Goal: Task Accomplishment & Management: Complete application form

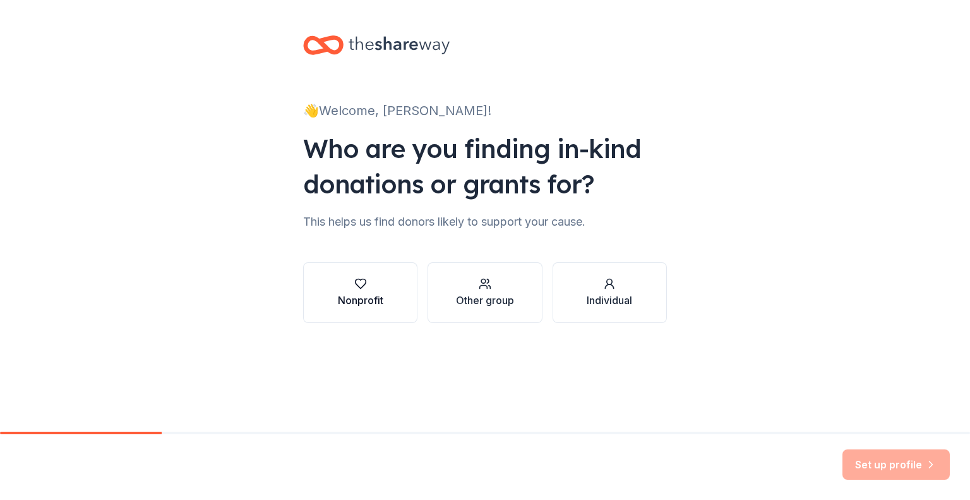
click at [359, 298] on div "Nonprofit" at bounding box center [360, 299] width 45 height 15
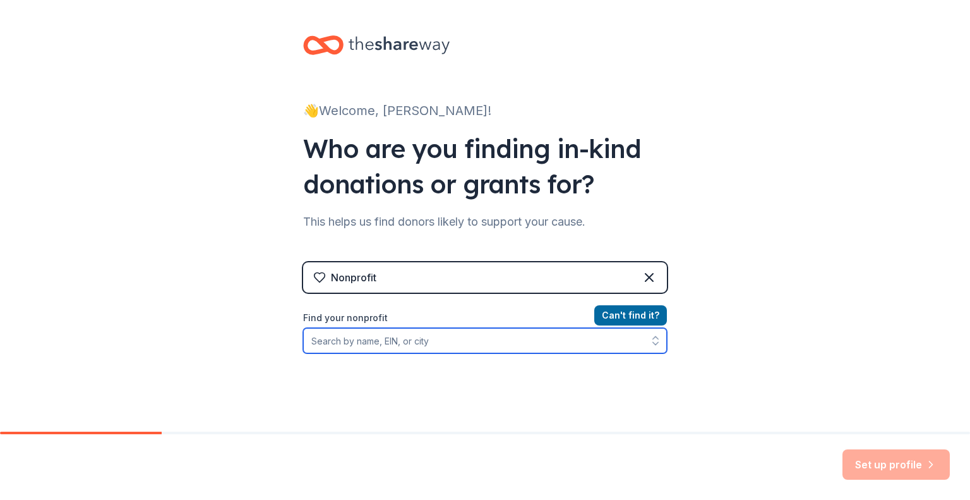
click at [437, 346] on input "Find your nonprofit" at bounding box center [485, 340] width 364 height 25
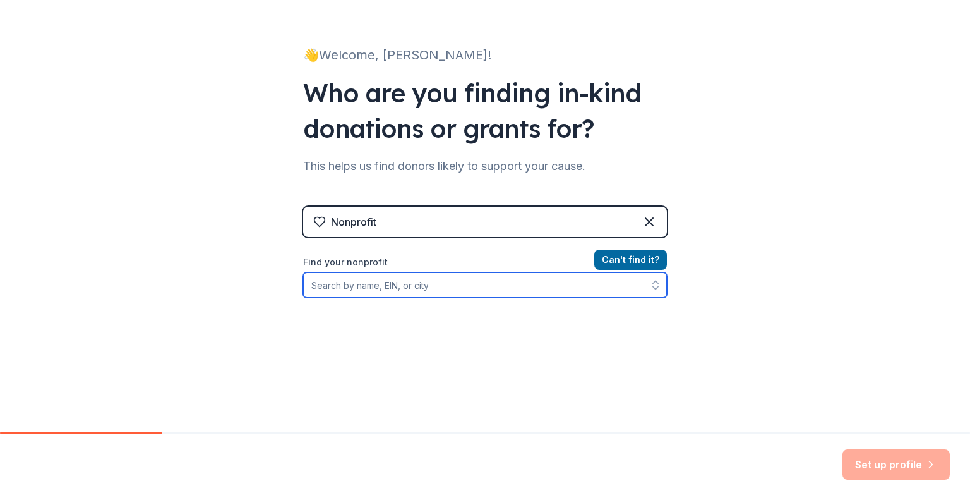
scroll to position [63, 0]
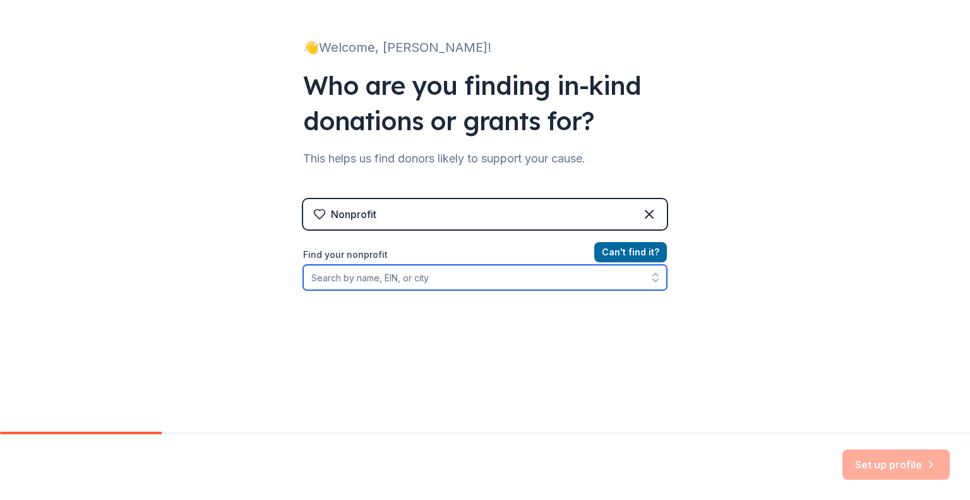
paste input "[US_EMPLOYER_IDENTIFICATION_NUMBER]"
type input "[US_EMPLOYER_IDENTIFICATION_NUMBER]"
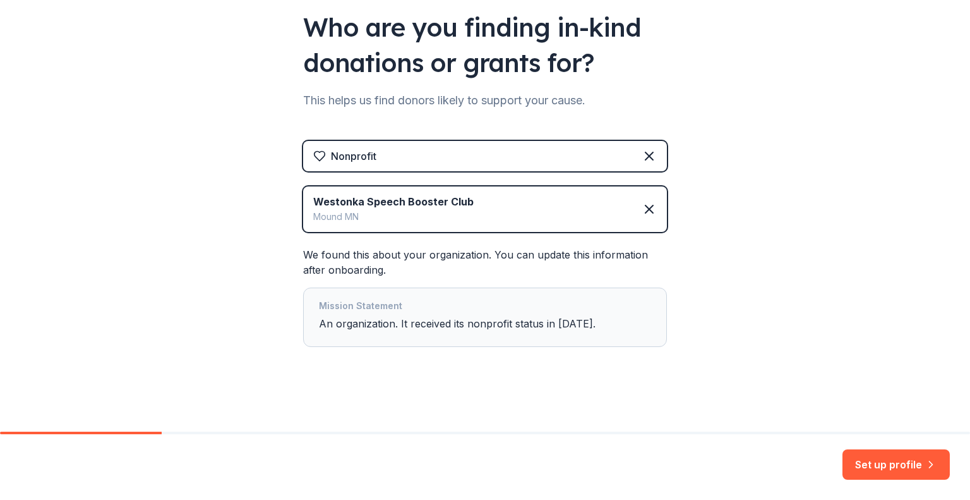
scroll to position [122, 0]
drag, startPoint x: 910, startPoint y: 464, endPoint x: 850, endPoint y: 456, distance: 60.6
click at [910, 464] on button "Set up profile" at bounding box center [896, 464] width 107 height 30
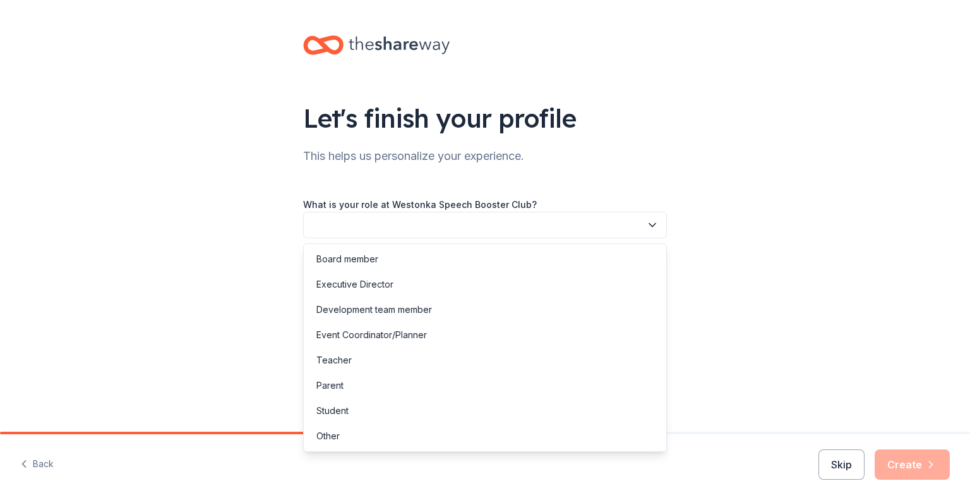
click at [454, 234] on button "button" at bounding box center [485, 225] width 364 height 27
click at [361, 262] on div "Board member" at bounding box center [347, 258] width 62 height 15
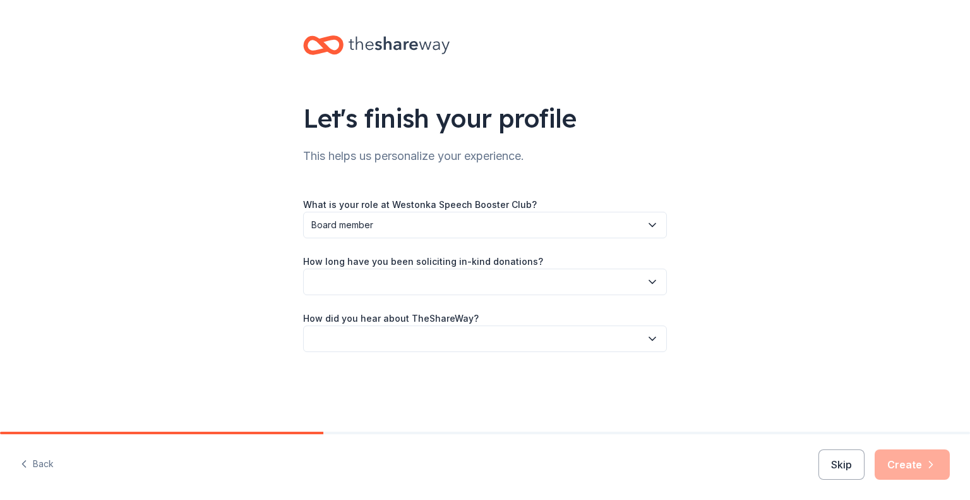
click at [382, 281] on button "button" at bounding box center [485, 281] width 364 height 27
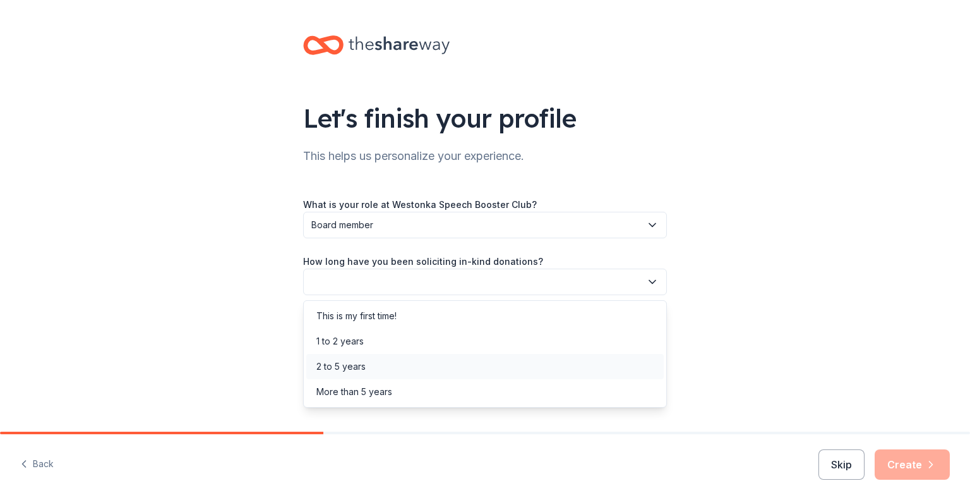
click at [394, 372] on div "2 to 5 years" at bounding box center [485, 366] width 358 height 25
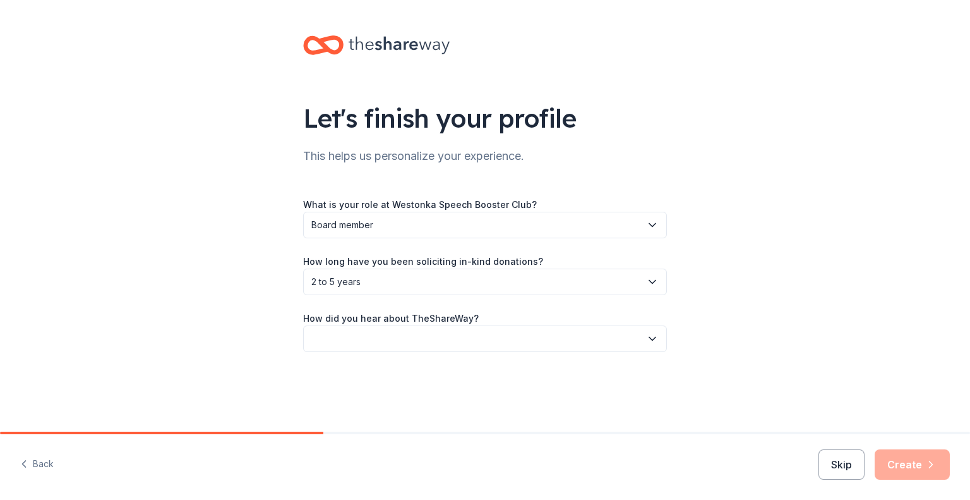
click at [460, 339] on button "button" at bounding box center [485, 338] width 364 height 27
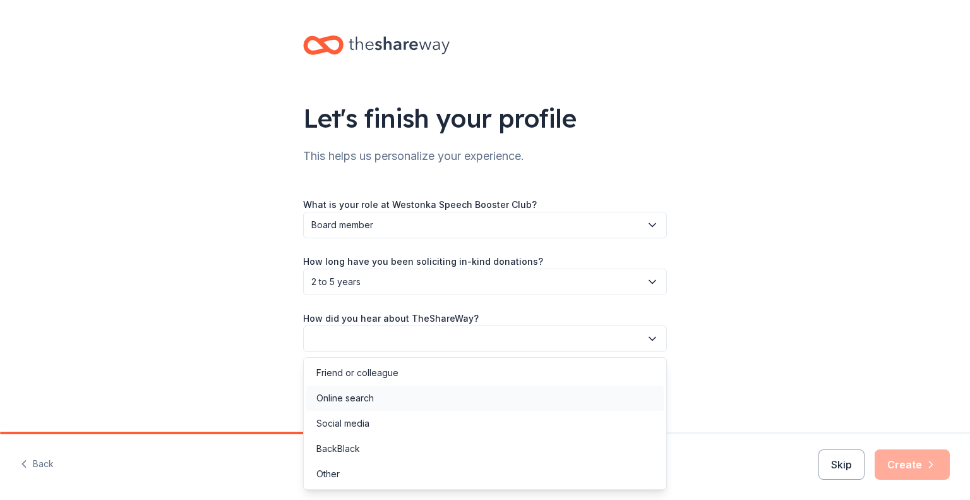
click at [409, 396] on div "Online search" at bounding box center [485, 397] width 358 height 25
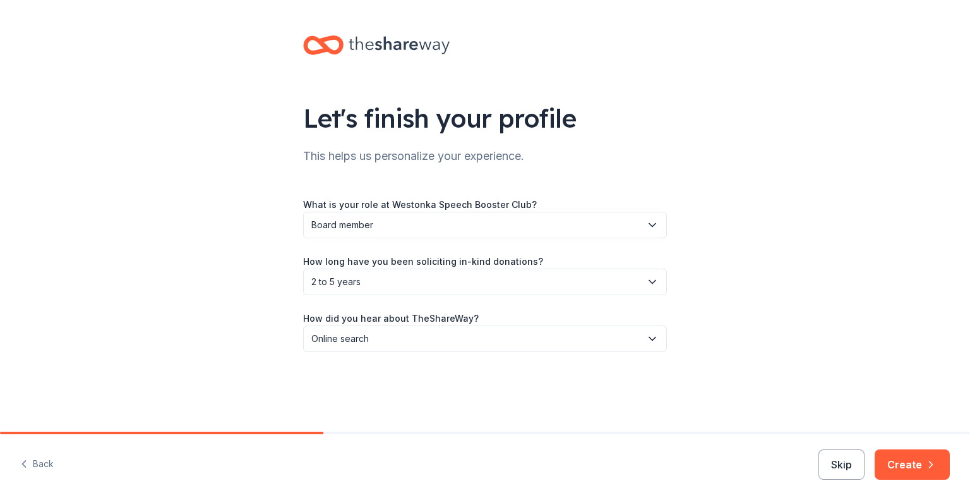
click at [910, 468] on button "Create" at bounding box center [912, 464] width 75 height 30
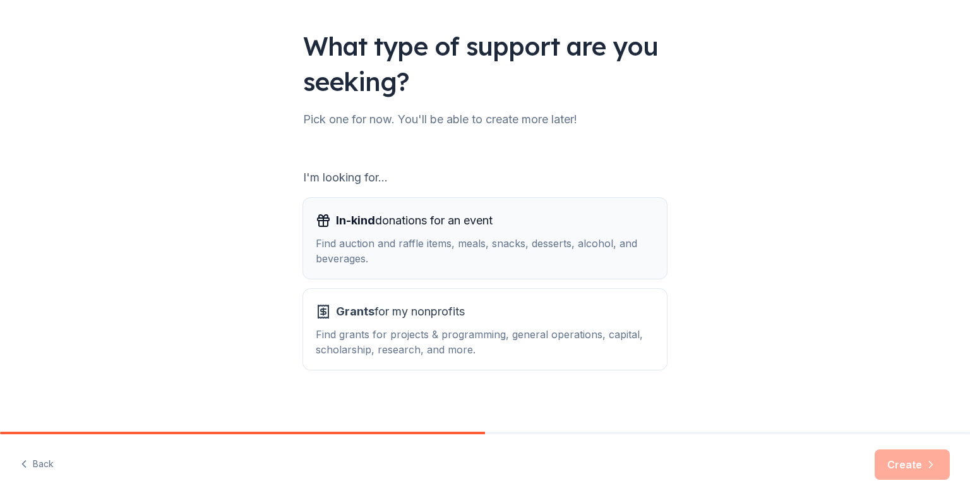
scroll to position [78, 0]
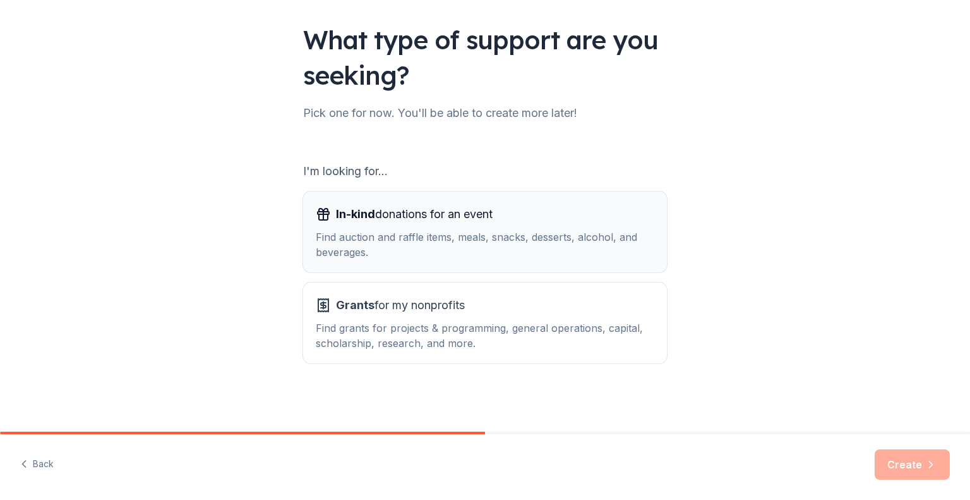
click at [365, 213] on span "In-kind" at bounding box center [355, 213] width 39 height 13
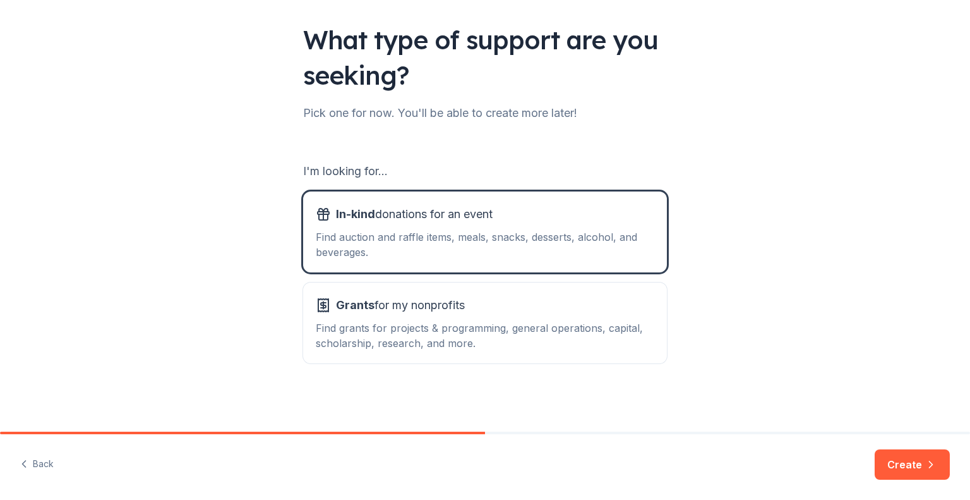
drag, startPoint x: 917, startPoint y: 467, endPoint x: 906, endPoint y: 469, distance: 11.4
click at [917, 467] on button "Create" at bounding box center [912, 464] width 75 height 30
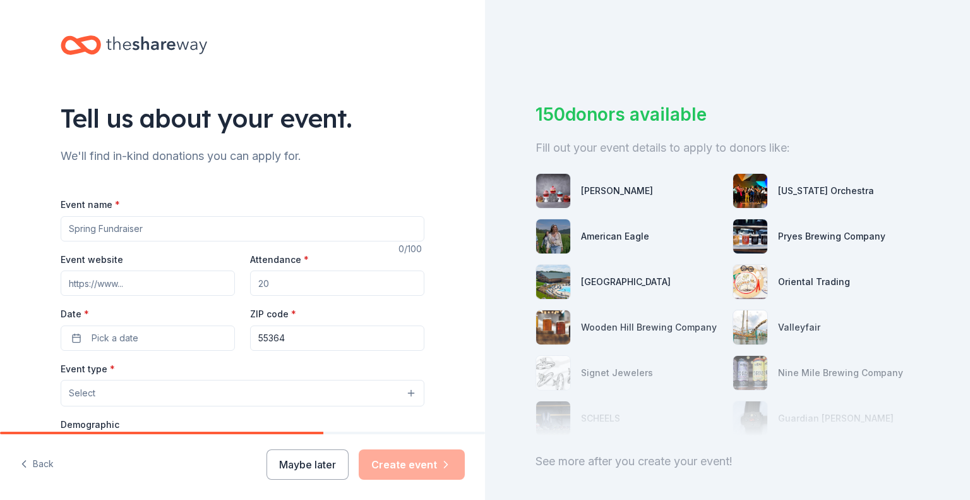
click at [132, 234] on input "Event name *" at bounding box center [243, 228] width 364 height 25
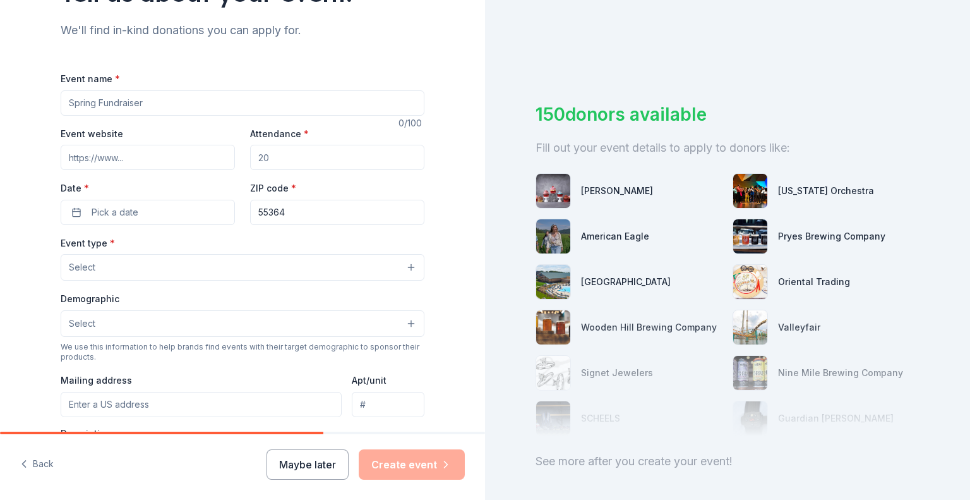
scroll to position [126, 0]
type input "Silent Auction Fundraiser"
click at [275, 157] on input "Attendance *" at bounding box center [337, 156] width 174 height 25
type input "1"
type input "200"
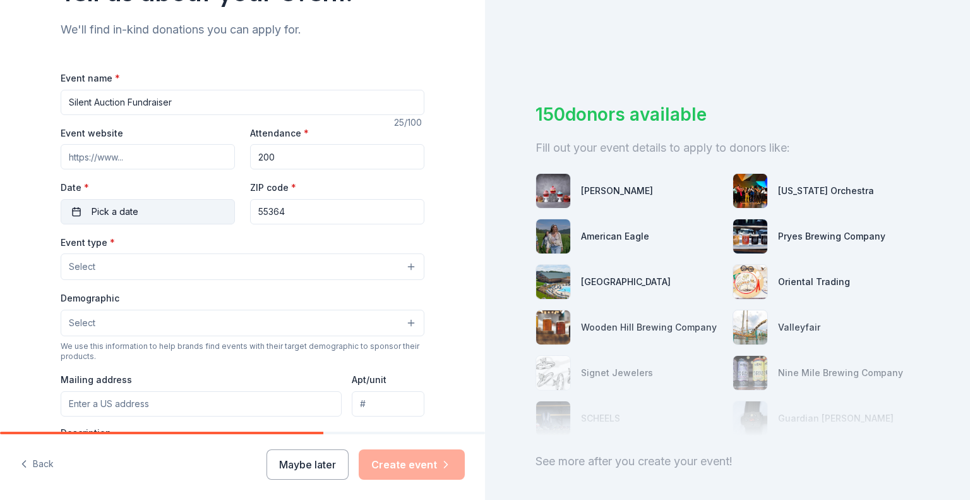
click at [116, 209] on span "Pick a date" at bounding box center [115, 211] width 47 height 15
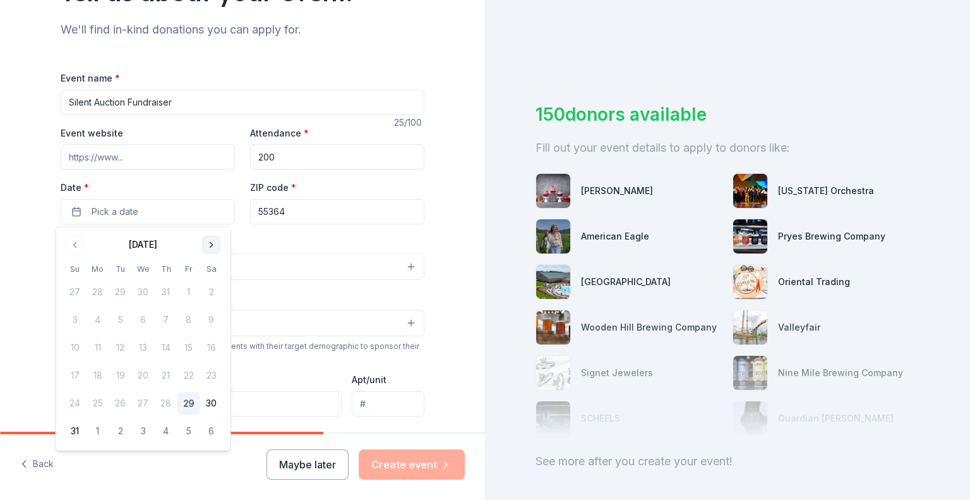
click at [213, 243] on button "Go to next month" at bounding box center [212, 245] width 18 height 18
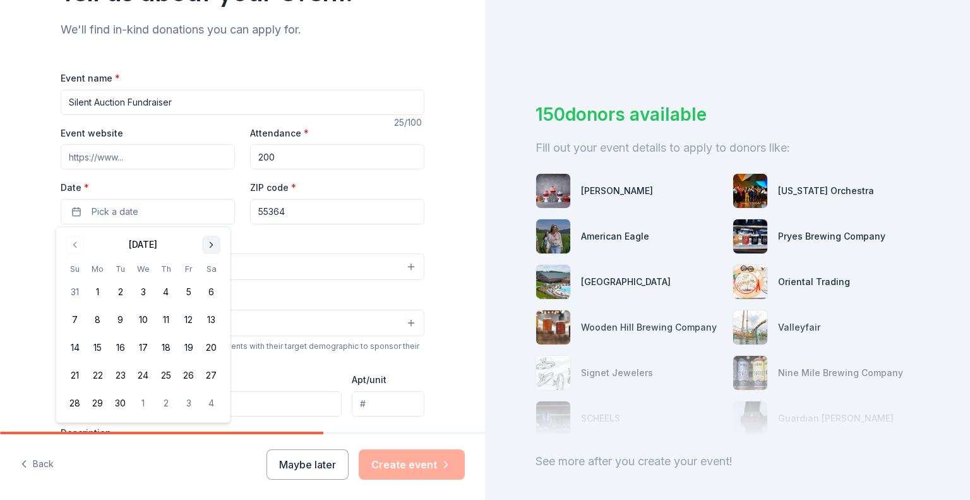
click at [212, 247] on button "Go to next month" at bounding box center [212, 245] width 18 height 18
click at [73, 348] on button "11" at bounding box center [75, 348] width 23 height 23
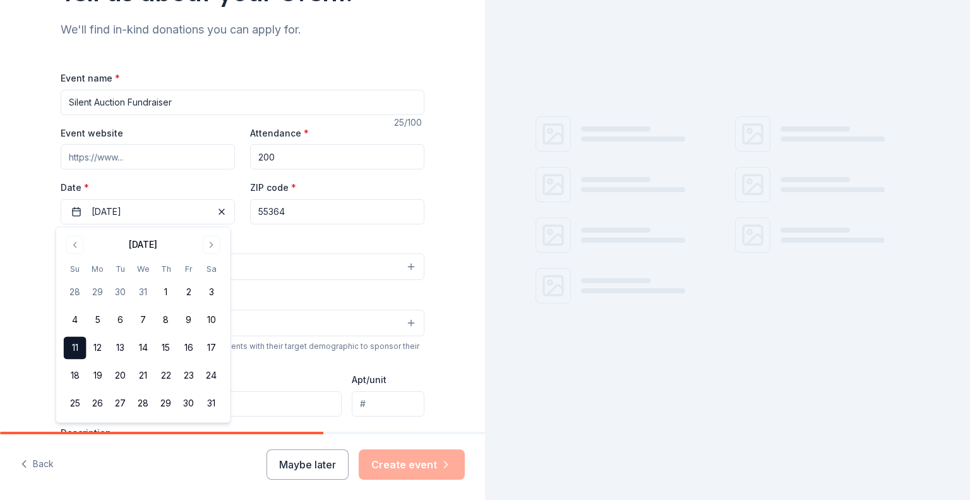
click at [274, 243] on div "Event type * Select" at bounding box center [243, 257] width 364 height 46
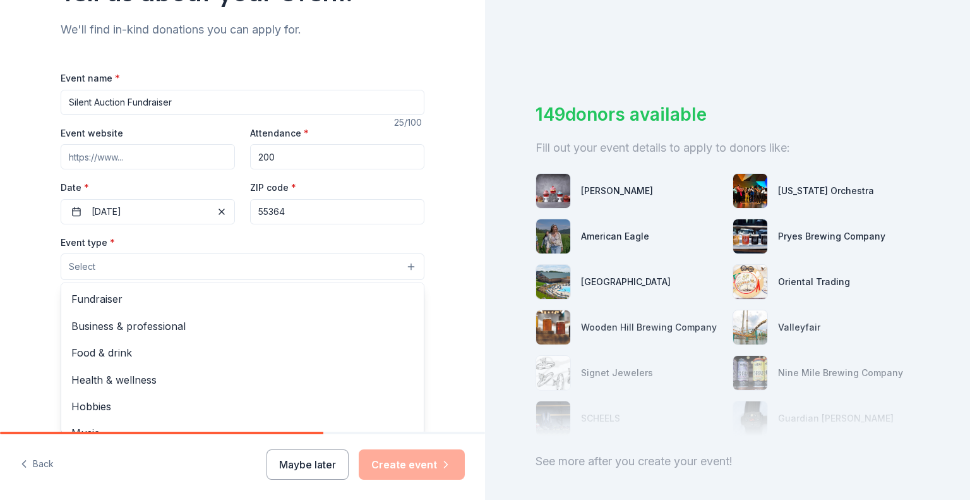
click at [169, 264] on button "Select" at bounding box center [243, 266] width 364 height 27
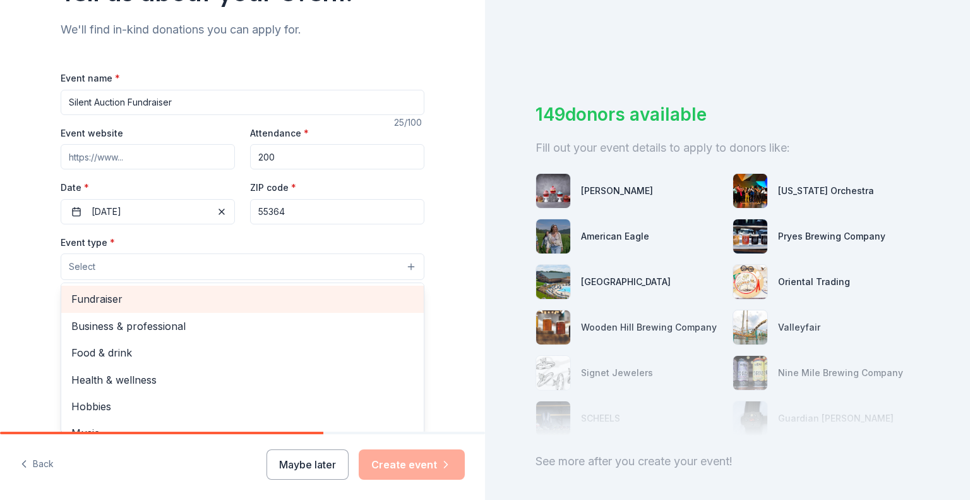
click at [160, 301] on span "Fundraiser" at bounding box center [242, 299] width 342 height 16
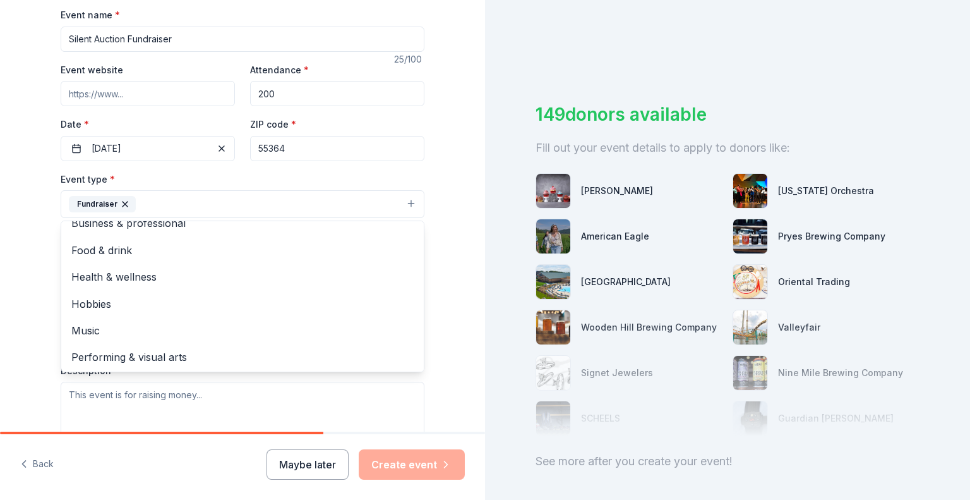
scroll to position [0, 0]
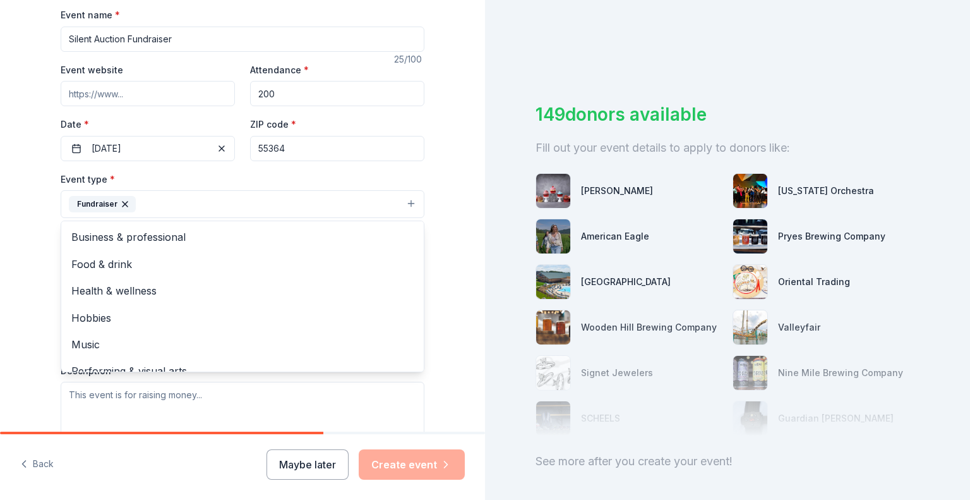
drag, startPoint x: 13, startPoint y: 263, endPoint x: 12, endPoint y: 256, distance: 7.1
click at [13, 263] on div "Tell us about your event. We'll find in-kind donations you can apply for. Event…" at bounding box center [242, 231] width 485 height 842
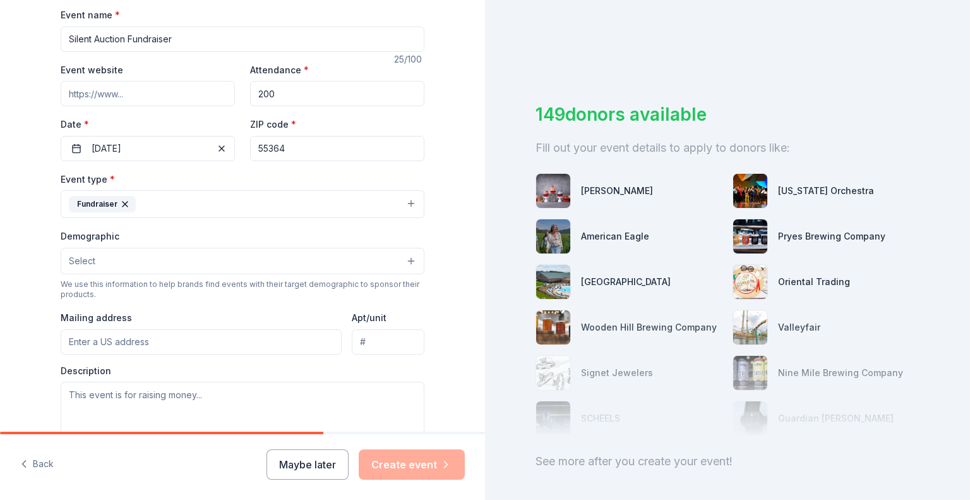
click at [65, 37] on input "Silent Auction Fundraiser" at bounding box center [243, 39] width 364 height 25
type input "Omelet Breakfast & Silent Auction Fundraiser"
drag, startPoint x: 13, startPoint y: 207, endPoint x: 24, endPoint y: 215, distance: 14.0
click at [13, 207] on div "Tell us about your event. We'll find in-kind donations you can apply for. Event…" at bounding box center [242, 231] width 485 height 842
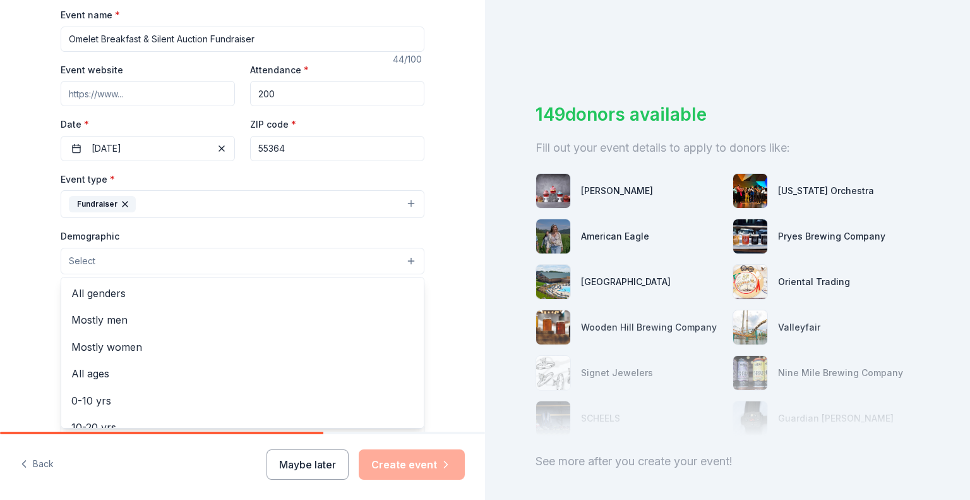
click at [171, 258] on button "Select" at bounding box center [243, 261] width 364 height 27
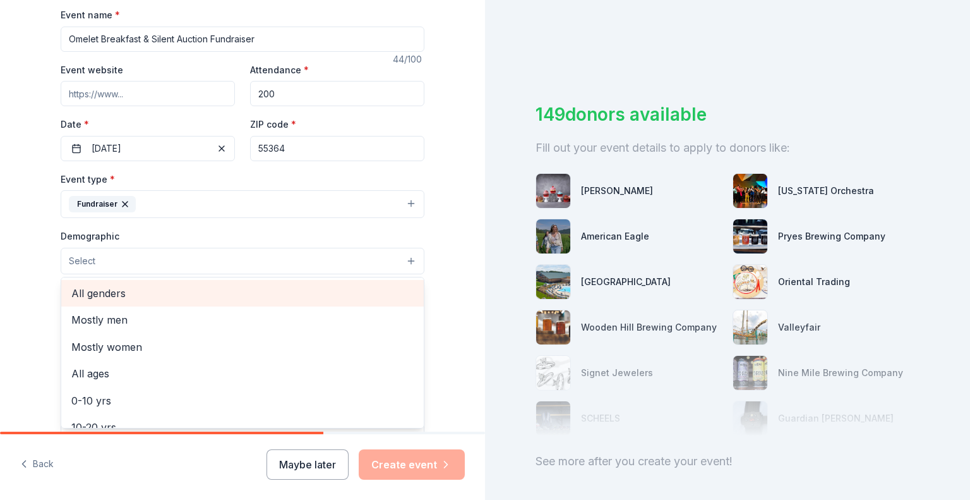
drag, startPoint x: 148, startPoint y: 291, endPoint x: 140, endPoint y: 291, distance: 8.2
click at [148, 291] on span "All genders" at bounding box center [242, 293] width 342 height 16
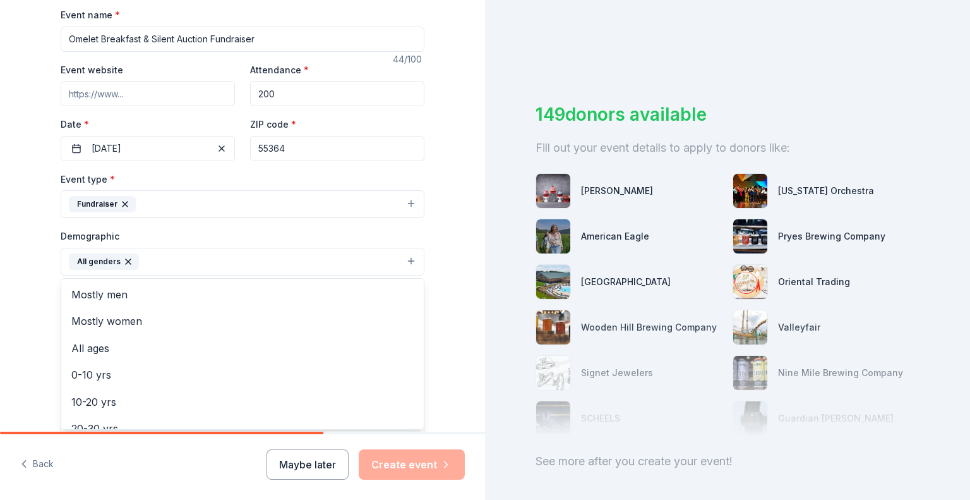
click at [40, 276] on div "Tell us about your event. We'll find in-kind donations you can apply for. Event…" at bounding box center [242, 231] width 404 height 843
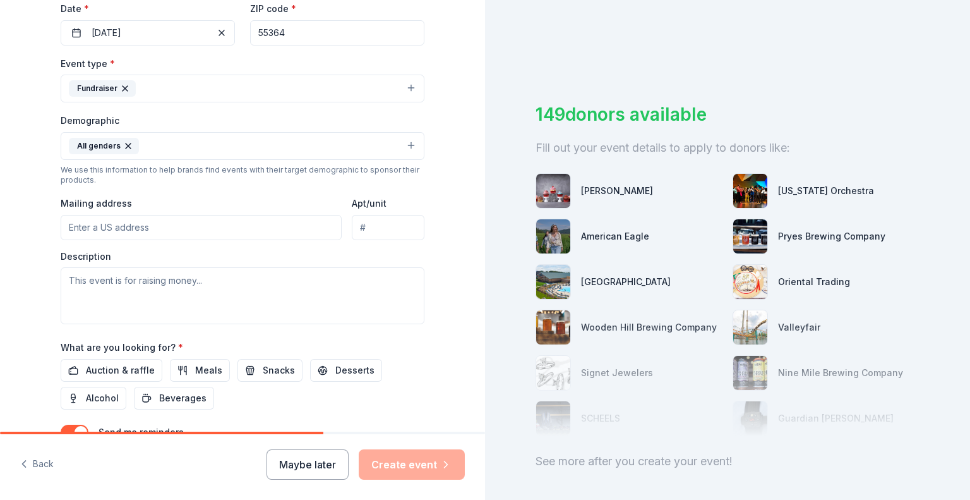
scroll to position [316, 0]
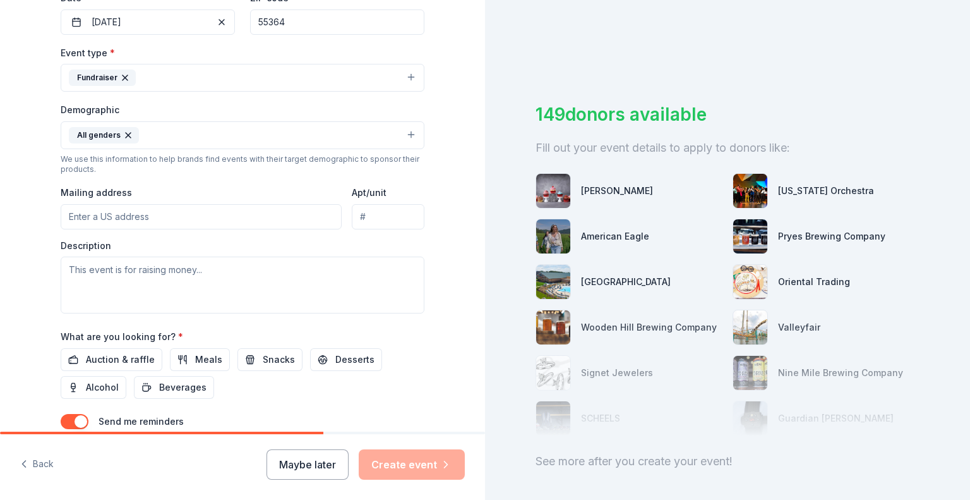
click at [143, 215] on input "Mailing address" at bounding box center [201, 216] width 281 height 25
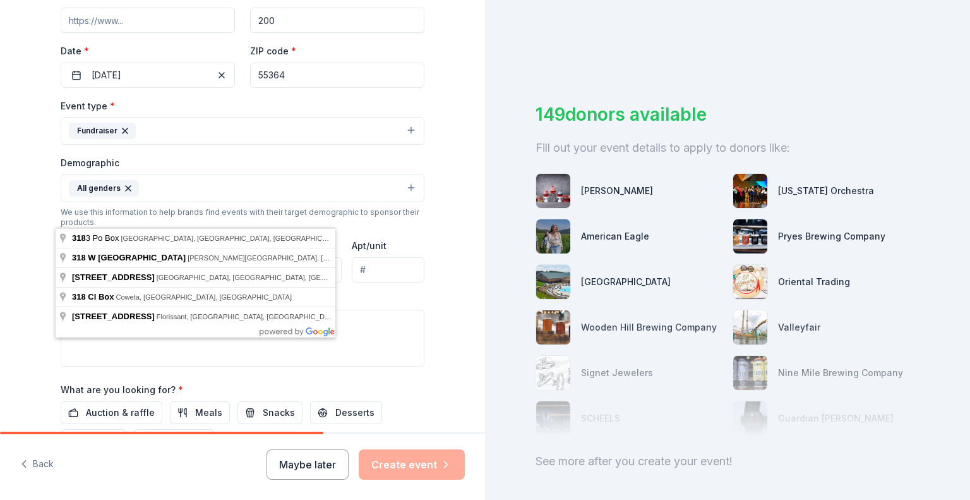
scroll to position [253, 0]
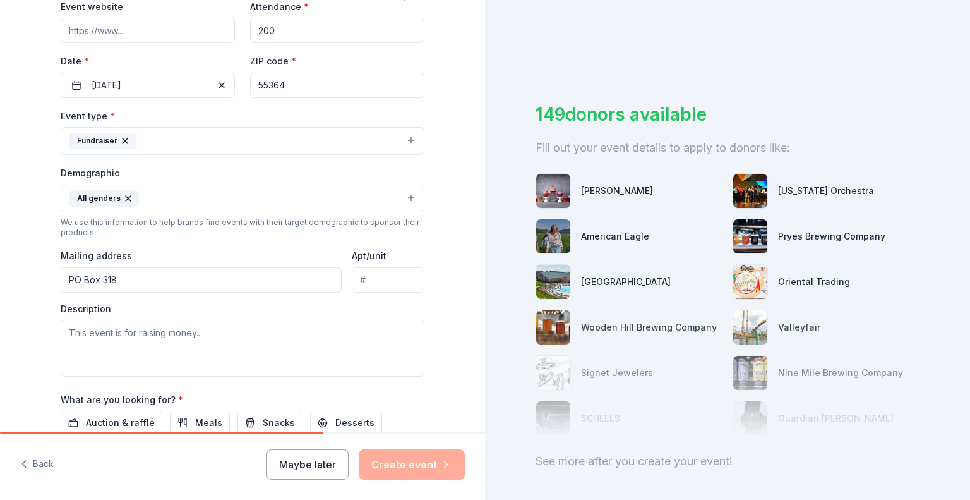
click at [1, 212] on div "Tell us about your event. We'll find in-kind donations you can apply for. Event…" at bounding box center [242, 168] width 485 height 843
click at [160, 276] on input "PO Box 318" at bounding box center [201, 279] width 281 height 25
type input "PO Box 318 Mound, MN 55364"
click at [1, 312] on div "Tell us about your event. We'll find in-kind donations you can apply for. Event…" at bounding box center [242, 168] width 485 height 843
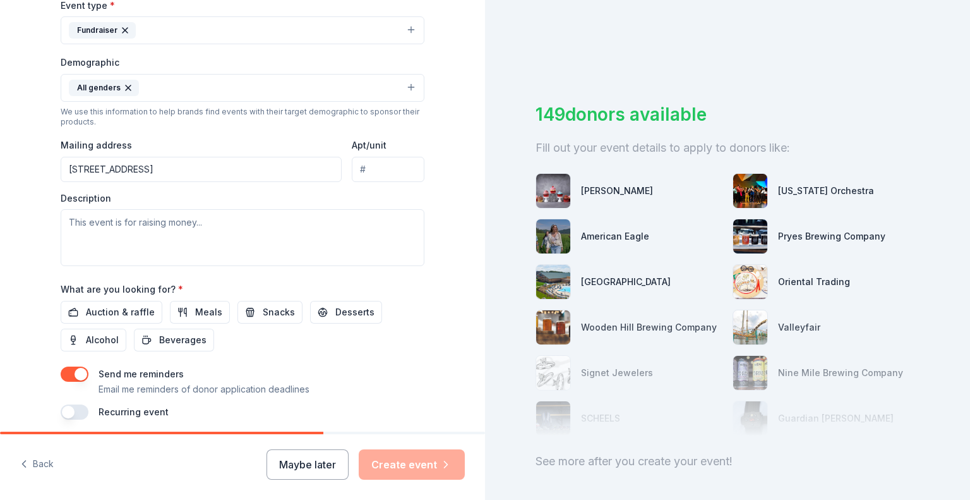
scroll to position [379, 0]
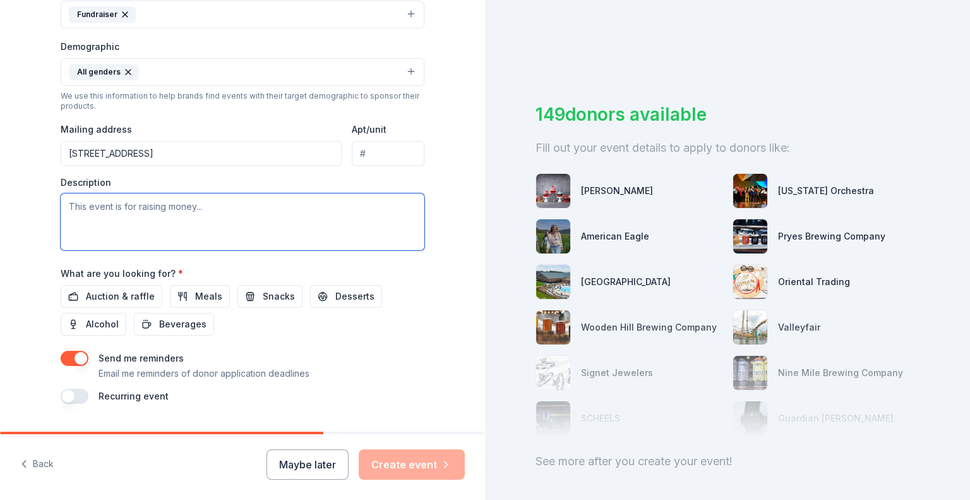
click at [112, 207] on textarea at bounding box center [243, 221] width 364 height 57
paste textarea "The Westonka Speech Team Booster Club (a 501(c)(3) nonprofit) is excited to hos…"
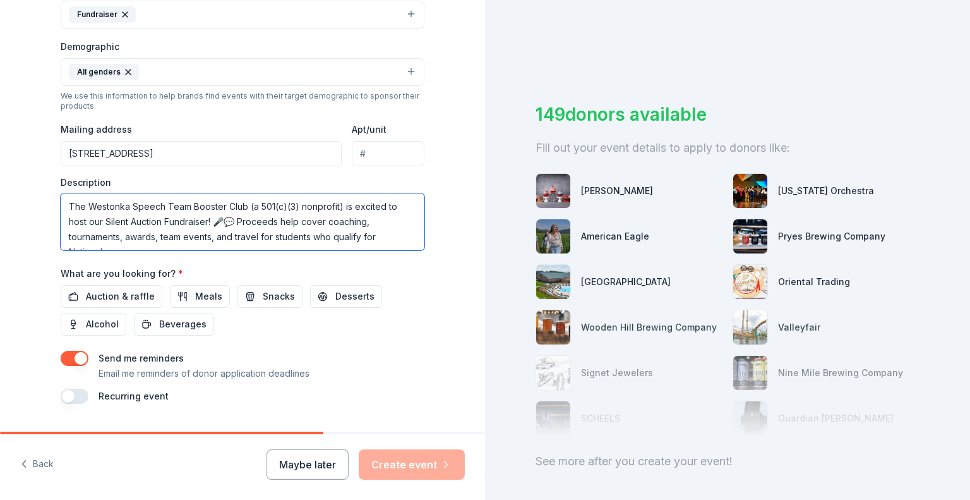
drag, startPoint x: 215, startPoint y: 220, endPoint x: 190, endPoint y: 218, distance: 25.3
click at [190, 218] on textarea "The Westonka Speech Team Booster Club (a 501(c)(3) nonprofit) is excited to hos…" at bounding box center [243, 221] width 364 height 57
drag, startPoint x: 335, startPoint y: 205, endPoint x: 243, endPoint y: 206, distance: 92.2
click at [243, 206] on textarea "The Westonka Speech Team Booster Club (a 501(c)(3) nonprofit) is excited to hos…" at bounding box center [243, 221] width 364 height 57
click at [255, 208] on textarea "The Westonka Speech Team Booster Club is excited to host our Silent Auction Fun…" at bounding box center [243, 221] width 364 height 57
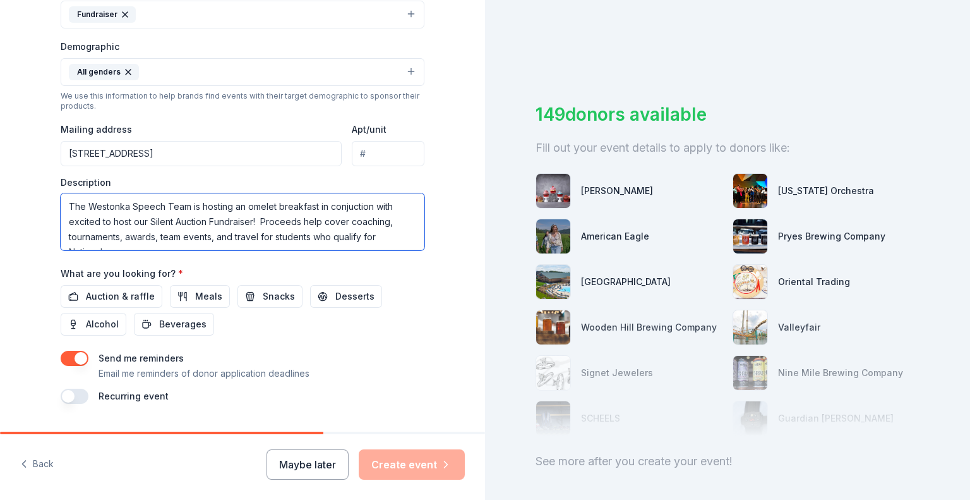
click at [339, 212] on textarea "The Westonka Speech Team is hosting an omelet breakfast in conjuction with exci…" at bounding box center [243, 221] width 364 height 57
click at [339, 207] on textarea "The Westonka Speech Team is hosting an omelet breakfast in conjuction with exci…" at bounding box center [243, 221] width 364 height 57
click at [398, 204] on textarea "The Westonka Speech Team is hosting an omelet breakfast in conjunction with exc…" at bounding box center [243, 221] width 364 height 57
click at [313, 205] on textarea "The Westonka Speech Team is hosting an omelet breakfast in conjunction with a s…" at bounding box center [243, 221] width 364 height 57
drag, startPoint x: 382, startPoint y: 220, endPoint x: 196, endPoint y: 222, distance: 185.1
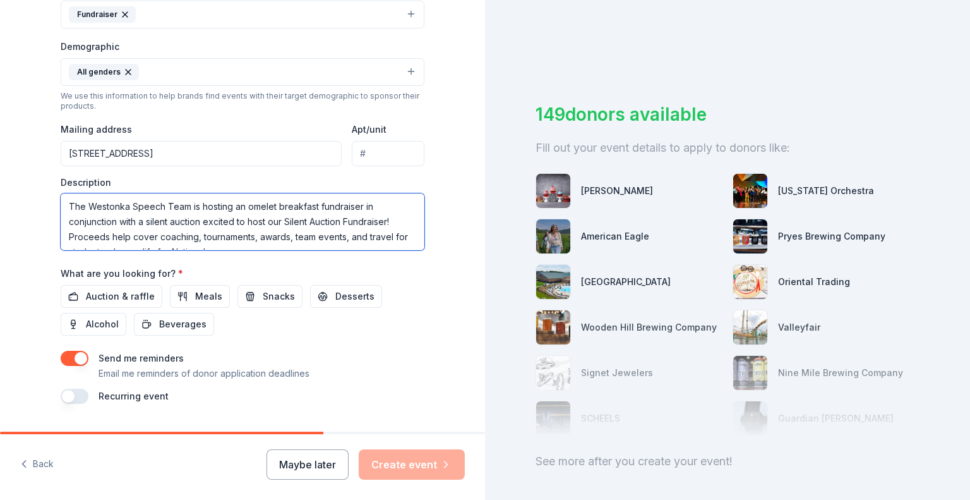
click at [196, 222] on textarea "The Westonka Speech Team is hosting an omelet breakfast fundraiser in conjuncti…" at bounding box center [243, 221] width 364 height 57
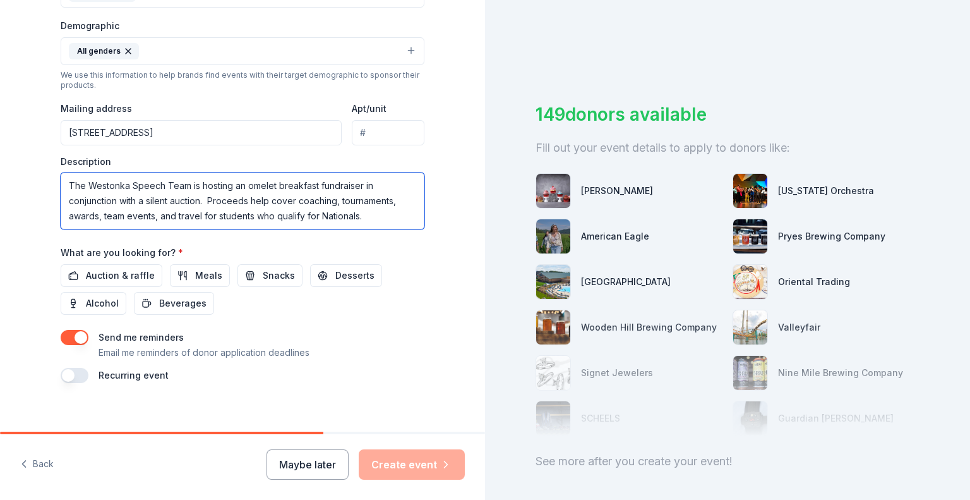
scroll to position [409, 0]
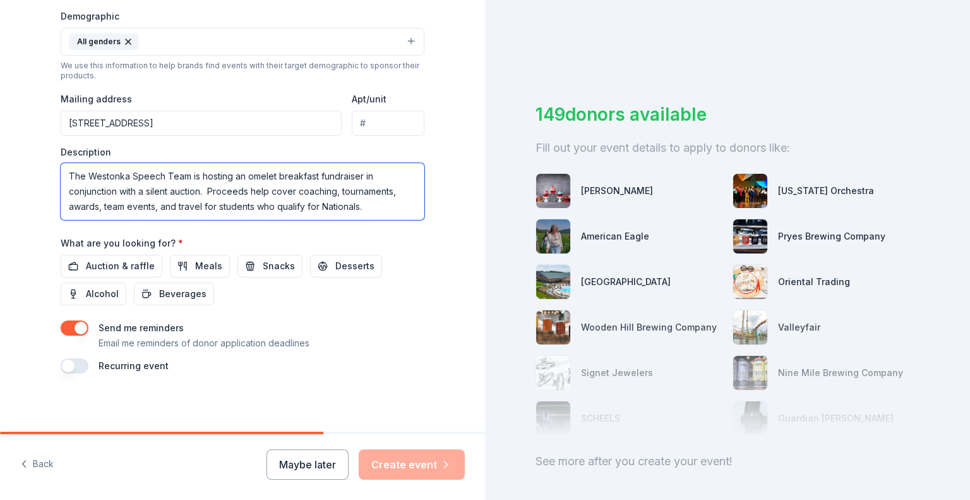
click at [380, 208] on textarea "The Westonka Speech Team is hosting an omelet breakfast fundraiser in conjuncti…" at bounding box center [243, 191] width 364 height 57
click at [201, 188] on textarea "The Westonka Speech Team is hosting an omelet breakfast fundraiser in conjuncti…" at bounding box center [243, 191] width 364 height 57
paste textarea "to support our students and program throughout the year."
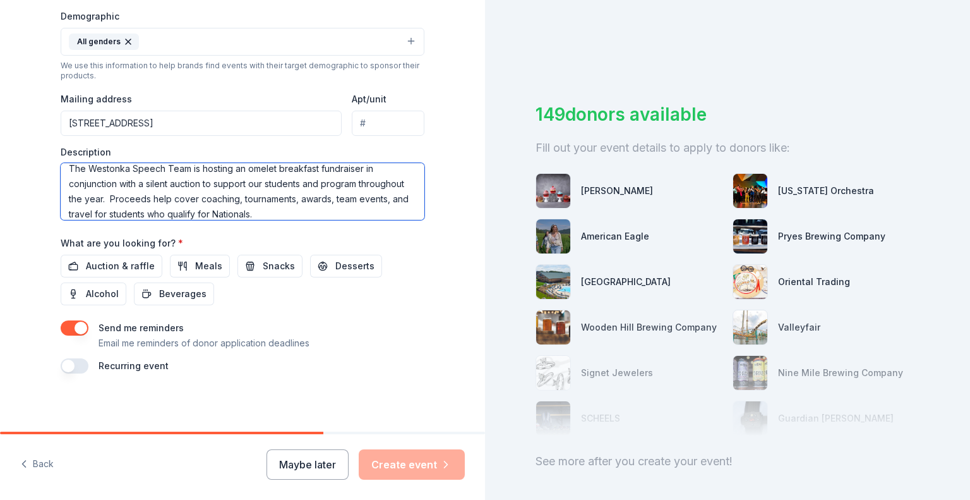
scroll to position [15, 0]
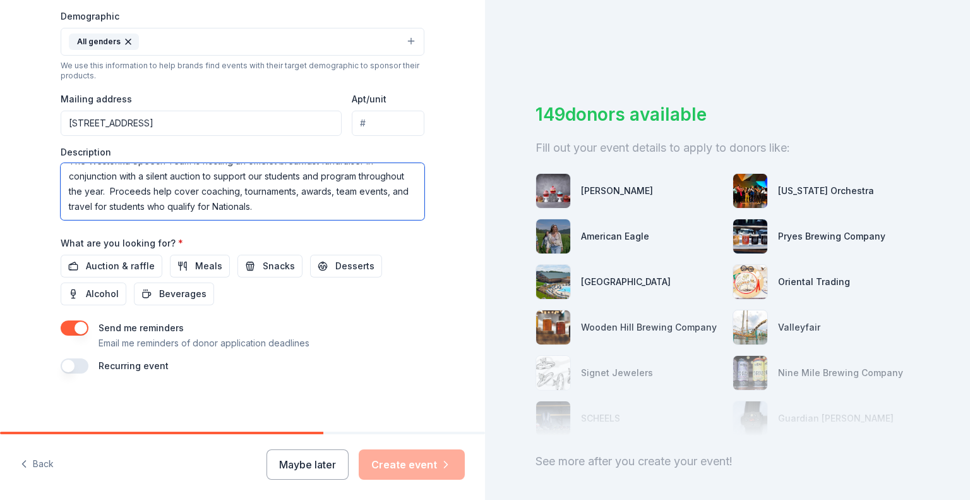
click at [316, 202] on textarea "The Westonka Speech Team is hosting an omelet breakfast fundraiser in conjuncti…" at bounding box center [243, 191] width 364 height 57
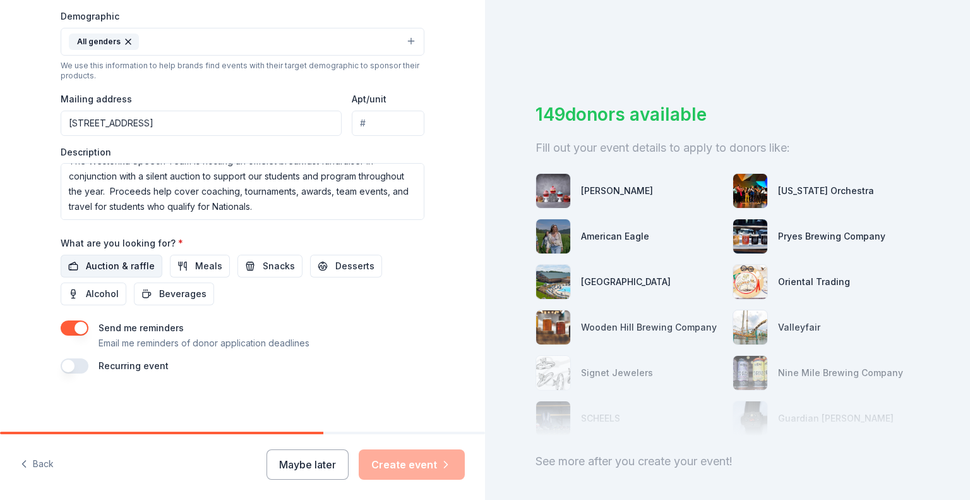
click at [101, 264] on span "Auction & raffle" at bounding box center [120, 265] width 69 height 15
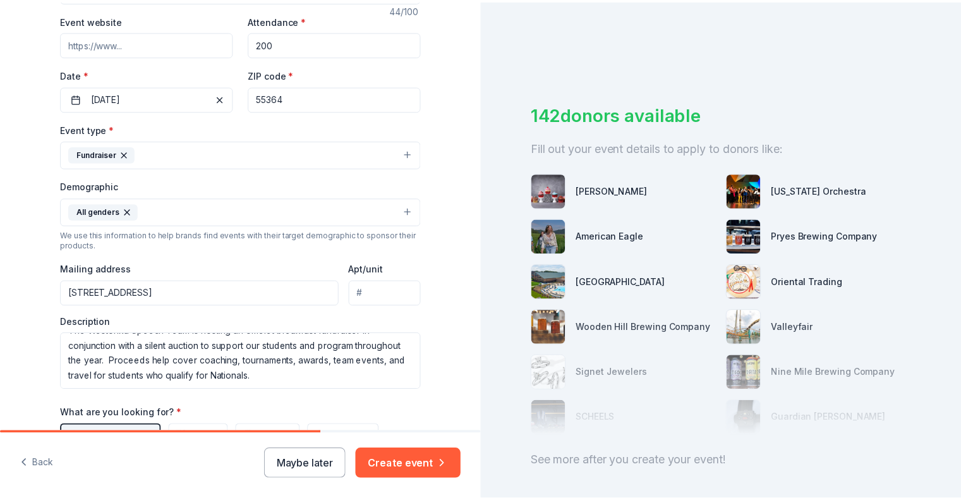
scroll to position [409, 0]
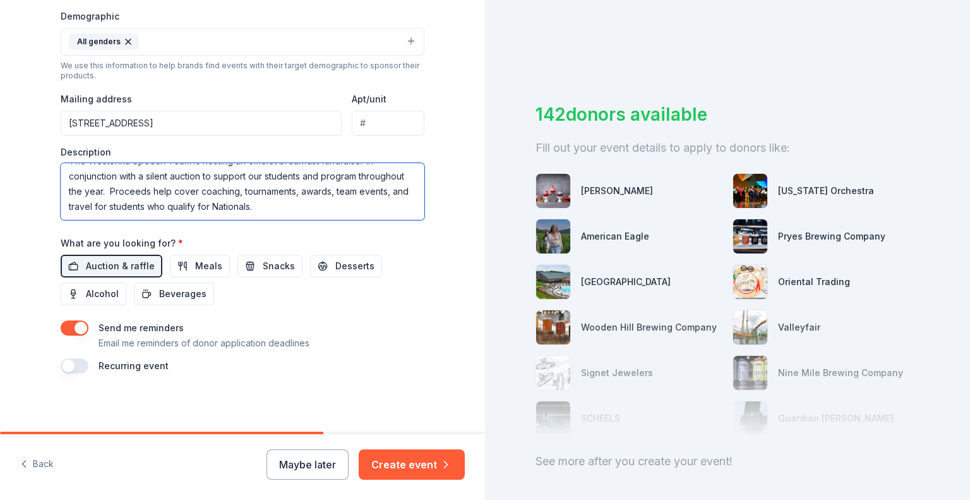
drag, startPoint x: 308, startPoint y: 205, endPoint x: 260, endPoint y: 203, distance: 47.4
click at [260, 203] on textarea "The Westonka Speech Team is hosting an omelet breakfast fundraiser in conjuncti…" at bounding box center [243, 191] width 364 height 57
type textarea "The Westonka Speech Team is hosting an omelet breakfast fundraiser in conjuncti…"
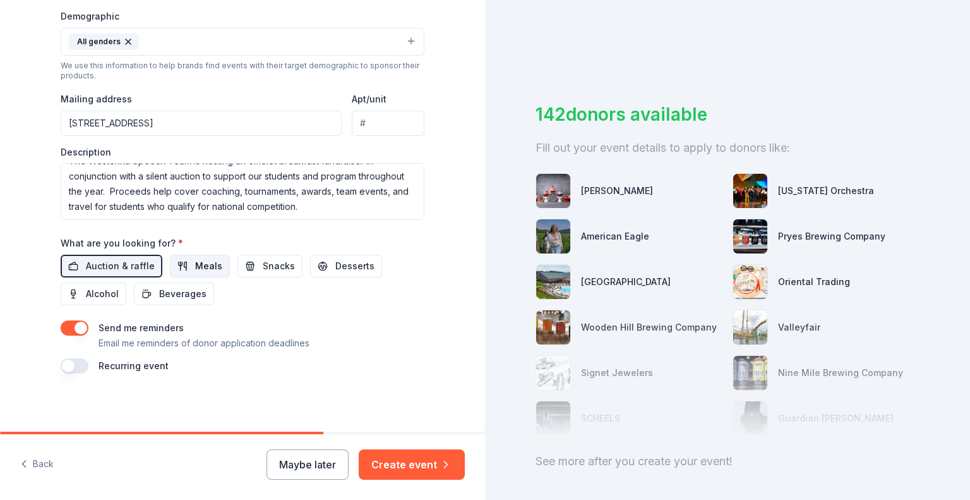
click at [199, 263] on span "Meals" at bounding box center [208, 265] width 27 height 15
drag, startPoint x: 184, startPoint y: 263, endPoint x: 144, endPoint y: 262, distance: 40.4
click at [184, 263] on button "Meals" at bounding box center [200, 266] width 60 height 23
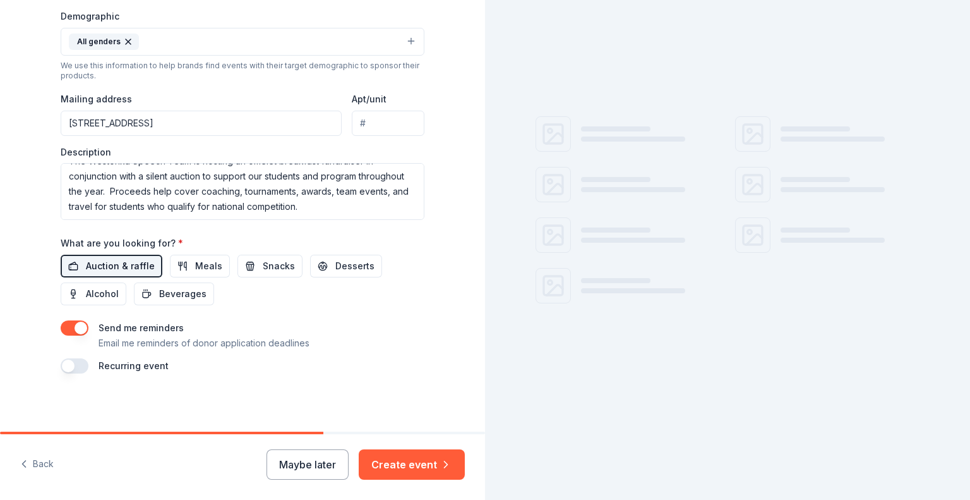
click at [124, 262] on span "Auction & raffle" at bounding box center [120, 265] width 69 height 15
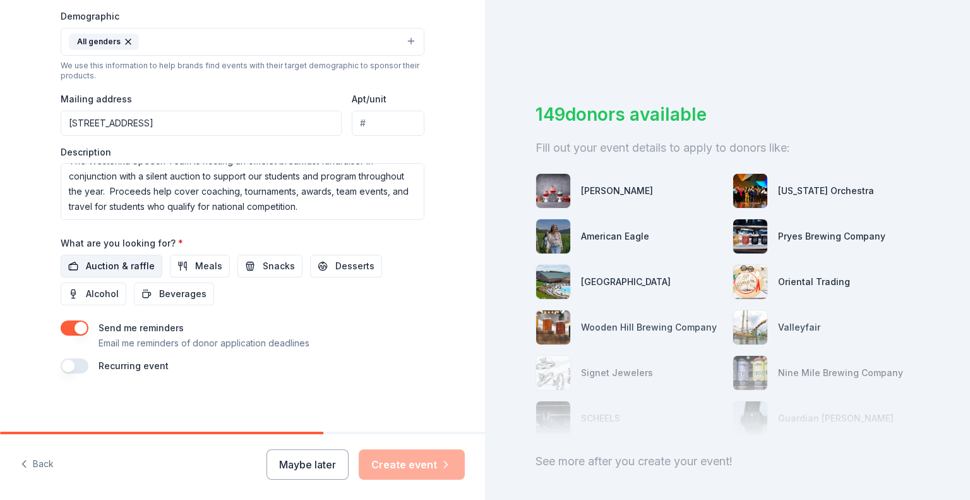
click at [146, 260] on span "Auction & raffle" at bounding box center [120, 265] width 69 height 15
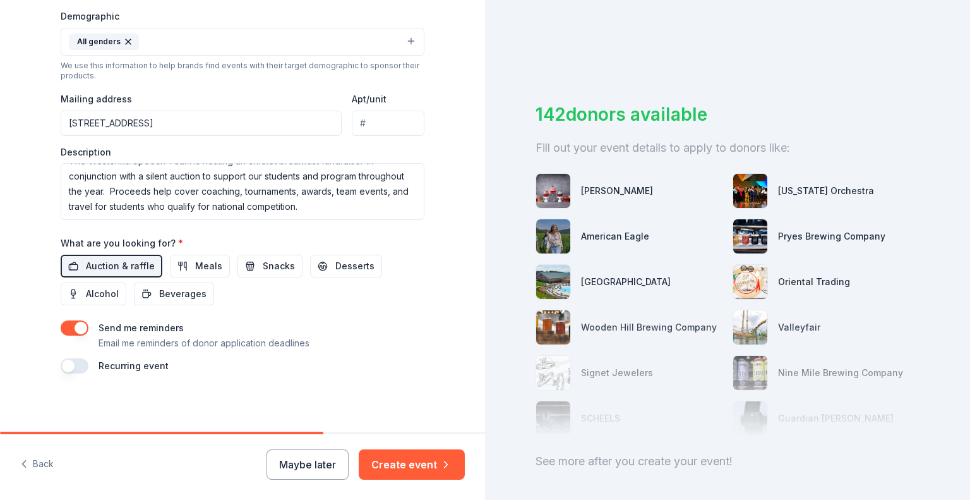
drag, startPoint x: 292, startPoint y: 433, endPoint x: 349, endPoint y: 432, distance: 56.2
click at [349, 432] on div at bounding box center [242, 432] width 485 height 3
click at [400, 462] on button "Create event" at bounding box center [412, 464] width 106 height 30
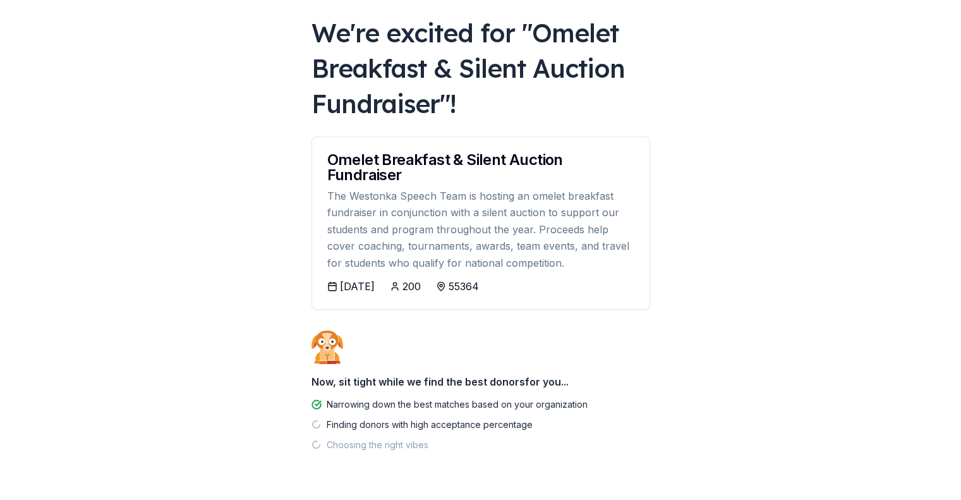
scroll to position [101, 0]
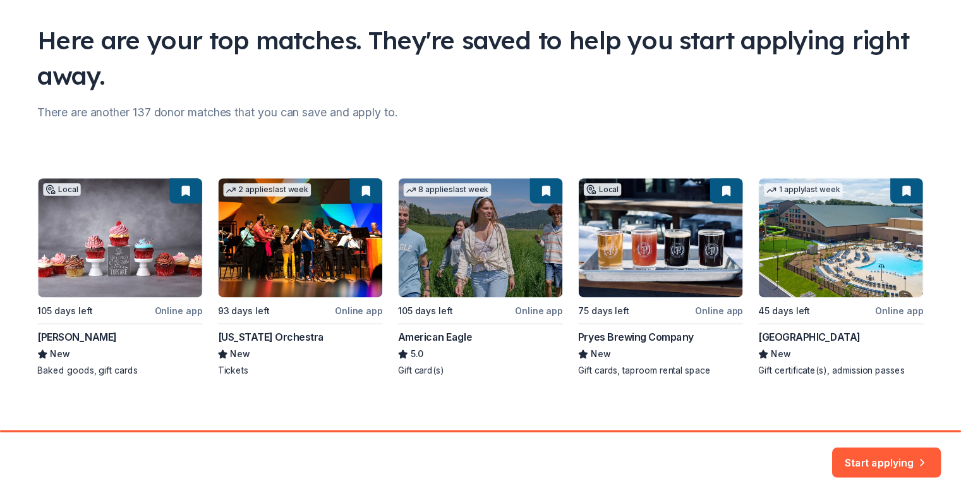
scroll to position [87, 0]
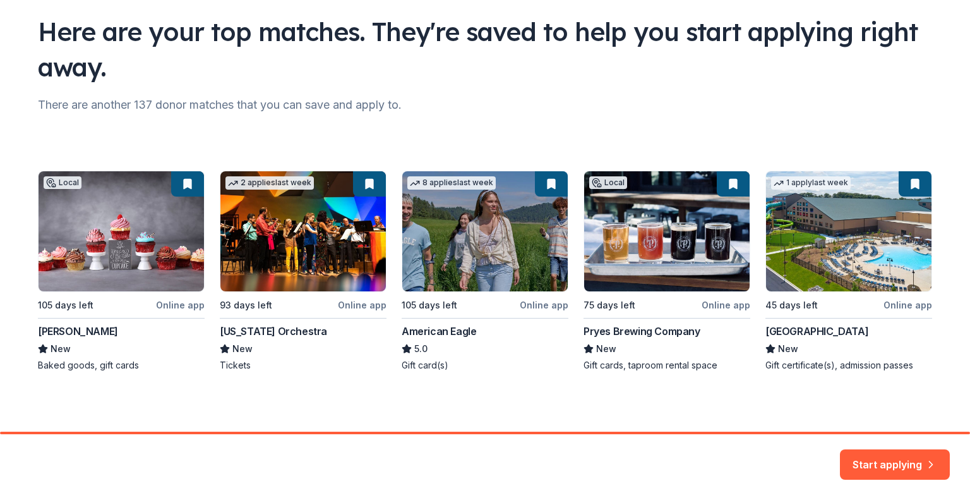
click at [132, 231] on div "Local 105 days left Online app Nadia Cakes New Baked goods, gift cards 2 applie…" at bounding box center [485, 271] width 894 height 201
click at [900, 467] on button "Start applying" at bounding box center [895, 457] width 110 height 30
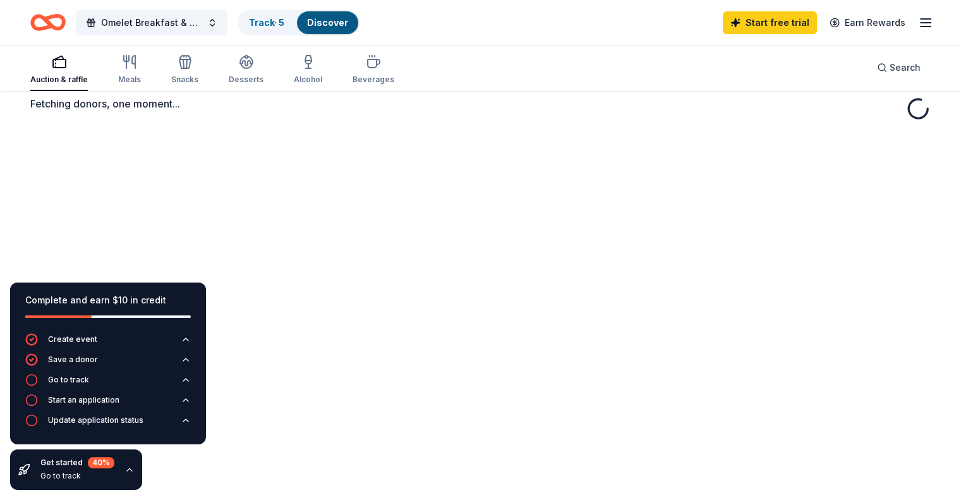
scroll to position [63, 0]
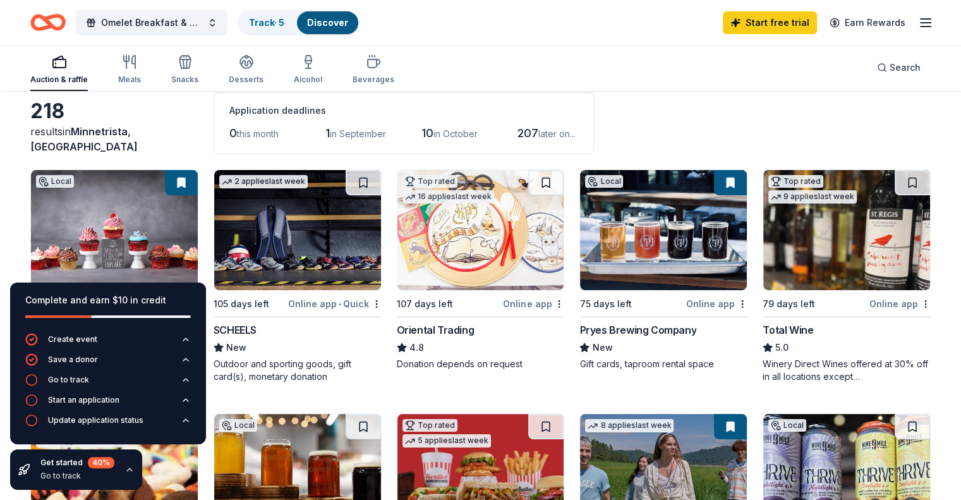
click at [76, 381] on div "Go to track" at bounding box center [68, 380] width 41 height 10
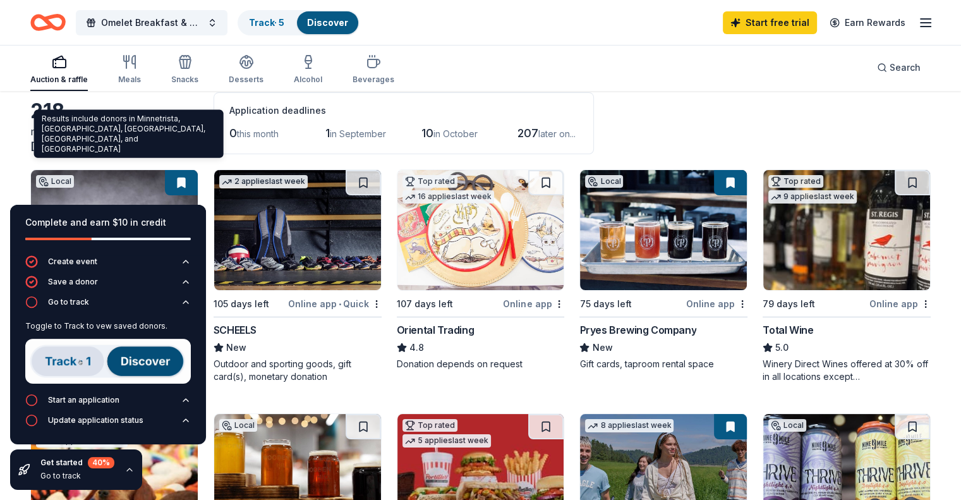
drag, startPoint x: 121, startPoint y: 141, endPoint x: 109, endPoint y: 136, distance: 12.4
click at [109, 136] on div "Results include donors in Minnetrista, Independence, Mound, Orono, and Spring P…" at bounding box center [129, 134] width 190 height 48
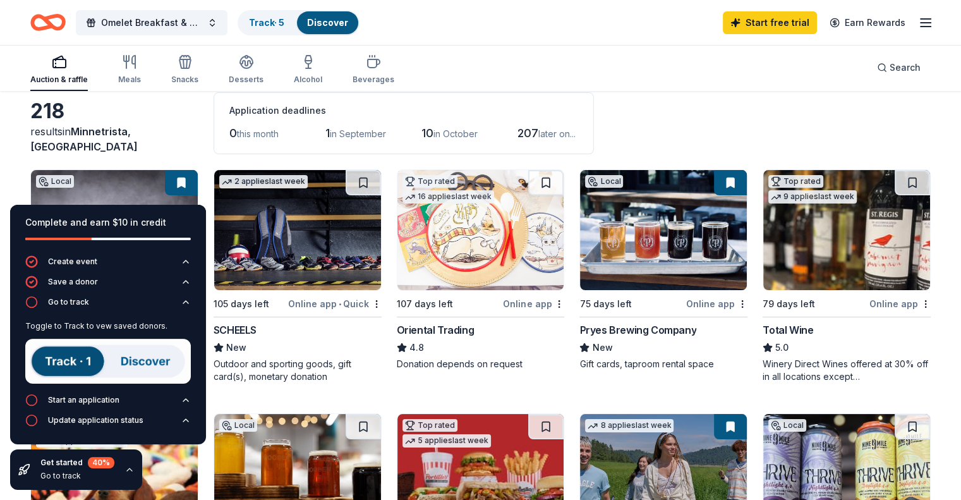
click at [140, 180] on img at bounding box center [114, 230] width 167 height 120
click at [81, 72] on div "Auction & raffle" at bounding box center [58, 69] width 57 height 30
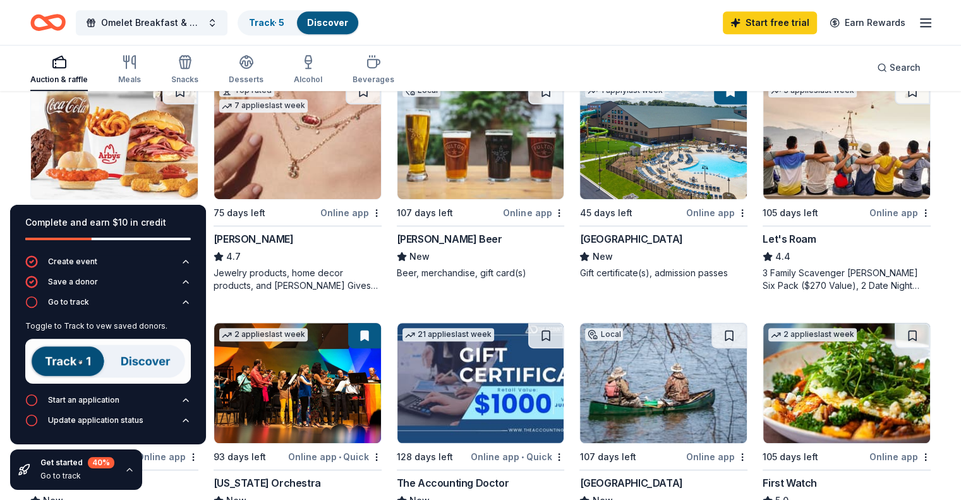
scroll to position [632, 0]
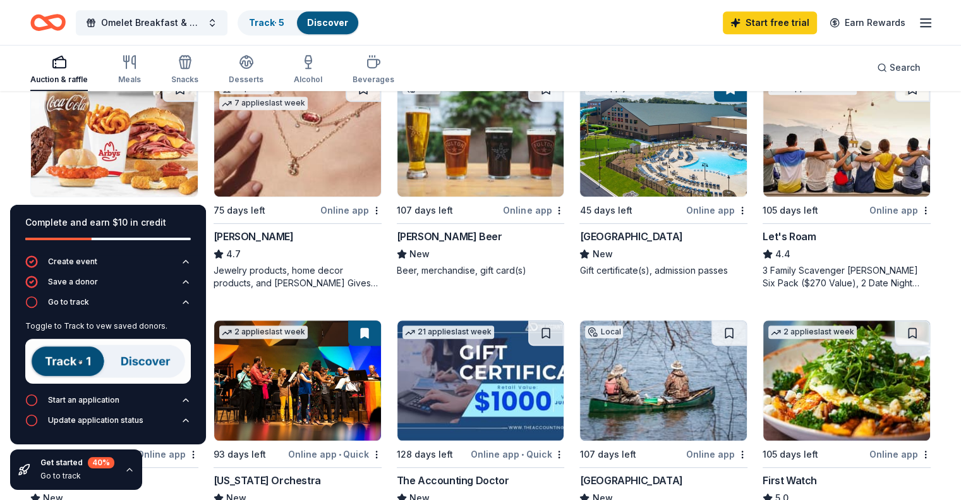
click at [61, 360] on img at bounding box center [108, 361] width 166 height 45
click at [144, 361] on img at bounding box center [108, 361] width 166 height 45
click at [284, 25] on link "Track · 5" at bounding box center [266, 22] width 35 height 11
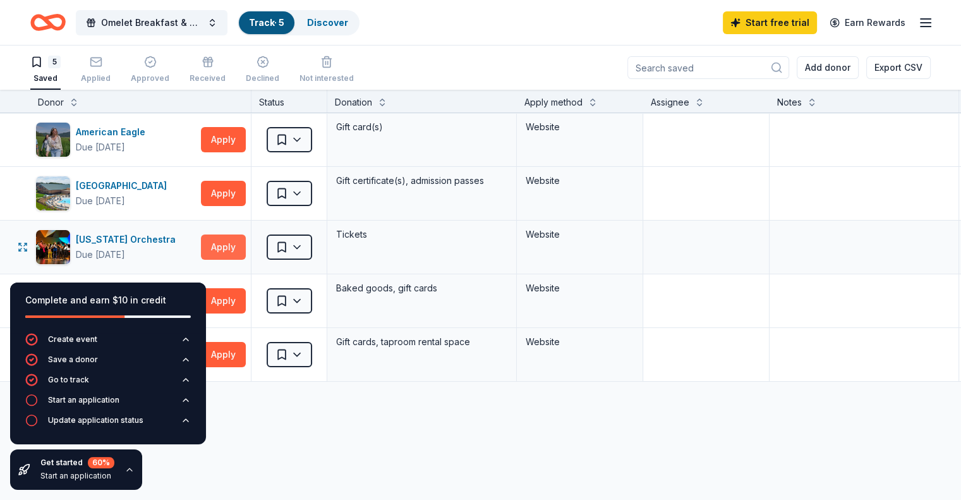
click at [246, 246] on button "Apply" at bounding box center [223, 246] width 45 height 25
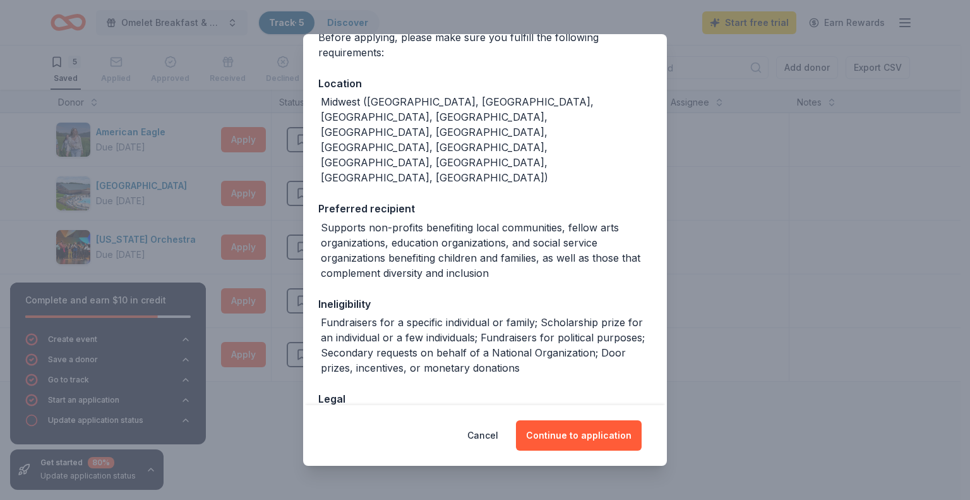
scroll to position [122, 0]
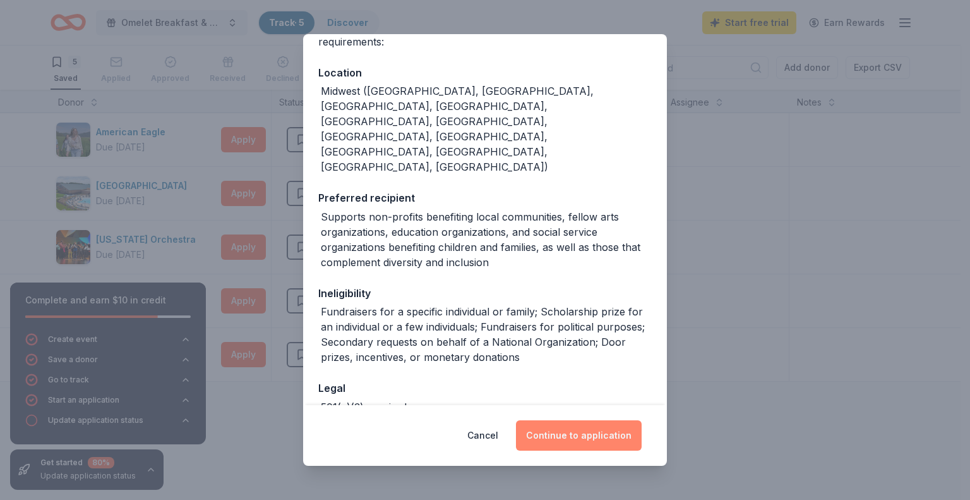
click at [584, 433] on button "Continue to application" at bounding box center [579, 435] width 126 height 30
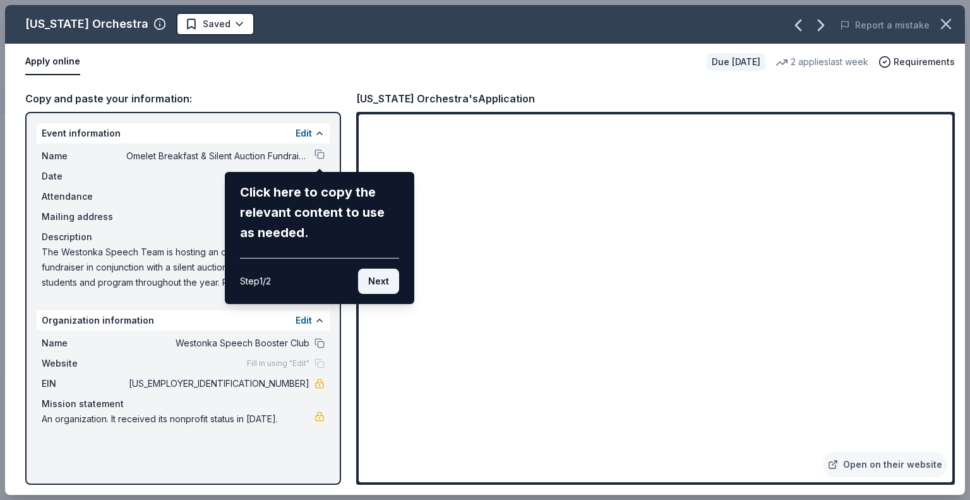
click at [378, 282] on button "Next" at bounding box center [378, 280] width 41 height 25
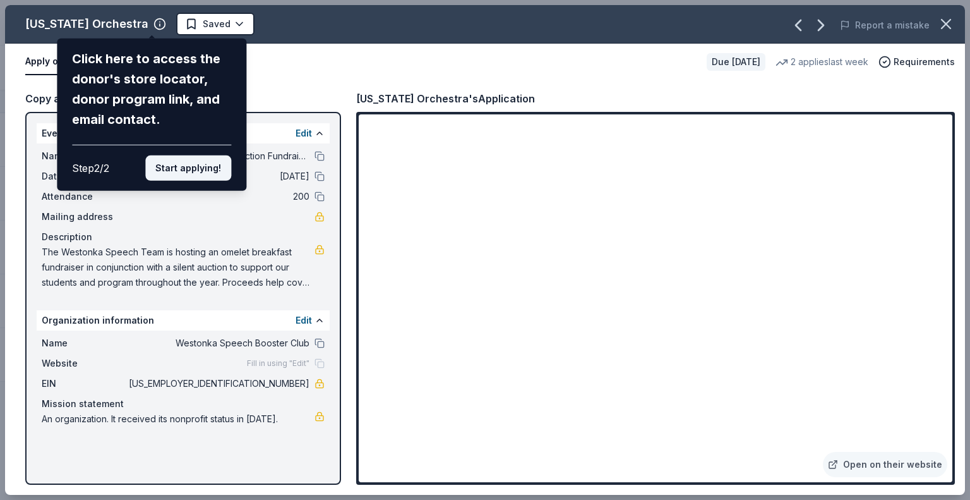
click at [195, 167] on button "Start applying!" at bounding box center [188, 167] width 86 height 25
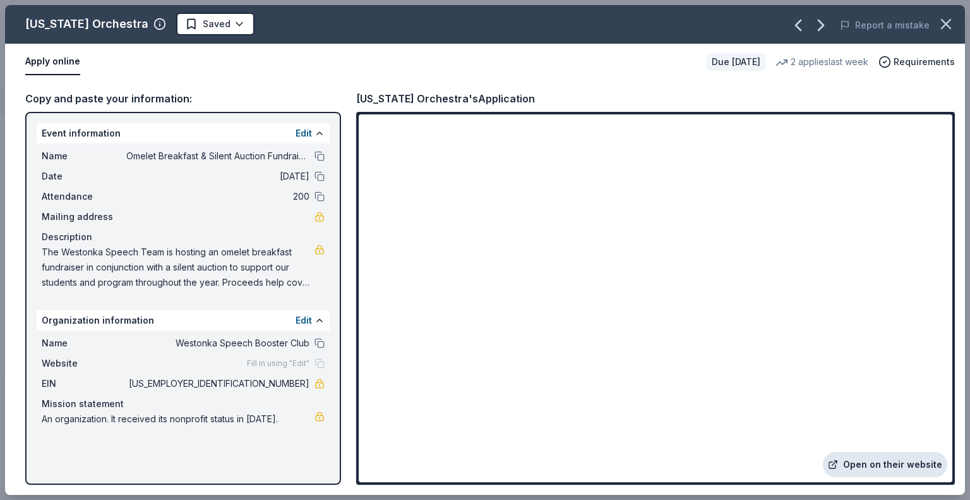
click at [901, 458] on link "Open on their website" at bounding box center [885, 464] width 124 height 25
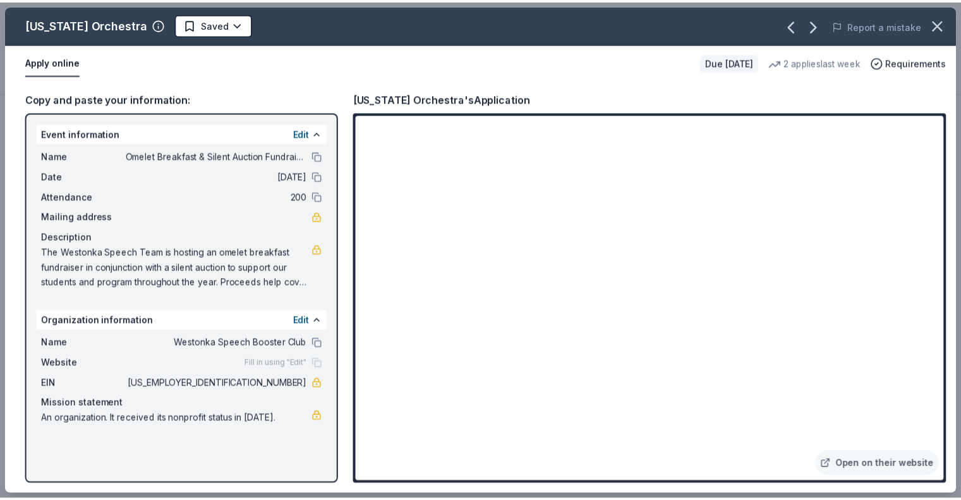
scroll to position [632, 0]
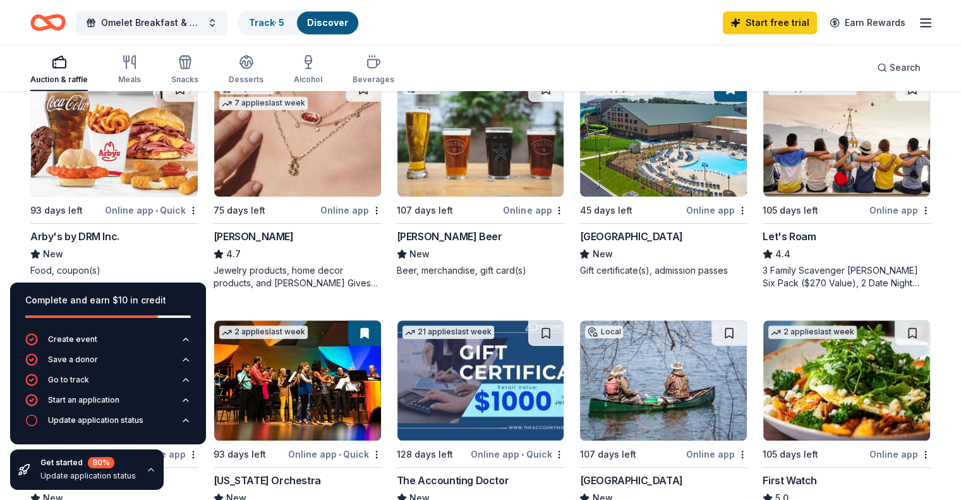
click at [299, 157] on img at bounding box center [297, 136] width 167 height 120
click at [635, 150] on img at bounding box center [663, 136] width 167 height 120
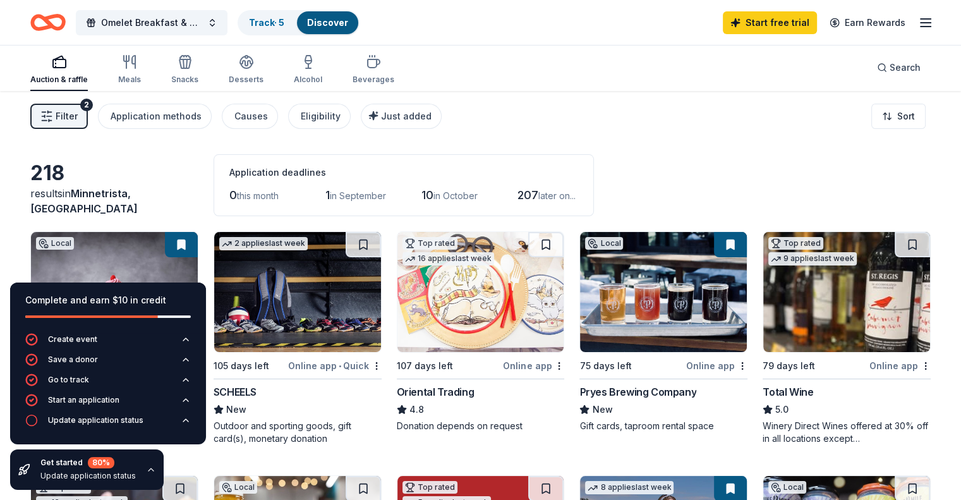
scroll to position [0, 0]
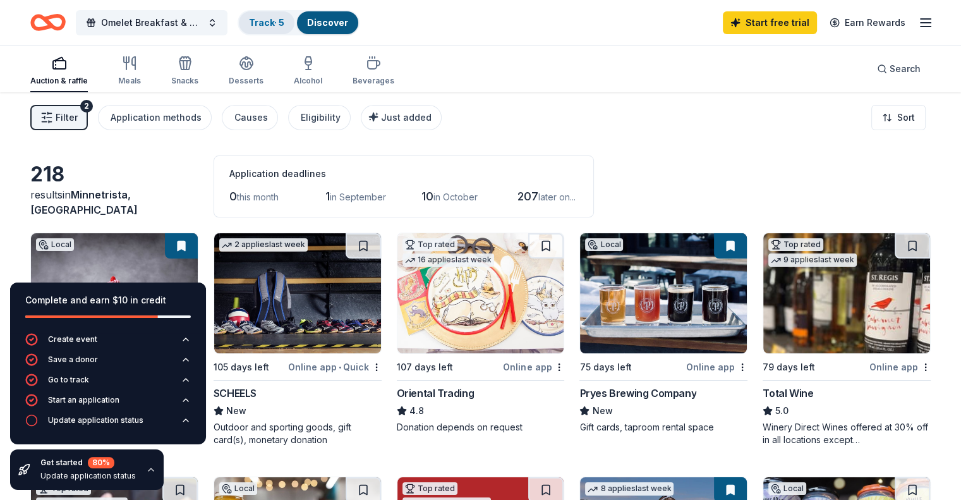
click at [284, 22] on link "Track · 5" at bounding box center [266, 22] width 35 height 11
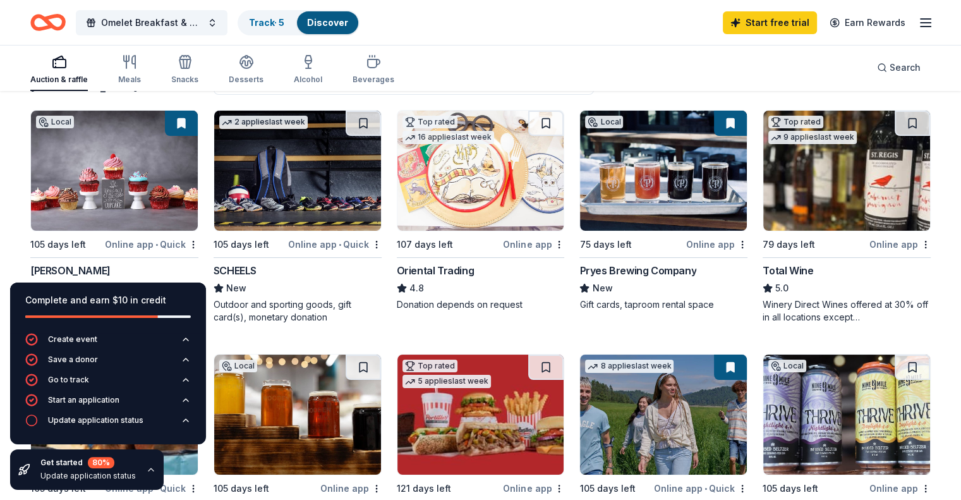
scroll to position [126, 0]
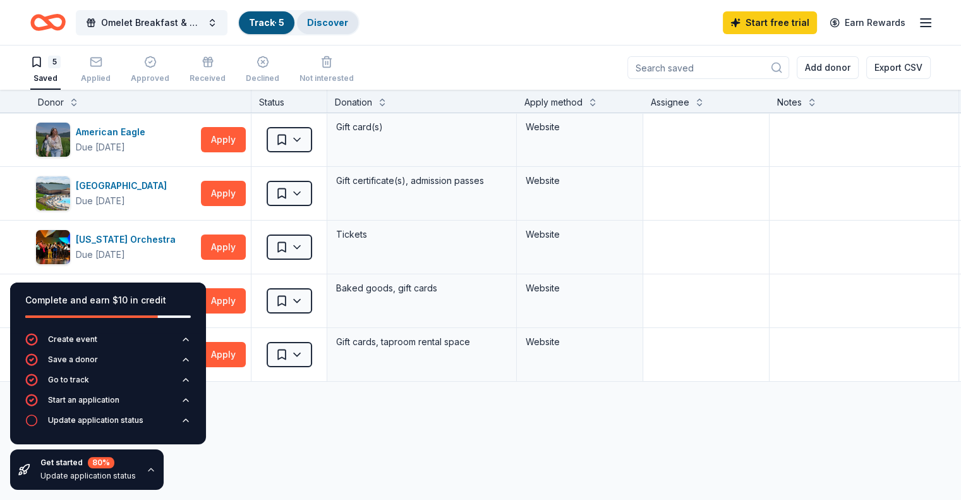
click at [348, 23] on link "Discover" at bounding box center [327, 22] width 41 height 11
click at [332, 20] on link "Discover" at bounding box center [327, 22] width 41 height 11
click at [471, 12] on div "Omelet Breakfast & Silent Auction Fundraiser Track · 5 Discover Start free tria…" at bounding box center [480, 23] width 900 height 30
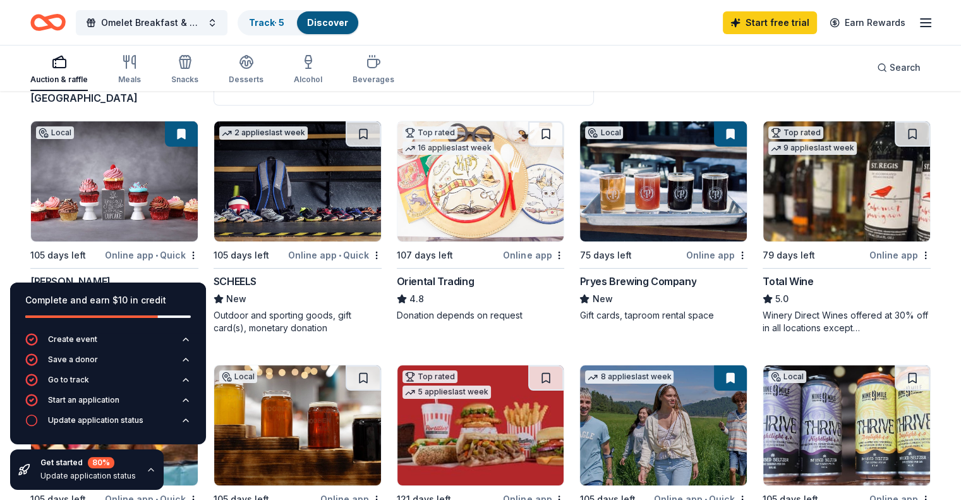
scroll to position [126, 0]
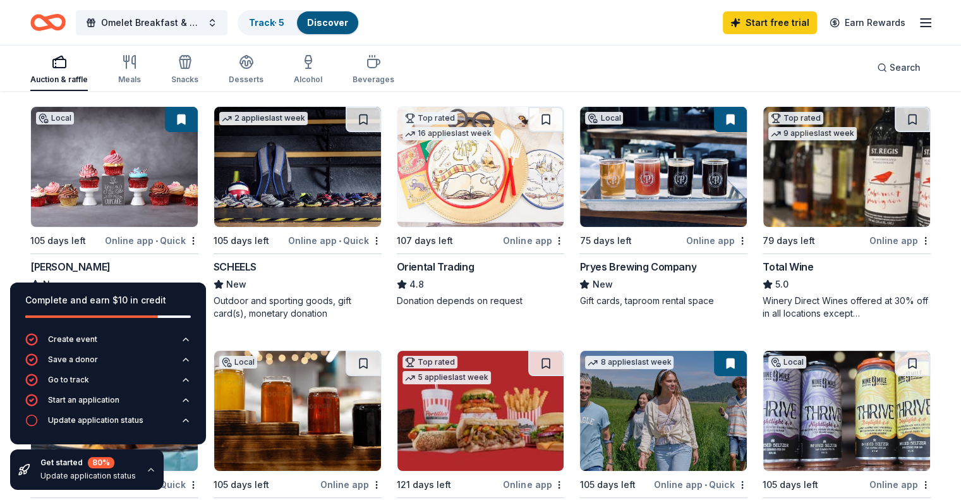
click at [193, 122] on button at bounding box center [181, 119] width 33 height 25
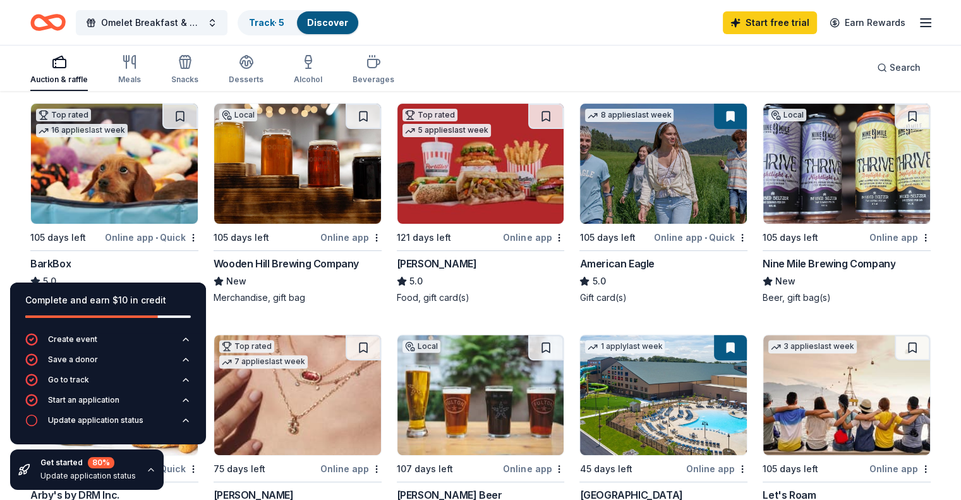
scroll to position [442, 0]
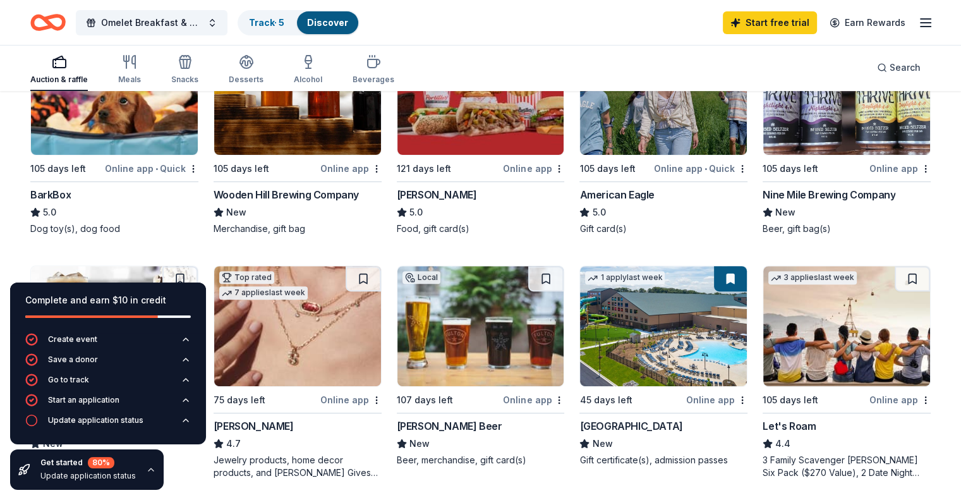
click at [138, 125] on img at bounding box center [114, 95] width 167 height 120
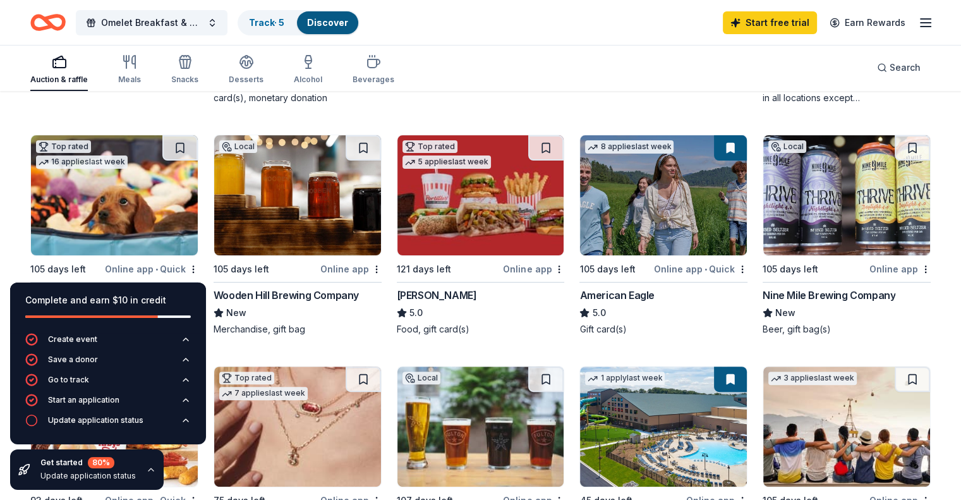
scroll to position [316, 0]
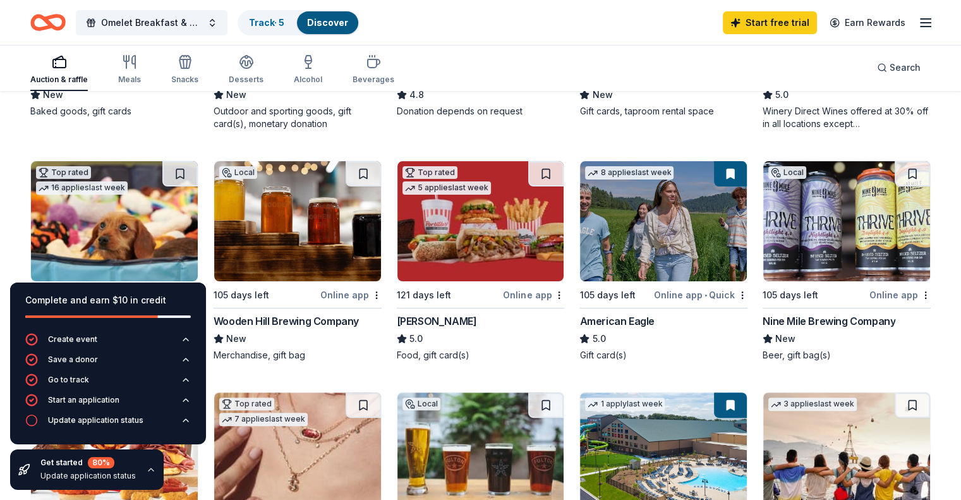
click at [651, 205] on img at bounding box center [663, 221] width 167 height 120
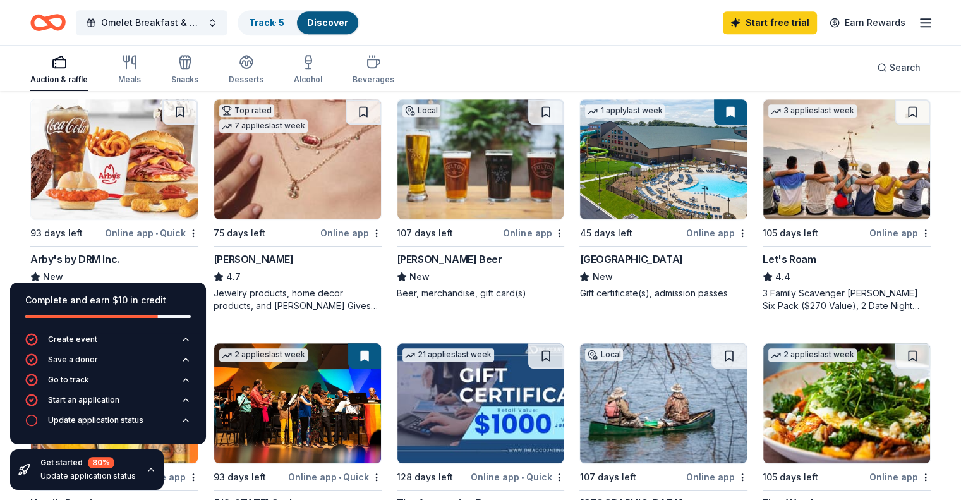
scroll to position [569, 0]
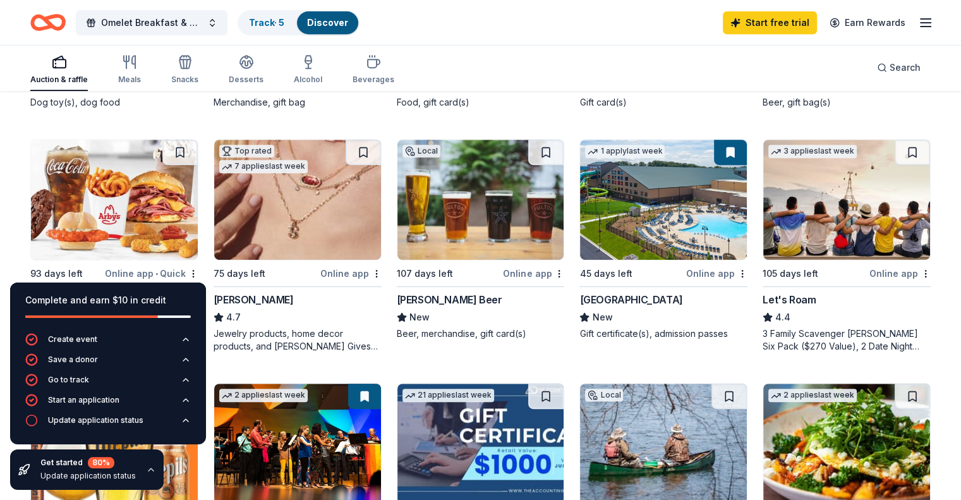
click at [117, 169] on img at bounding box center [114, 200] width 167 height 120
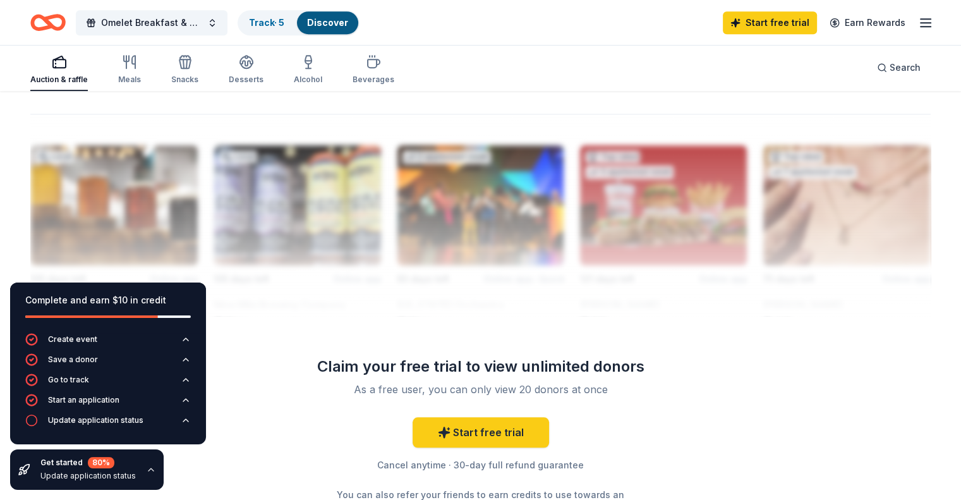
scroll to position [1075, 0]
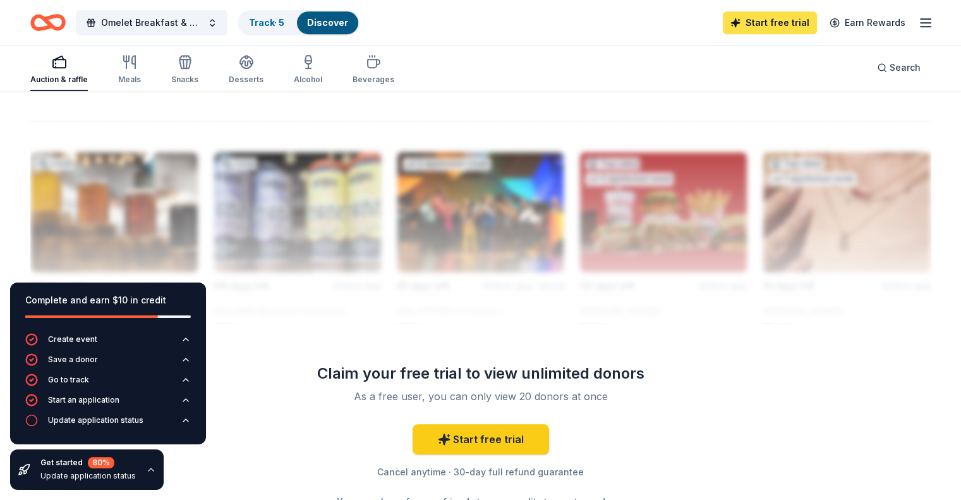
click at [761, 15] on link "Start free trial" at bounding box center [770, 22] width 94 height 23
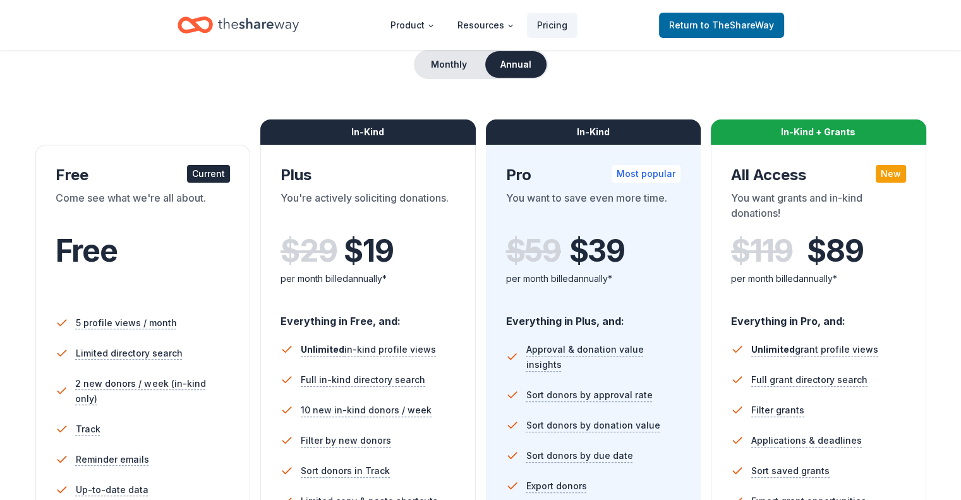
scroll to position [316, 0]
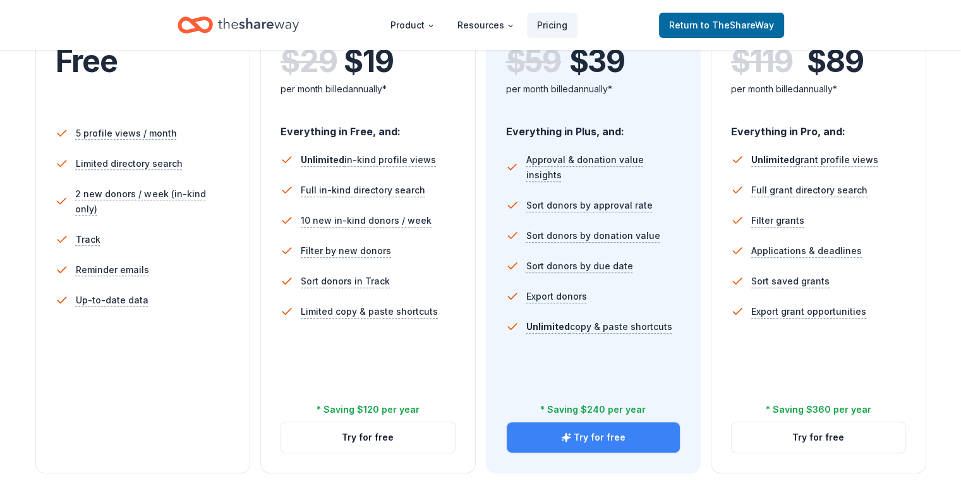
click at [602, 422] on button "Try for free" at bounding box center [594, 437] width 174 height 30
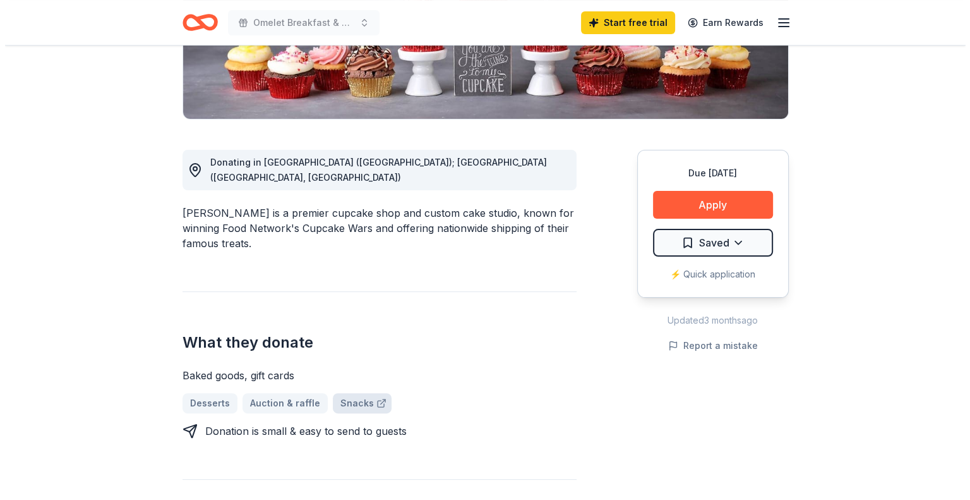
scroll to position [316, 0]
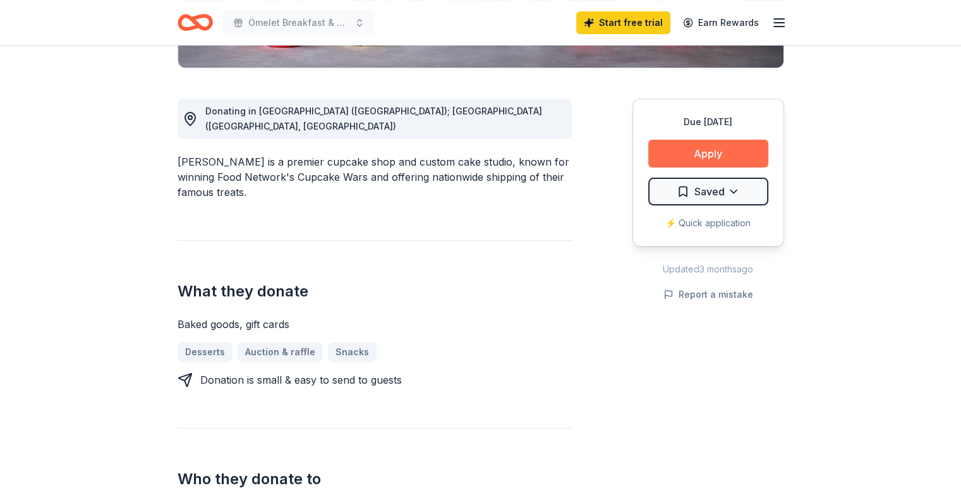
click at [682, 158] on button "Apply" at bounding box center [708, 154] width 120 height 28
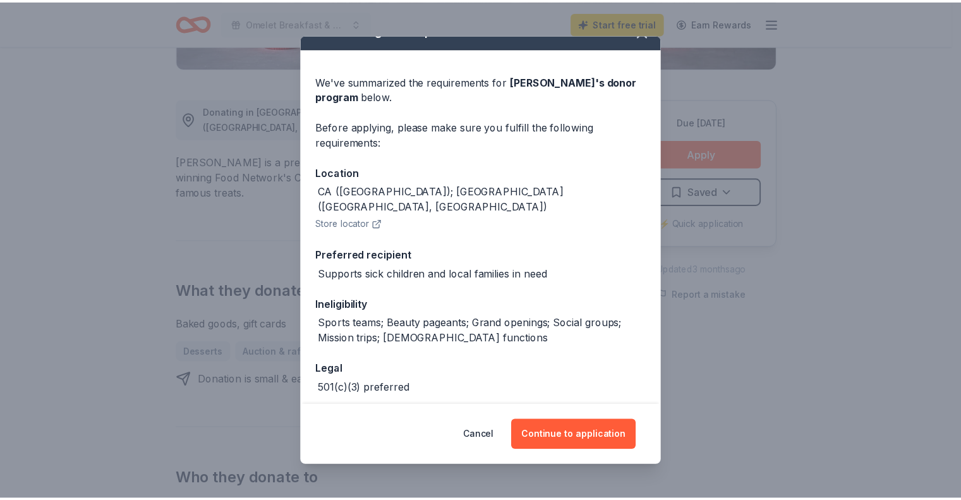
scroll to position [63, 0]
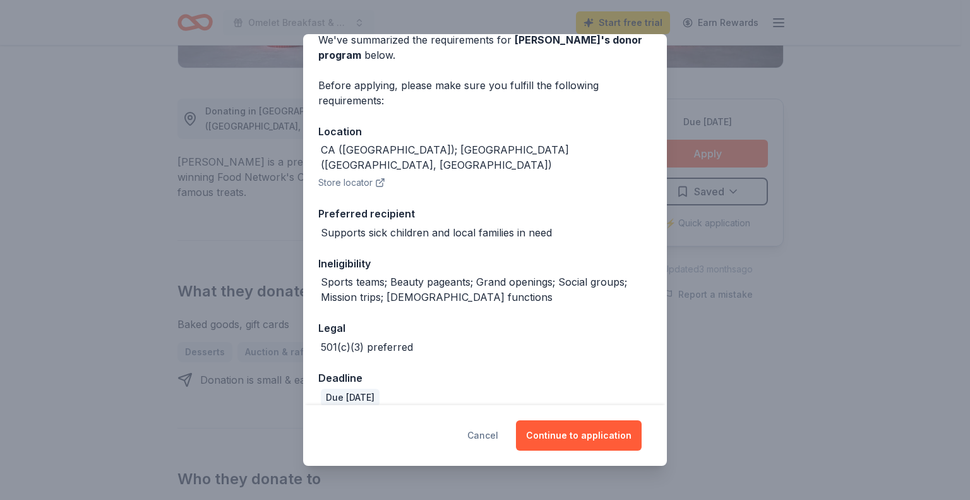
click at [495, 435] on button "Cancel" at bounding box center [482, 435] width 31 height 30
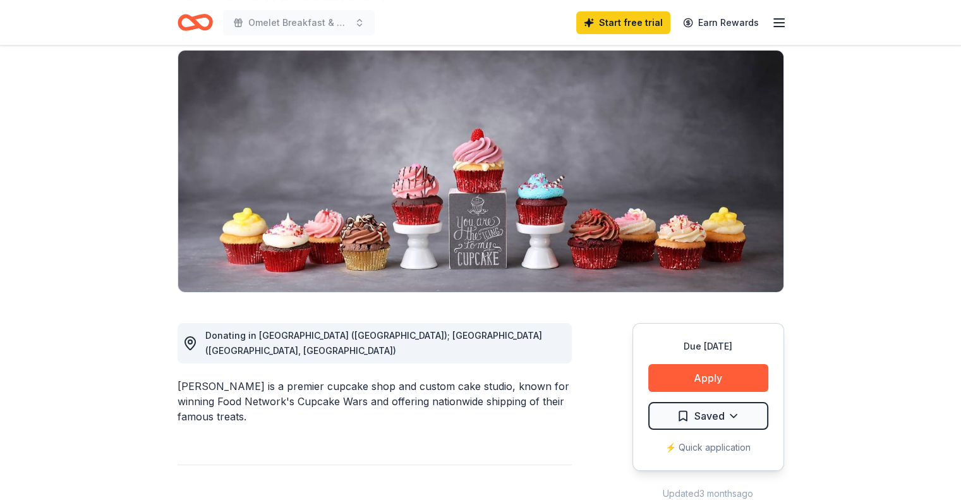
scroll to position [0, 0]
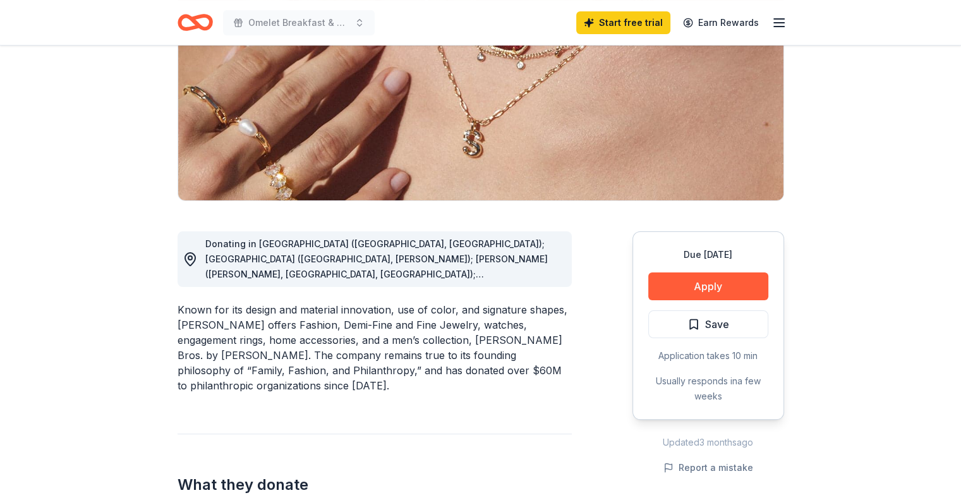
scroll to position [190, 0]
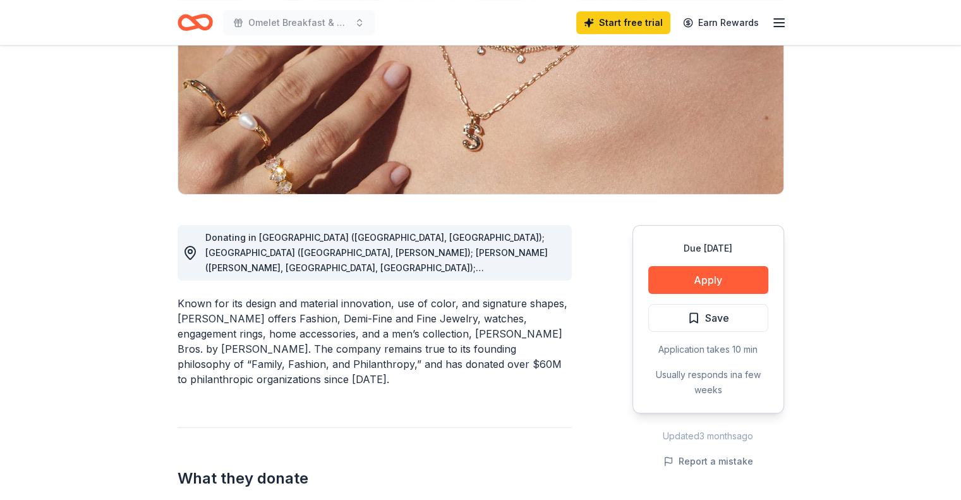
click at [459, 257] on span "Donating in AL (Birmingham, Huntsville); AR (Little Rock, Rogers); AZ (Chandler…" at bounding box center [376, 396] width 342 height 329
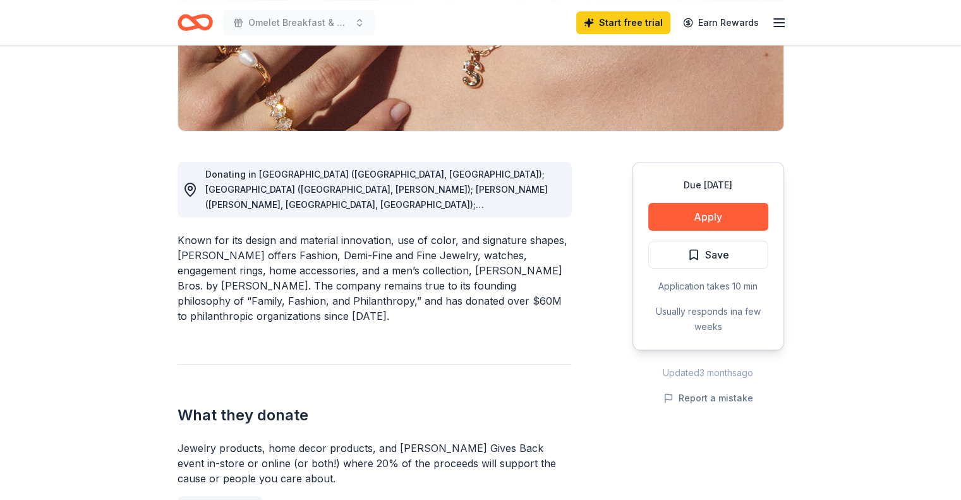
click at [189, 190] on circle at bounding box center [190, 188] width 4 height 4
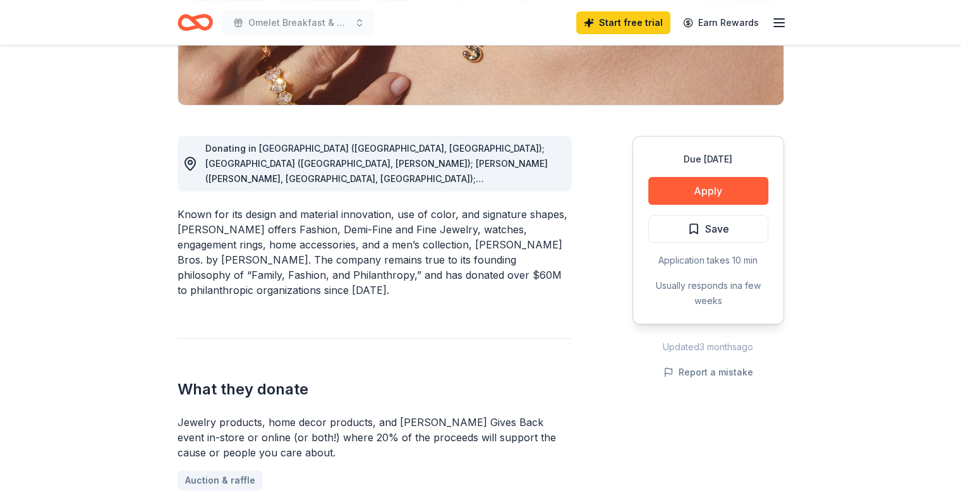
scroll to position [190, 0]
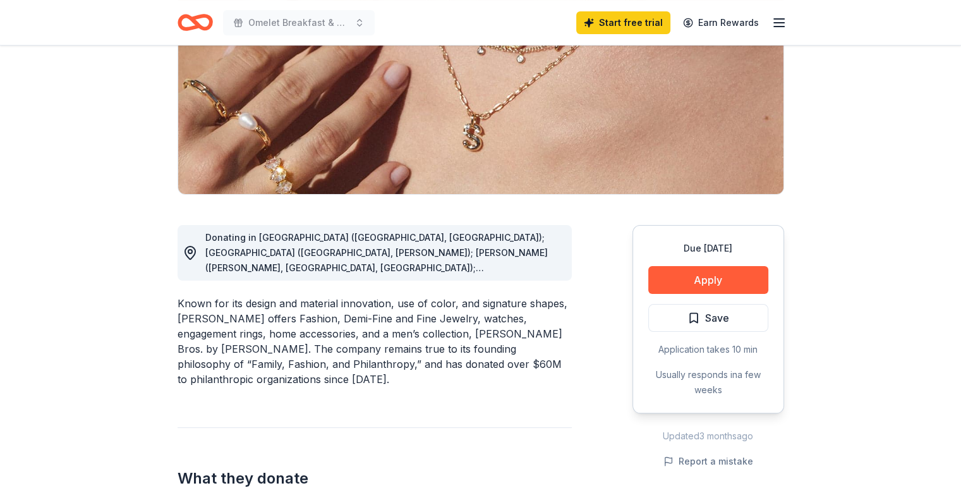
click at [559, 274] on div "Donating in AL (Birmingham, Huntsville); AR (Little Rock, Rogers); AZ (Chandler…" at bounding box center [383, 252] width 356 height 45
click at [538, 257] on div "Donating in AL (Birmingham, Huntsville); AR (Little Rock, Rogers); AZ (Chandler…" at bounding box center [383, 252] width 356 height 45
click at [537, 256] on div "Donating in AL (Birmingham, Huntsville); AR (Little Rock, Rogers); AZ (Chandler…" at bounding box center [383, 252] width 356 height 45
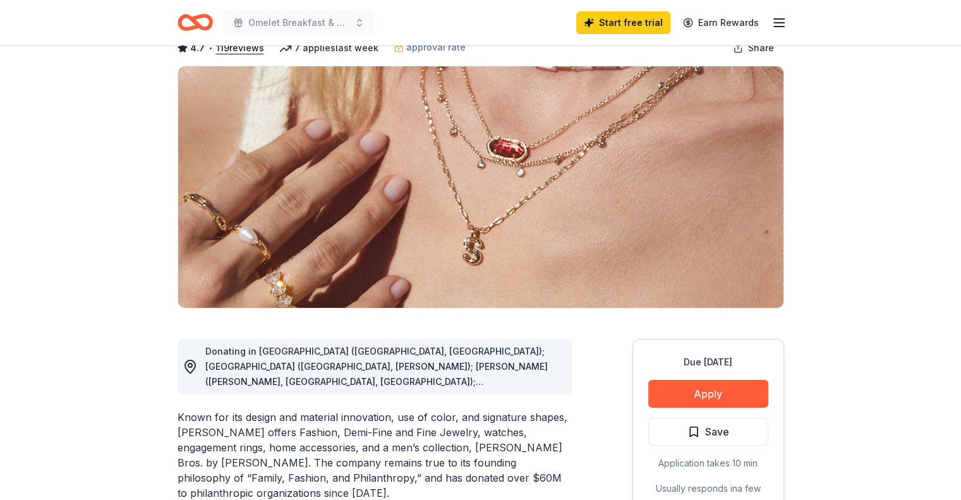
scroll to position [0, 0]
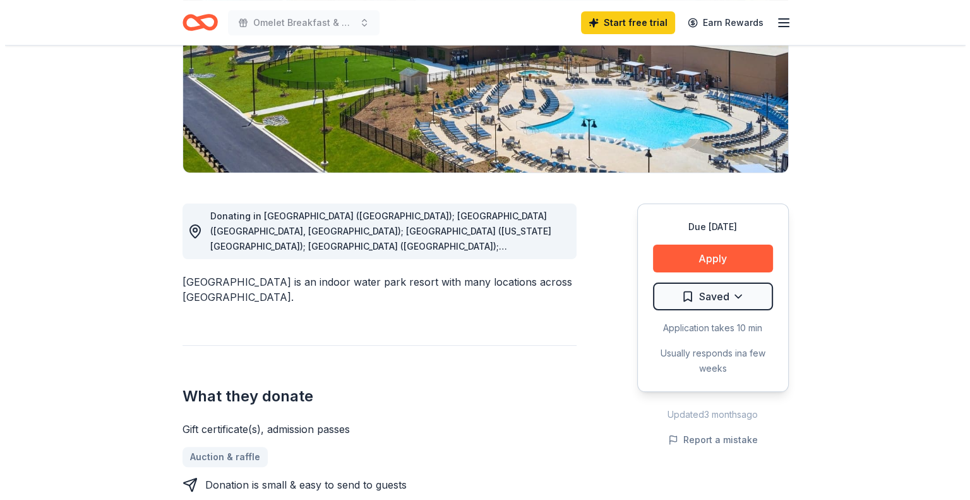
scroll to position [253, 0]
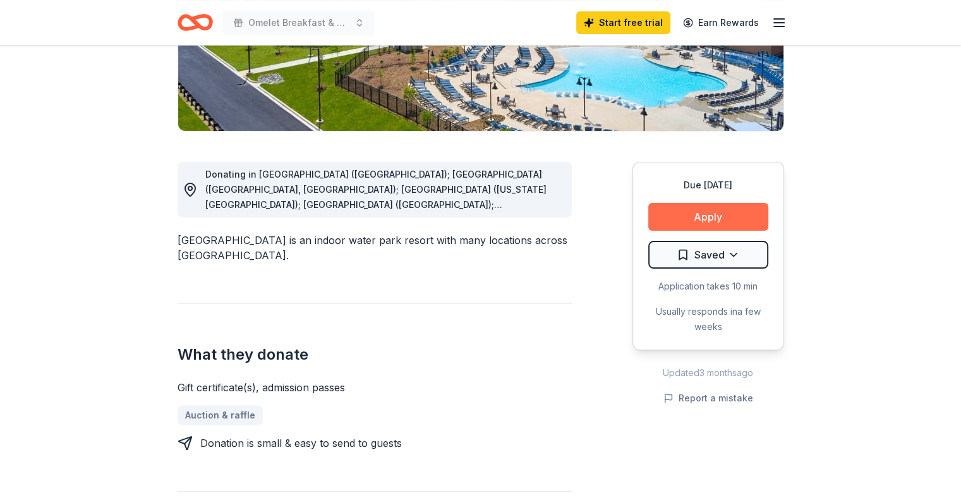
click at [706, 220] on button "Apply" at bounding box center [708, 217] width 120 height 28
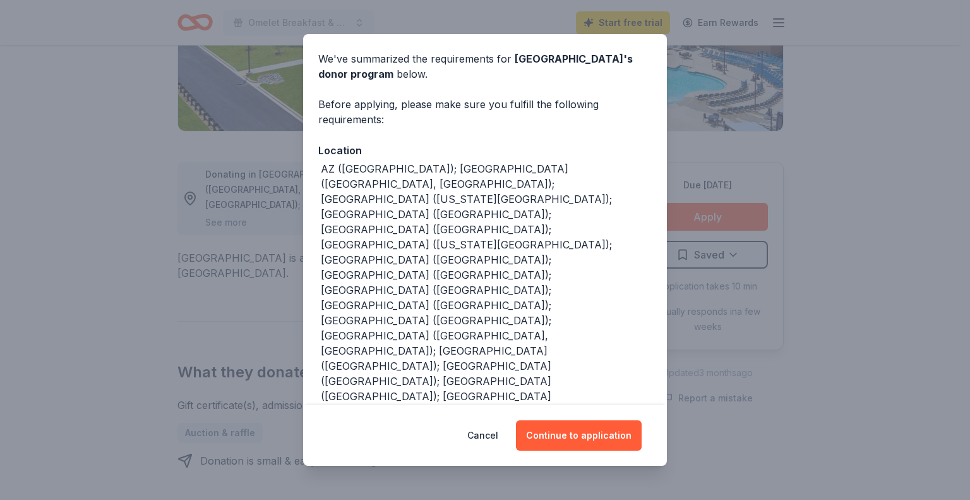
scroll to position [75, 0]
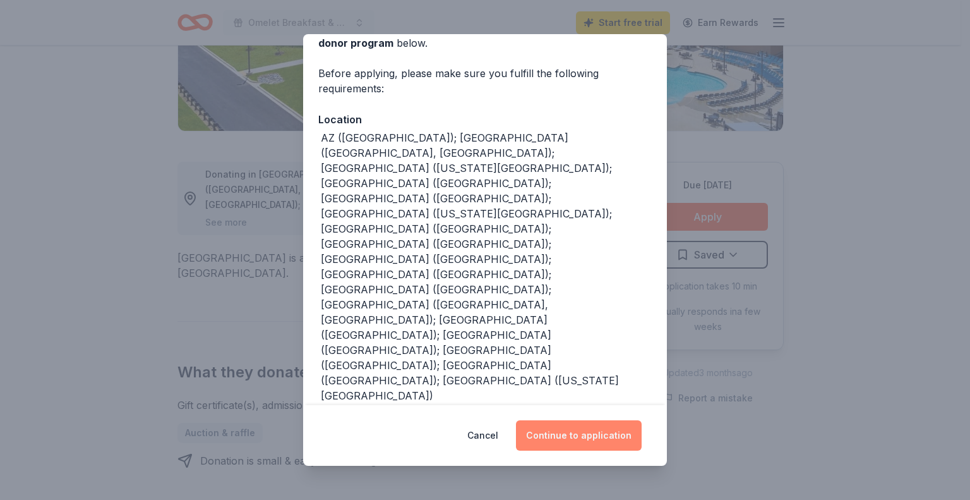
click at [557, 437] on button "Continue to application" at bounding box center [579, 435] width 126 height 30
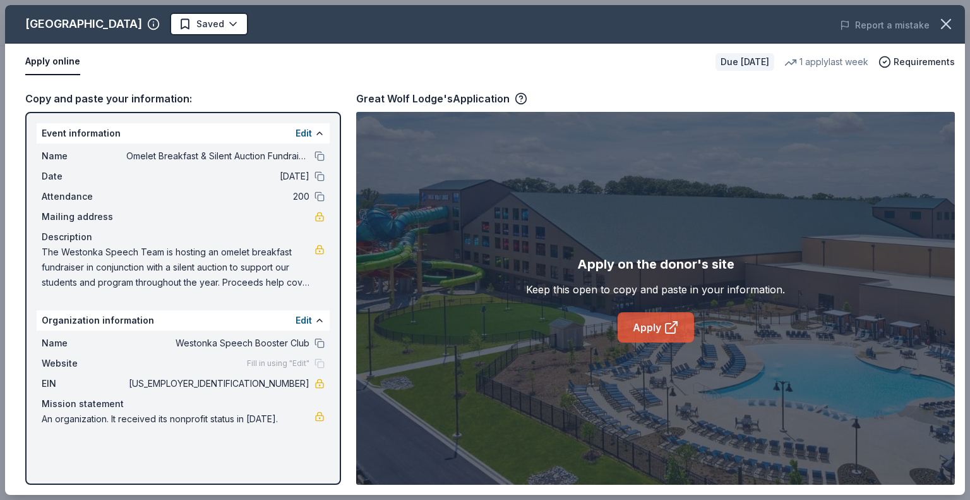
click at [664, 328] on icon at bounding box center [671, 327] width 15 height 15
drag, startPoint x: 263, startPoint y: 382, endPoint x: 298, endPoint y: 386, distance: 35.7
click at [298, 386] on span "81-4151578" at bounding box center [217, 383] width 183 height 15
drag, startPoint x: 309, startPoint y: 384, endPoint x: 249, endPoint y: 368, distance: 62.2
click at [251, 376] on span "81-4151578" at bounding box center [217, 383] width 183 height 15
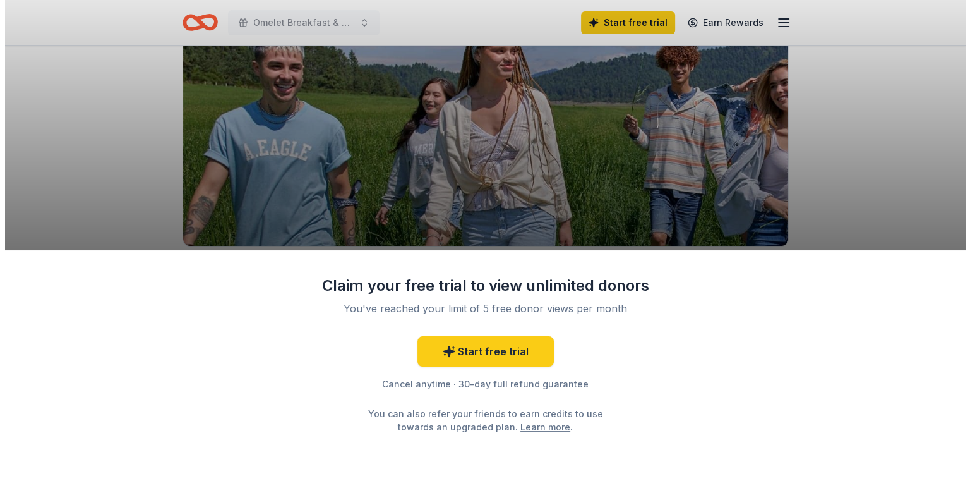
scroll to position [190, 0]
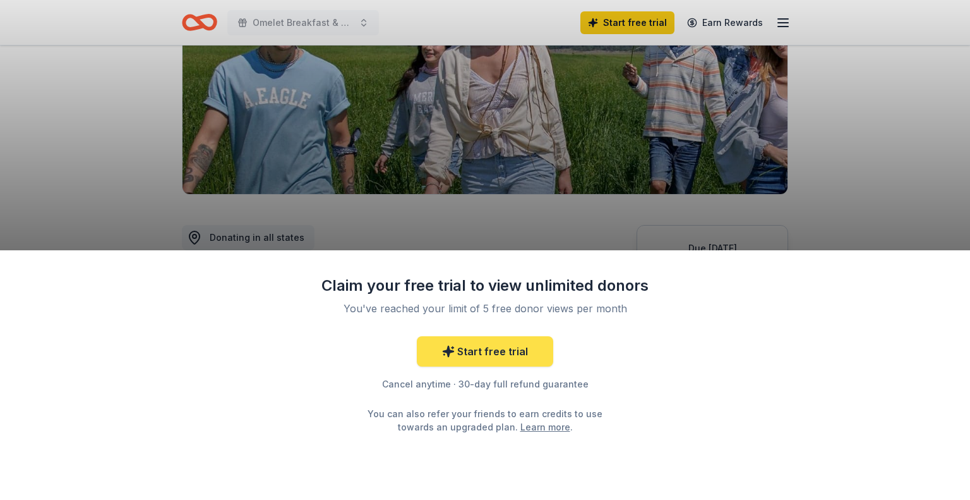
click at [500, 351] on link "Start free trial" at bounding box center [485, 351] width 136 height 30
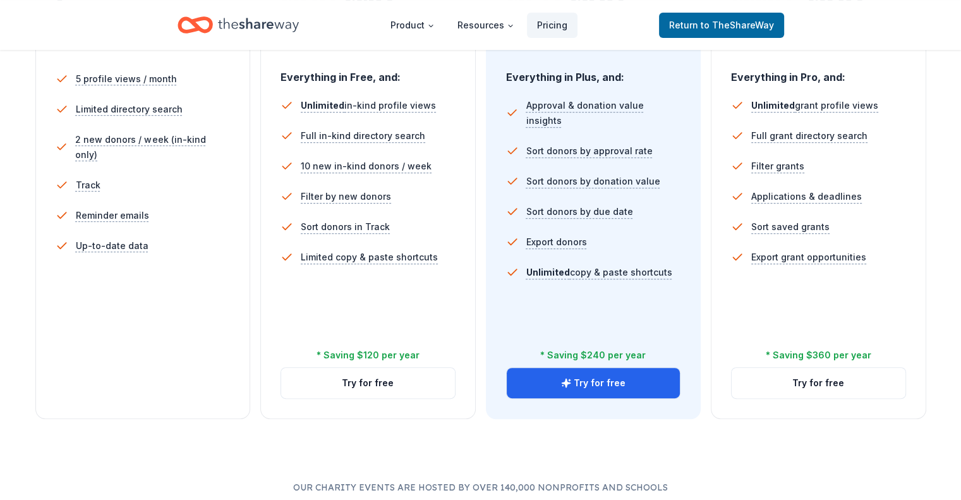
scroll to position [379, 0]
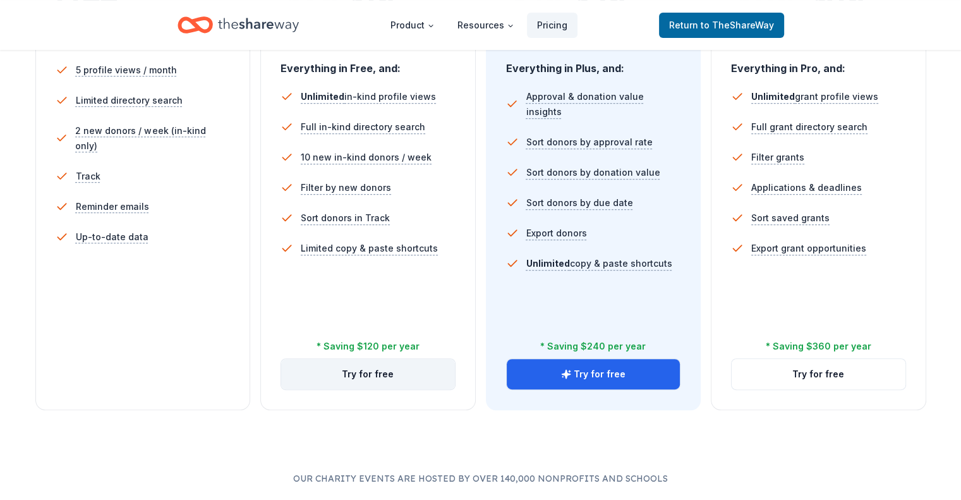
click at [382, 359] on button "Try for free" at bounding box center [368, 374] width 174 height 30
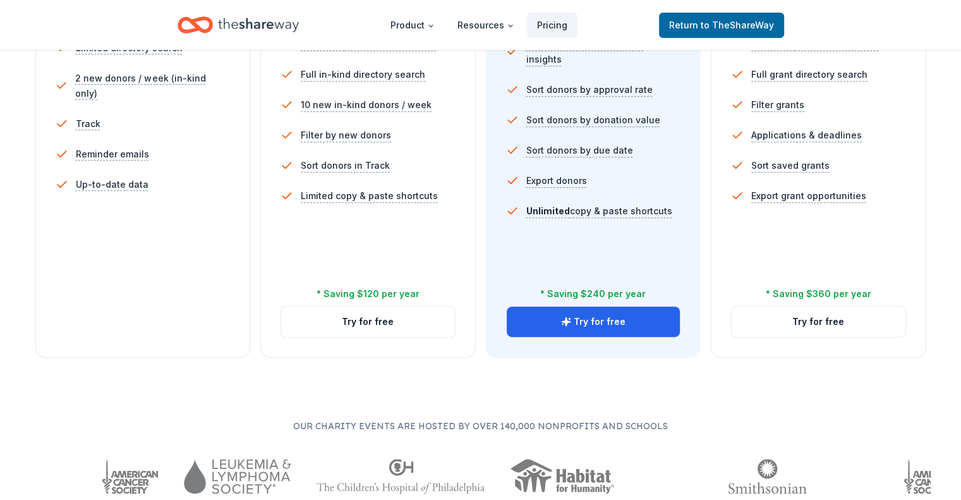
scroll to position [481, 0]
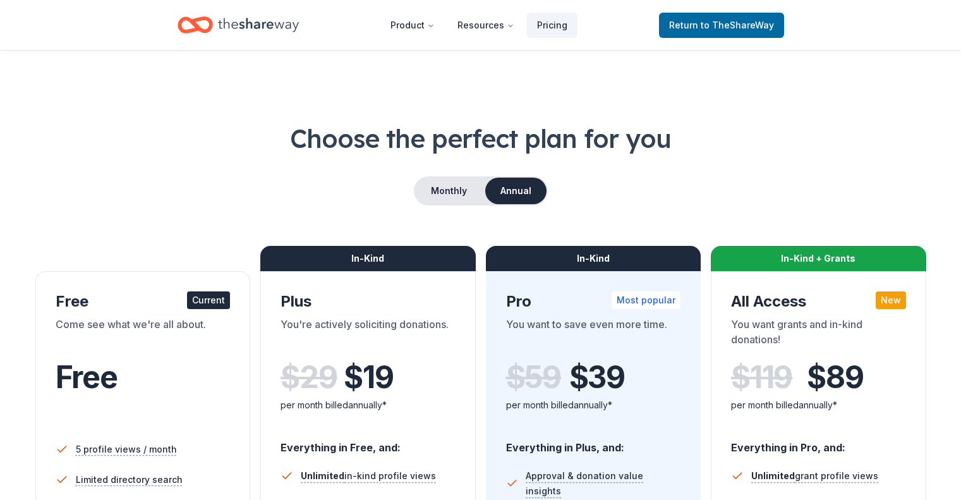
scroll to position [379, 0]
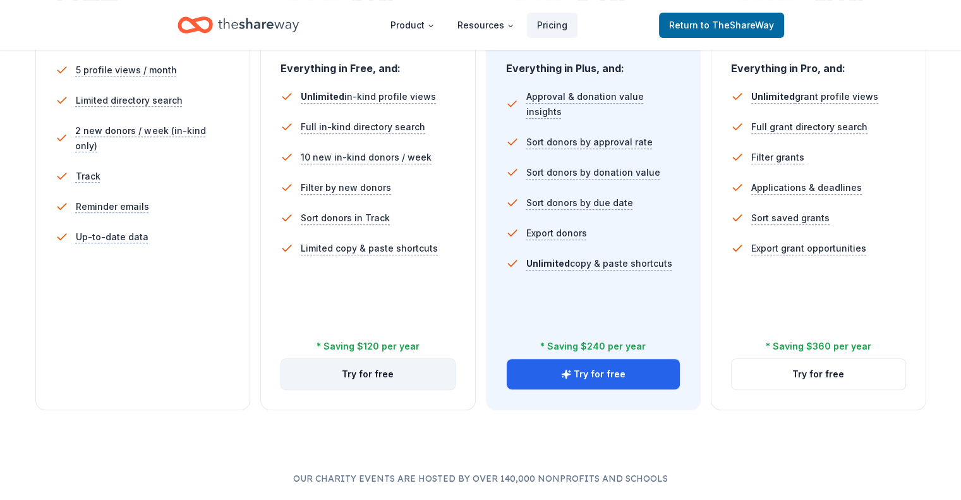
click at [389, 359] on button "Try for free" at bounding box center [368, 374] width 174 height 30
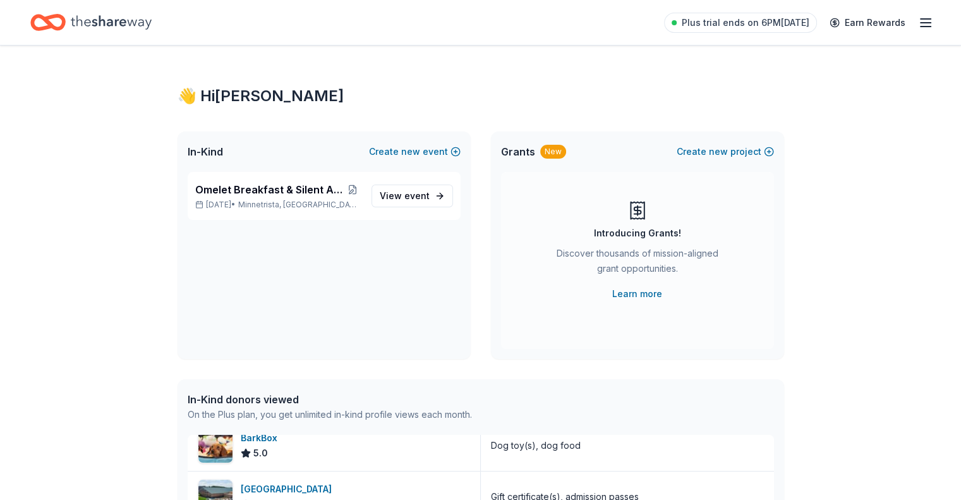
click at [918, 21] on icon "button" at bounding box center [925, 22] width 15 height 15
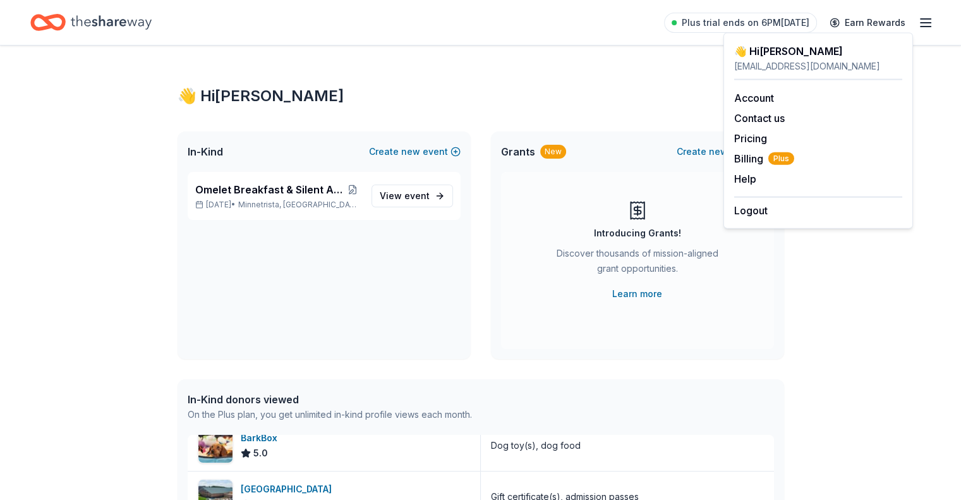
click at [388, 67] on div "👋 Hi [PERSON_NAME] In-Kind Create new event Omelet Breakfast & Silent Auction F…" at bounding box center [480, 486] width 647 height 882
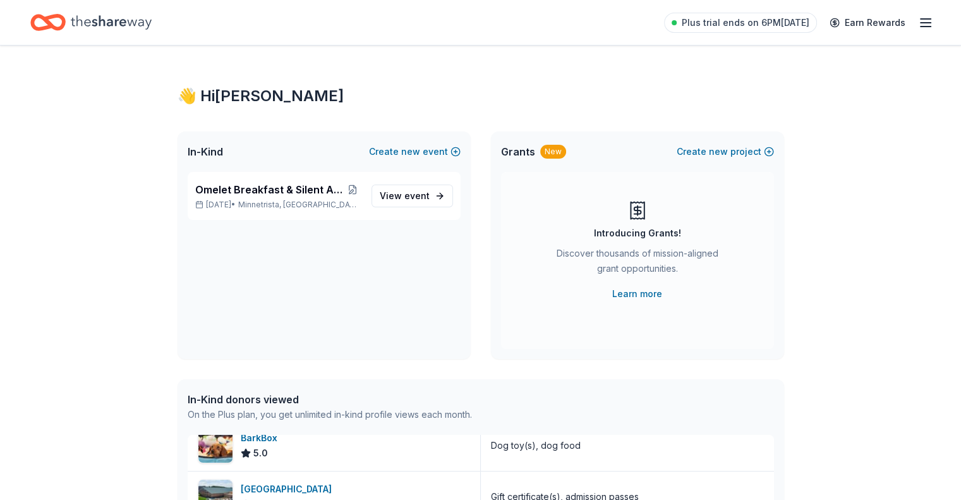
click at [64, 26] on icon "Home" at bounding box center [54, 22] width 20 height 13
click at [61, 20] on icon "Home" at bounding box center [47, 23] width 35 height 30
click at [134, 21] on icon "Home" at bounding box center [111, 22] width 81 height 26
click at [411, 196] on span "event" at bounding box center [416, 195] width 25 height 11
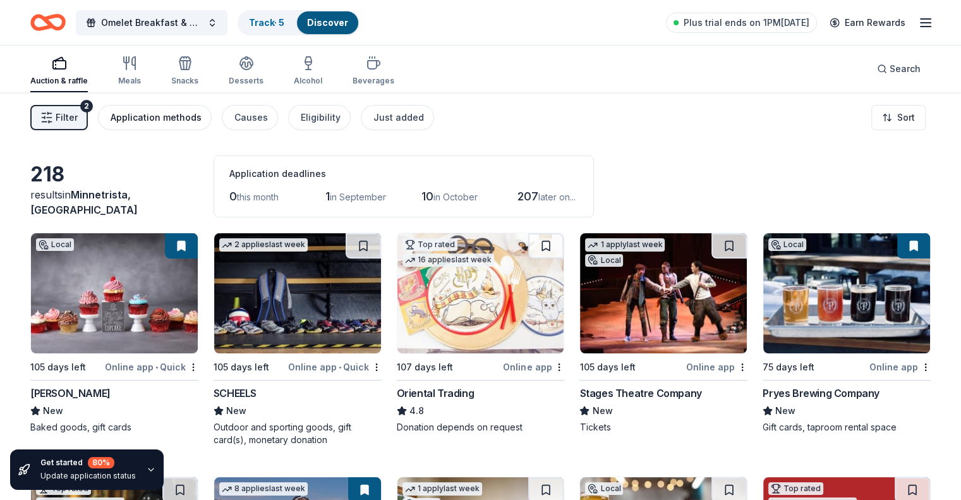
click at [160, 113] on div "Application methods" at bounding box center [156, 117] width 91 height 15
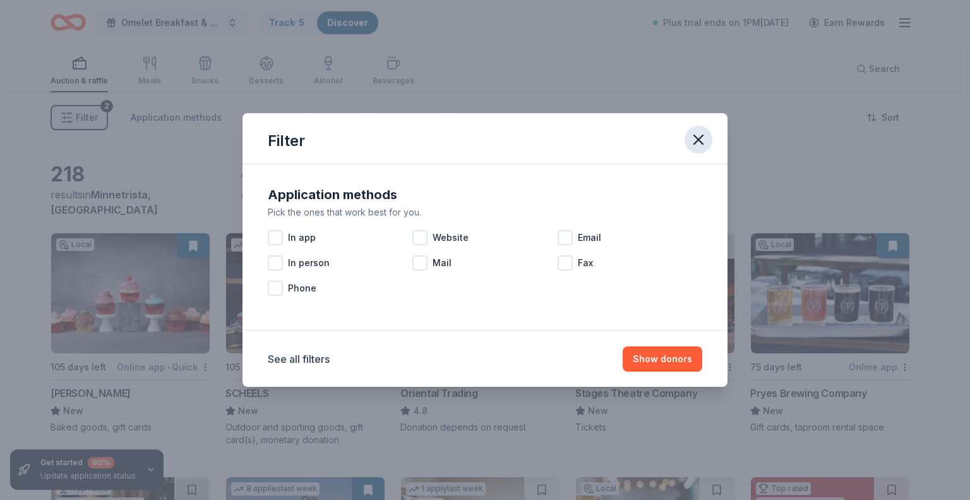
click at [707, 136] on icon "button" at bounding box center [699, 140] width 18 height 18
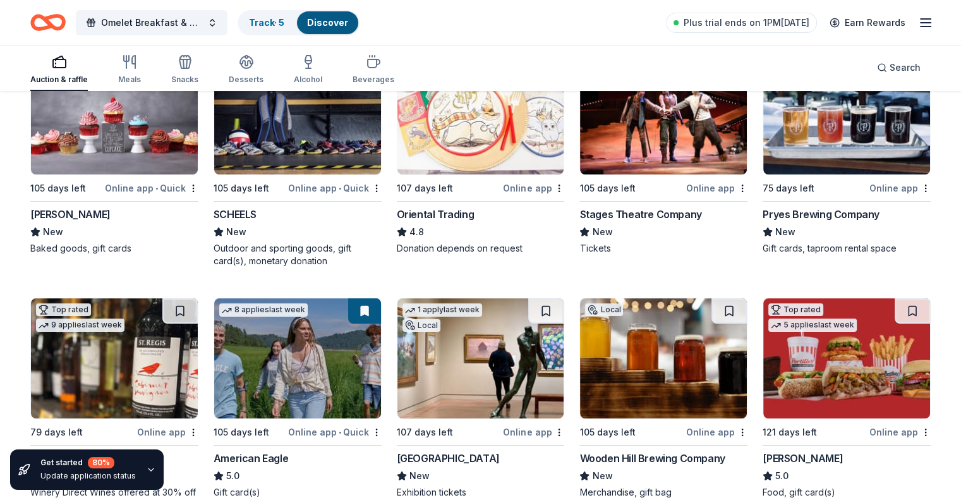
scroll to position [190, 0]
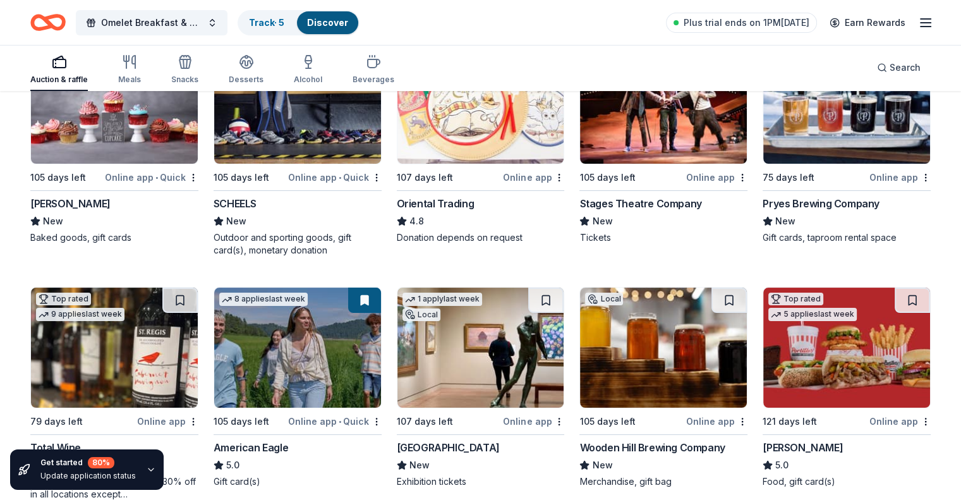
click at [617, 141] on img at bounding box center [663, 104] width 167 height 120
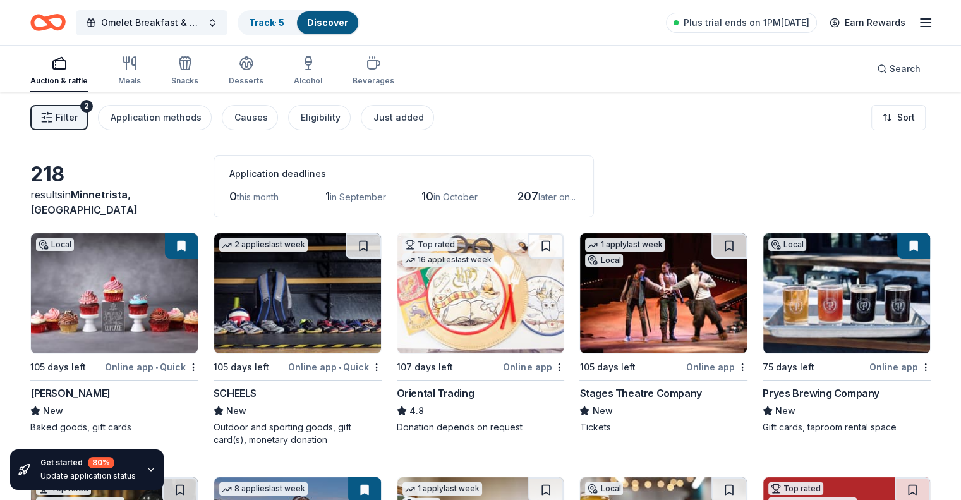
scroll to position [63, 0]
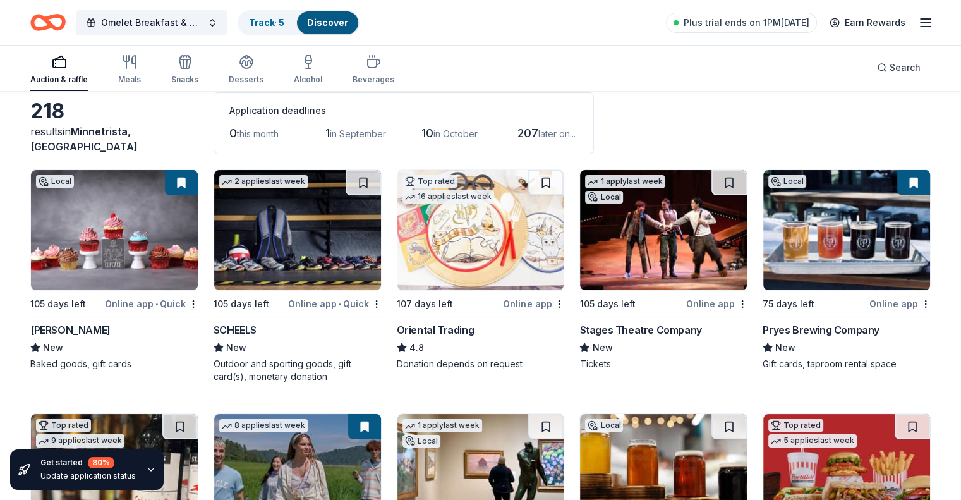
click at [582, 346] on icon at bounding box center [585, 347] width 8 height 8
click at [719, 184] on button at bounding box center [728, 182] width 35 height 25
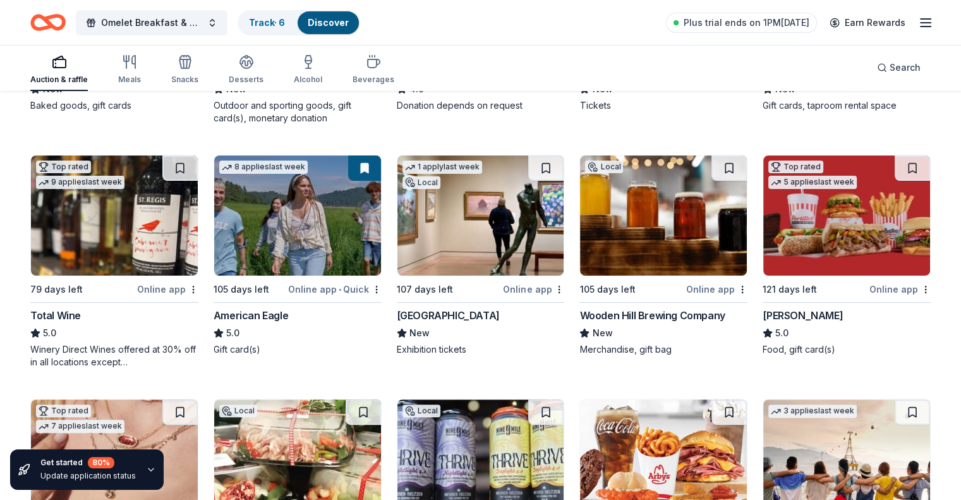
scroll to position [379, 0]
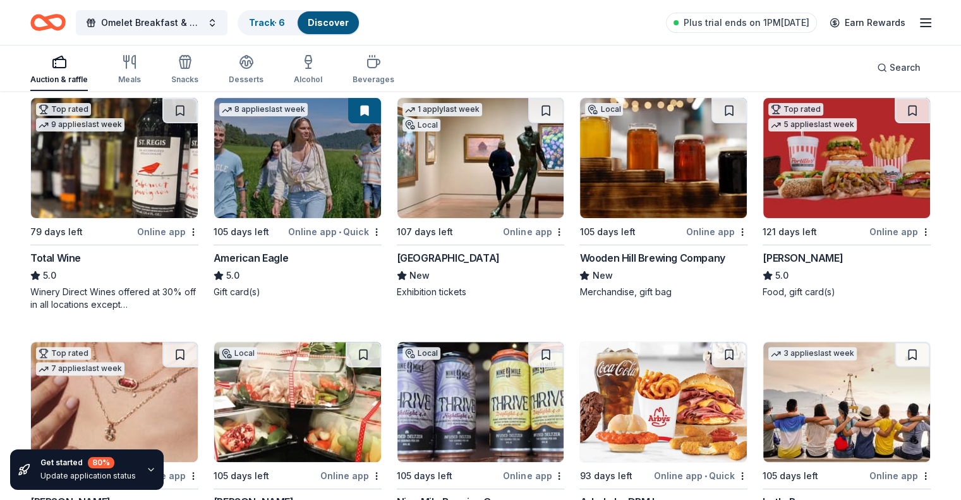
click at [454, 161] on img at bounding box center [480, 158] width 167 height 120
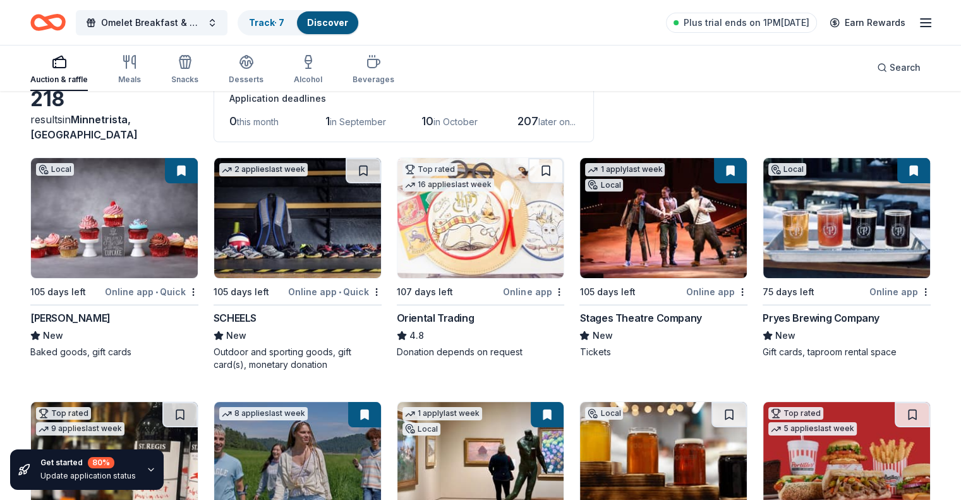
scroll to position [126, 0]
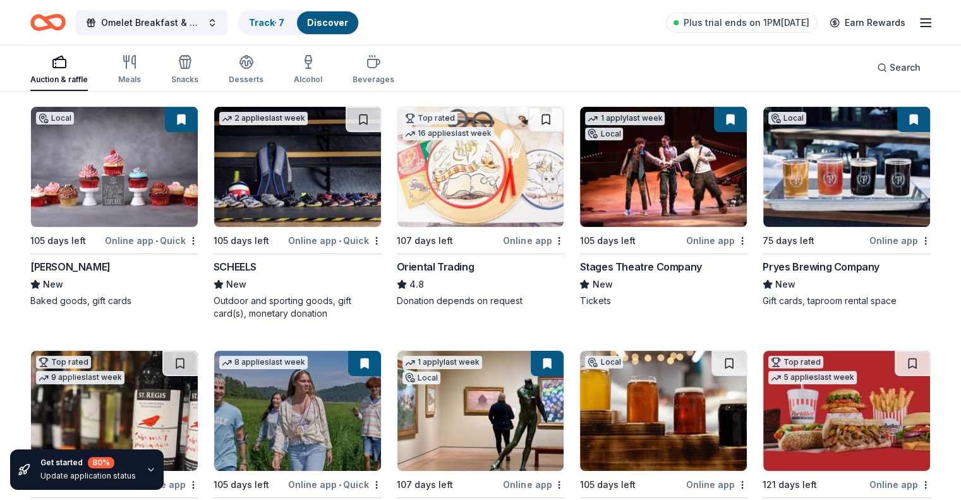
click at [134, 183] on img at bounding box center [114, 167] width 167 height 120
click at [193, 119] on button at bounding box center [181, 119] width 33 height 25
click at [280, 23] on link "Track · 7" at bounding box center [266, 22] width 35 height 11
click at [279, 21] on link "Track · 7" at bounding box center [266, 22] width 35 height 11
click at [348, 21] on link "Discover" at bounding box center [327, 22] width 41 height 11
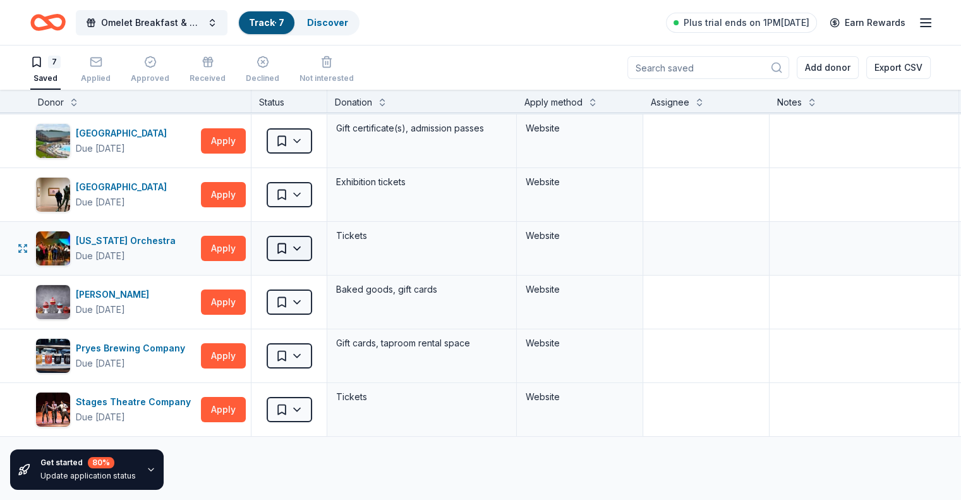
scroll to position [63, 0]
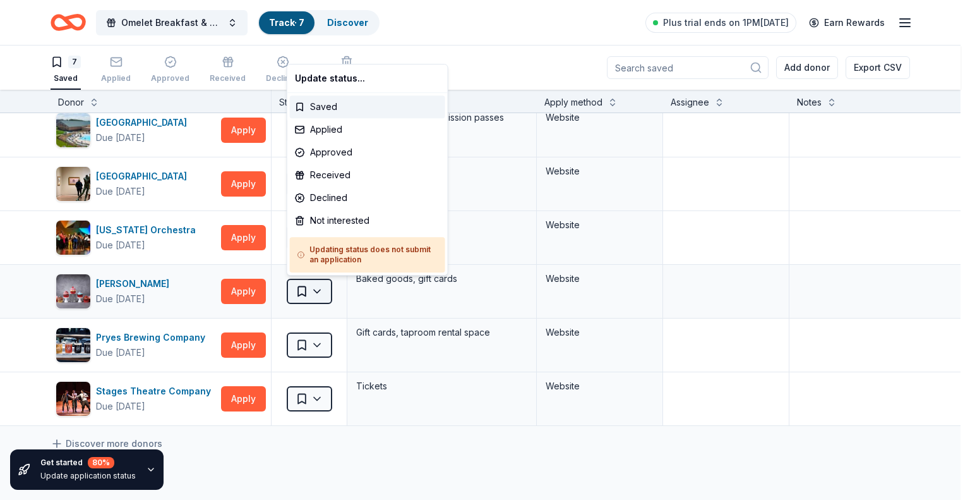
click at [322, 289] on html "Omelet Breakfast & Silent Auction Fundraiser Track · 7 Discover Plus trial ends…" at bounding box center [485, 250] width 970 height 500
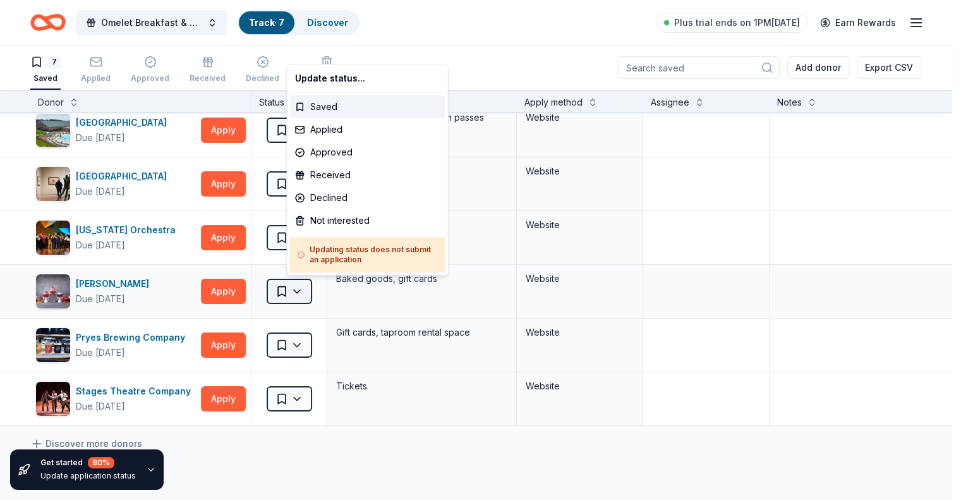
click at [318, 289] on html "Omelet Breakfast & Silent Auction Fundraiser Track · 7 Discover Plus trial ends…" at bounding box center [480, 250] width 961 height 500
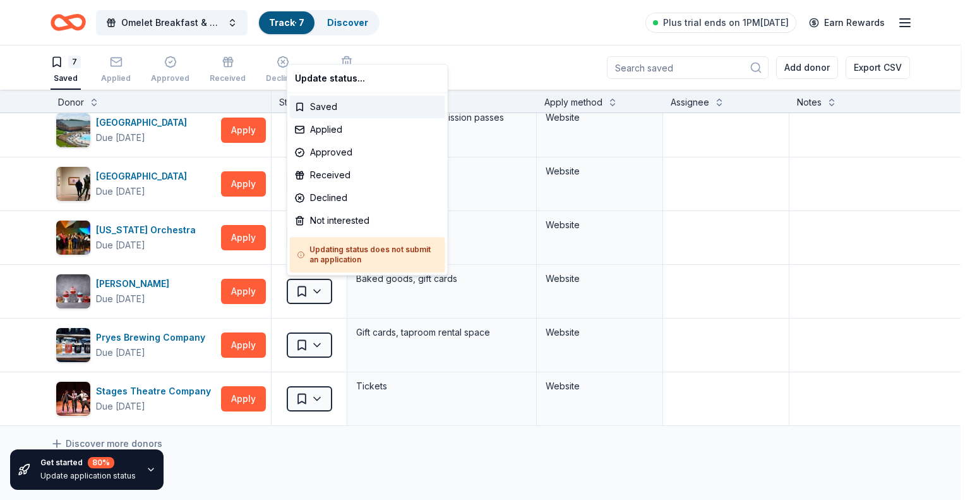
click at [572, 5] on html "Omelet Breakfast & Silent Auction Fundraiser Track · 7 Discover Plus trial ends…" at bounding box center [485, 250] width 970 height 500
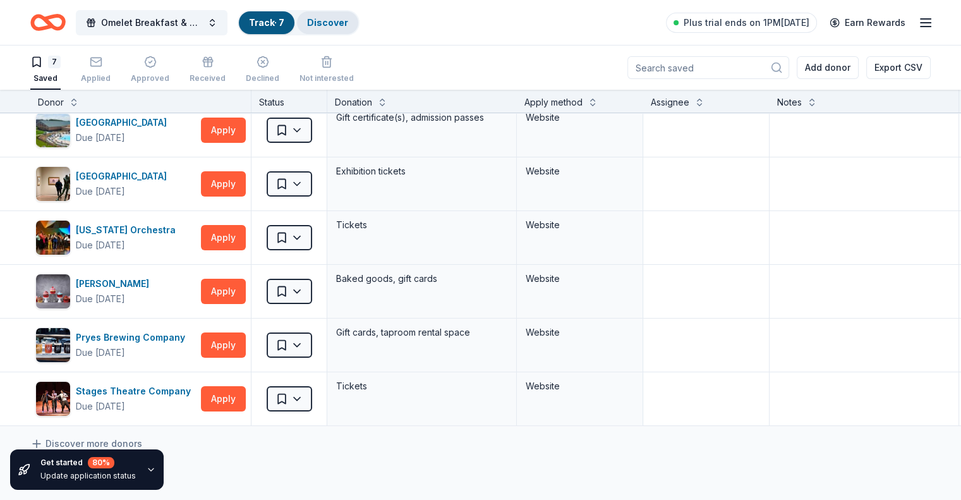
click at [348, 19] on link "Discover" at bounding box center [327, 22] width 41 height 11
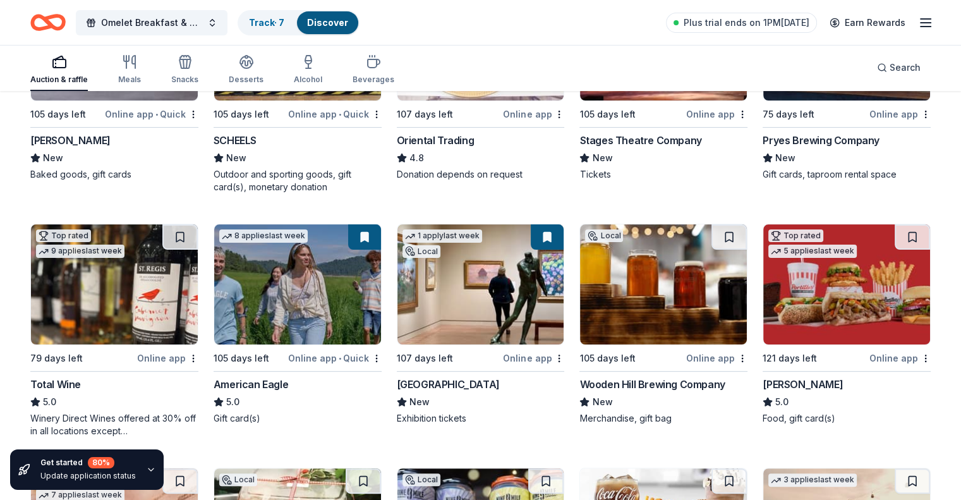
scroll to position [126, 0]
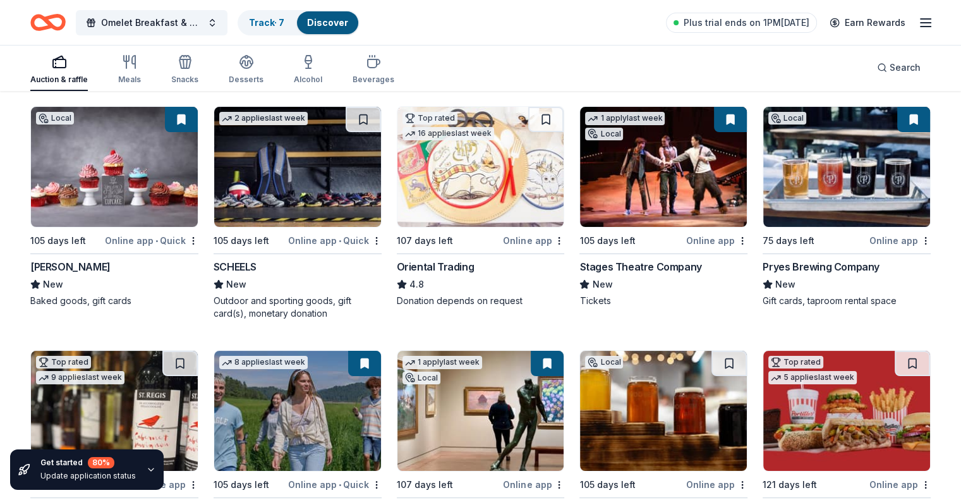
click at [449, 172] on img at bounding box center [480, 167] width 167 height 120
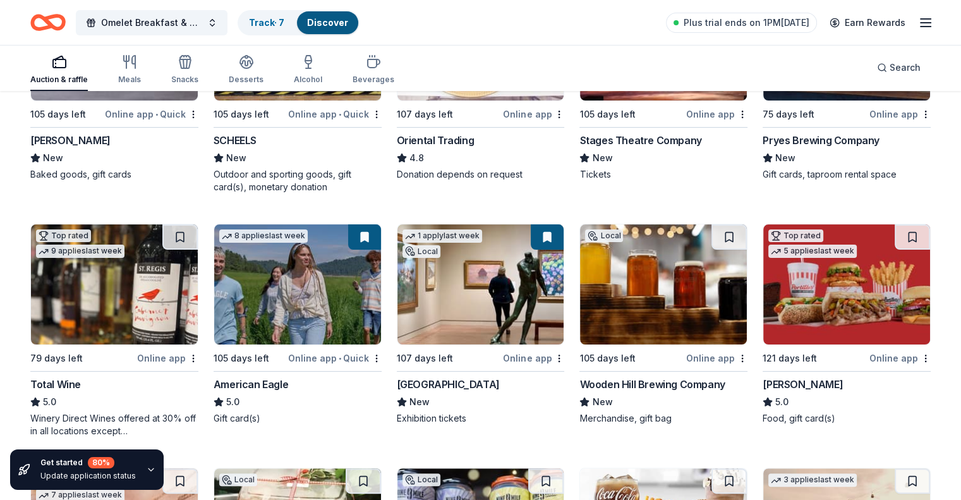
scroll to position [316, 0]
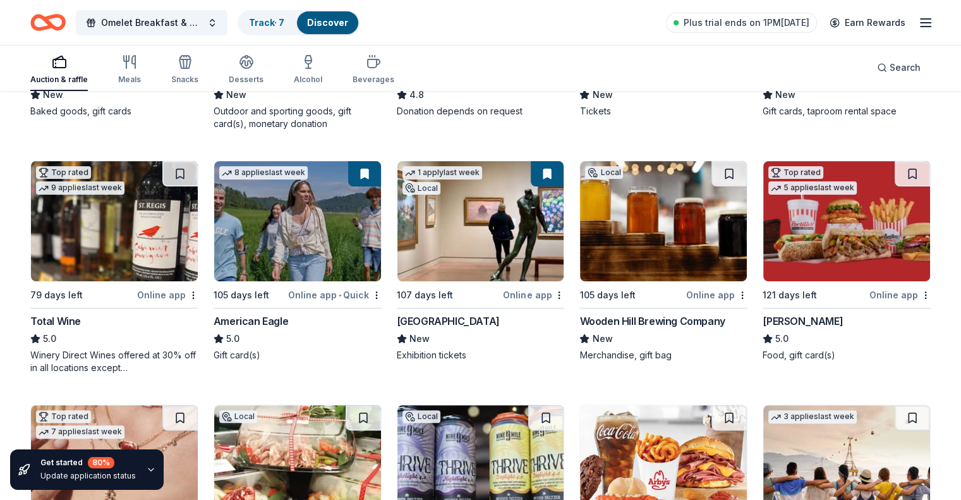
click at [296, 238] on img at bounding box center [297, 221] width 167 height 120
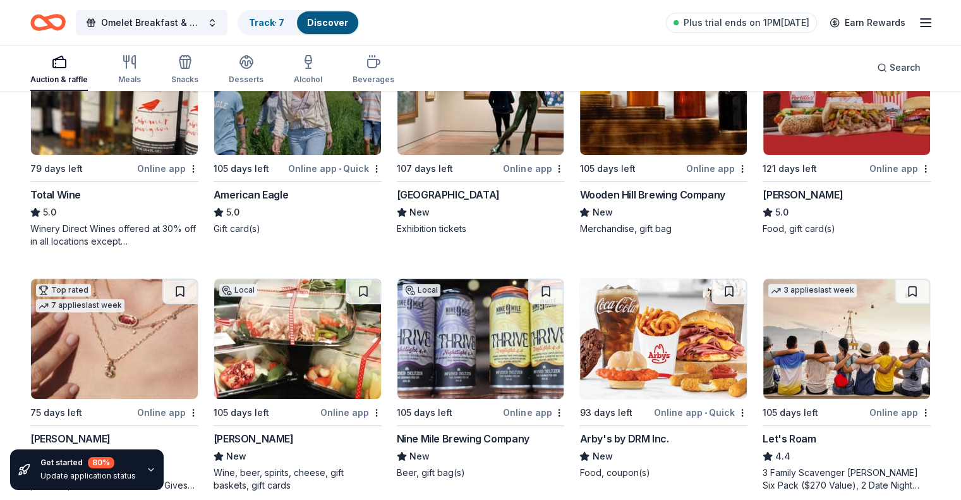
scroll to position [505, 0]
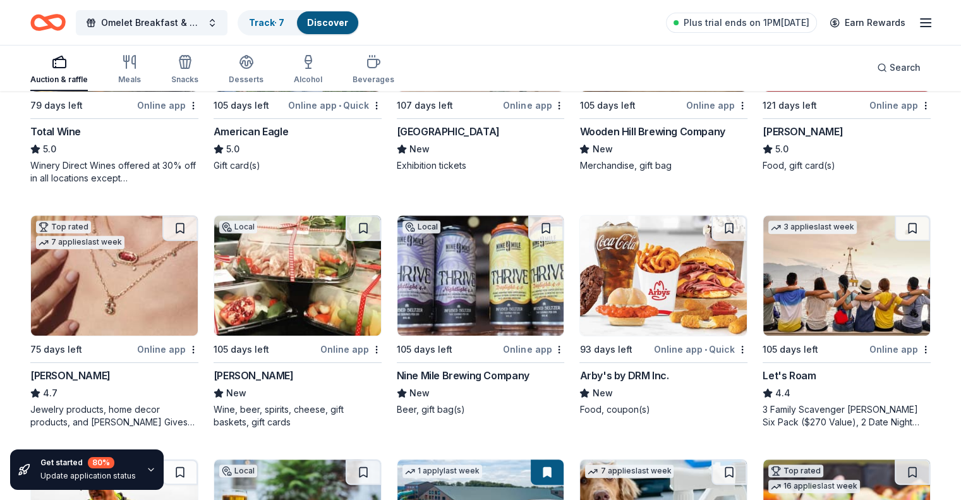
click at [119, 310] on img at bounding box center [114, 275] width 167 height 120
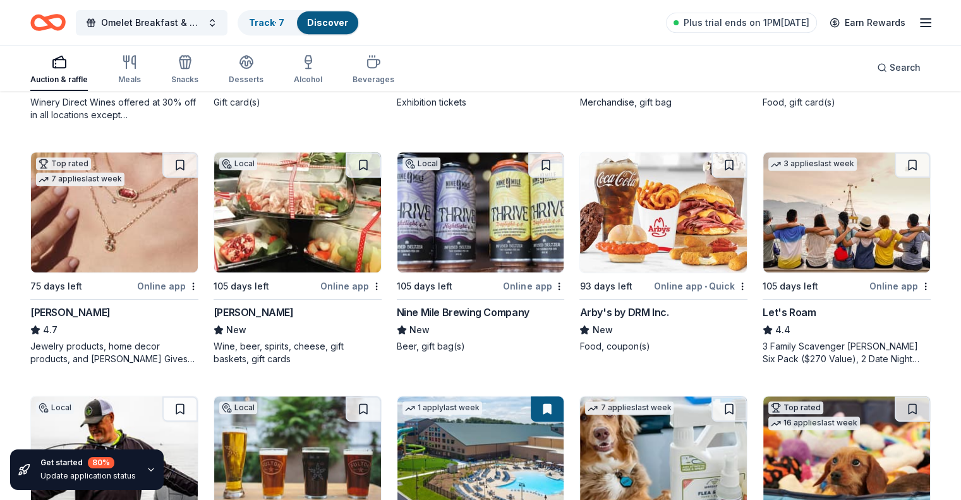
click at [269, 214] on img at bounding box center [297, 212] width 167 height 120
click at [623, 222] on img at bounding box center [663, 212] width 167 height 120
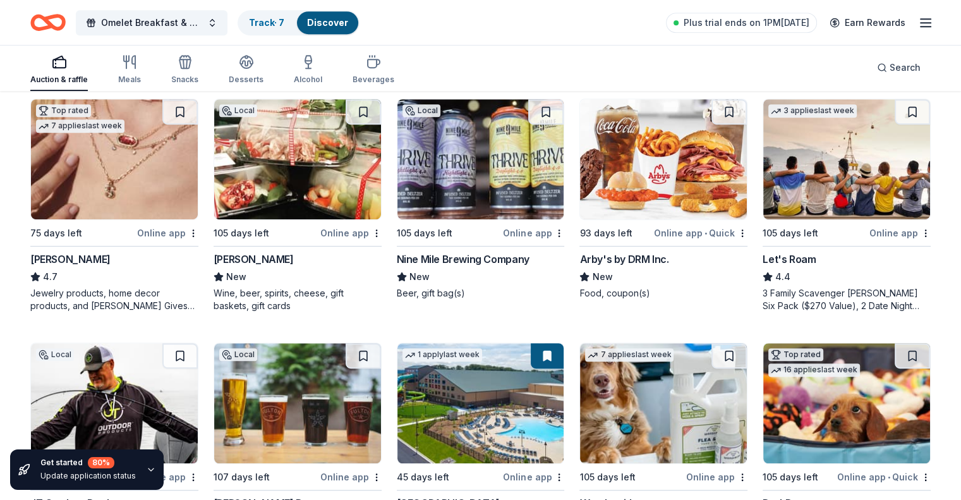
scroll to position [632, 0]
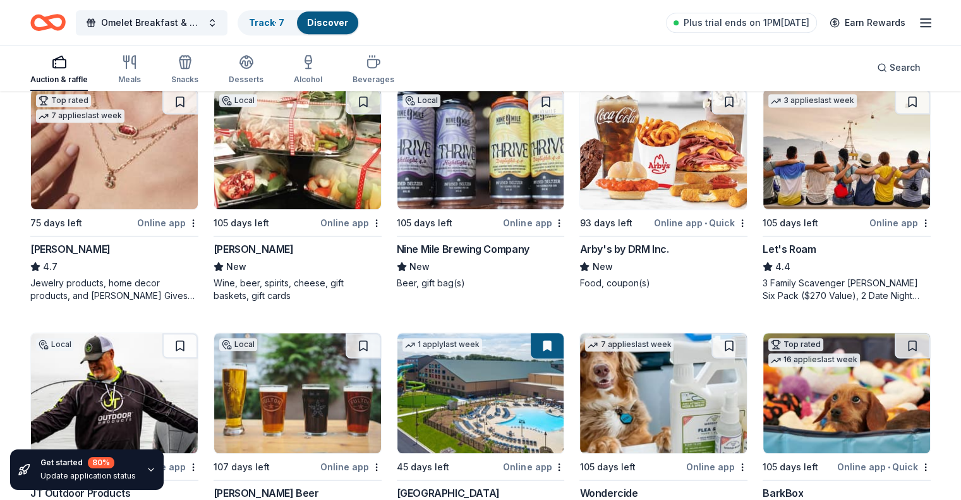
click at [794, 169] on img at bounding box center [846, 149] width 167 height 120
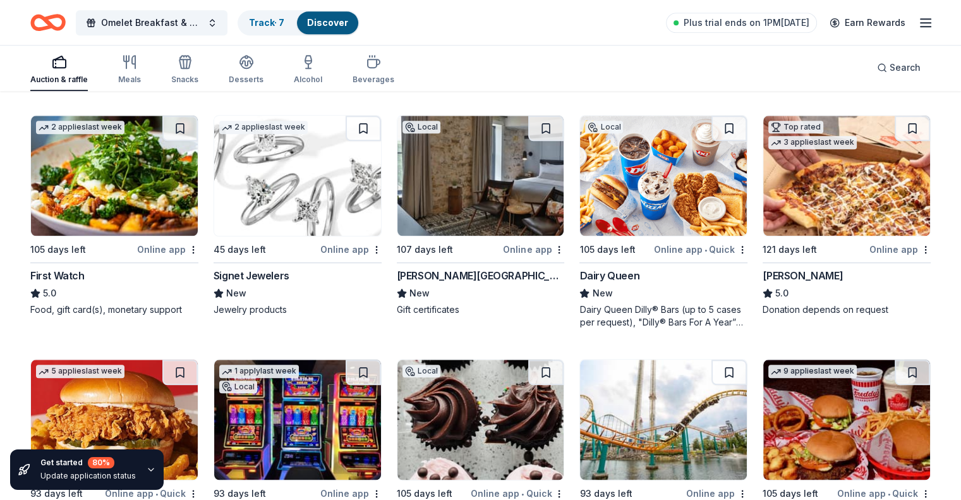
scroll to position [1334, 0]
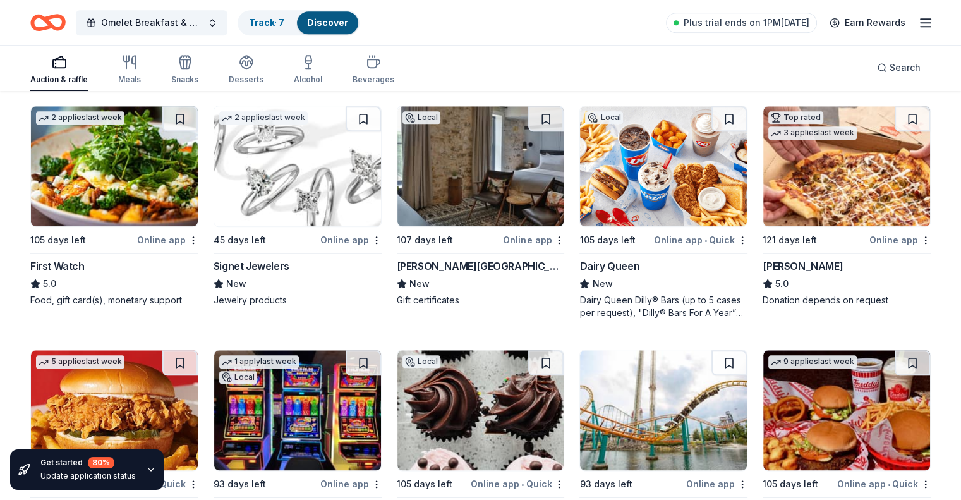
click at [619, 263] on div "Dairy Queen" at bounding box center [609, 265] width 60 height 15
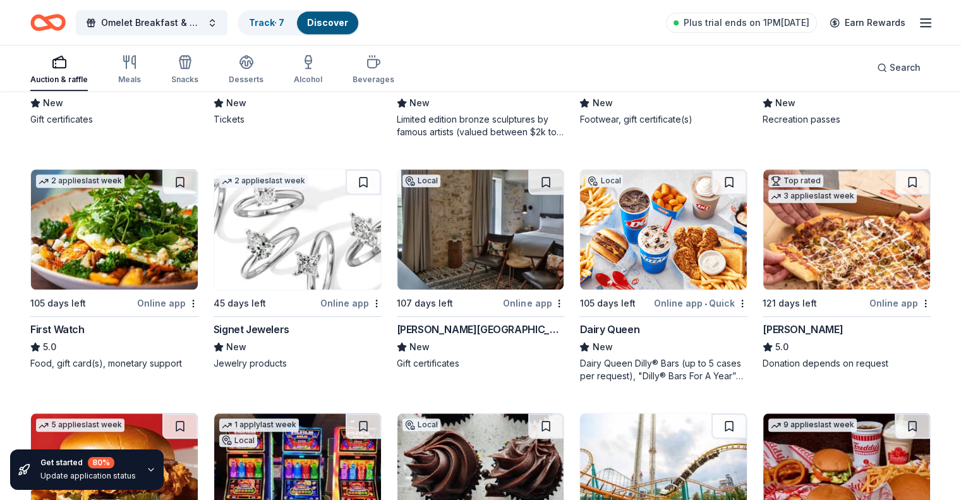
click at [456, 240] on img at bounding box center [480, 229] width 167 height 120
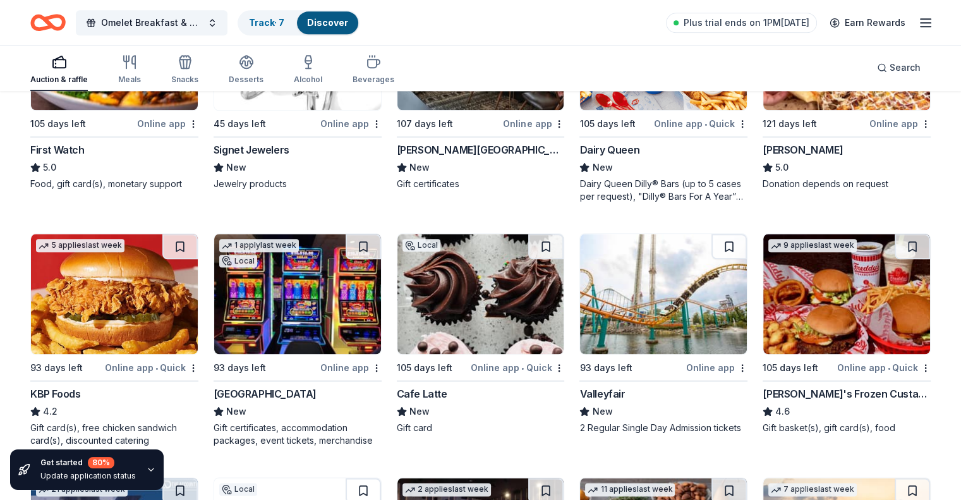
scroll to position [1460, 0]
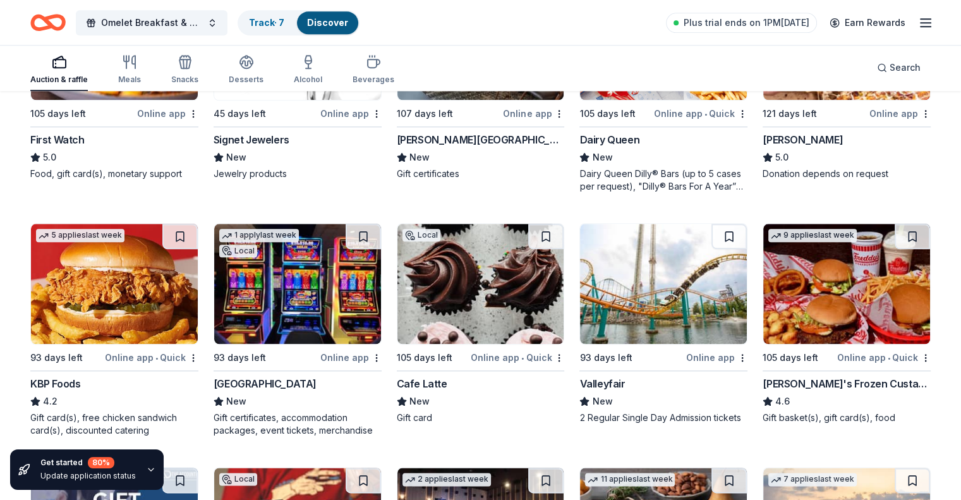
click at [482, 282] on img at bounding box center [480, 284] width 167 height 120
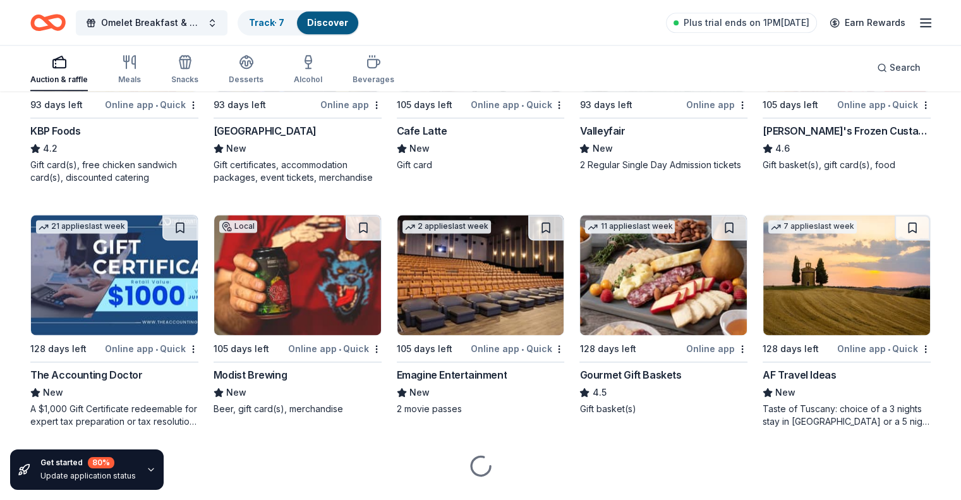
scroll to position [1586, 0]
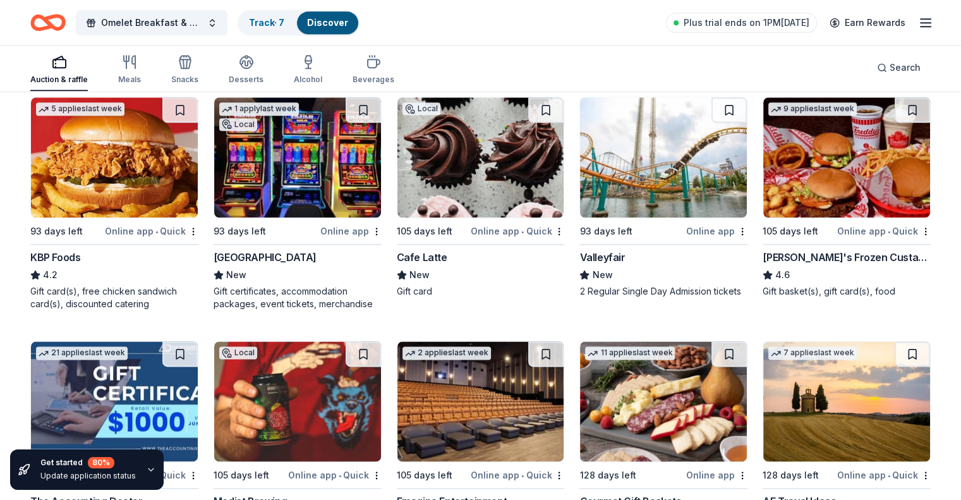
click at [611, 169] on img at bounding box center [663, 157] width 167 height 120
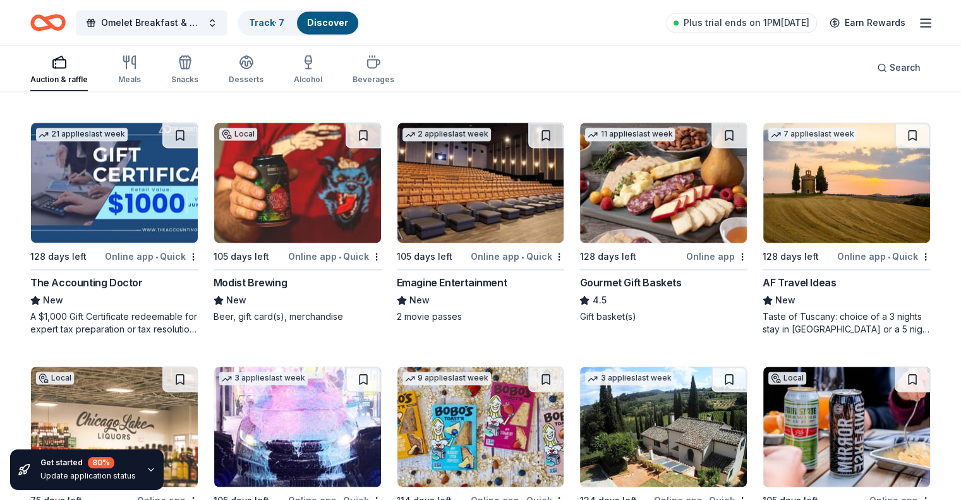
scroll to position [1839, 0]
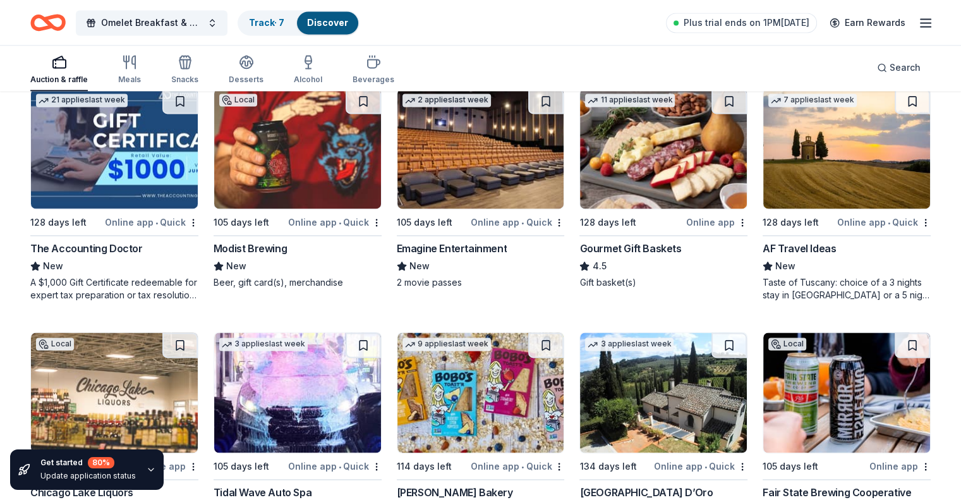
click at [487, 172] on img at bounding box center [480, 148] width 167 height 120
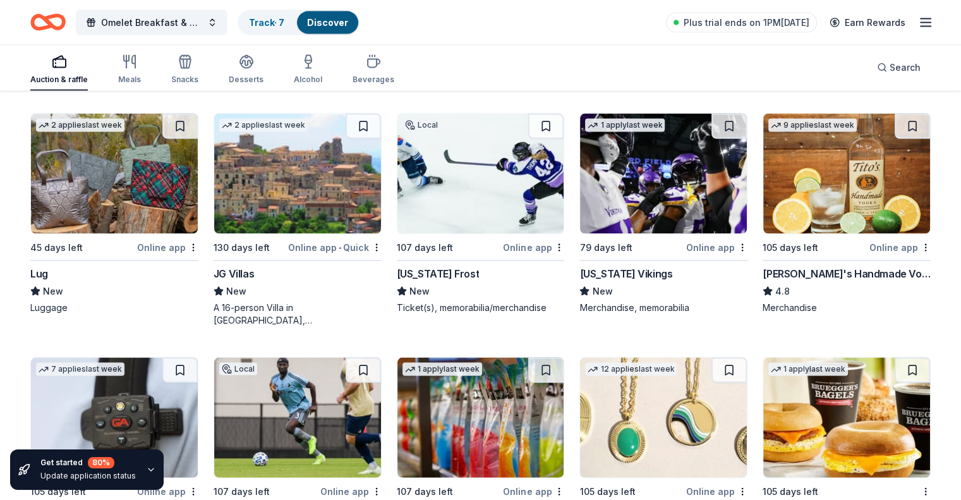
scroll to position [2543, 0]
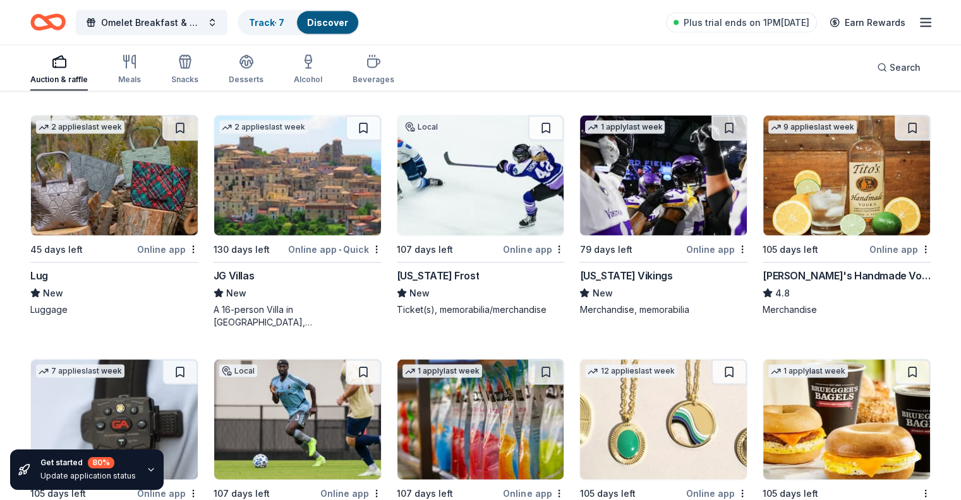
click at [433, 272] on div "Minnesota Frost" at bounding box center [438, 275] width 83 height 15
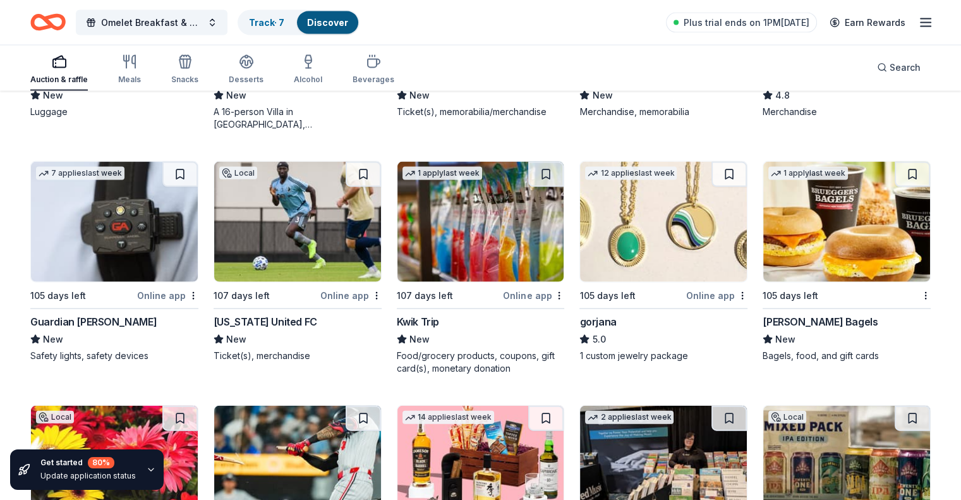
scroll to position [2670, 0]
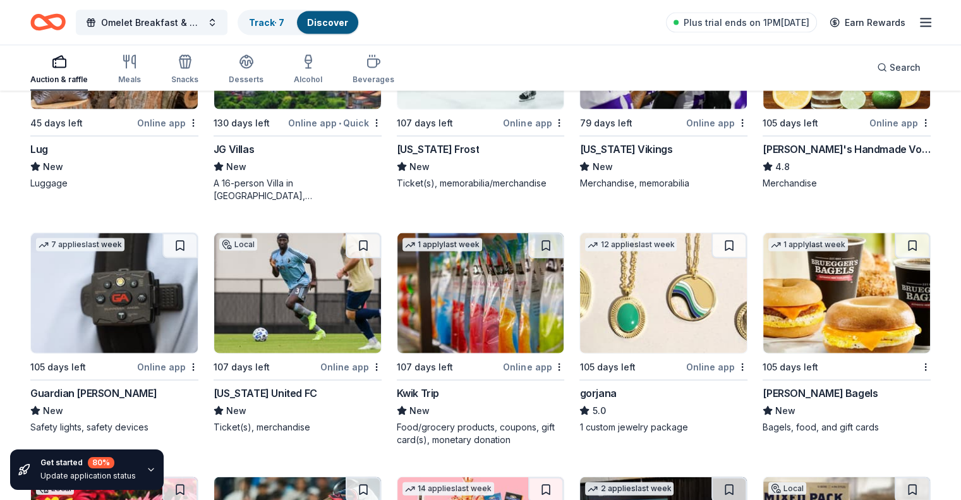
click at [665, 308] on img at bounding box center [663, 293] width 167 height 120
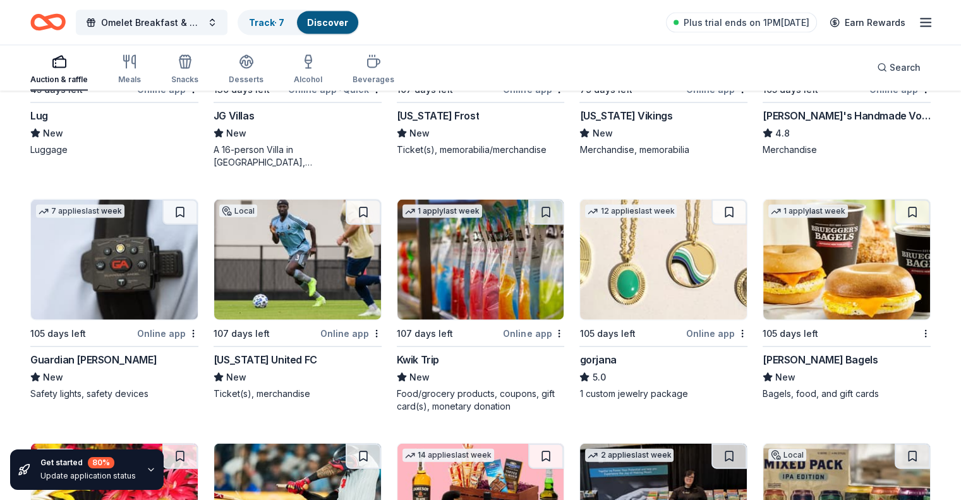
scroll to position [2796, 0]
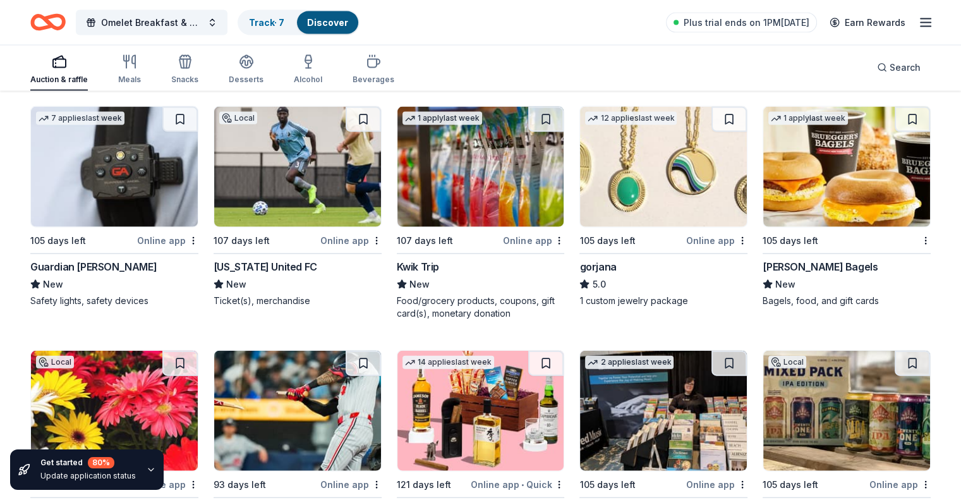
click at [836, 175] on img at bounding box center [846, 167] width 167 height 120
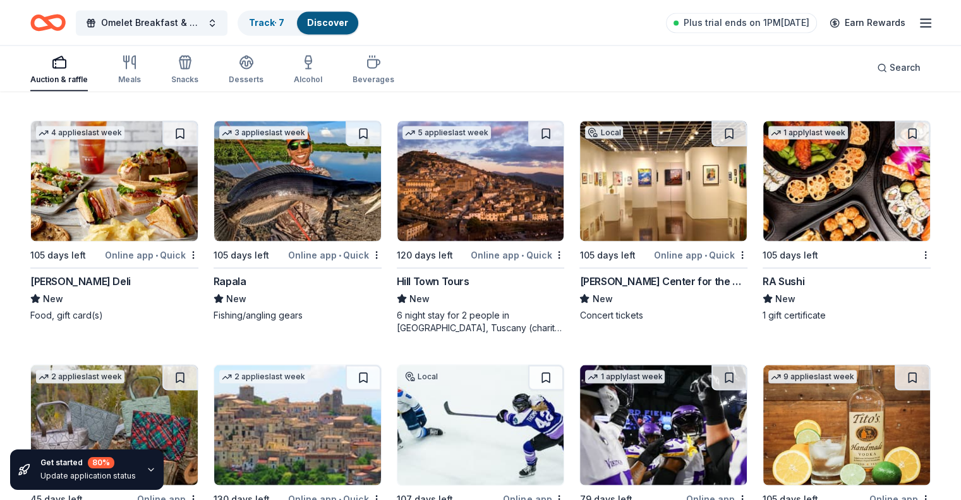
scroll to position [2291, 0]
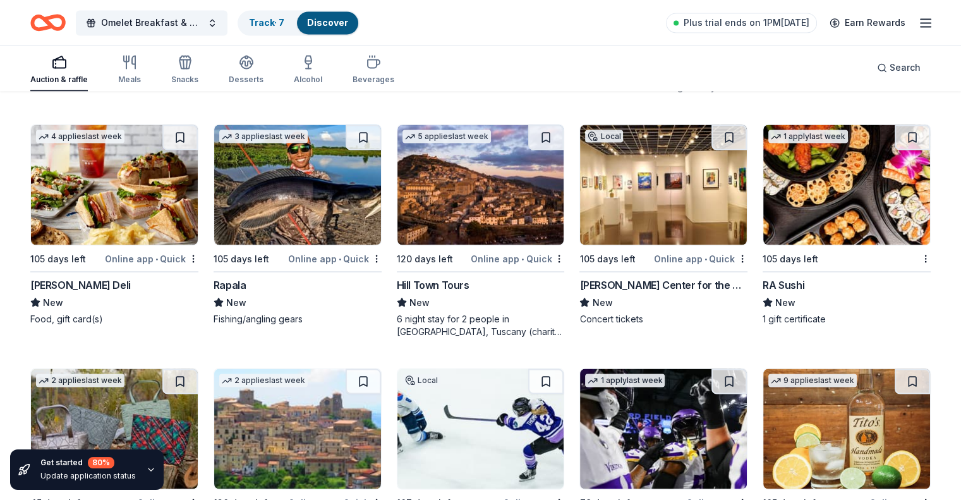
click at [77, 75] on div "Auction & raffle" at bounding box center [58, 80] width 57 height 10
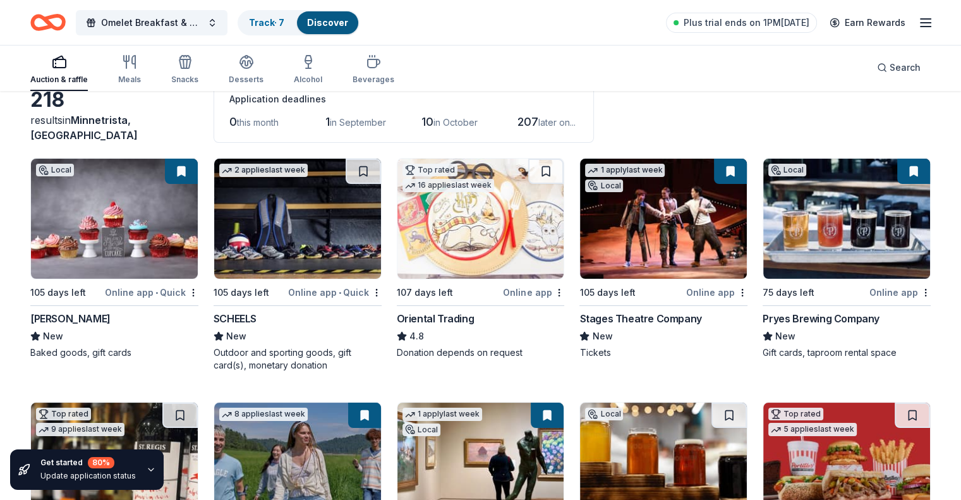
scroll to position [0, 0]
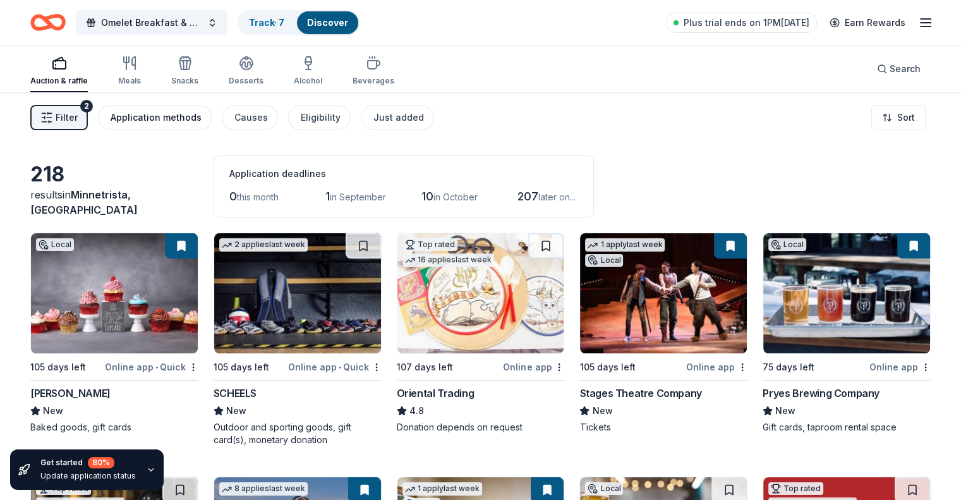
click at [153, 115] on div "Application methods" at bounding box center [156, 117] width 91 height 15
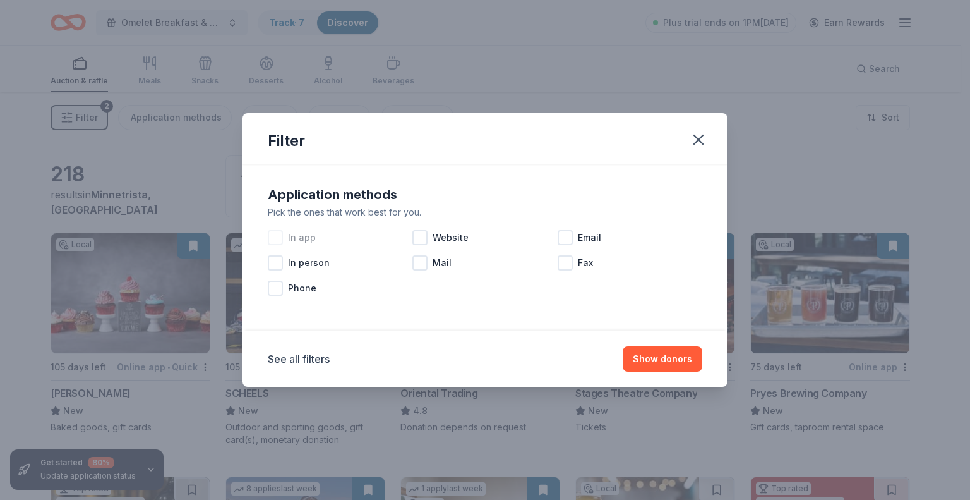
click at [279, 235] on div at bounding box center [275, 237] width 15 height 15
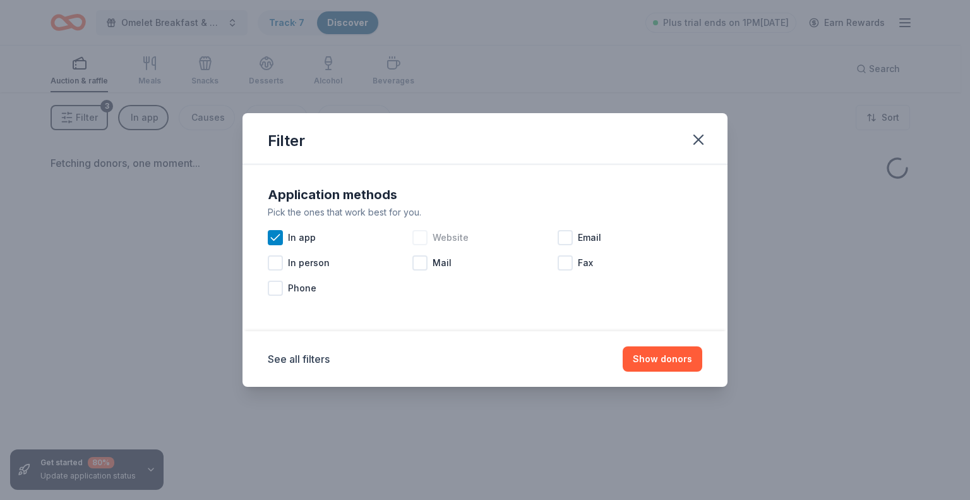
click at [423, 239] on div at bounding box center [419, 237] width 15 height 15
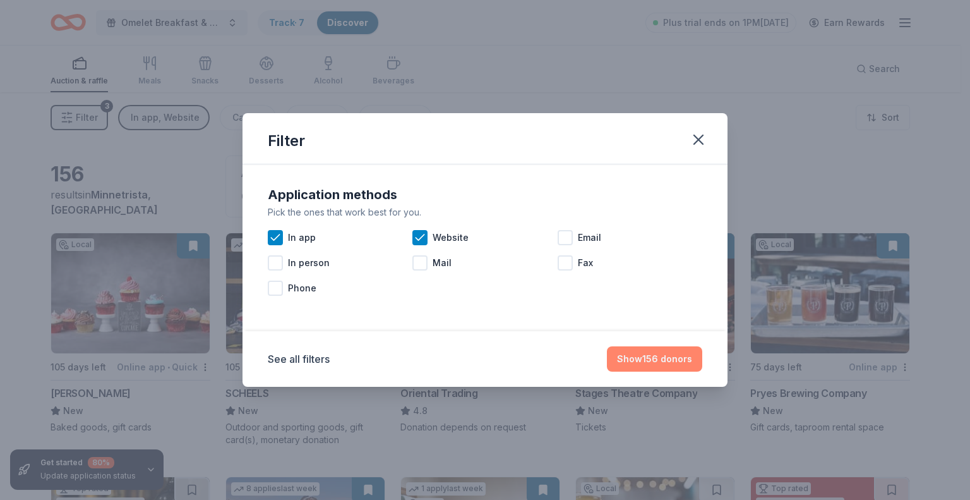
click at [627, 353] on button "Show 156 donors" at bounding box center [654, 358] width 95 height 25
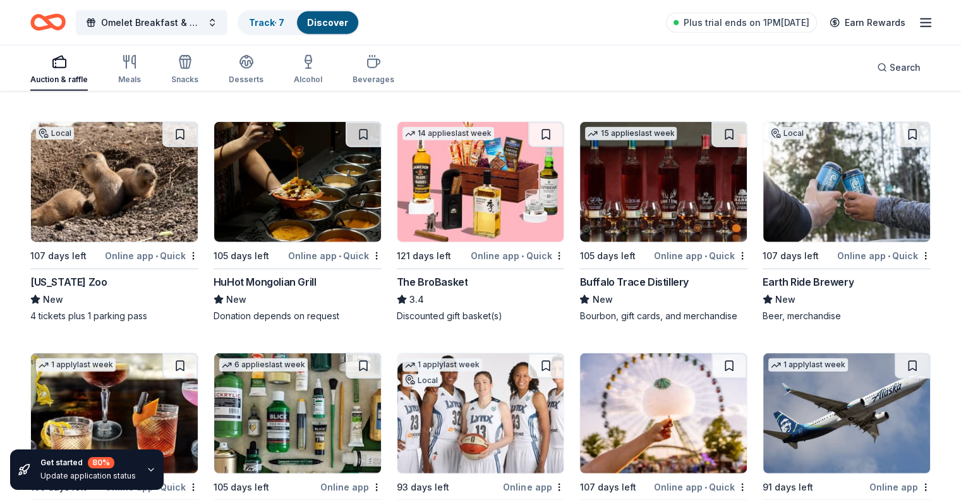
scroll to position [2942, 0]
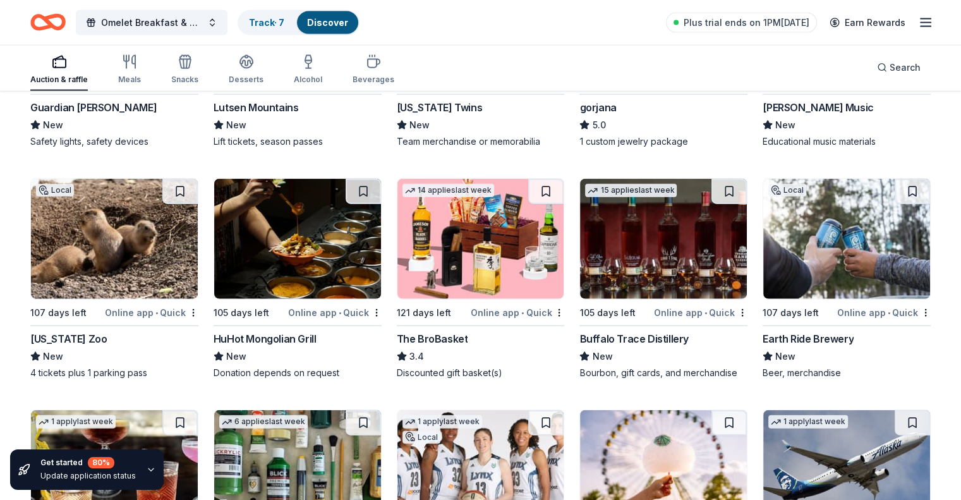
click at [140, 253] on img at bounding box center [114, 239] width 167 height 120
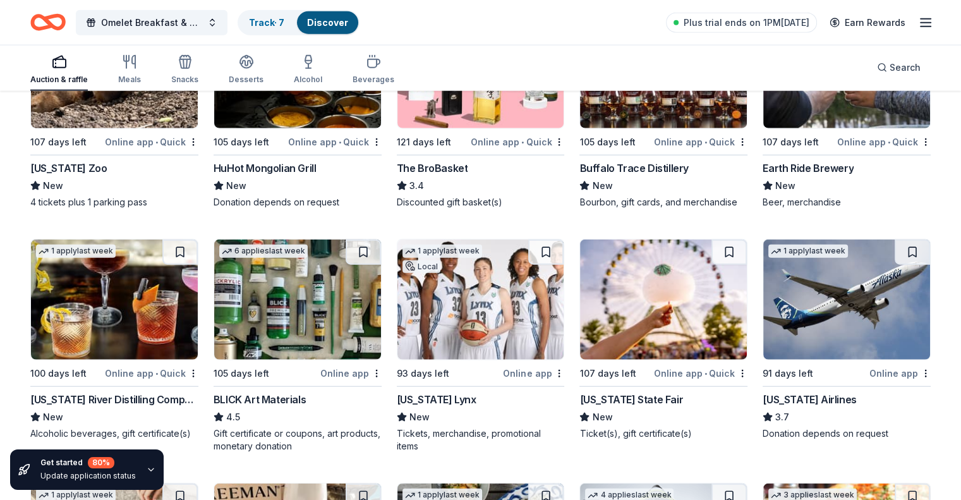
scroll to position [3132, 0]
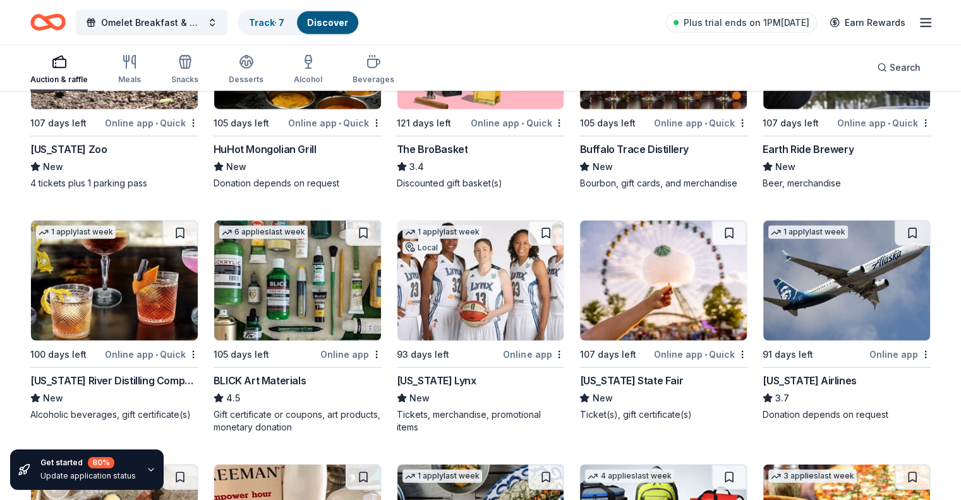
click at [447, 379] on div "Minnesota Lynx" at bounding box center [437, 380] width 80 height 15
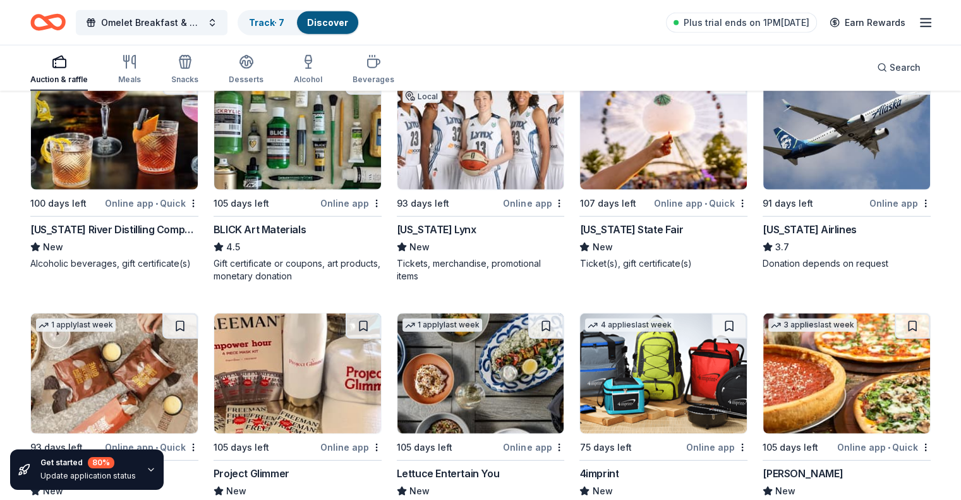
scroll to position [3195, 0]
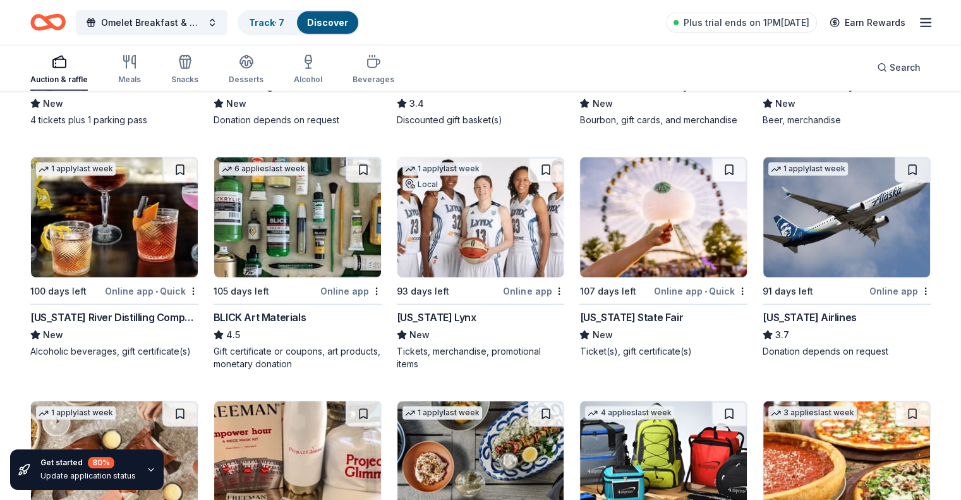
click at [630, 227] on img at bounding box center [663, 217] width 167 height 120
click at [318, 230] on img at bounding box center [297, 217] width 167 height 120
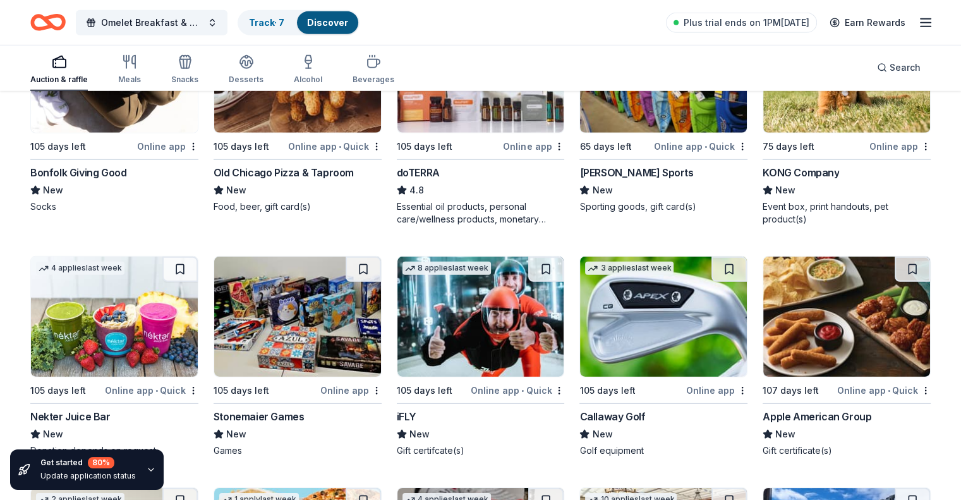
scroll to position [3827, 0]
click at [464, 320] on img at bounding box center [480, 317] width 167 height 120
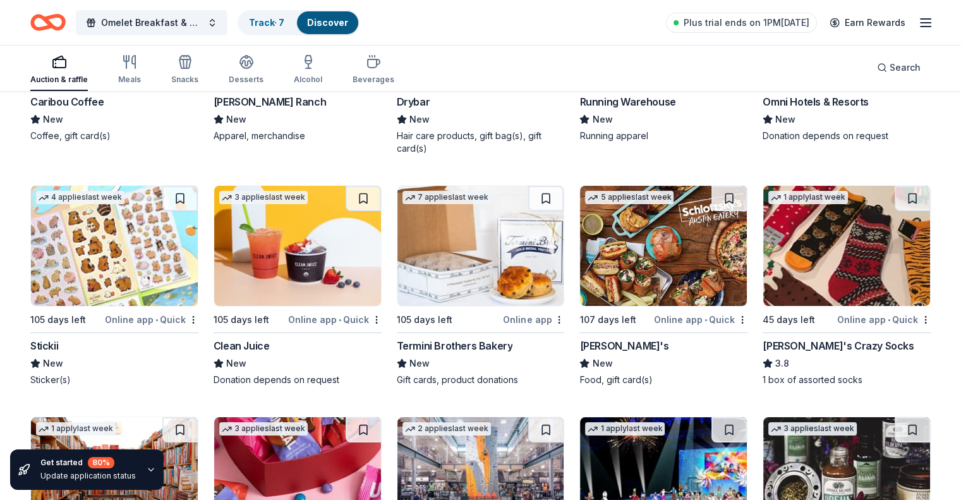
scroll to position [4585, 0]
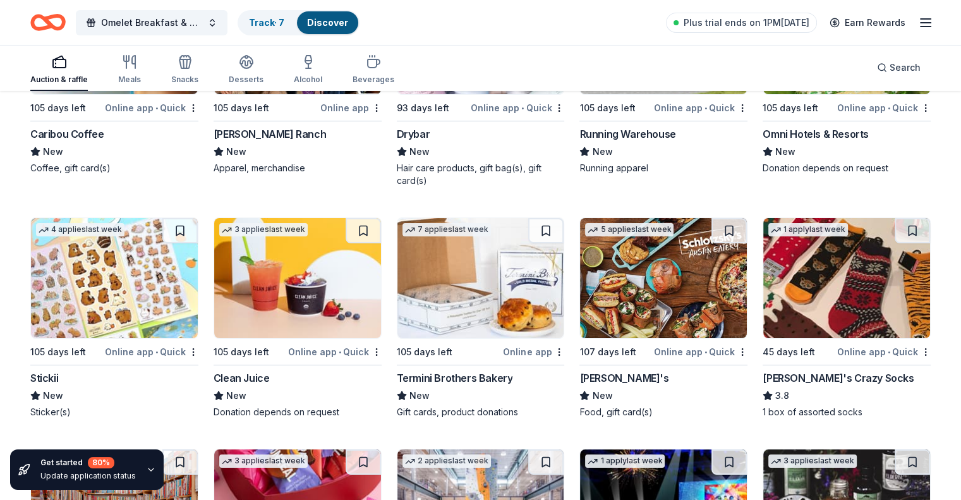
click at [833, 303] on img at bounding box center [846, 278] width 167 height 120
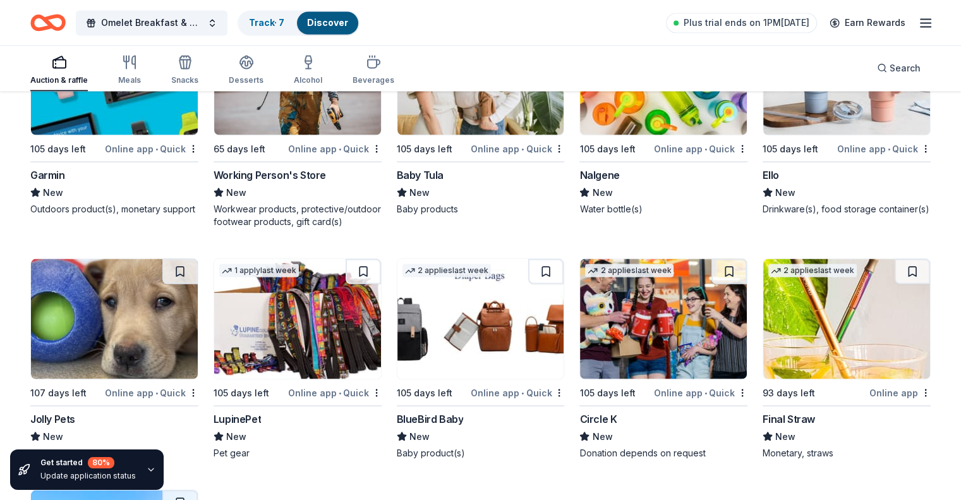
scroll to position [7223, 0]
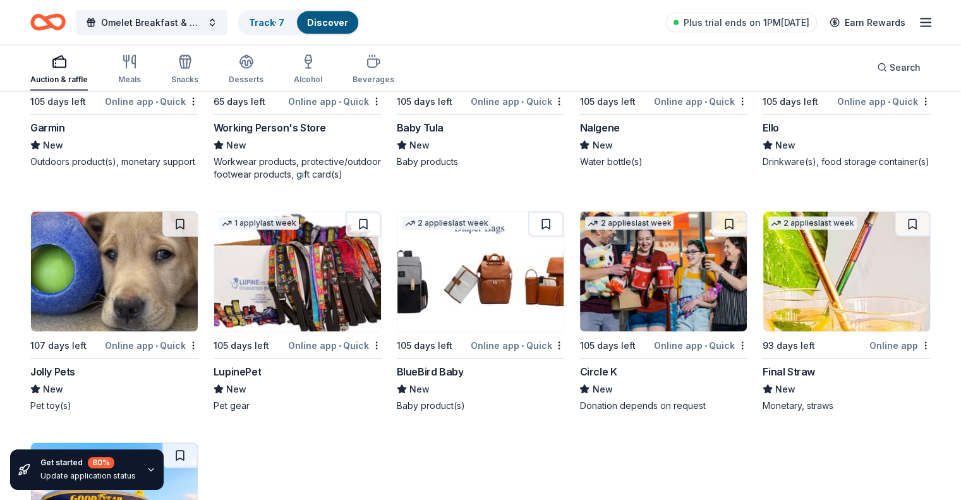
click at [140, 302] on img at bounding box center [114, 272] width 167 height 120
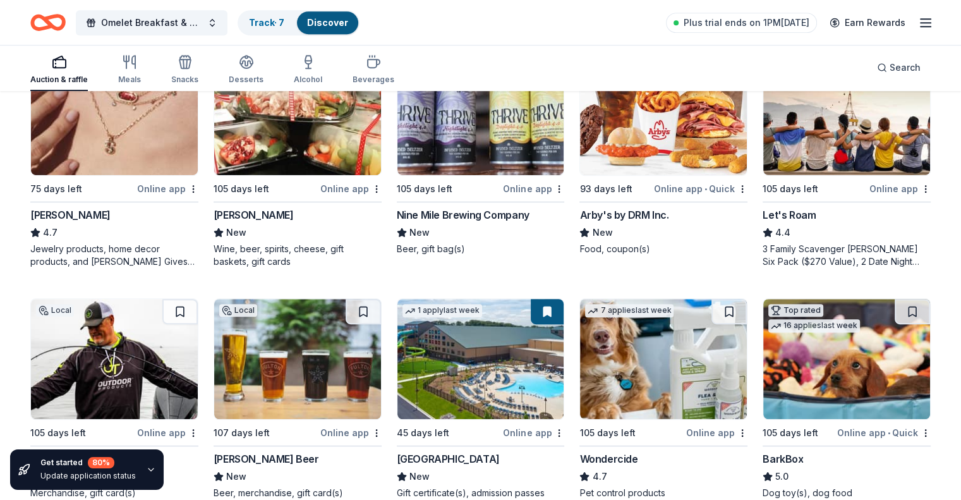
scroll to position [0, 0]
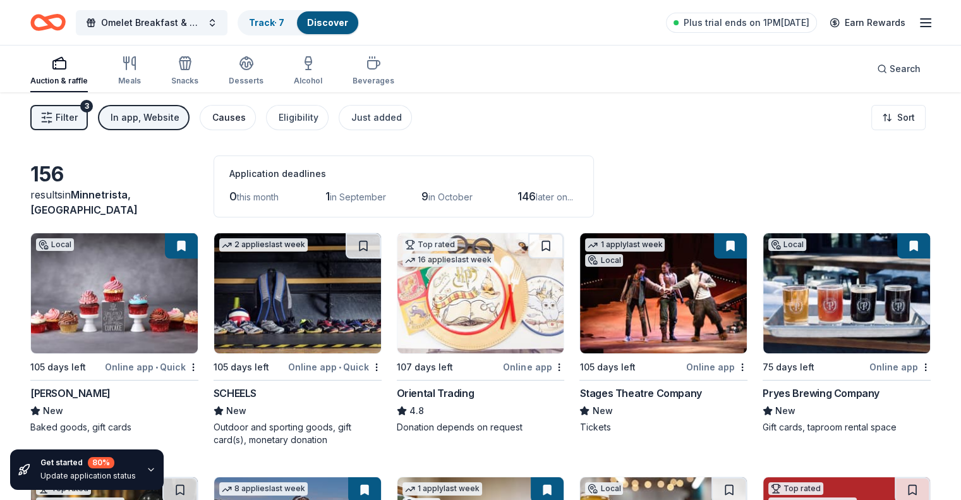
click at [246, 118] on div "Causes" at bounding box center [228, 117] width 33 height 15
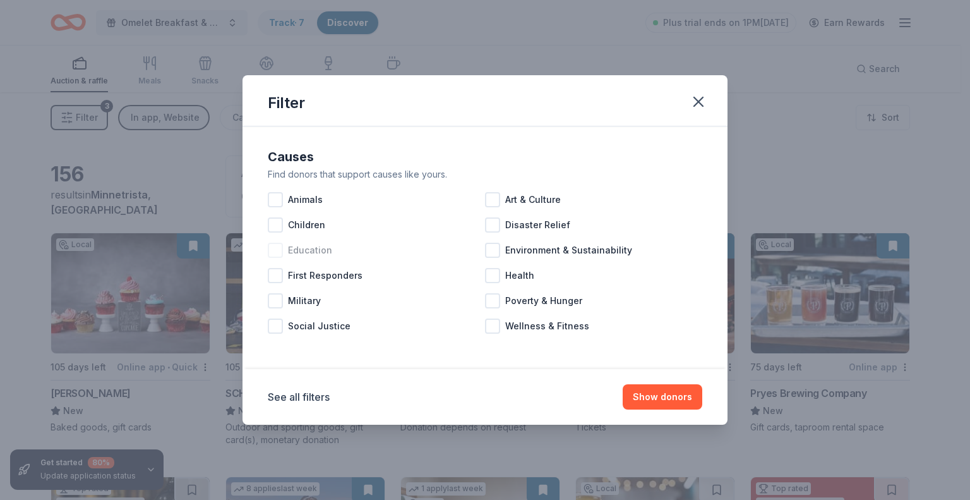
click at [279, 255] on div at bounding box center [275, 250] width 15 height 15
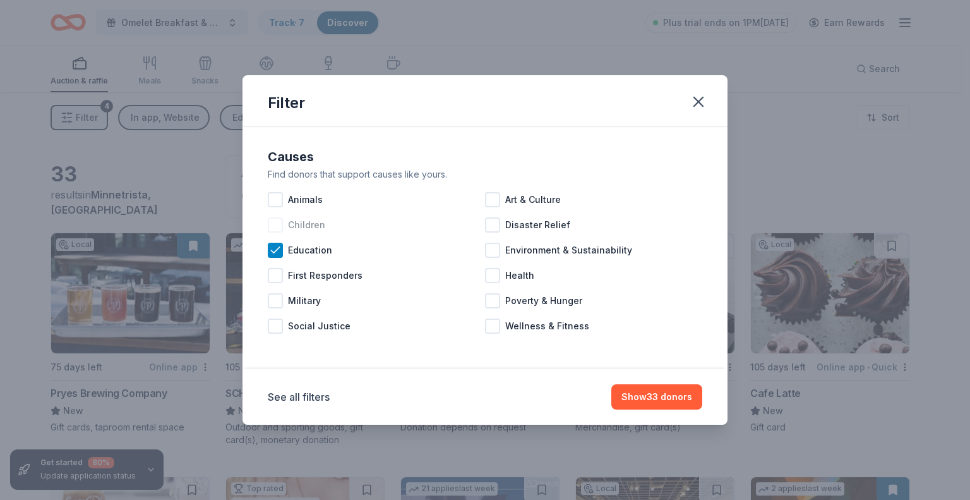
click at [280, 229] on div at bounding box center [275, 224] width 15 height 15
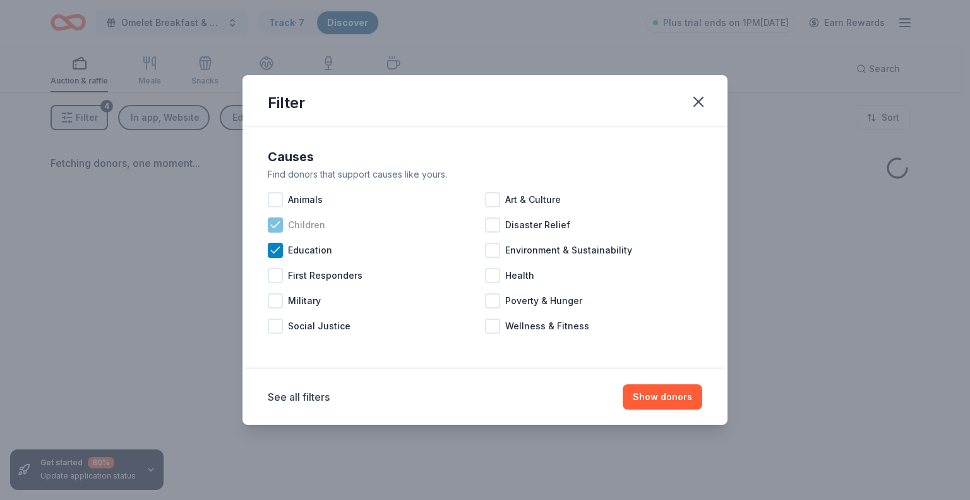
click at [280, 229] on icon at bounding box center [275, 225] width 13 height 13
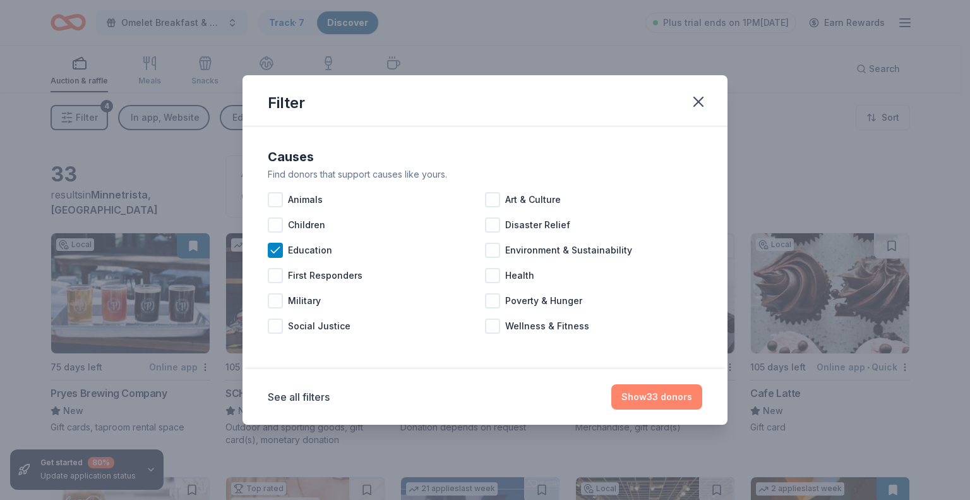
click at [650, 397] on button "Show 33 donors" at bounding box center [656, 396] width 91 height 25
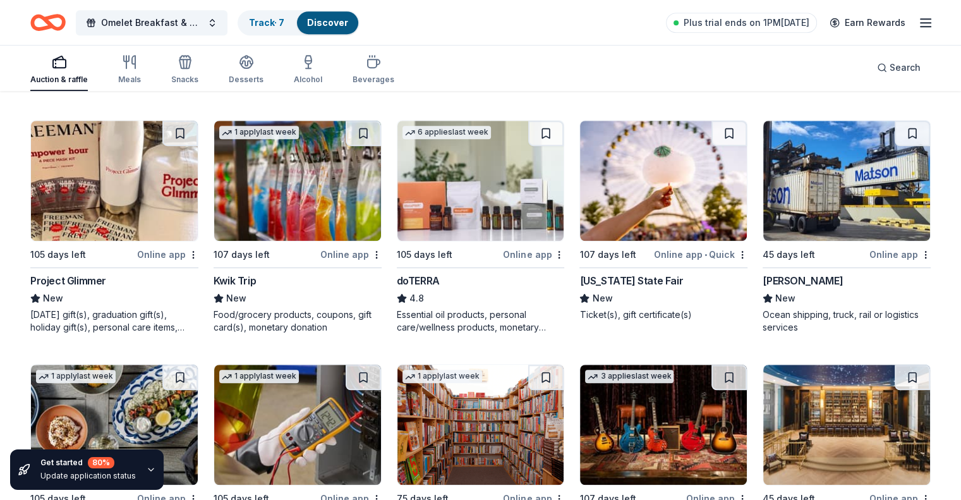
scroll to position [821, 0]
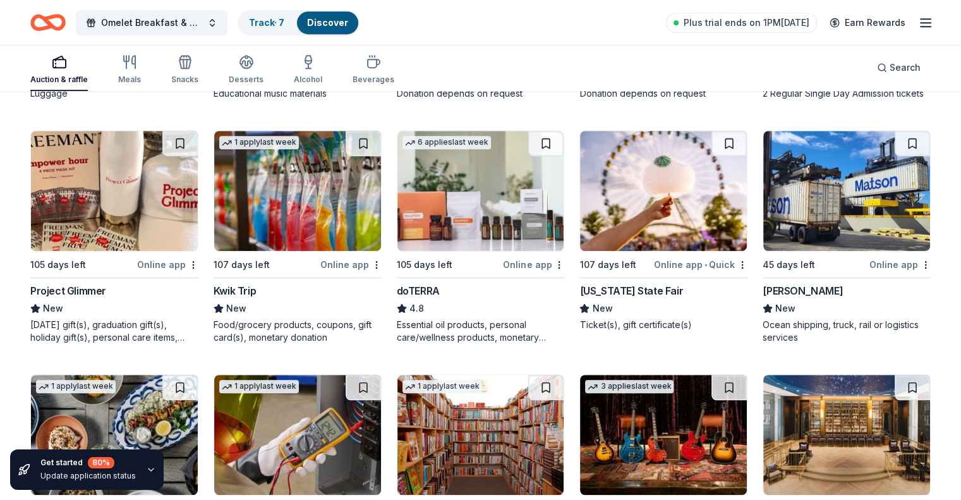
click at [112, 203] on img at bounding box center [114, 191] width 167 height 120
click at [275, 203] on img at bounding box center [297, 191] width 167 height 120
click at [452, 209] on img at bounding box center [480, 191] width 167 height 120
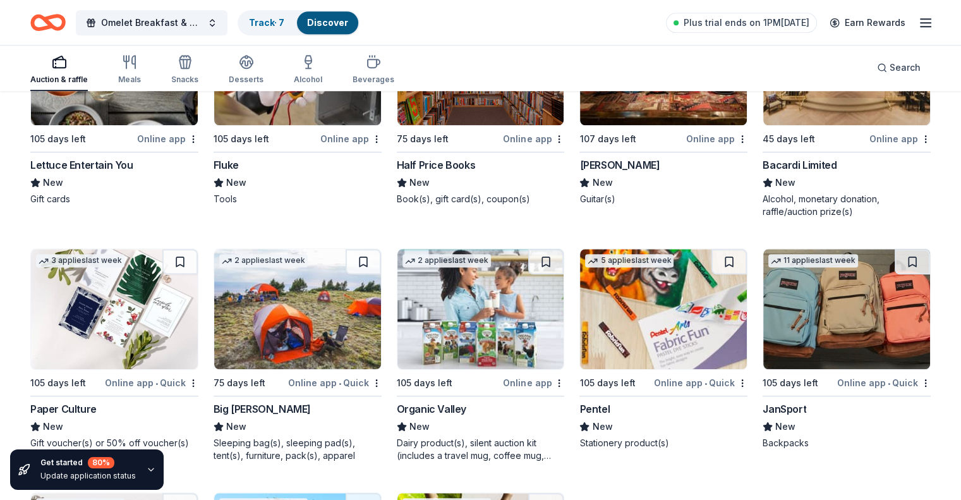
scroll to position [1139, 0]
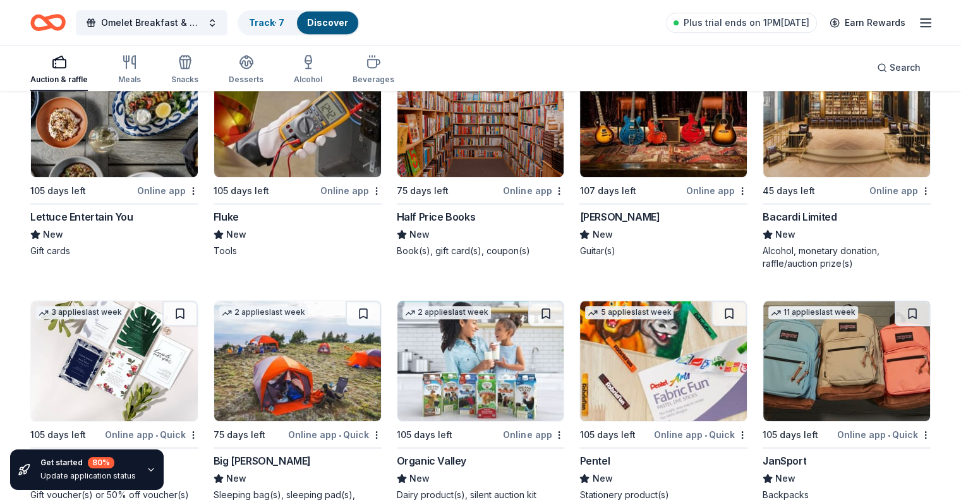
click at [499, 125] on img at bounding box center [480, 117] width 167 height 120
click at [481, 144] on img at bounding box center [480, 117] width 167 height 120
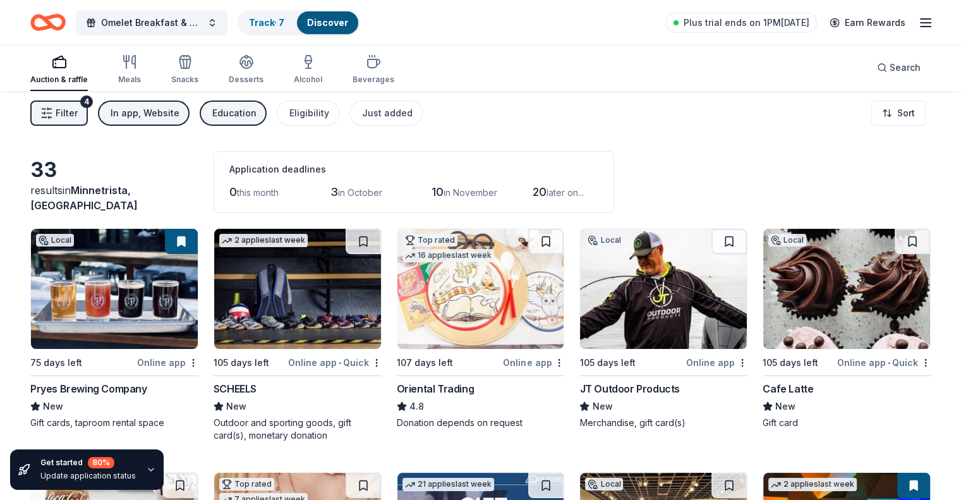
scroll to position [0, 0]
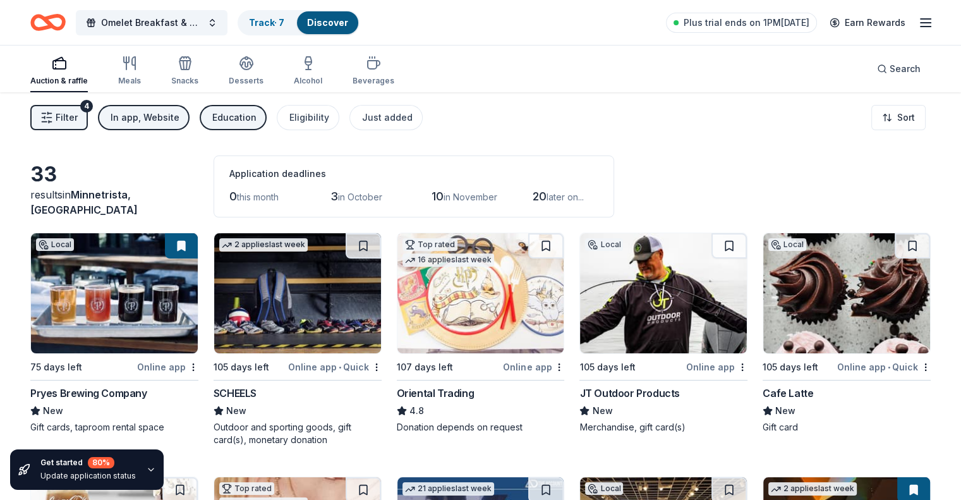
click at [255, 113] on div "Education" at bounding box center [234, 117] width 44 height 15
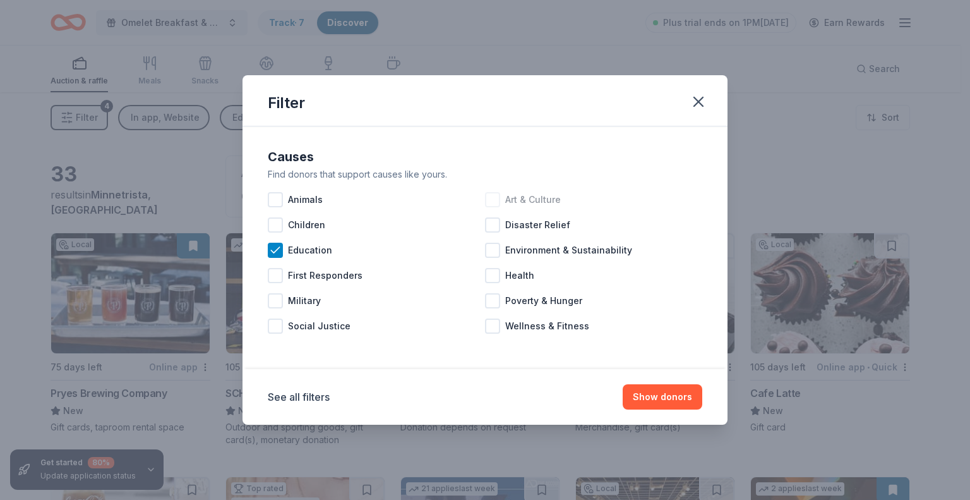
click at [498, 202] on div at bounding box center [492, 199] width 15 height 15
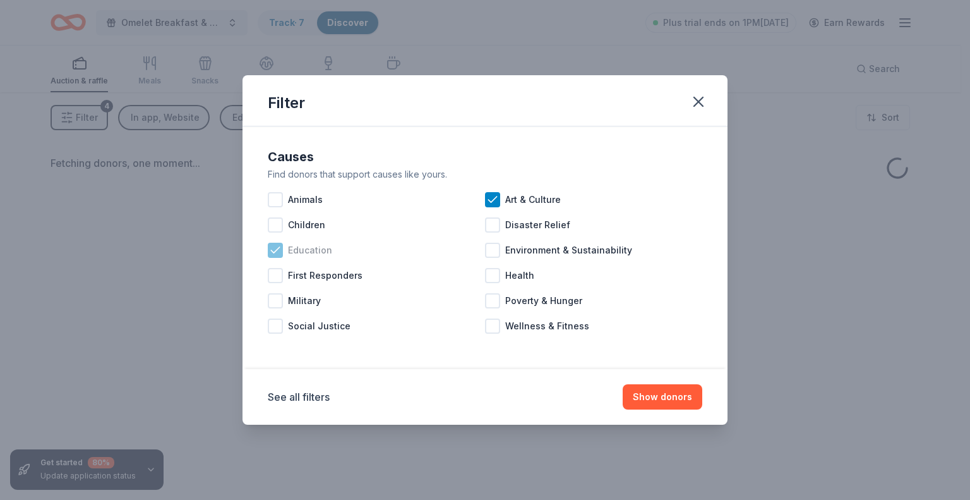
click at [270, 250] on icon at bounding box center [275, 250] width 13 height 13
click at [649, 399] on button "Show donors" at bounding box center [663, 396] width 80 height 25
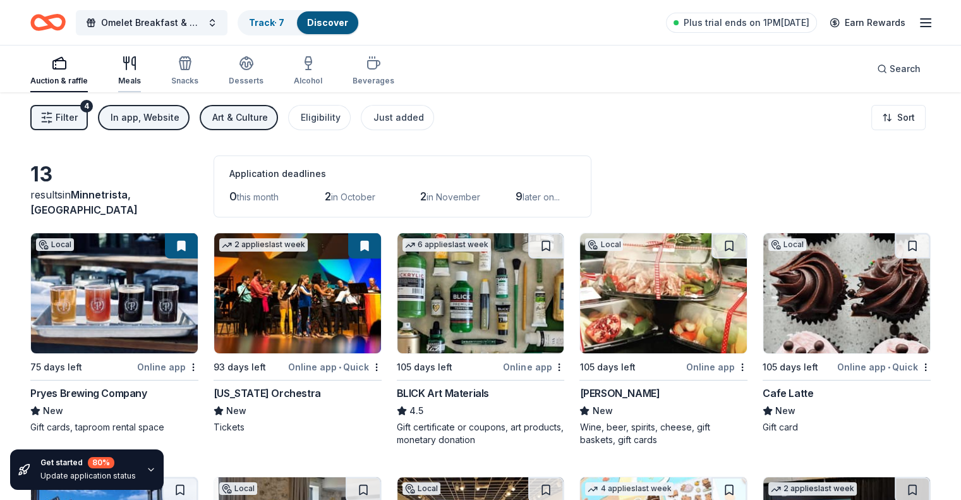
click at [139, 62] on div "button" at bounding box center [129, 63] width 23 height 15
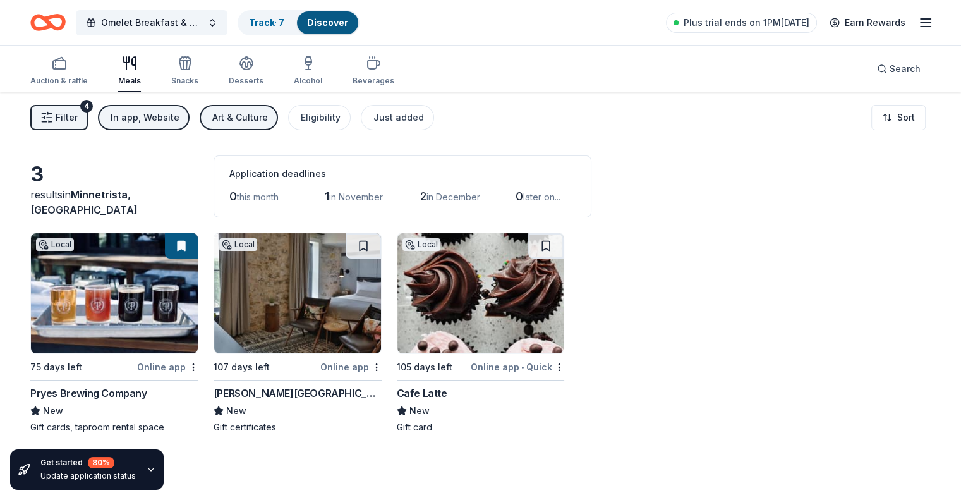
click at [258, 107] on button "Art & Culture" at bounding box center [239, 117] width 78 height 25
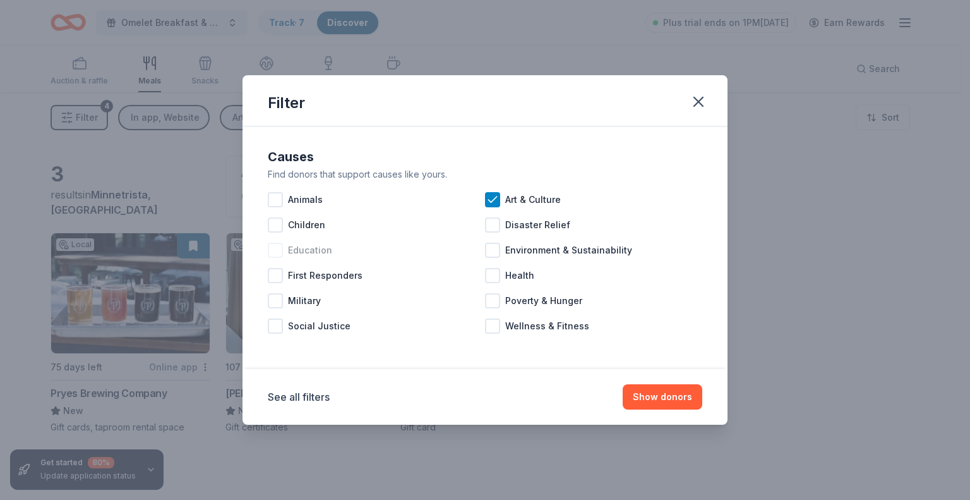
click at [281, 252] on div at bounding box center [275, 250] width 15 height 15
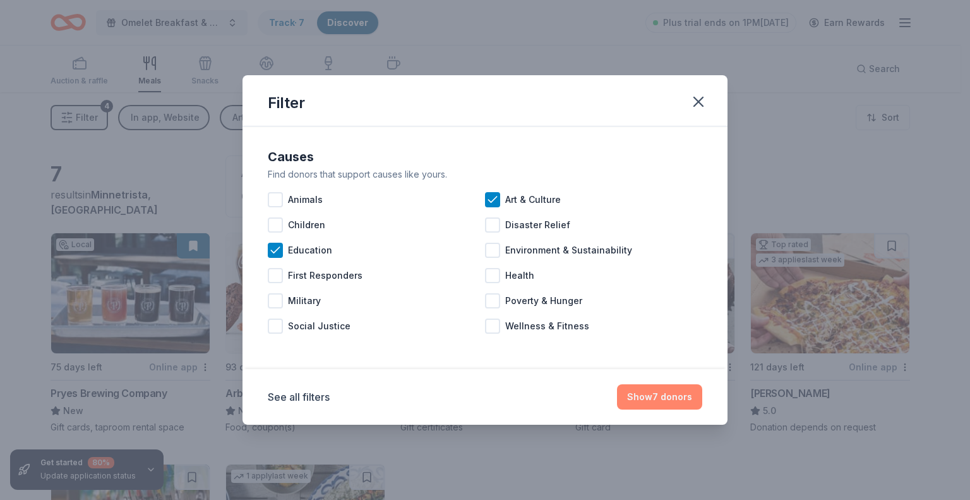
click at [658, 396] on button "Show 7 donors" at bounding box center [659, 396] width 85 height 25
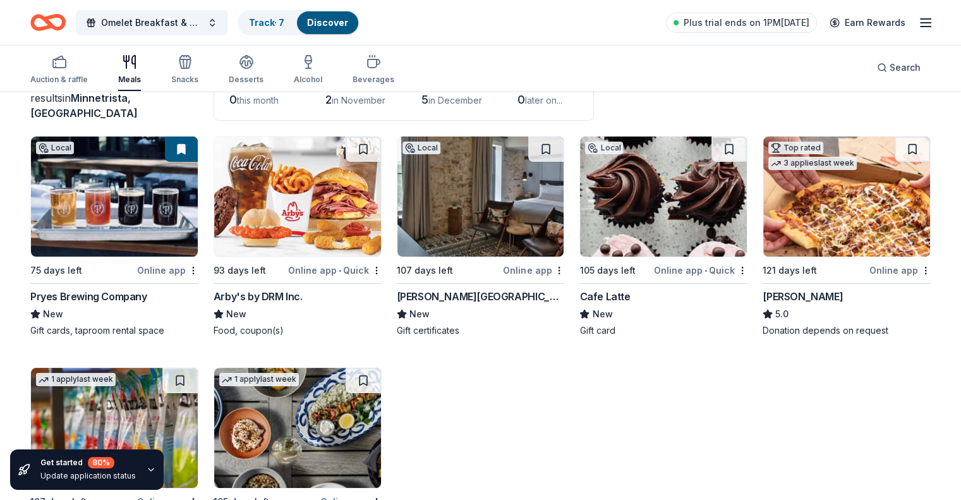
scroll to position [202, 0]
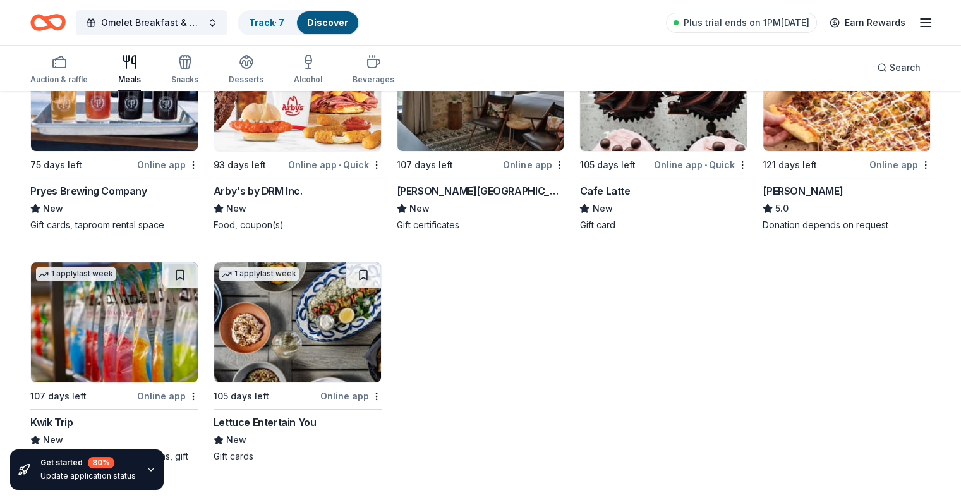
click at [277, 314] on img at bounding box center [297, 322] width 167 height 120
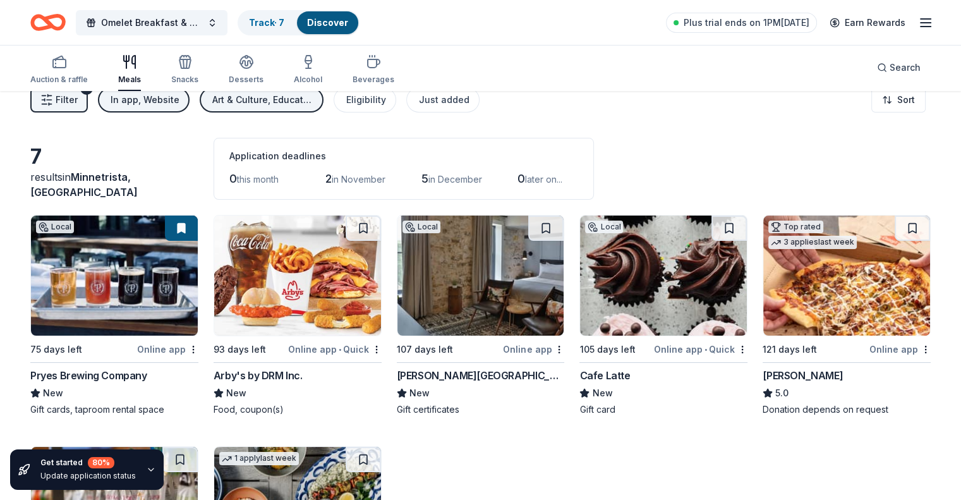
scroll to position [0, 0]
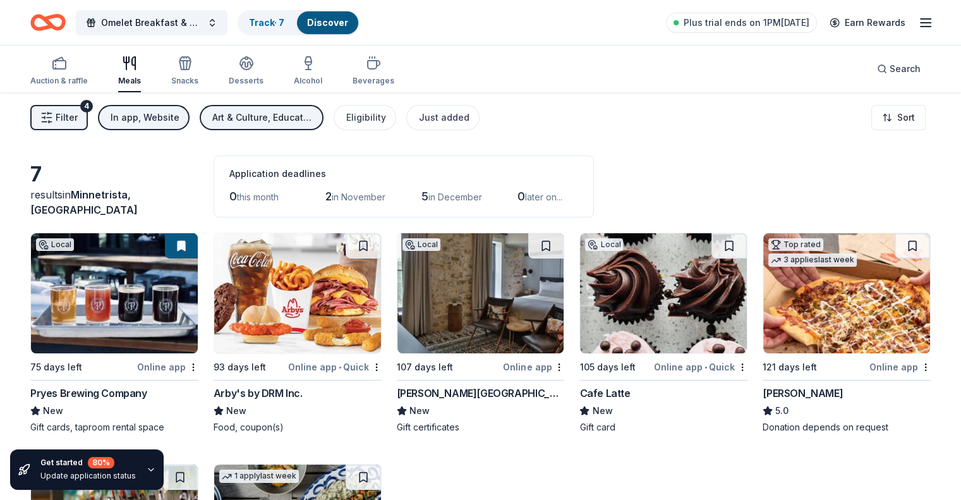
click at [132, 76] on div "Auction & raffle Meals Snacks Desserts Alcohol Beverages" at bounding box center [212, 72] width 364 height 42
click at [198, 73] on div "Snacks" at bounding box center [184, 71] width 27 height 30
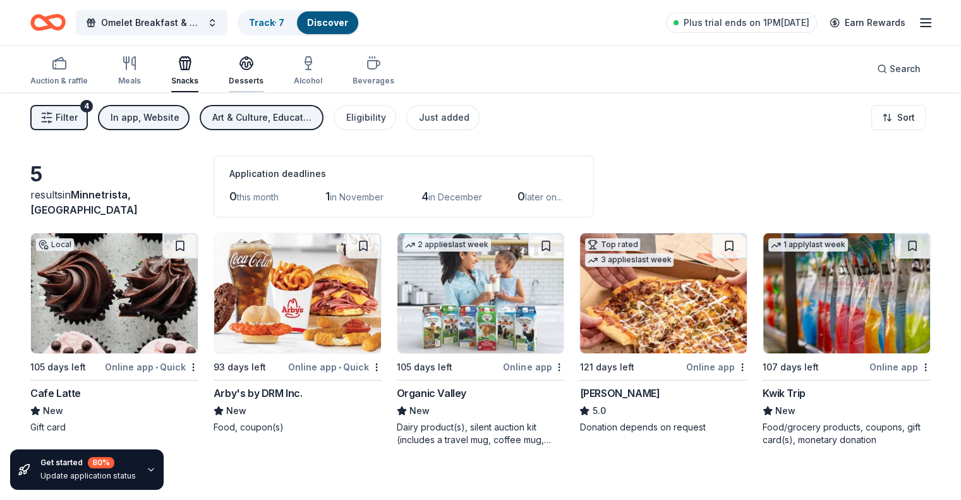
click at [263, 73] on div "Desserts" at bounding box center [246, 71] width 35 height 30
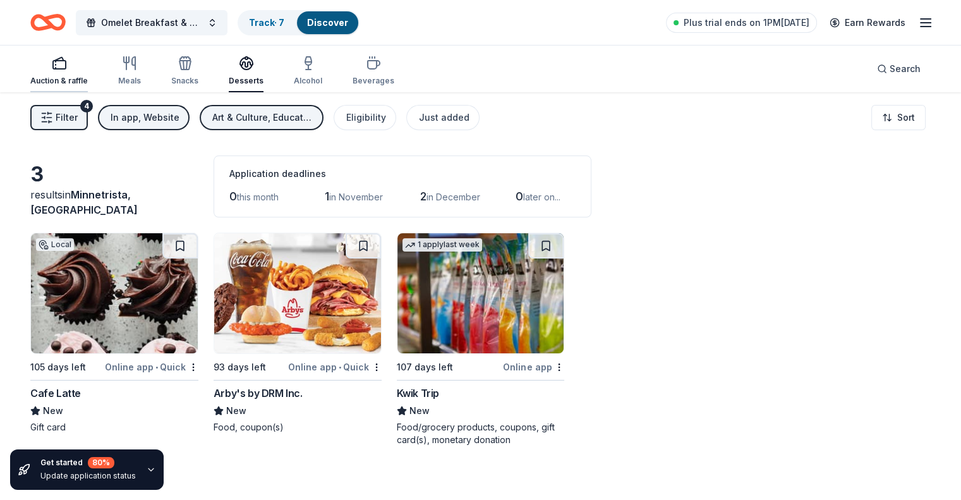
click at [76, 70] on div "Auction & raffle" at bounding box center [58, 71] width 57 height 30
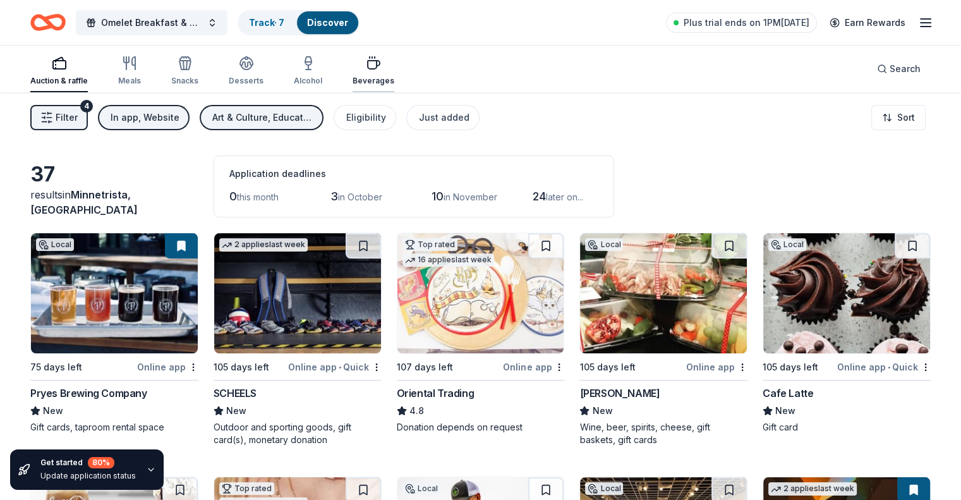
click at [393, 70] on div "Beverages" at bounding box center [373, 71] width 42 height 30
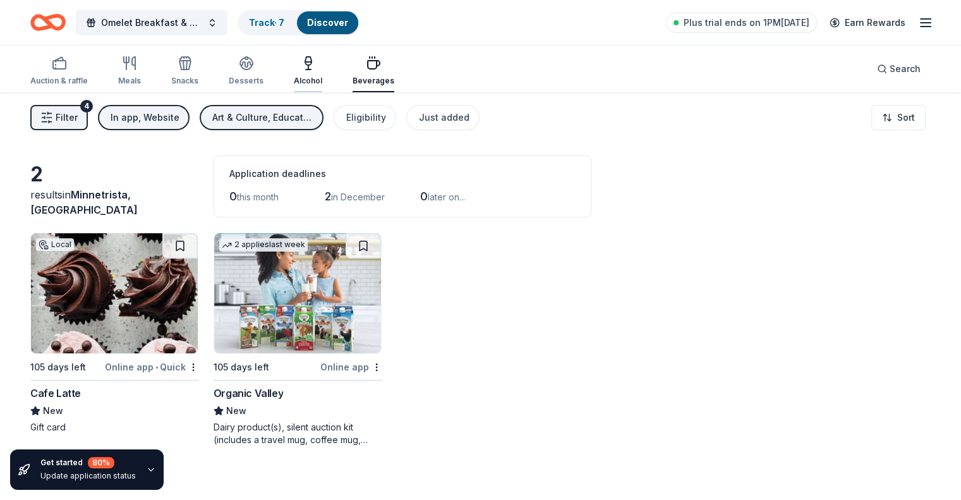
click at [322, 75] on div "Alcohol" at bounding box center [308, 71] width 28 height 30
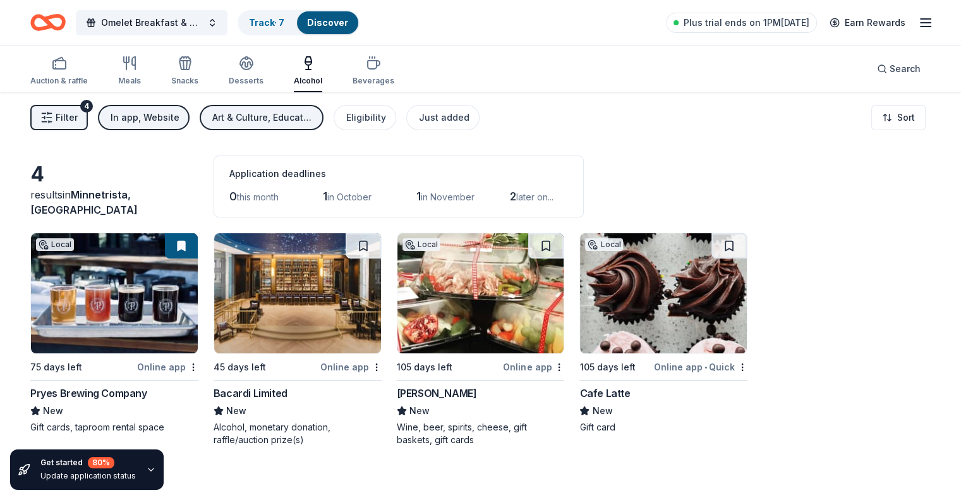
click at [306, 318] on img at bounding box center [297, 293] width 167 height 120
click at [198, 71] on div "Snacks" at bounding box center [184, 71] width 27 height 30
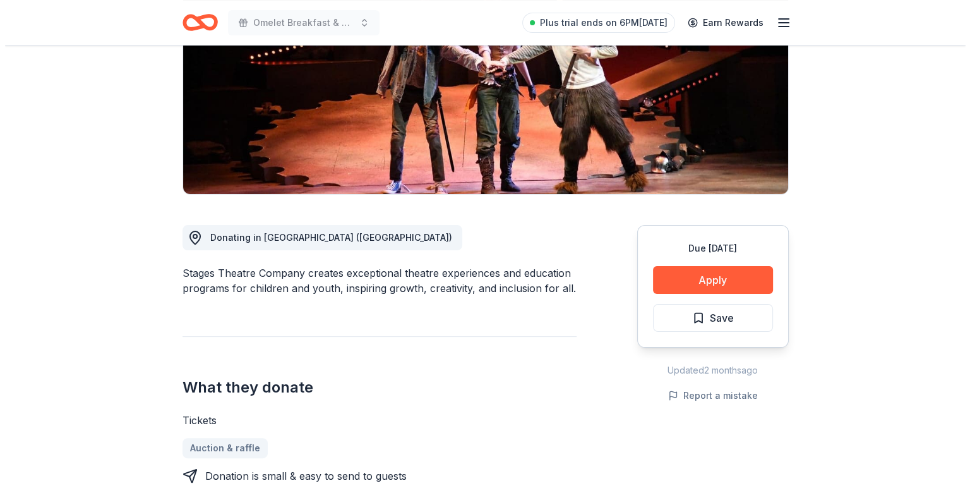
scroll to position [253, 0]
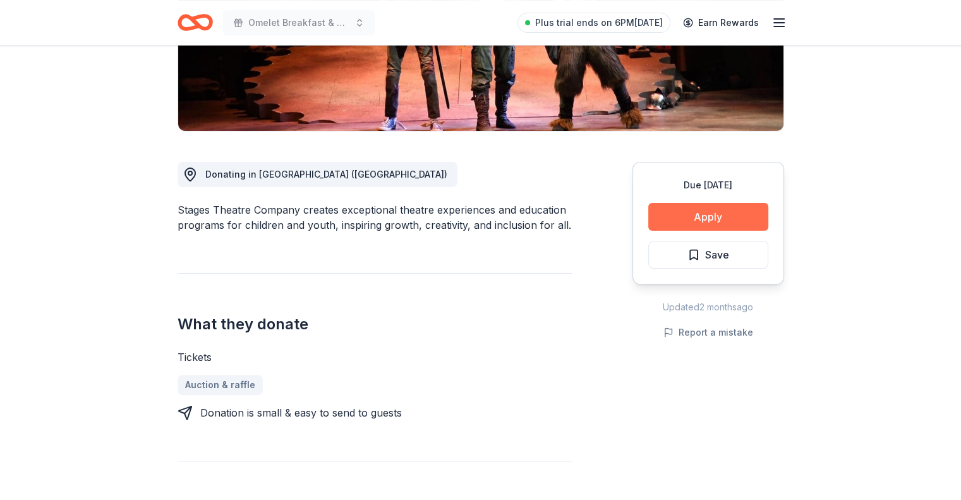
click at [692, 215] on button "Apply" at bounding box center [708, 217] width 120 height 28
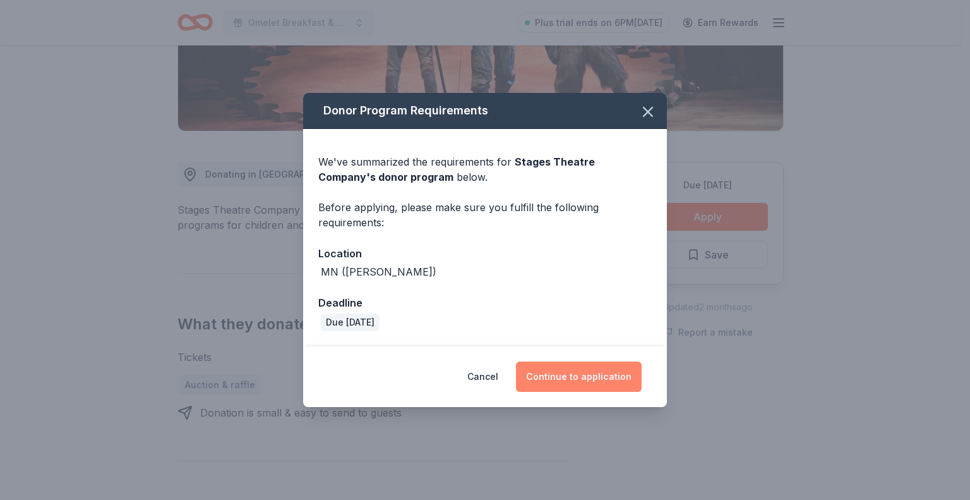
click at [582, 375] on button "Continue to application" at bounding box center [579, 376] width 126 height 30
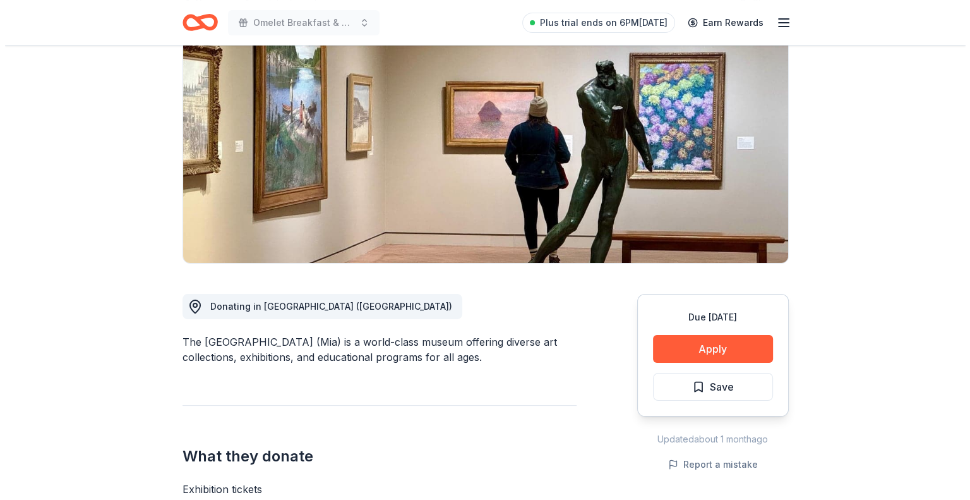
scroll to position [126, 0]
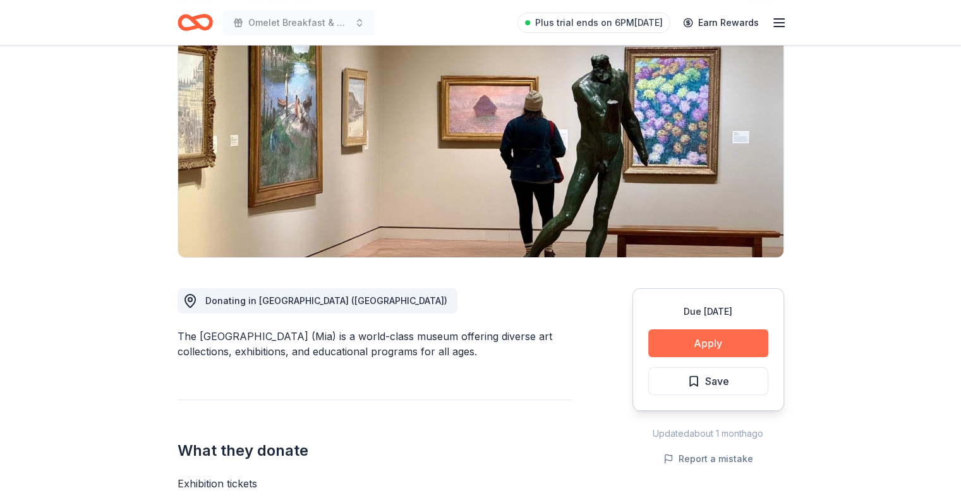
click at [673, 338] on button "Apply" at bounding box center [708, 343] width 120 height 28
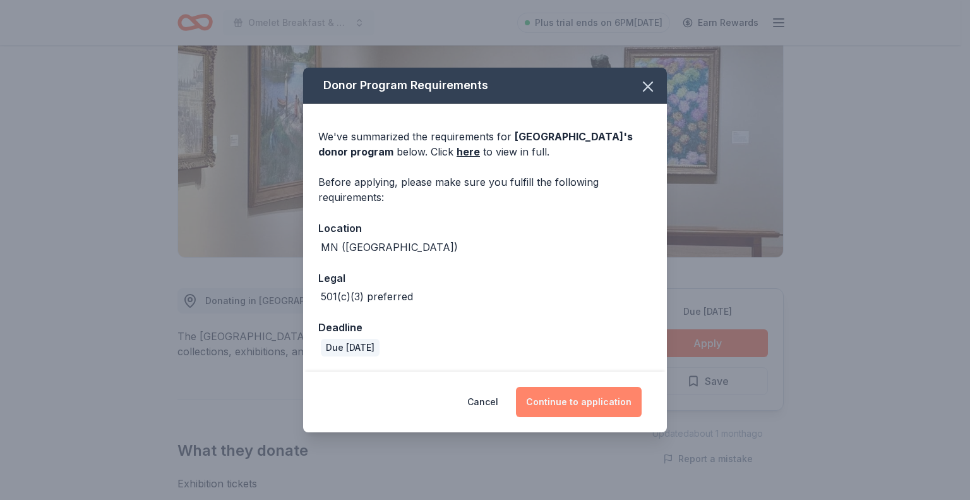
click at [586, 402] on button "Continue to application" at bounding box center [579, 402] width 126 height 30
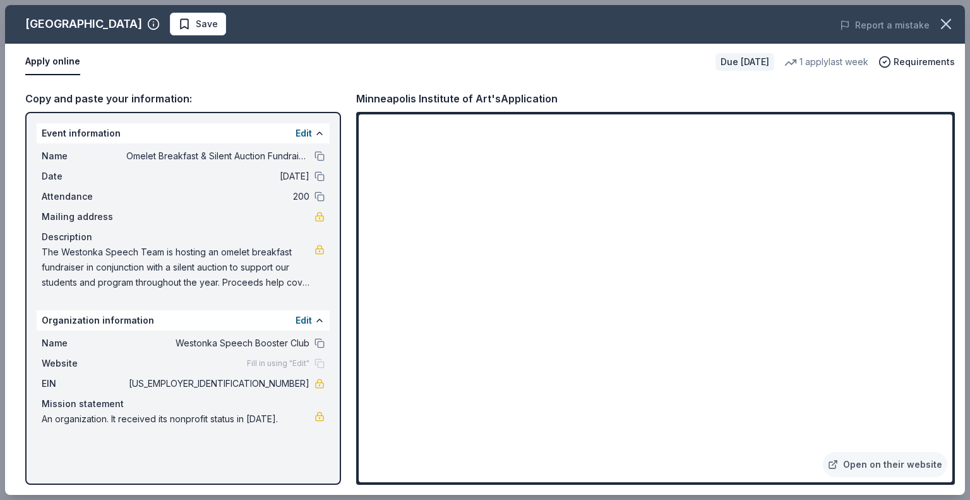
click at [218, 18] on span "Save" at bounding box center [198, 23] width 40 height 15
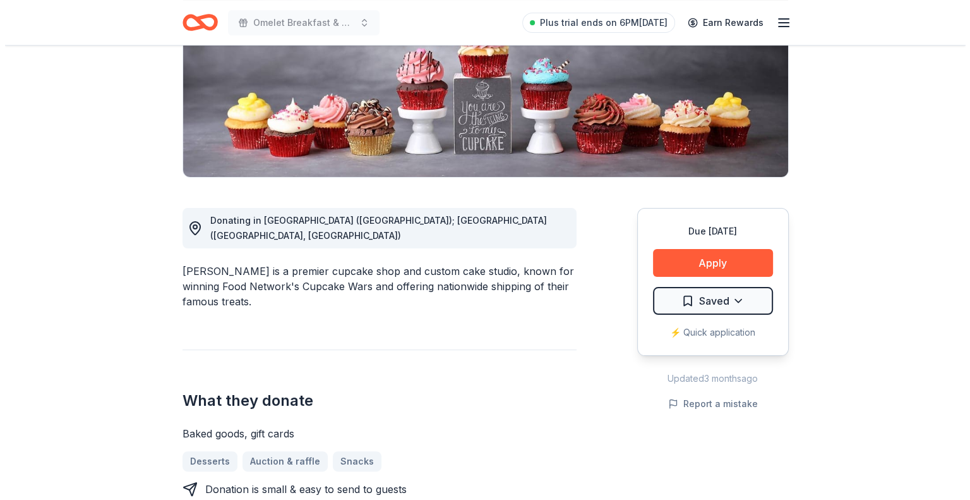
scroll to position [253, 0]
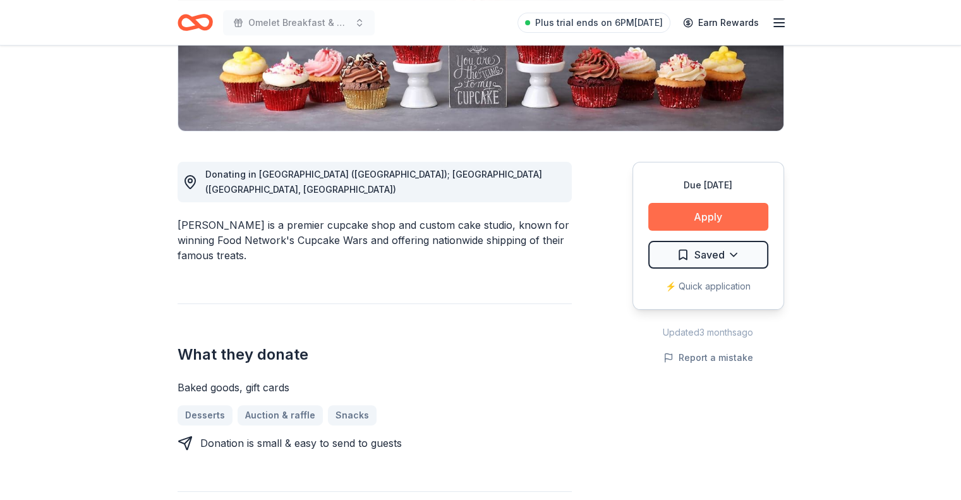
click at [709, 210] on button "Apply" at bounding box center [708, 217] width 120 height 28
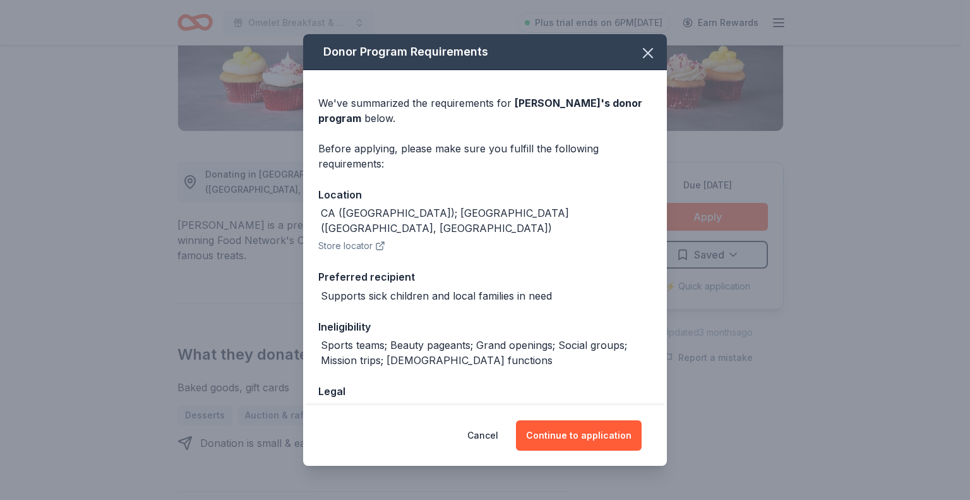
scroll to position [64, 0]
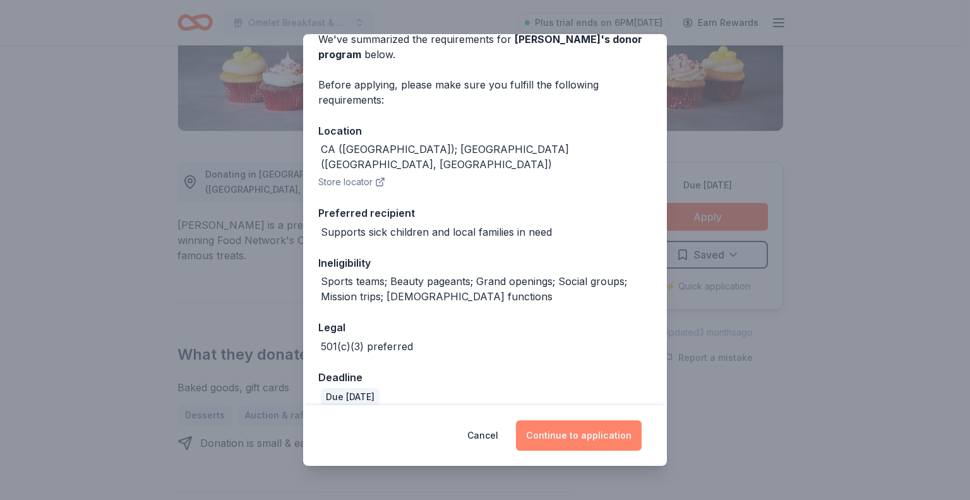
click at [555, 433] on button "Continue to application" at bounding box center [579, 435] width 126 height 30
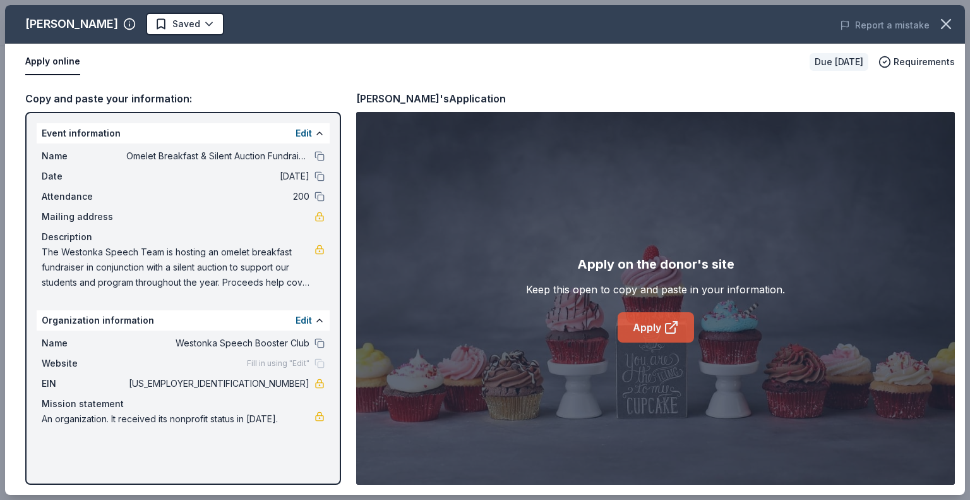
click at [664, 325] on icon at bounding box center [671, 327] width 15 height 15
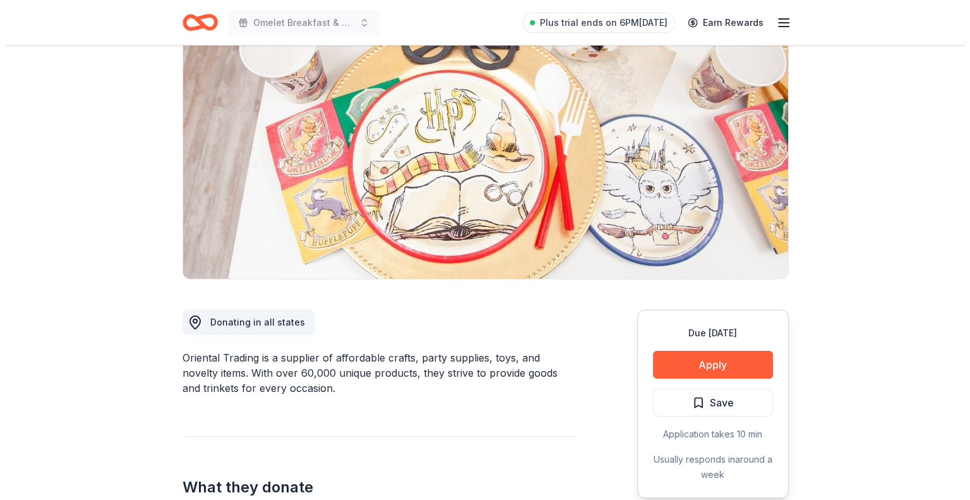
scroll to position [63, 0]
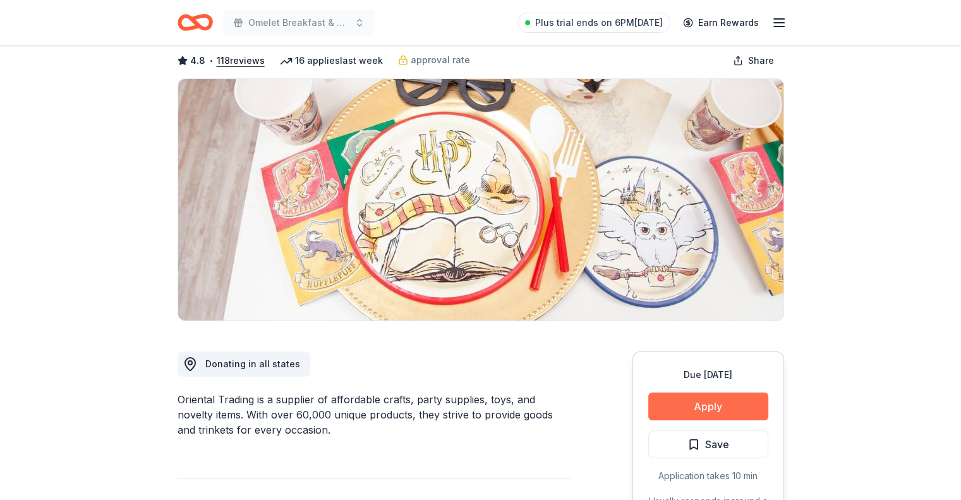
click at [710, 409] on button "Apply" at bounding box center [708, 406] width 120 height 28
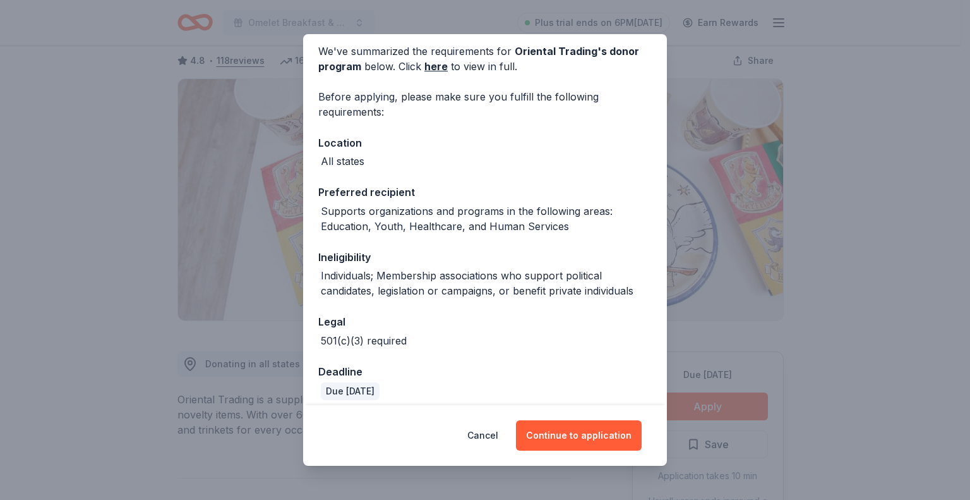
scroll to position [61, 0]
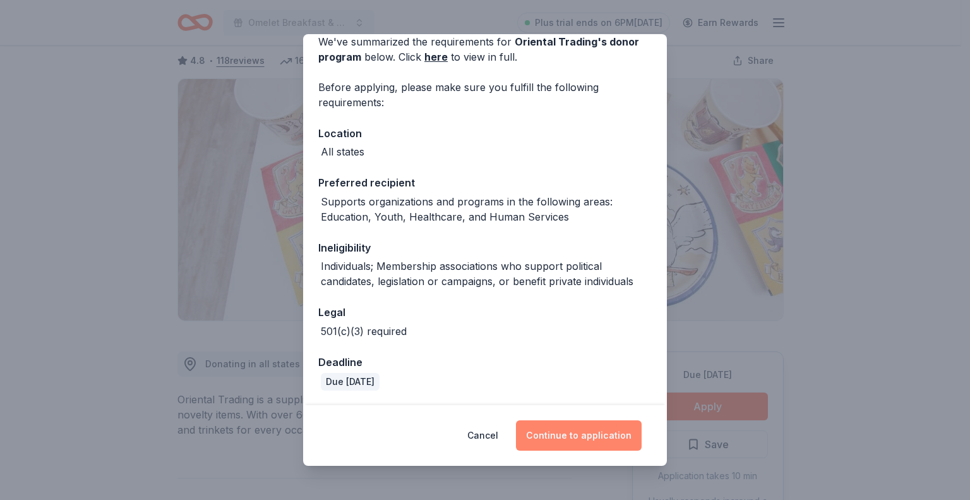
click at [575, 437] on button "Continue to application" at bounding box center [579, 435] width 126 height 30
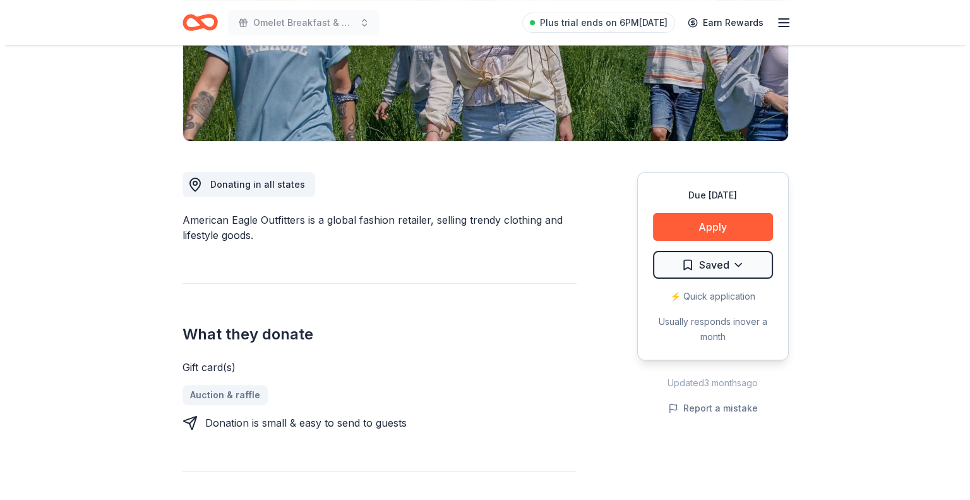
scroll to position [253, 0]
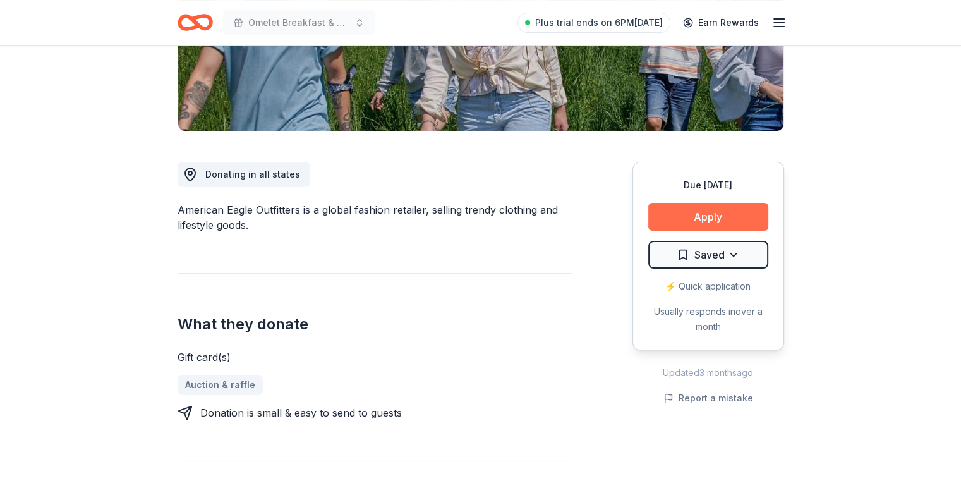
click at [705, 219] on button "Apply" at bounding box center [708, 217] width 120 height 28
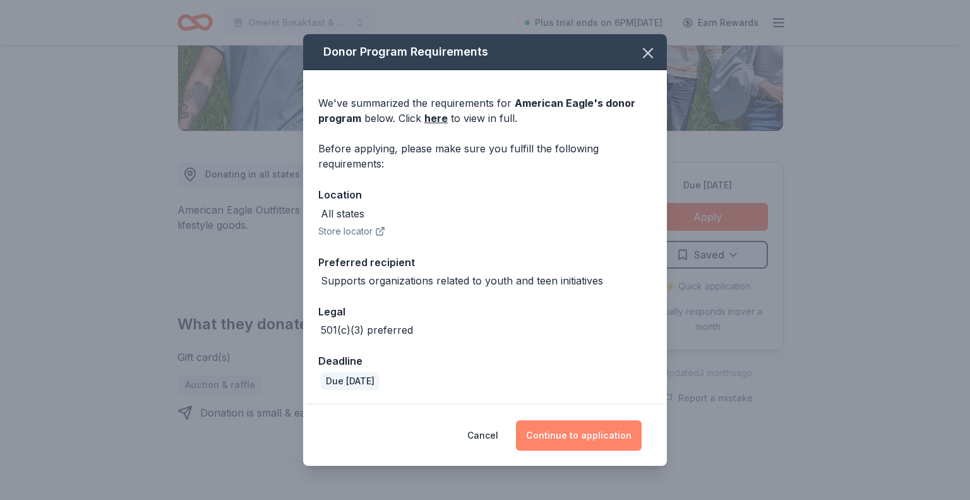
click at [557, 437] on button "Continue to application" at bounding box center [579, 435] width 126 height 30
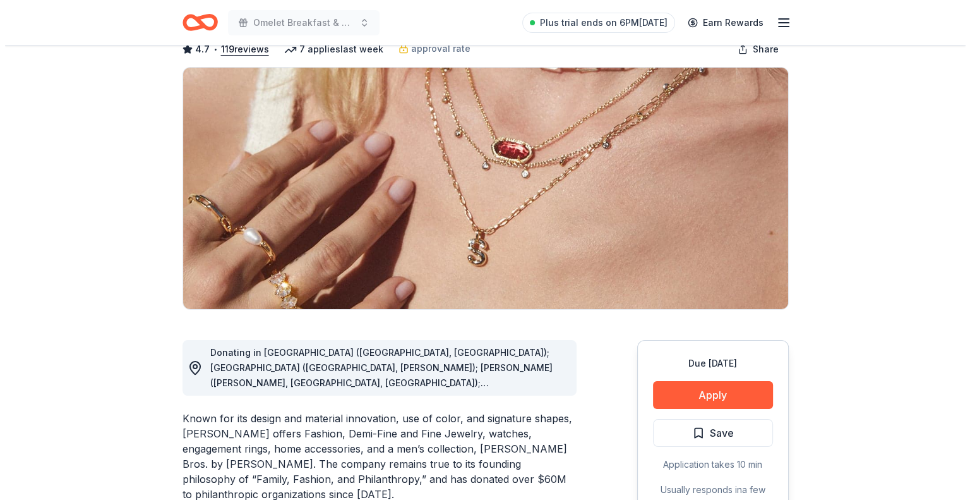
scroll to position [190, 0]
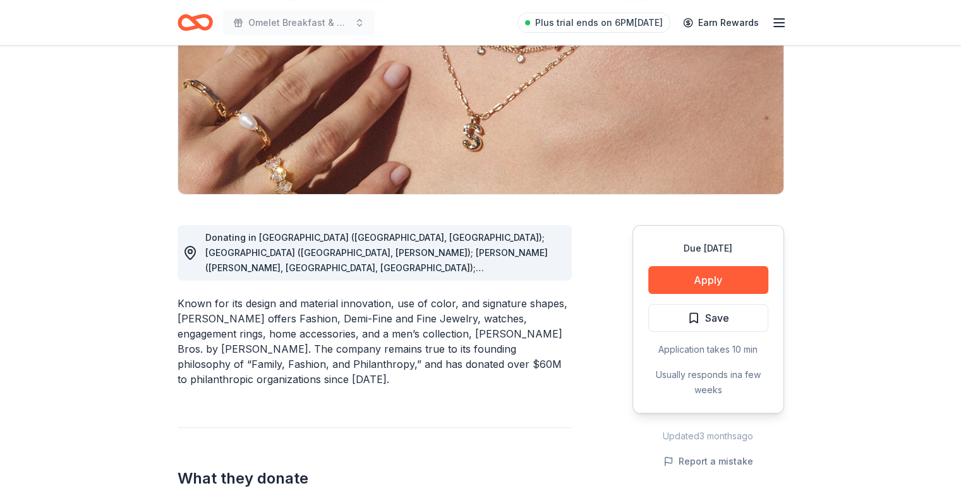
click at [190, 256] on icon at bounding box center [190, 252] width 15 height 15
click at [686, 279] on button "Apply" at bounding box center [708, 280] width 120 height 28
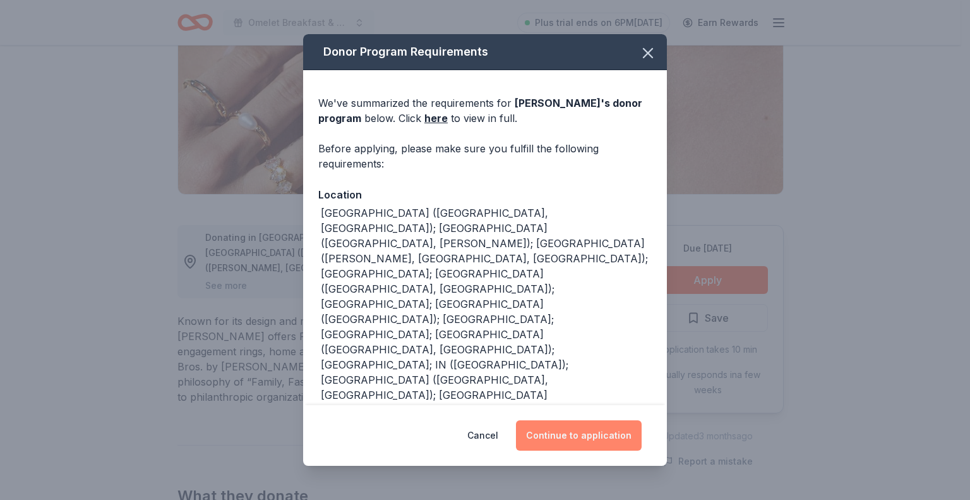
click at [587, 432] on button "Continue to application" at bounding box center [579, 435] width 126 height 30
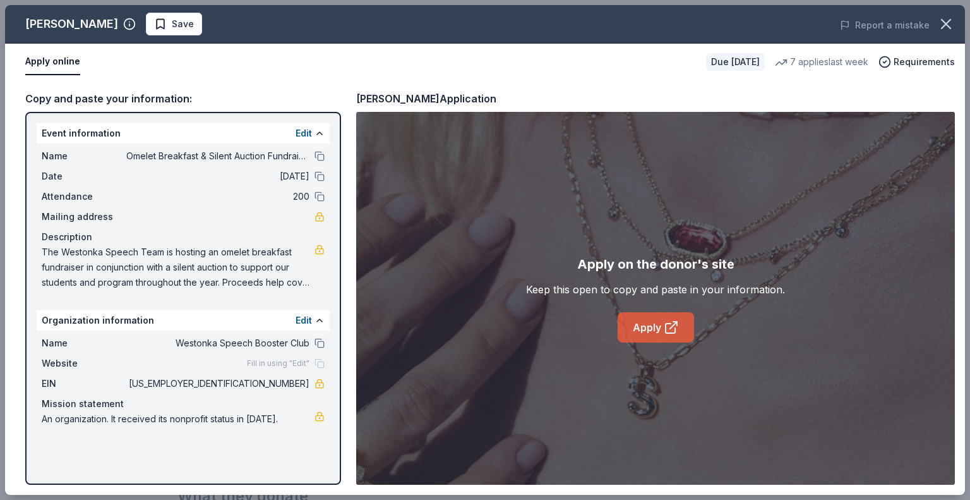
click at [664, 328] on icon at bounding box center [671, 327] width 15 height 15
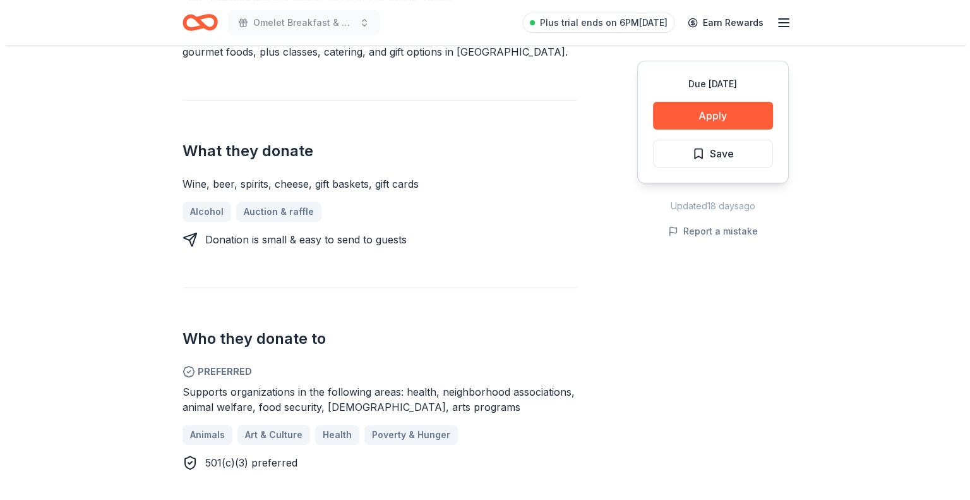
scroll to position [442, 0]
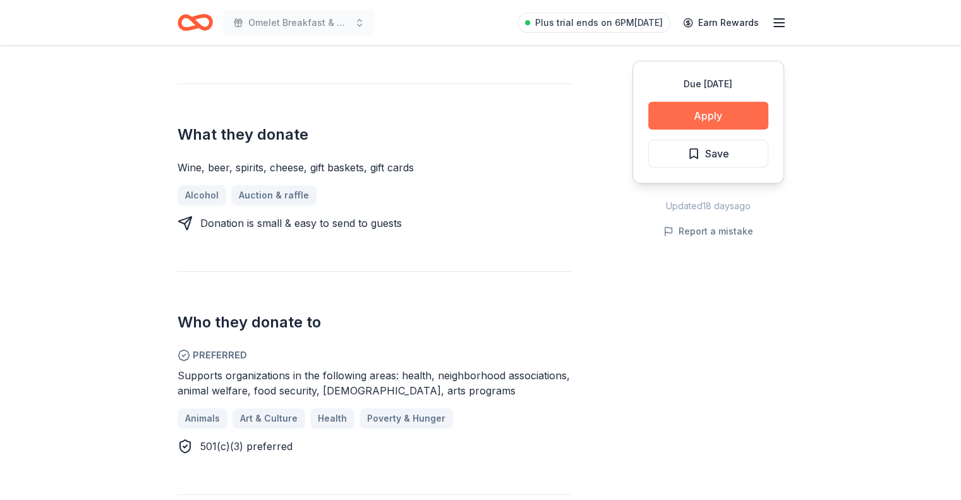
click at [680, 119] on button "Apply" at bounding box center [708, 116] width 120 height 28
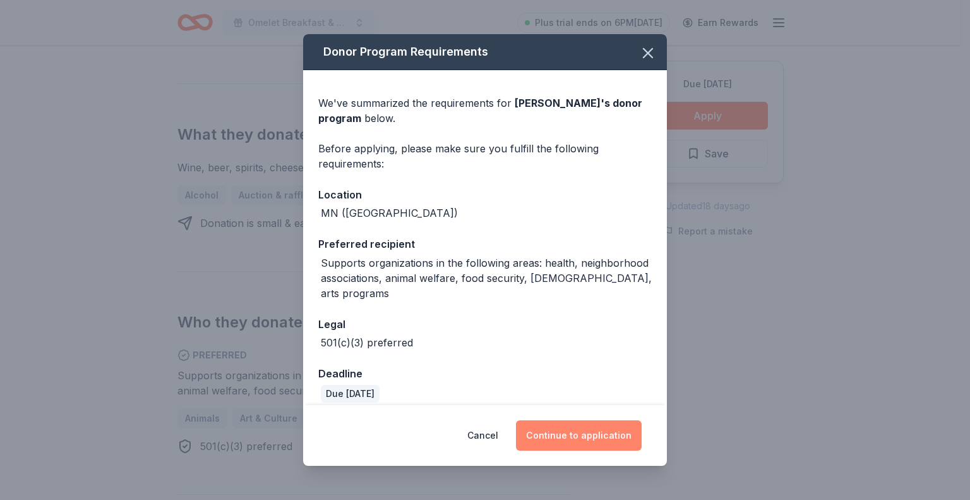
click at [557, 430] on button "Continue to application" at bounding box center [579, 435] width 126 height 30
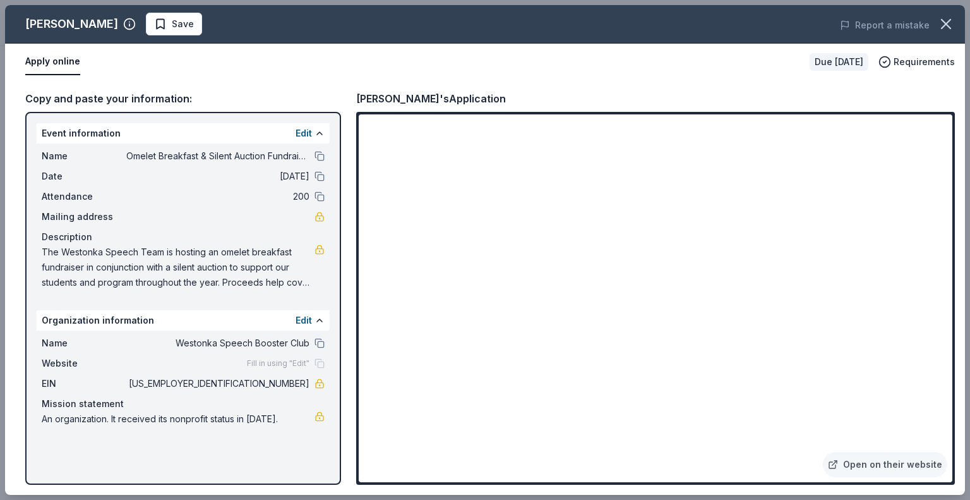
click at [216, 57] on div "Apply online" at bounding box center [412, 62] width 774 height 27
click at [949, 21] on icon "button" at bounding box center [946, 24] width 9 height 9
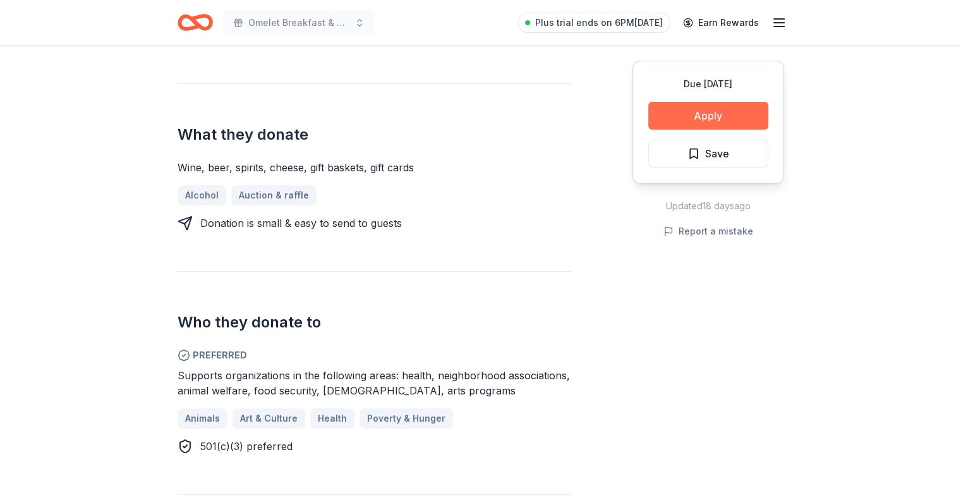
click at [716, 109] on button "Apply" at bounding box center [708, 116] width 120 height 28
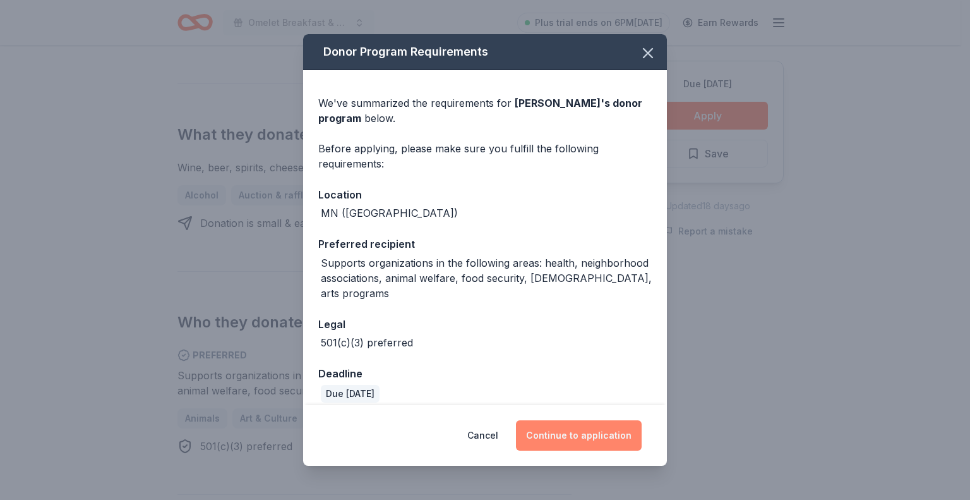
click at [590, 433] on button "Continue to application" at bounding box center [579, 435] width 126 height 30
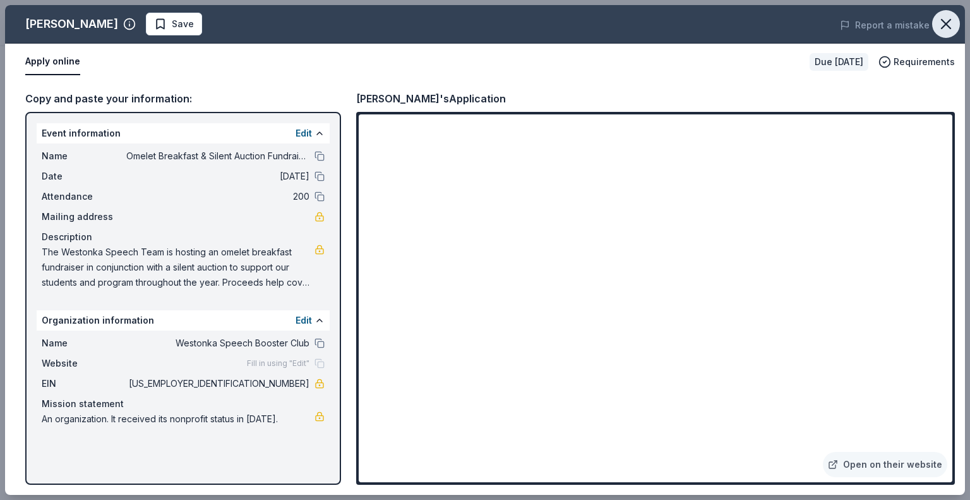
click at [946, 21] on icon "button" at bounding box center [946, 24] width 18 height 18
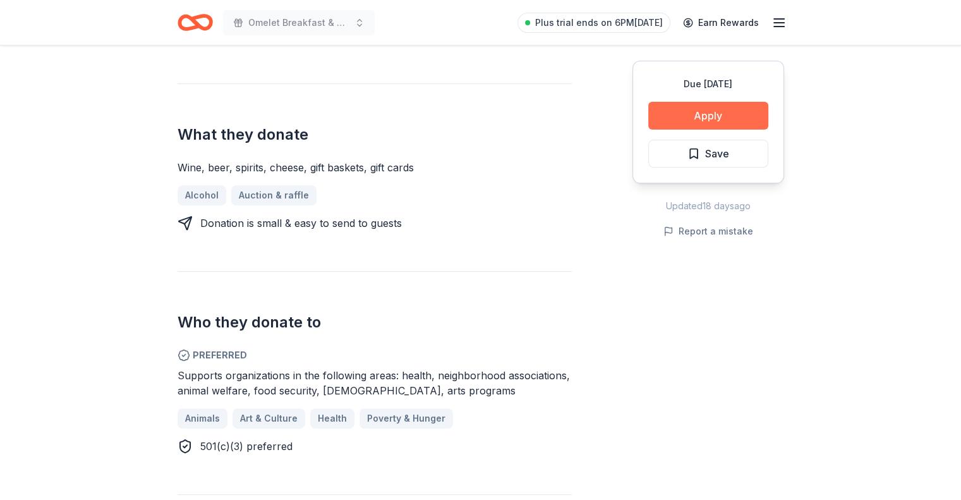
click at [699, 113] on button "Apply" at bounding box center [708, 116] width 120 height 28
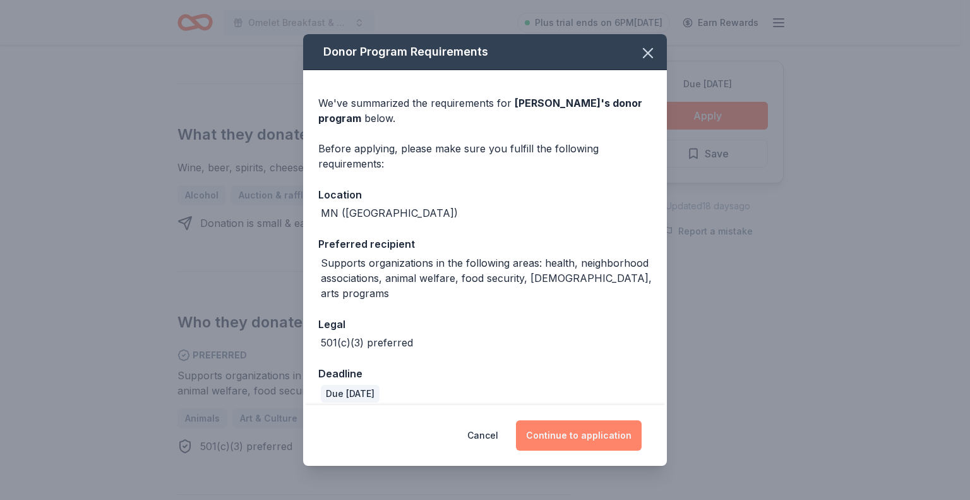
click at [603, 430] on button "Continue to application" at bounding box center [579, 435] width 126 height 30
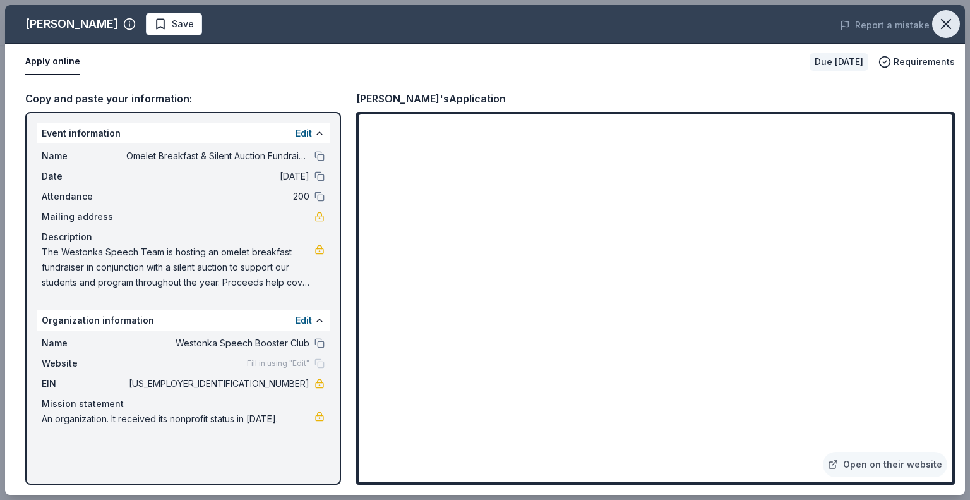
click at [944, 29] on icon "button" at bounding box center [946, 24] width 18 height 18
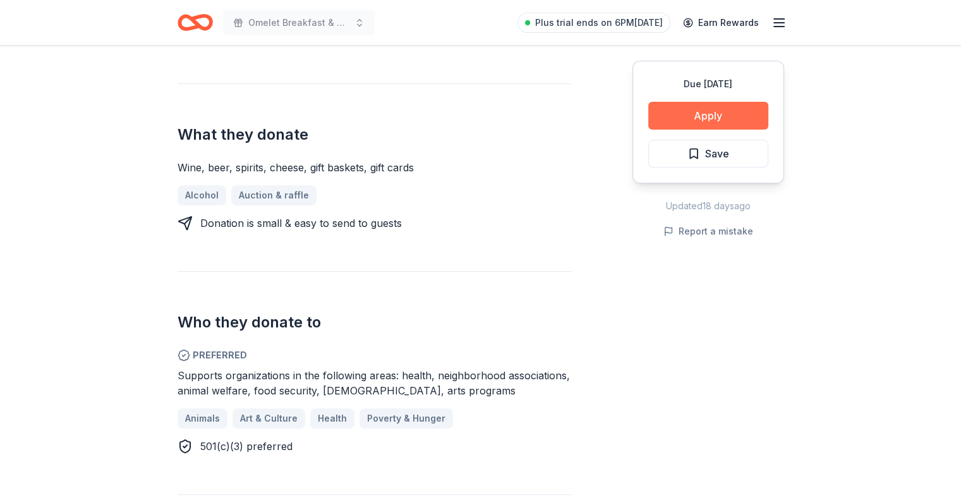
click at [741, 111] on button "Apply" at bounding box center [708, 116] width 120 height 28
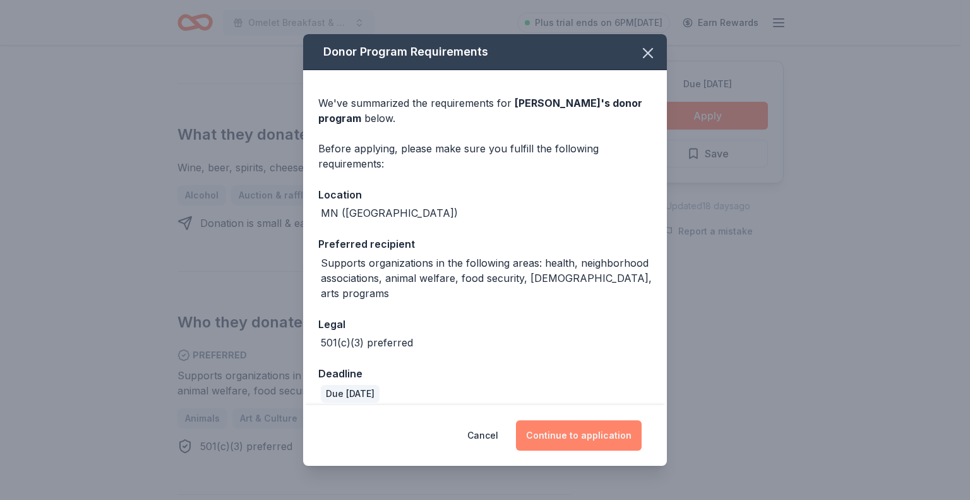
click at [605, 437] on button "Continue to application" at bounding box center [579, 435] width 126 height 30
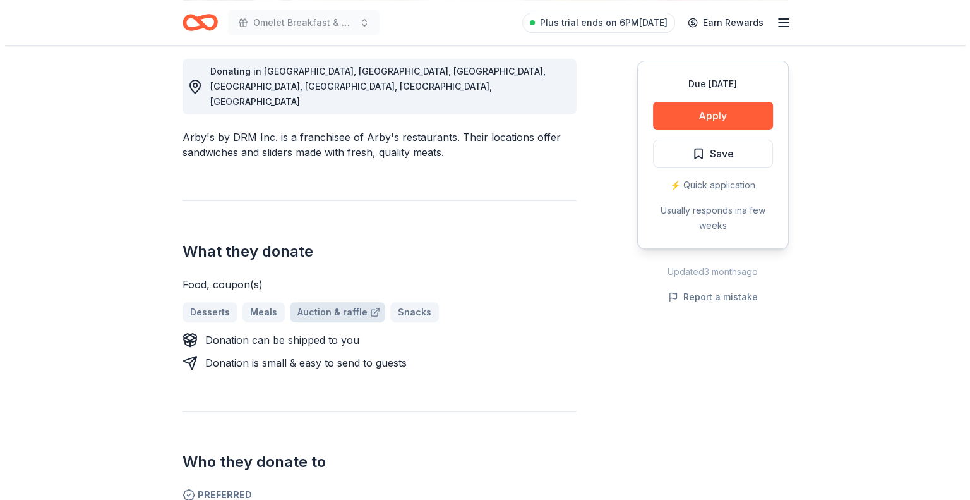
scroll to position [379, 0]
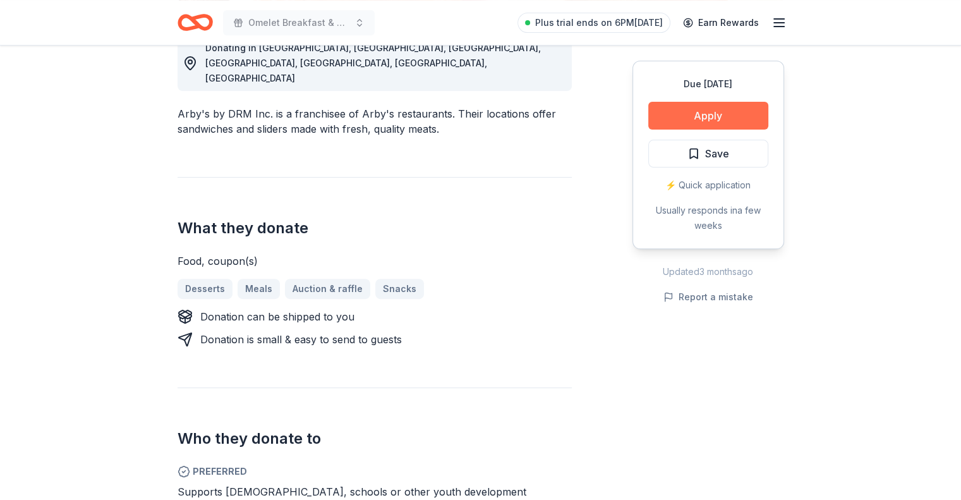
click at [709, 117] on button "Apply" at bounding box center [708, 116] width 120 height 28
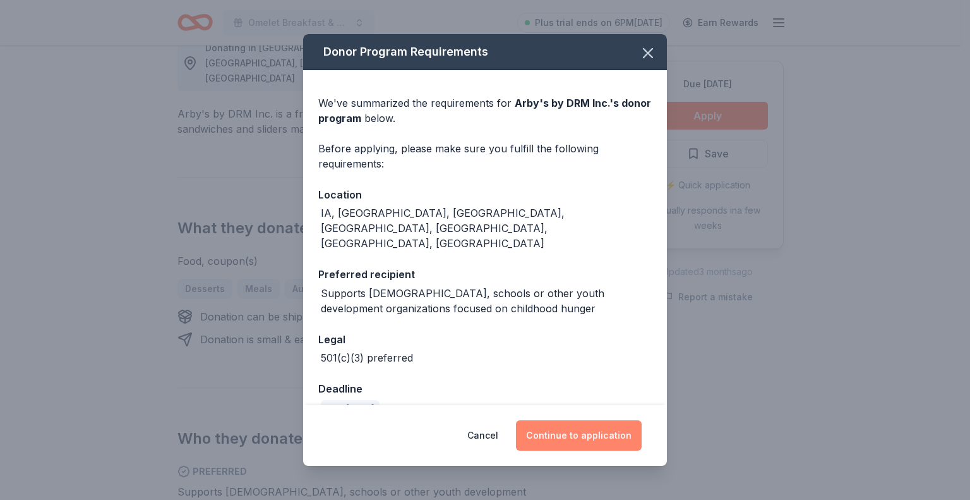
click at [575, 436] on button "Continue to application" at bounding box center [579, 435] width 126 height 30
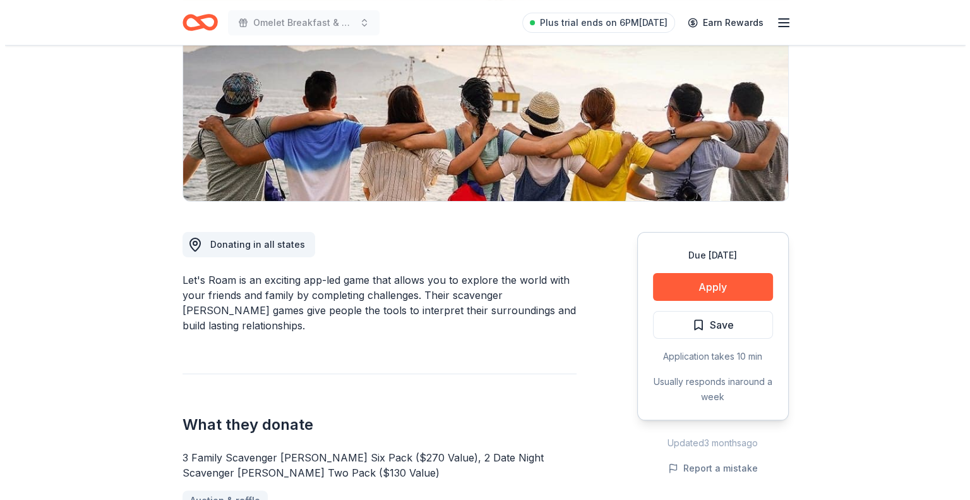
scroll to position [190, 0]
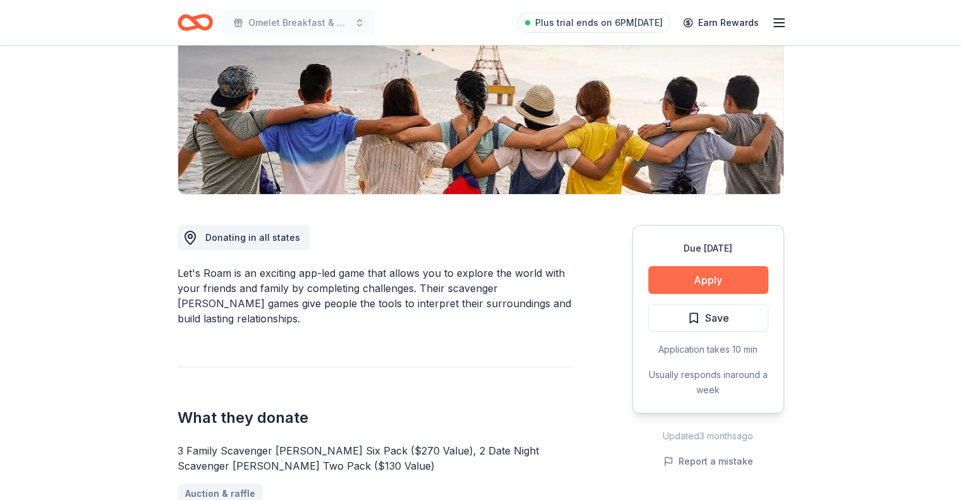
click at [706, 276] on button "Apply" at bounding box center [708, 280] width 120 height 28
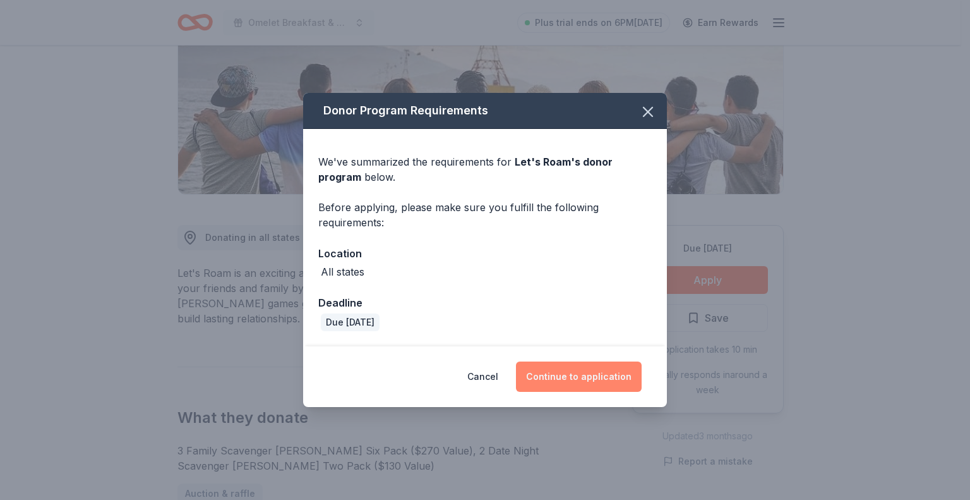
drag, startPoint x: 577, startPoint y: 375, endPoint x: 560, endPoint y: 373, distance: 17.8
click at [579, 376] on button "Continue to application" at bounding box center [579, 376] width 126 height 30
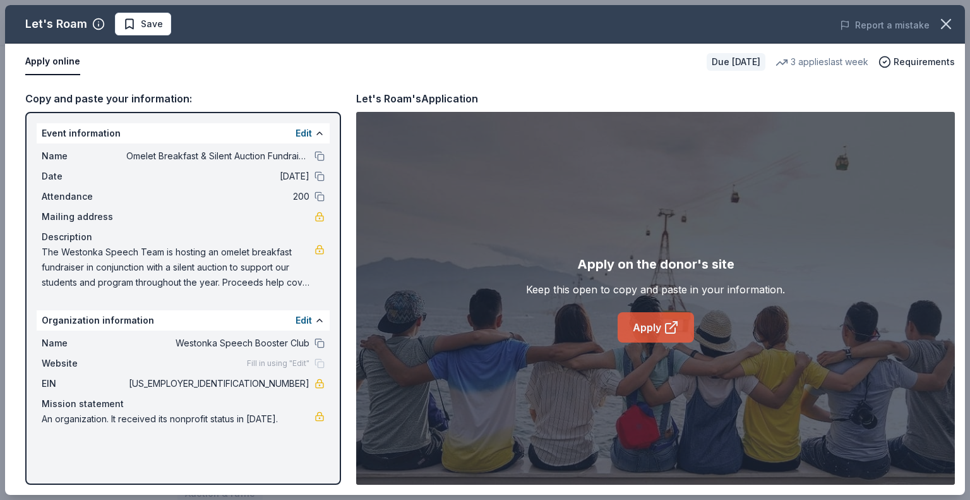
click at [634, 327] on link "Apply" at bounding box center [656, 327] width 76 height 30
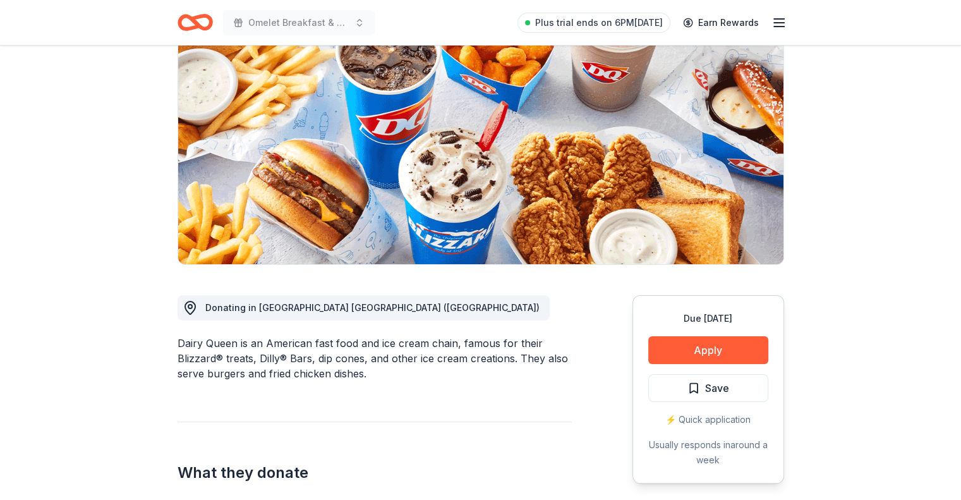
scroll to position [126, 0]
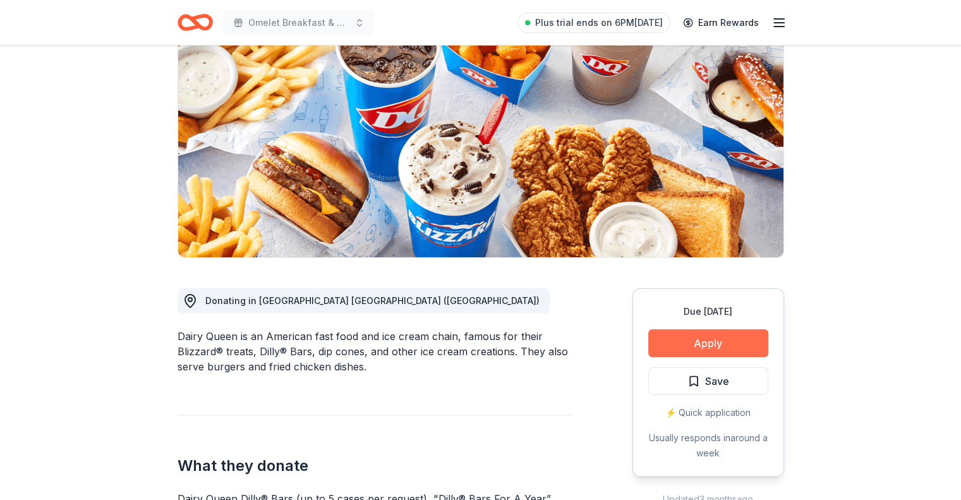
click at [683, 342] on button "Apply" at bounding box center [708, 343] width 120 height 28
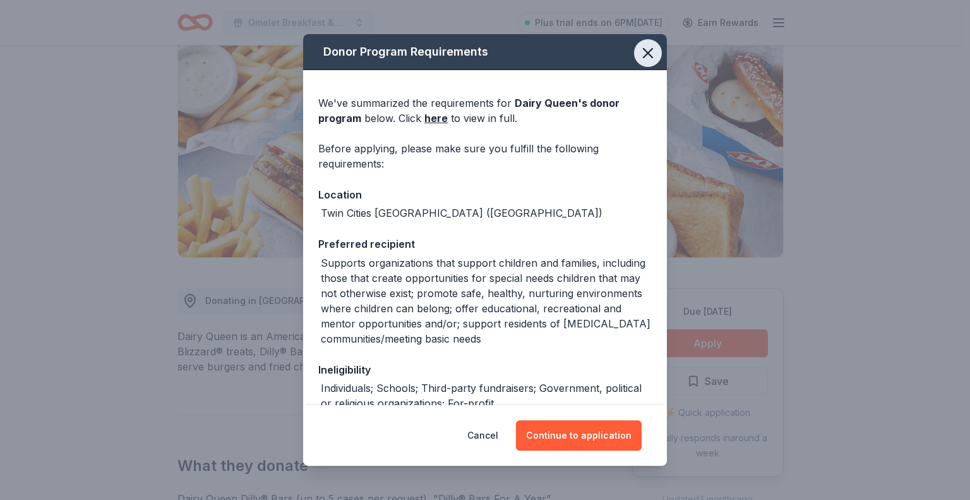
click at [642, 51] on icon "button" at bounding box center [648, 53] width 18 height 18
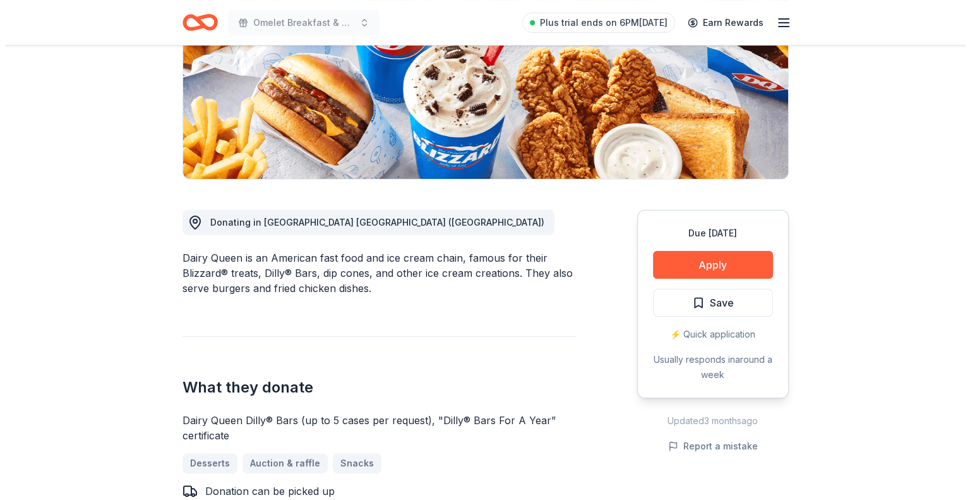
scroll to position [253, 0]
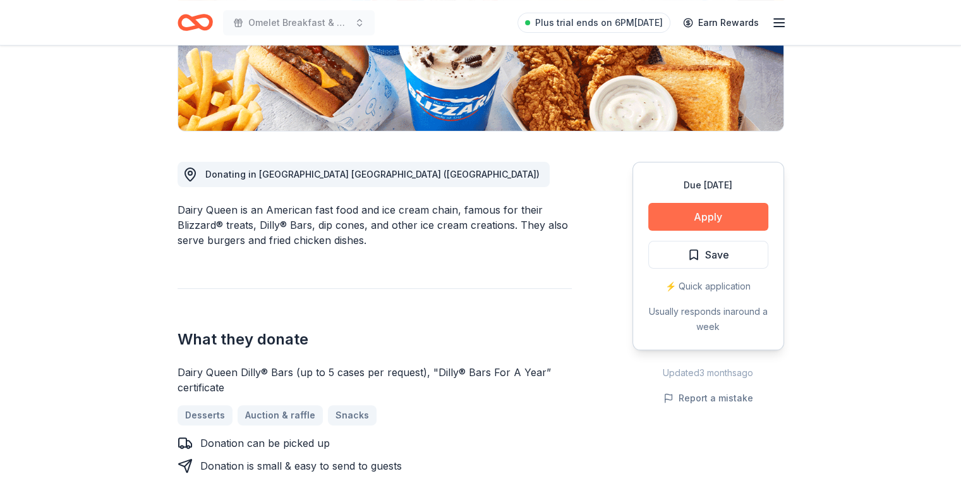
click at [723, 215] on button "Apply" at bounding box center [708, 217] width 120 height 28
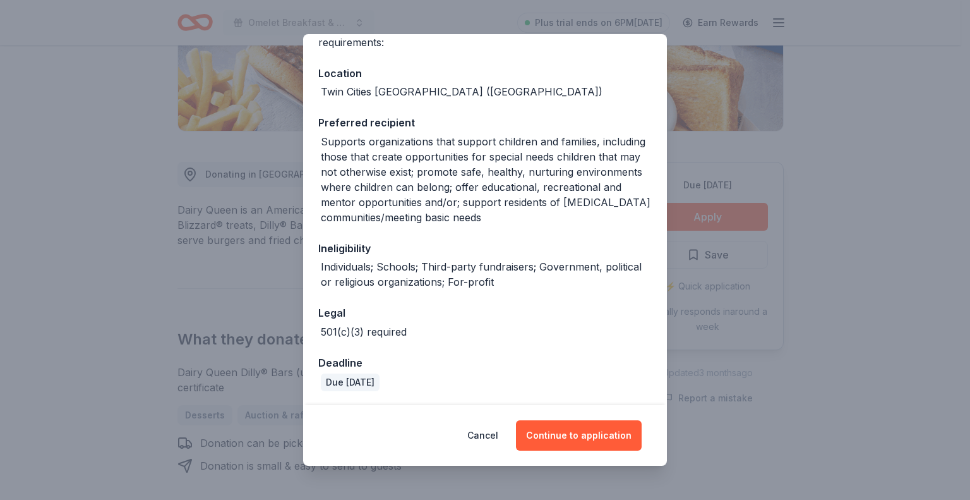
scroll to position [122, 0]
click at [561, 430] on button "Continue to application" at bounding box center [579, 435] width 126 height 30
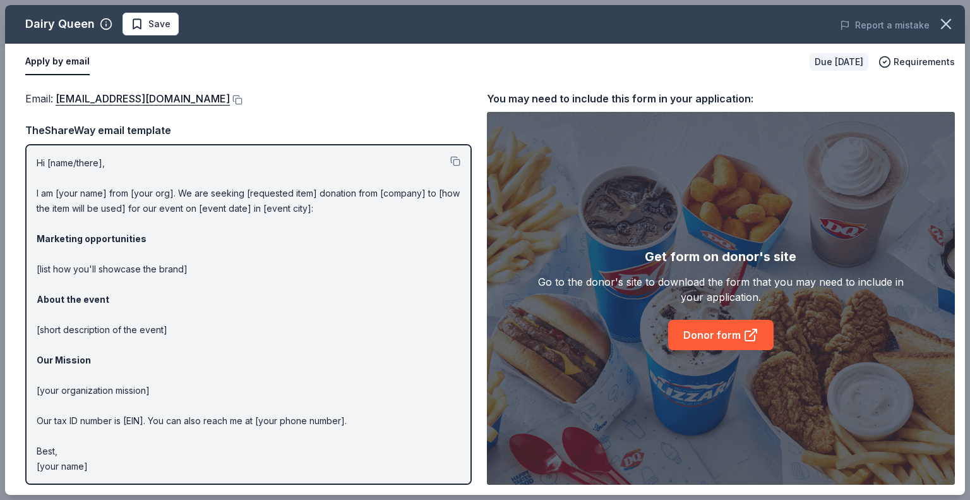
scroll to position [0, 0]
drag, startPoint x: 93, startPoint y: 162, endPoint x: 113, endPoint y: 168, distance: 20.6
click at [95, 164] on p "Hi [name/there], I am [your name] from [your org]. We are seeking [requested it…" at bounding box center [249, 314] width 424 height 318
drag, startPoint x: 45, startPoint y: 154, endPoint x: 145, endPoint y: 166, distance: 101.2
click at [143, 166] on div "Hi [name/there], I am [your name] from [your org]. We are seeking [requested it…" at bounding box center [248, 314] width 447 height 340
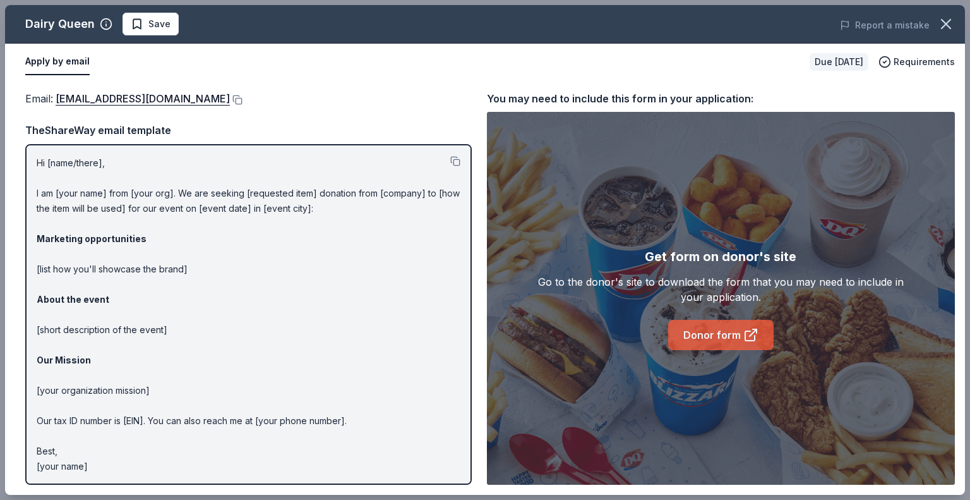
click at [726, 332] on link "Donor form" at bounding box center [720, 335] width 105 height 30
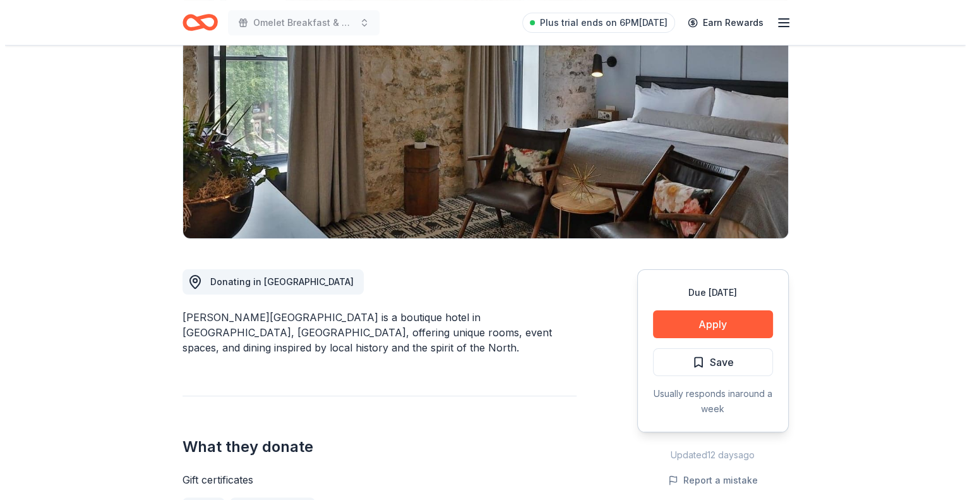
scroll to position [253, 0]
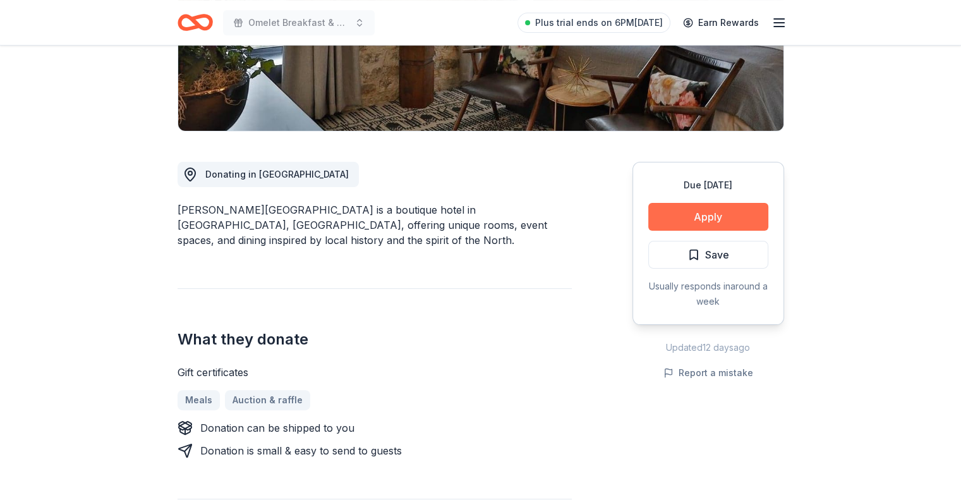
click at [682, 211] on button "Apply" at bounding box center [708, 217] width 120 height 28
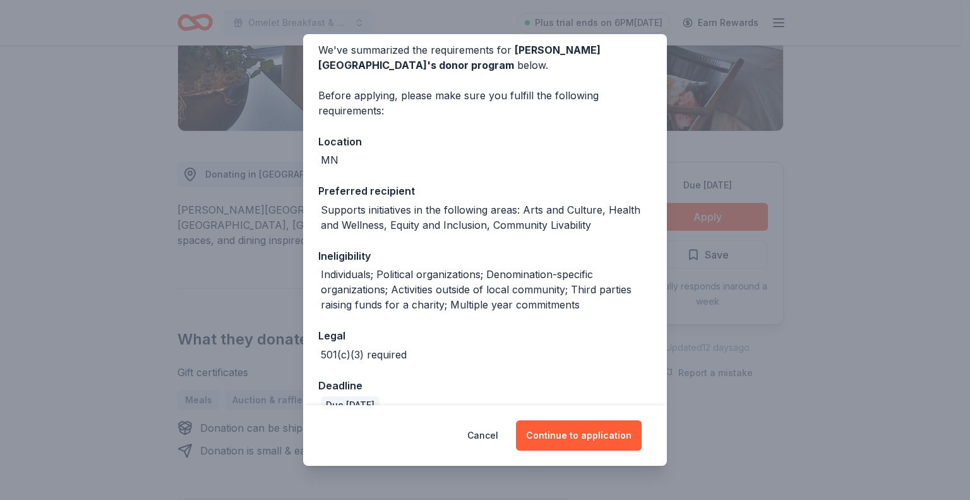
scroll to position [76, 0]
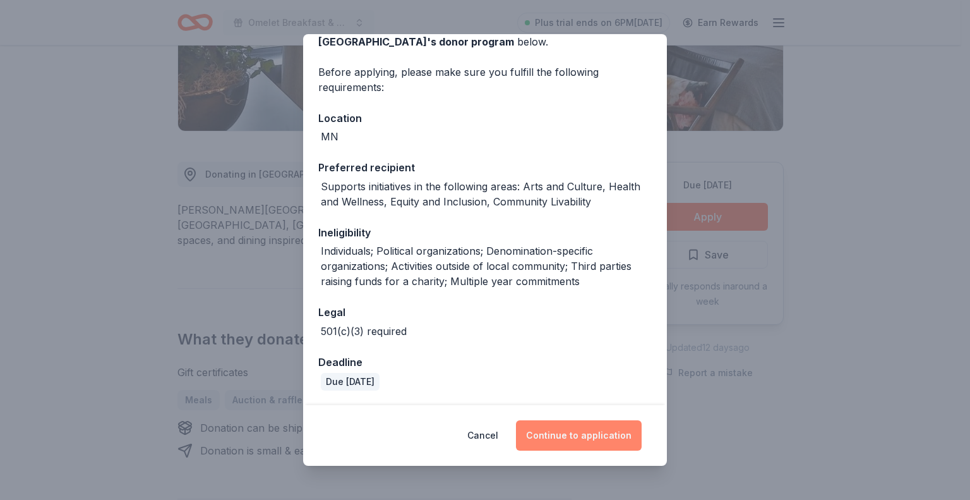
click at [544, 433] on button "Continue to application" at bounding box center [579, 435] width 126 height 30
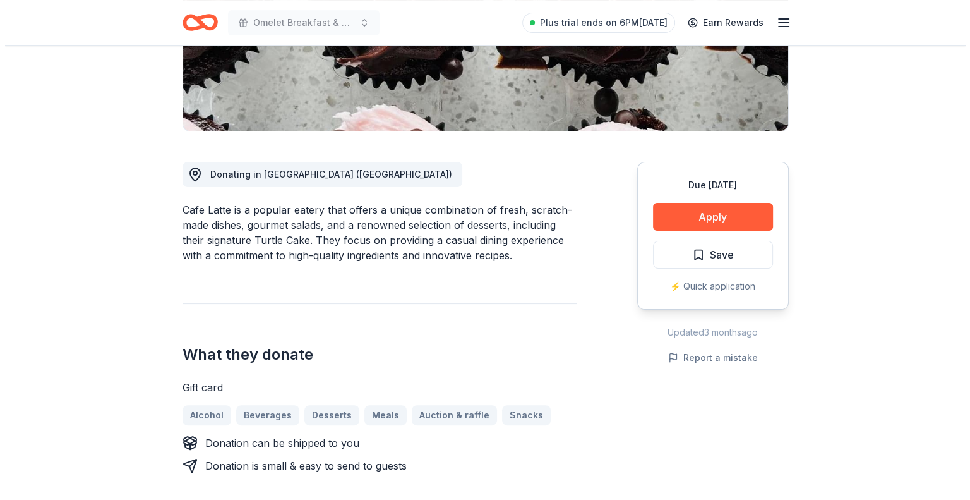
scroll to position [316, 0]
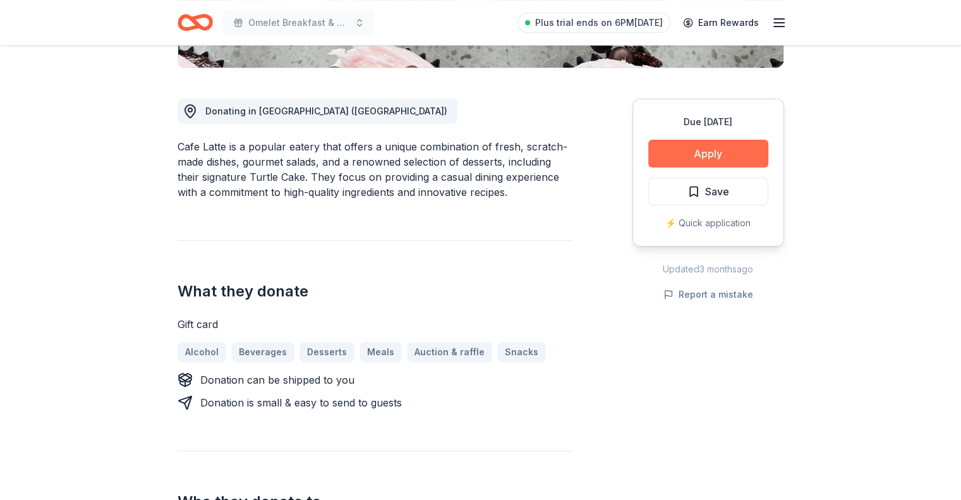
click at [720, 159] on button "Apply" at bounding box center [708, 154] width 120 height 28
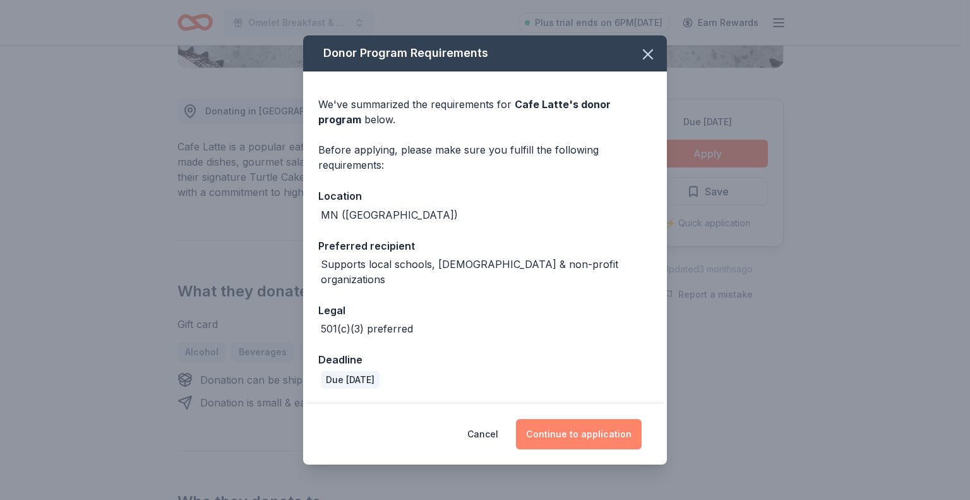
click at [577, 419] on button "Continue to application" at bounding box center [579, 434] width 126 height 30
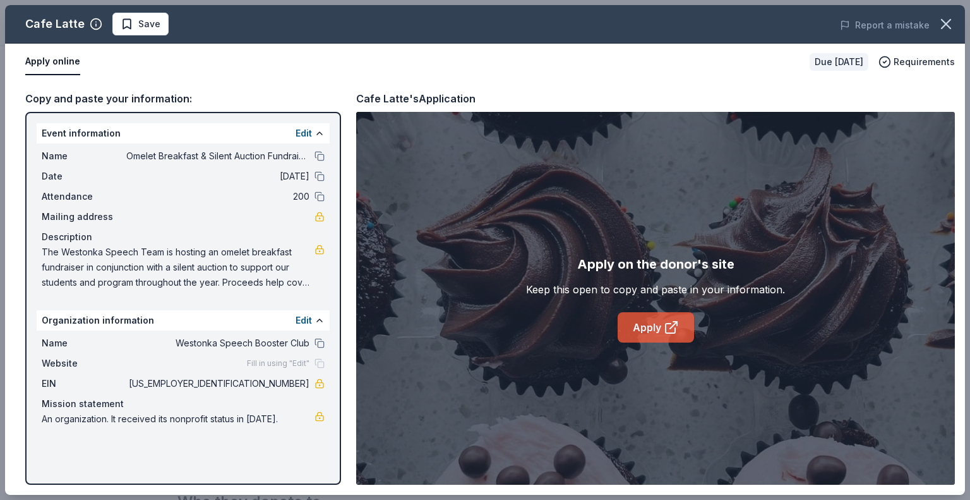
click at [649, 325] on link "Apply" at bounding box center [656, 327] width 76 height 30
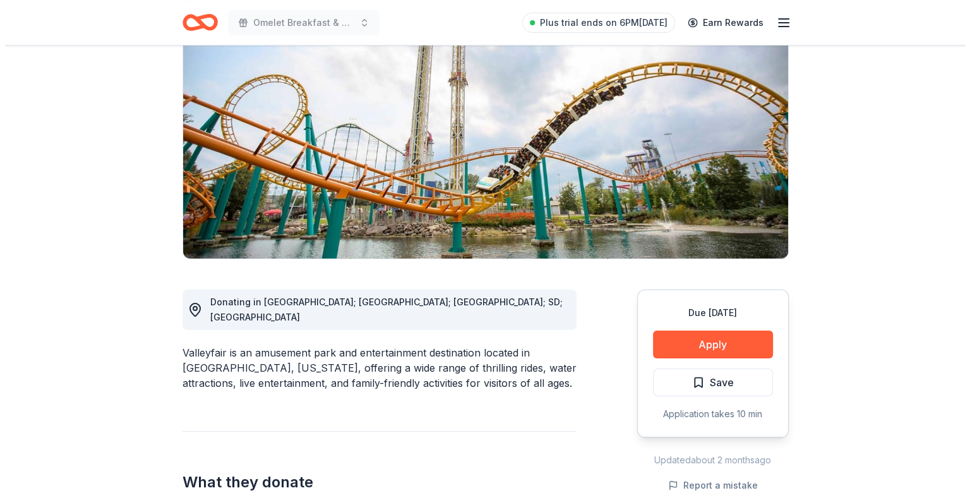
scroll to position [190, 0]
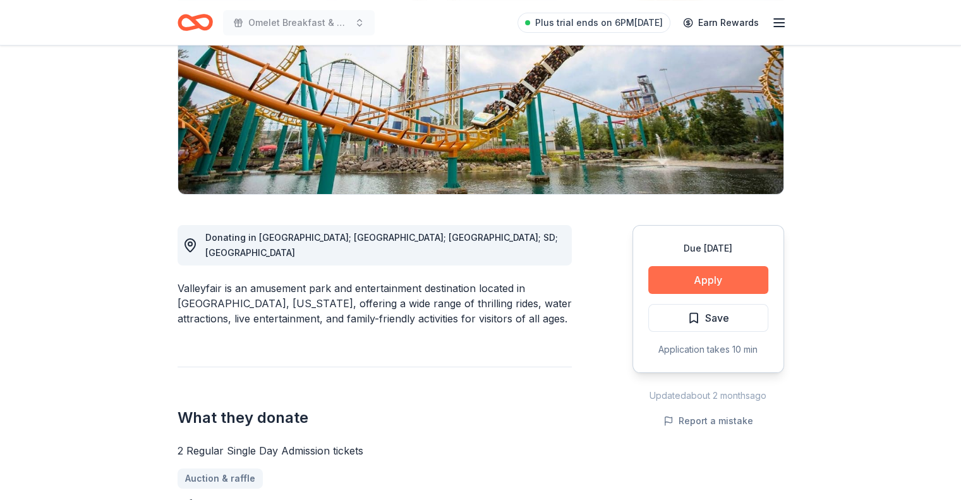
click at [687, 279] on button "Apply" at bounding box center [708, 280] width 120 height 28
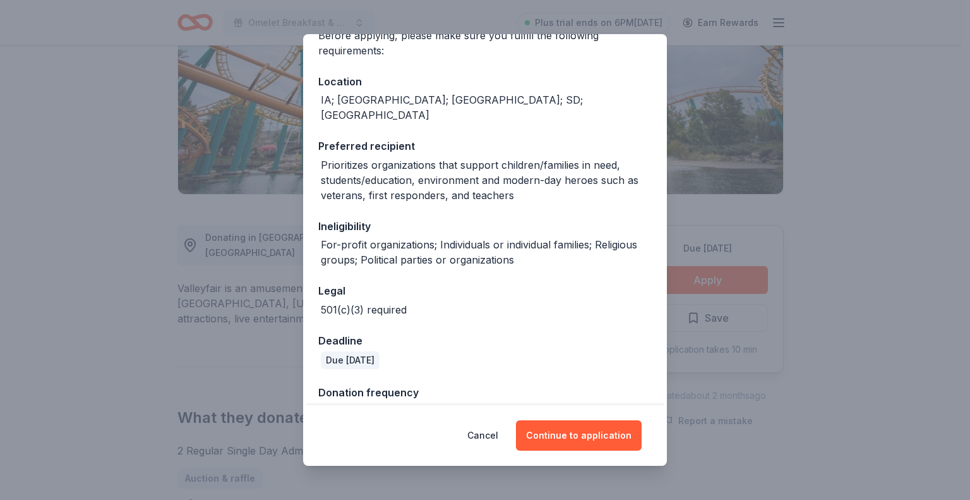
scroll to position [49, 0]
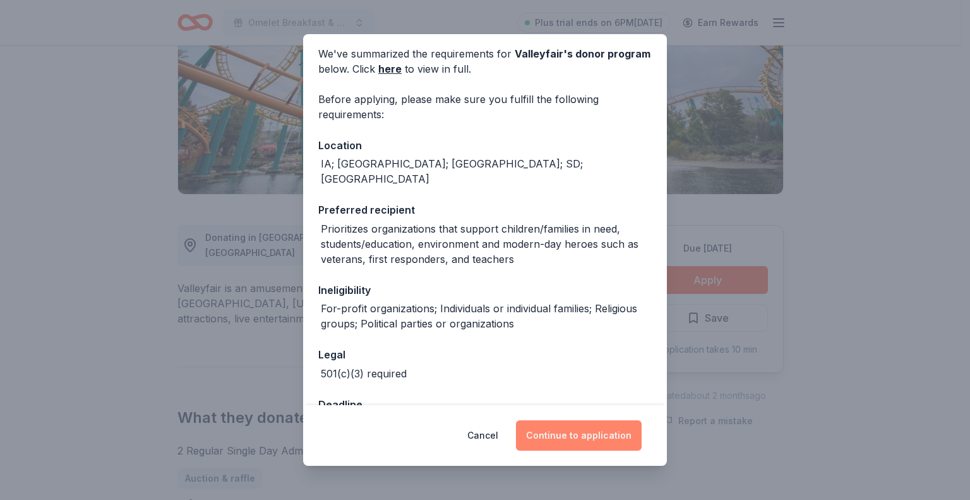
click at [561, 442] on button "Continue to application" at bounding box center [579, 435] width 126 height 30
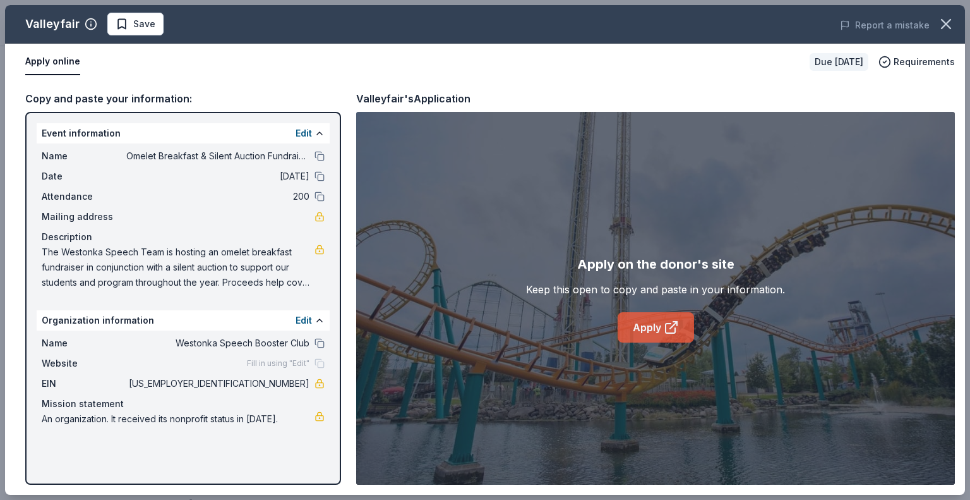
click at [671, 326] on icon at bounding box center [671, 327] width 15 height 15
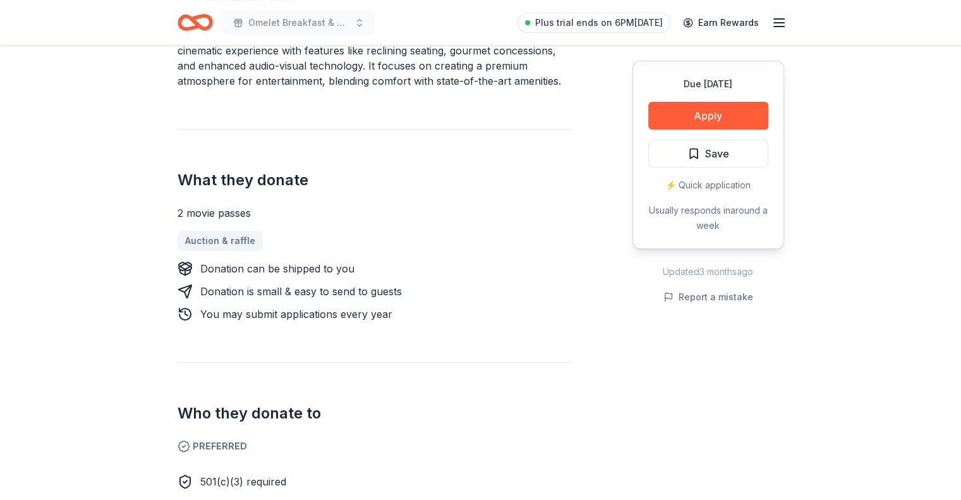
scroll to position [632, 0]
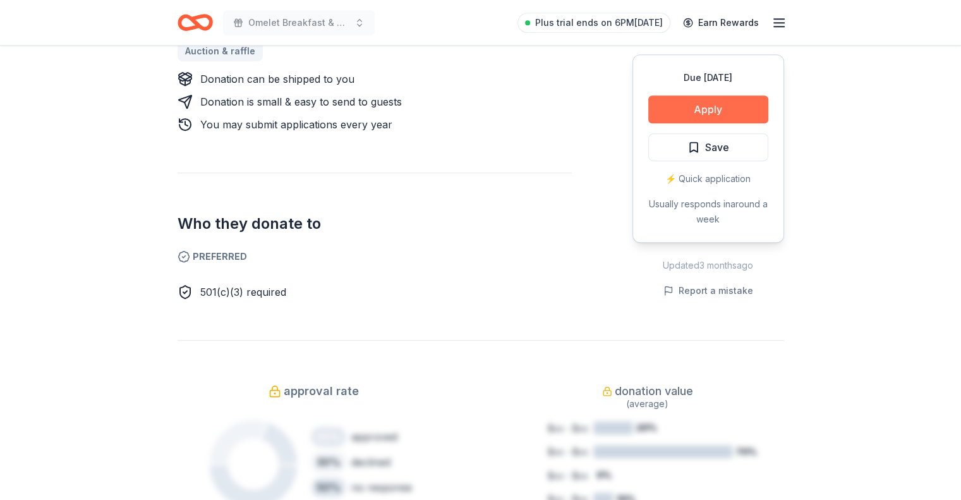
click at [693, 99] on button "Apply" at bounding box center [708, 109] width 120 height 28
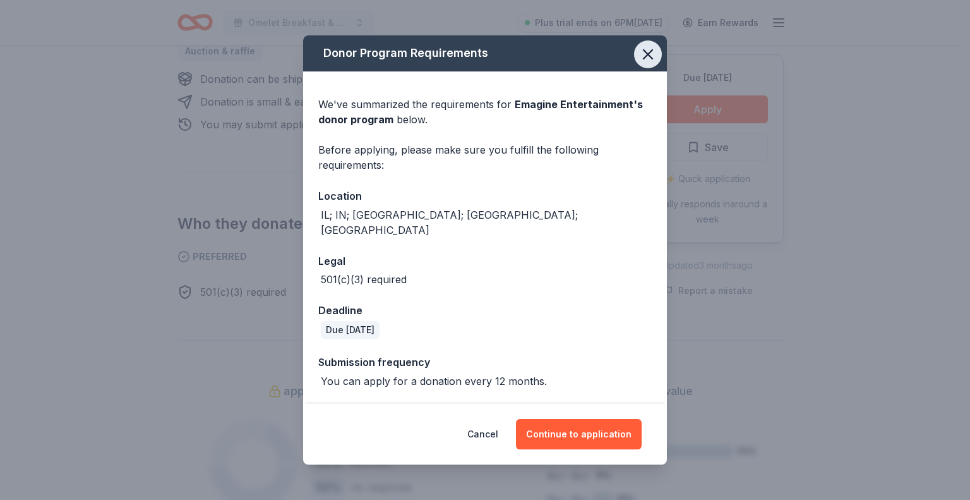
click at [647, 60] on icon "button" at bounding box center [648, 54] width 18 height 18
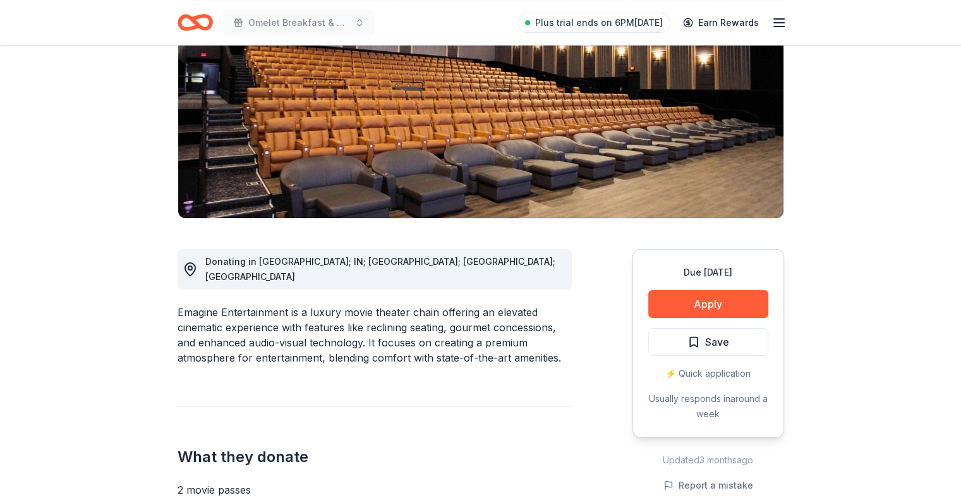
scroll to position [0, 0]
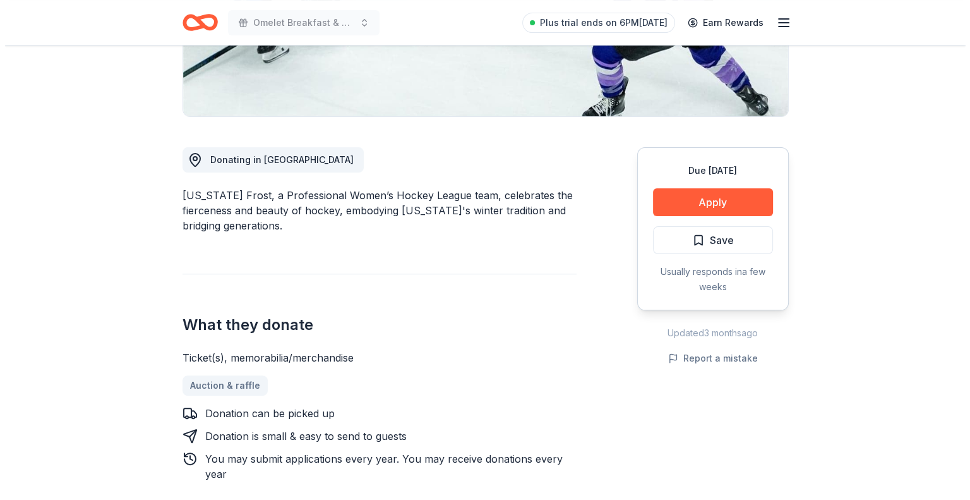
scroll to position [316, 0]
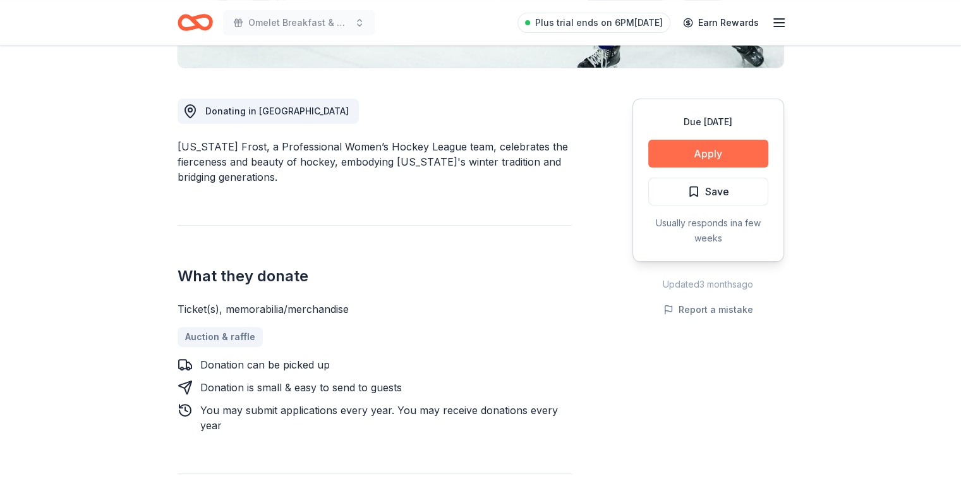
click at [685, 150] on button "Apply" at bounding box center [708, 154] width 120 height 28
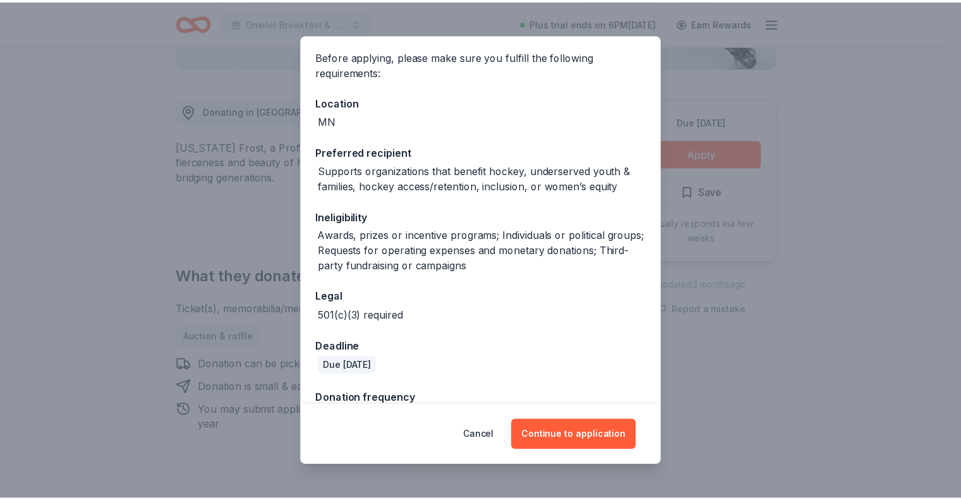
scroll to position [81, 0]
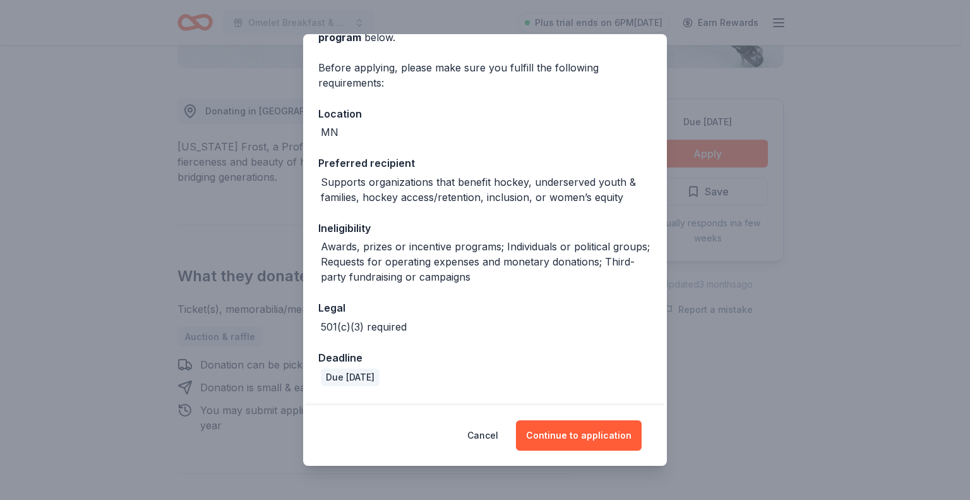
click at [110, 135] on div "Donor Program Requirements We've summarized the requirements for Minnesota Fros…" at bounding box center [485, 250] width 970 height 500
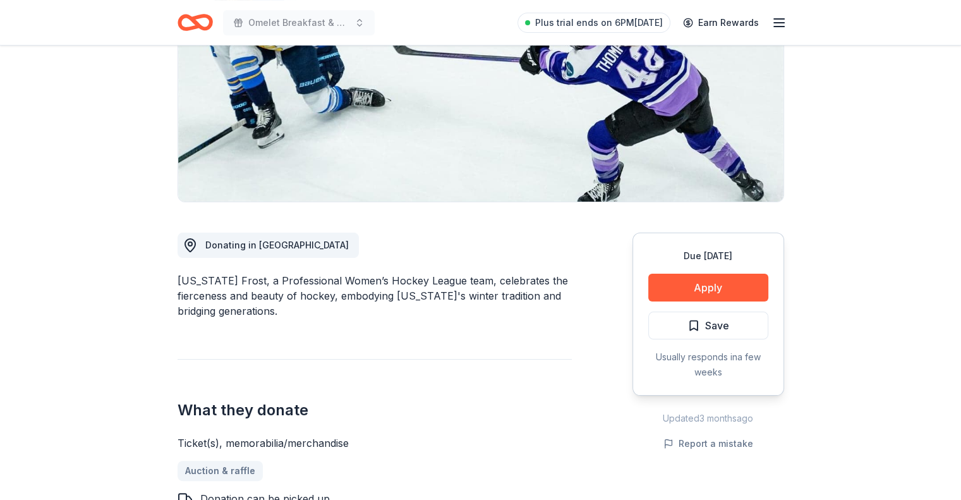
scroll to position [0, 0]
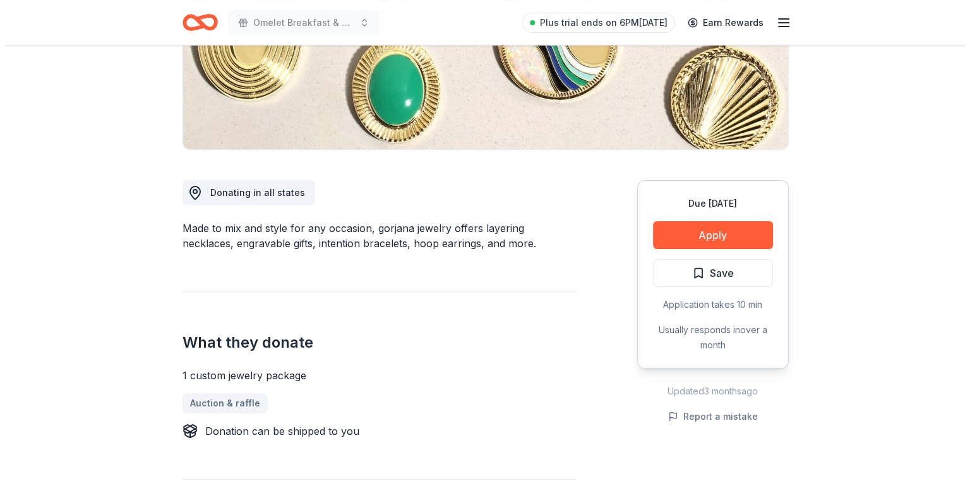
scroll to position [253, 0]
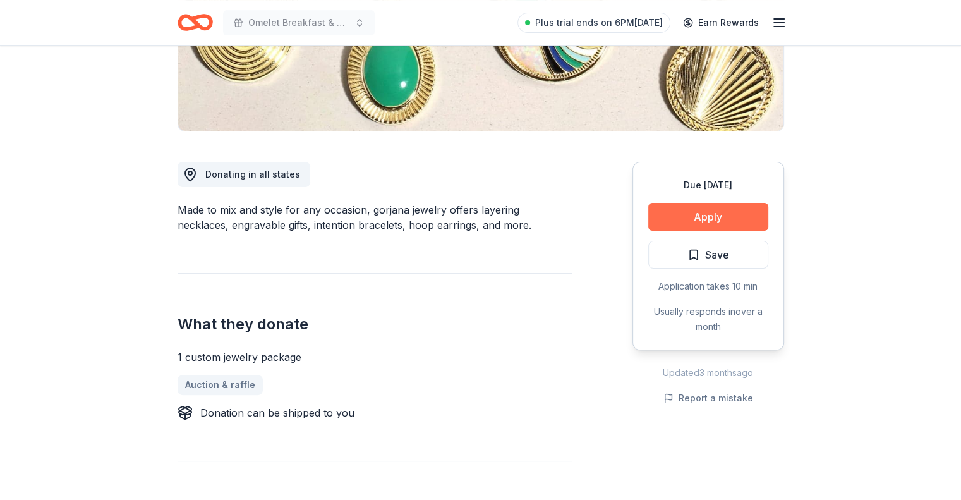
click at [707, 207] on button "Apply" at bounding box center [708, 217] width 120 height 28
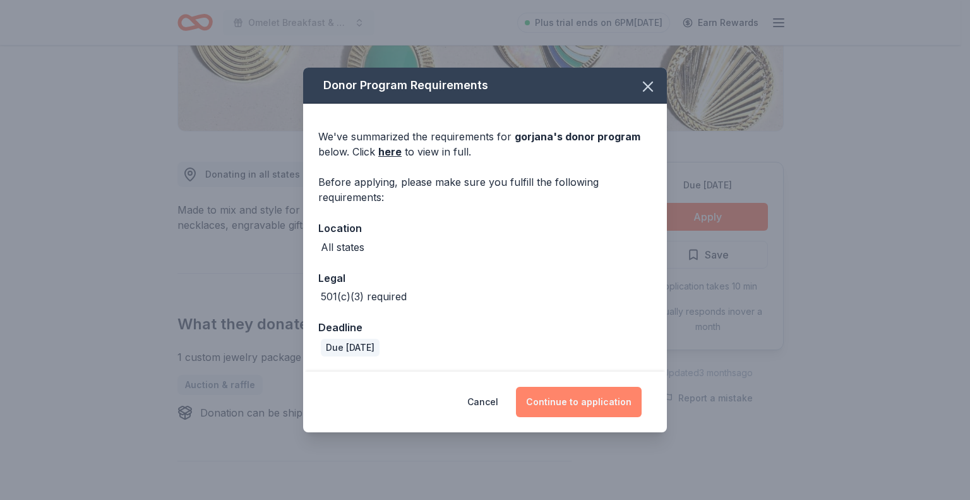
click at [579, 400] on button "Continue to application" at bounding box center [579, 402] width 126 height 30
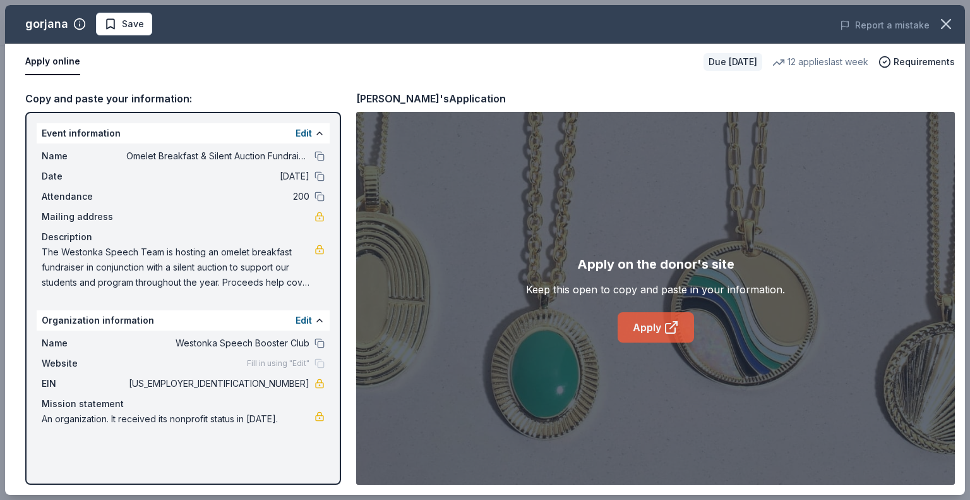
click at [642, 320] on link "Apply" at bounding box center [656, 327] width 76 height 30
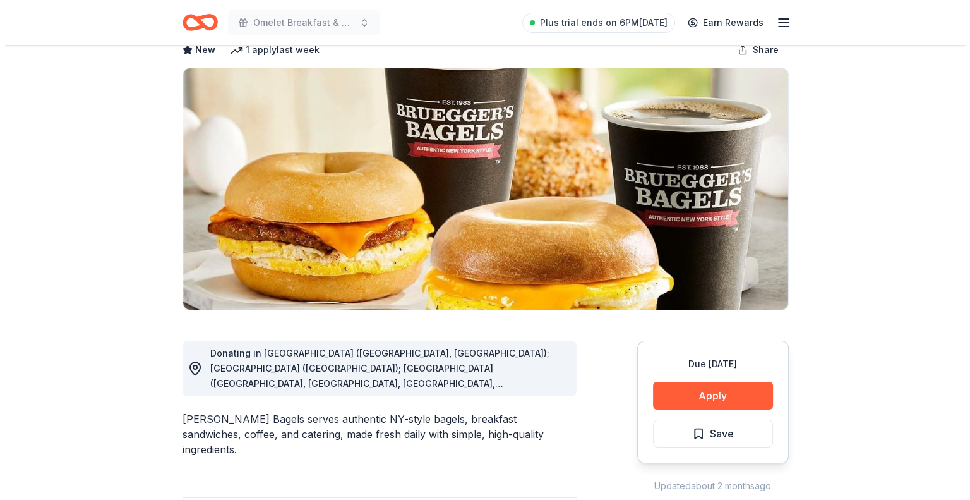
scroll to position [190, 0]
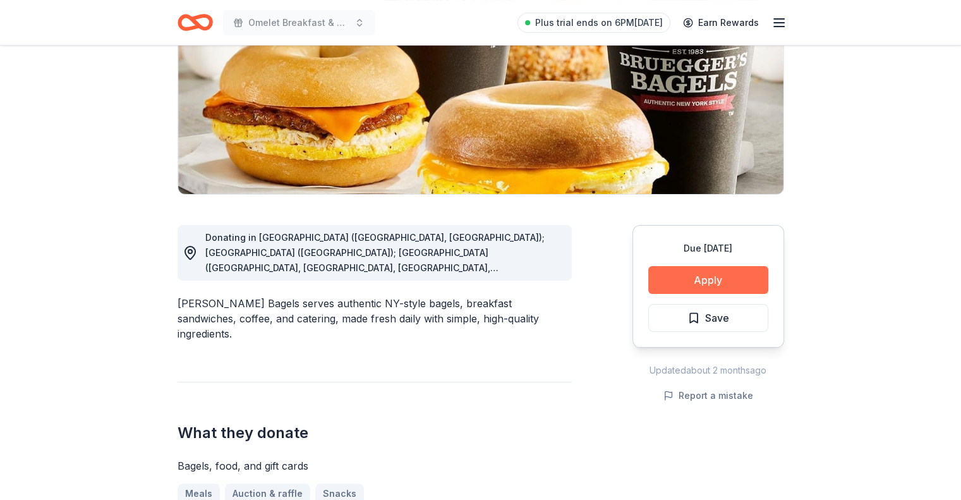
click at [683, 272] on button "Apply" at bounding box center [708, 280] width 120 height 28
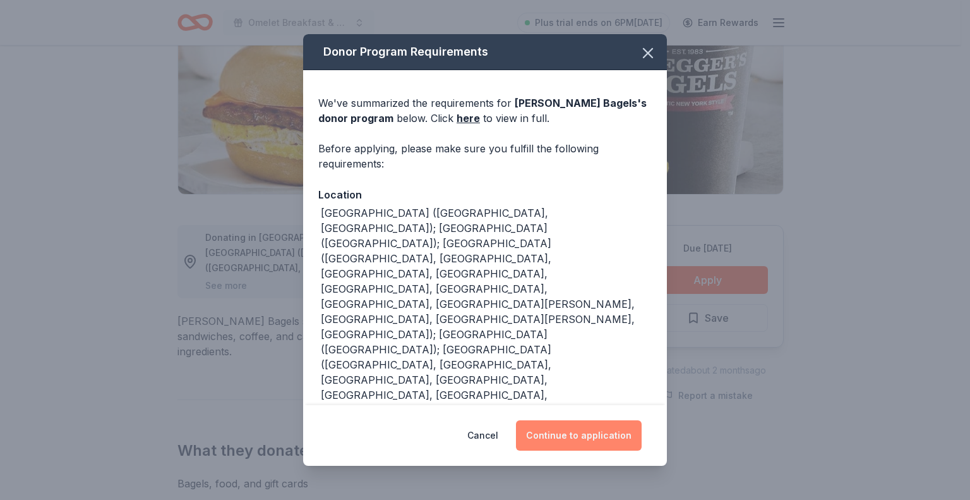
drag, startPoint x: 546, startPoint y: 430, endPoint x: 519, endPoint y: 424, distance: 28.4
click at [547, 430] on button "Continue to application" at bounding box center [579, 435] width 126 height 30
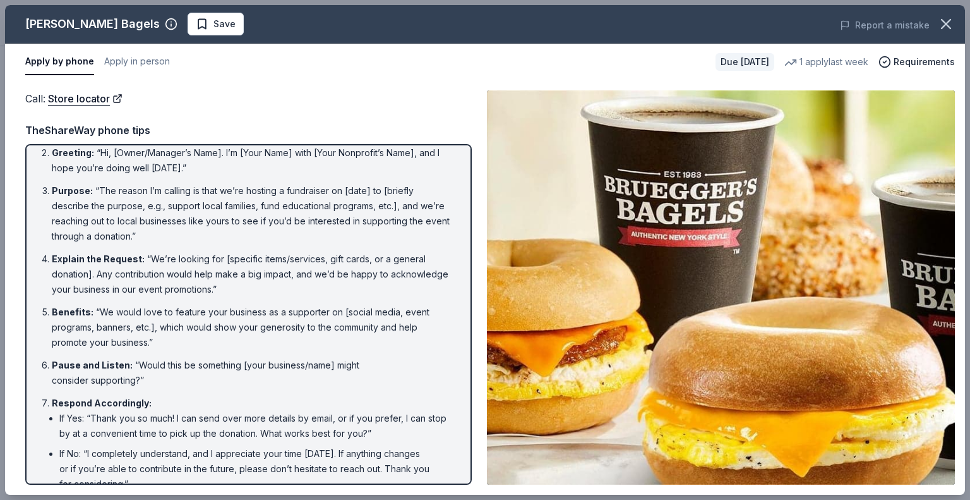
scroll to position [0, 0]
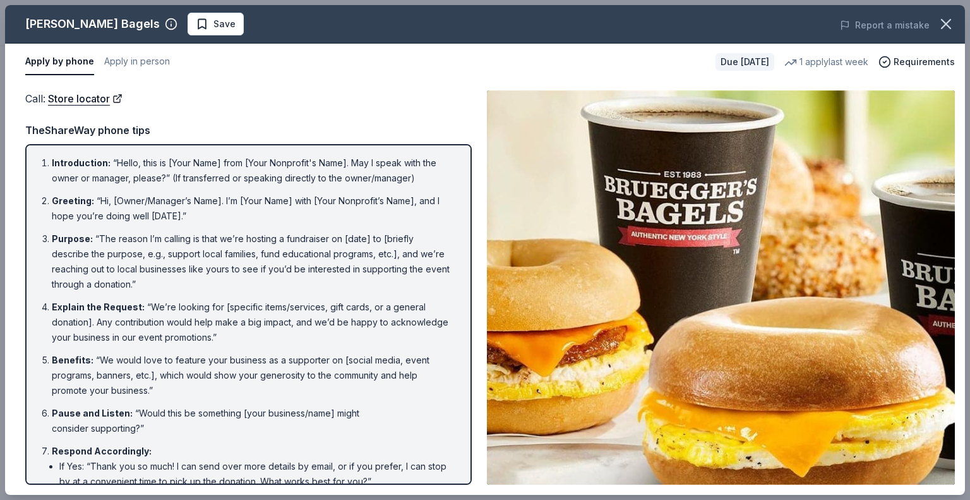
click at [719, 232] on img at bounding box center [721, 287] width 468 height 394
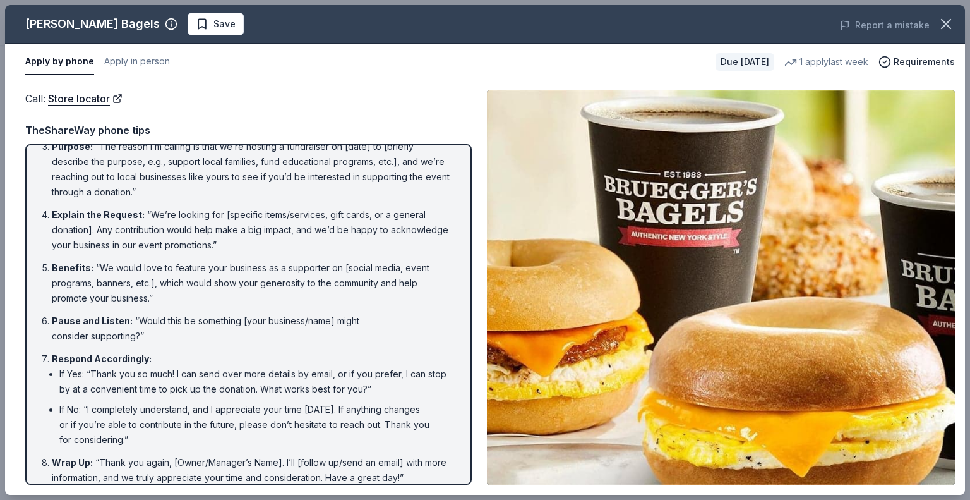
scroll to position [104, 0]
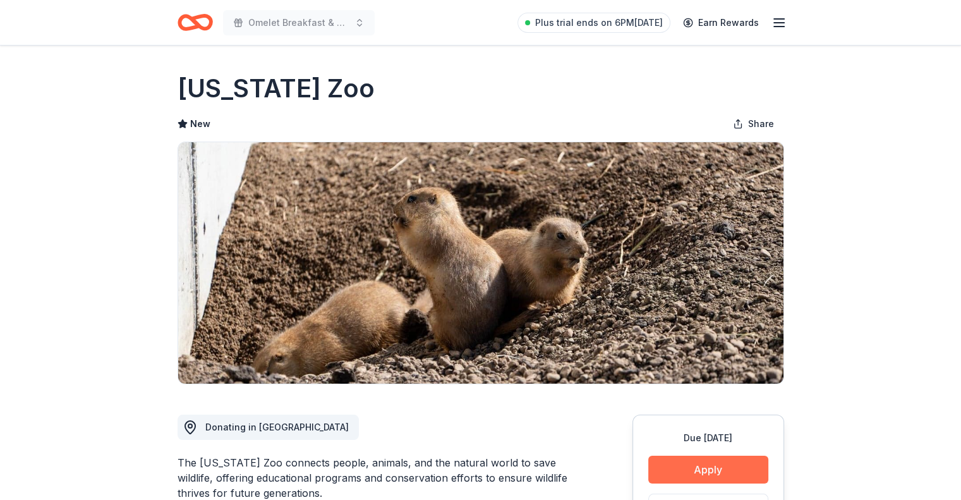
click at [695, 466] on button "Apply" at bounding box center [708, 469] width 120 height 28
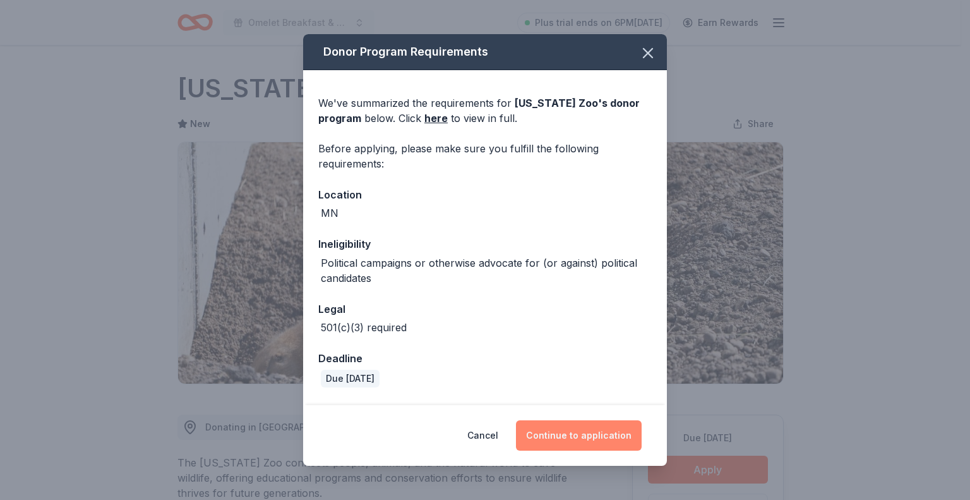
click at [548, 431] on button "Continue to application" at bounding box center [579, 435] width 126 height 30
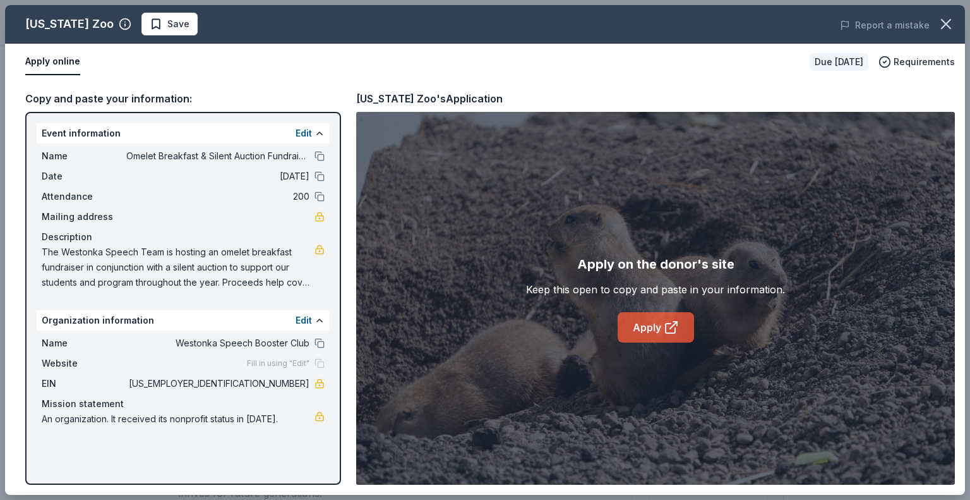
click at [656, 329] on link "Apply" at bounding box center [656, 327] width 76 height 30
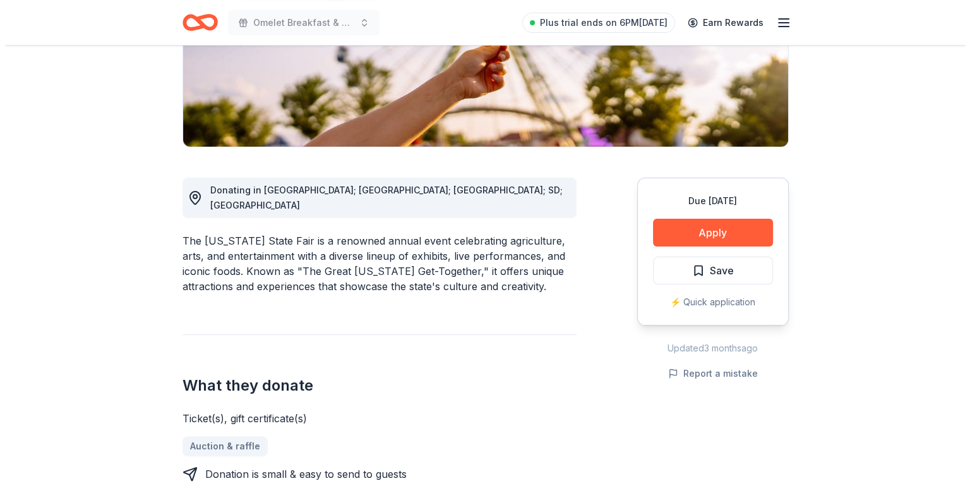
scroll to position [253, 0]
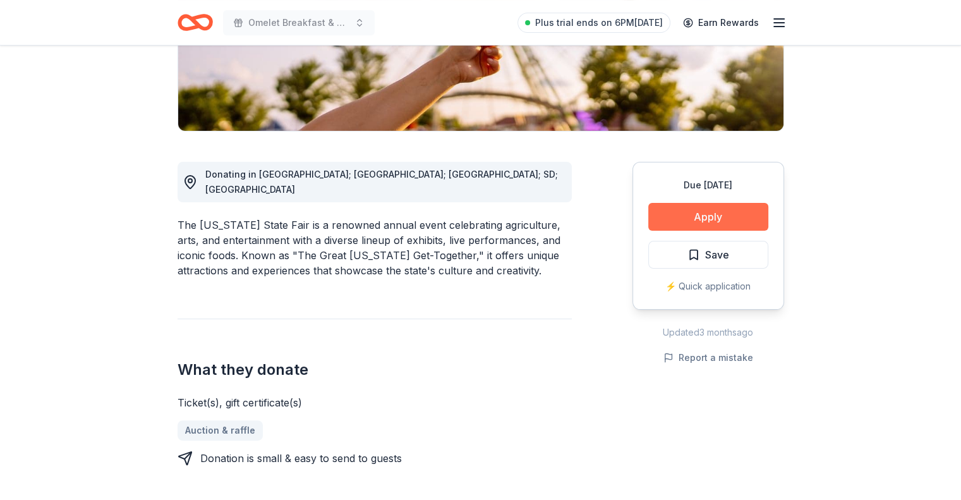
click at [706, 210] on button "Apply" at bounding box center [708, 217] width 120 height 28
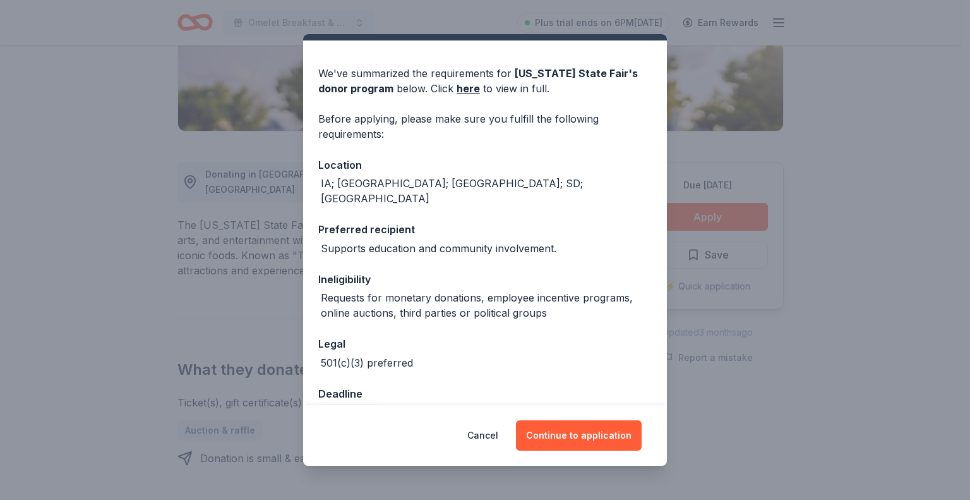
scroll to position [46, 0]
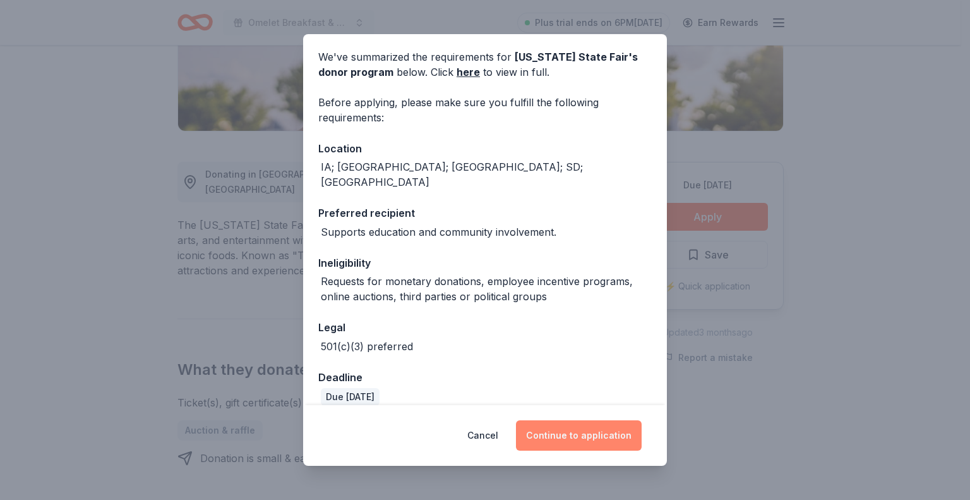
click at [567, 433] on button "Continue to application" at bounding box center [579, 435] width 126 height 30
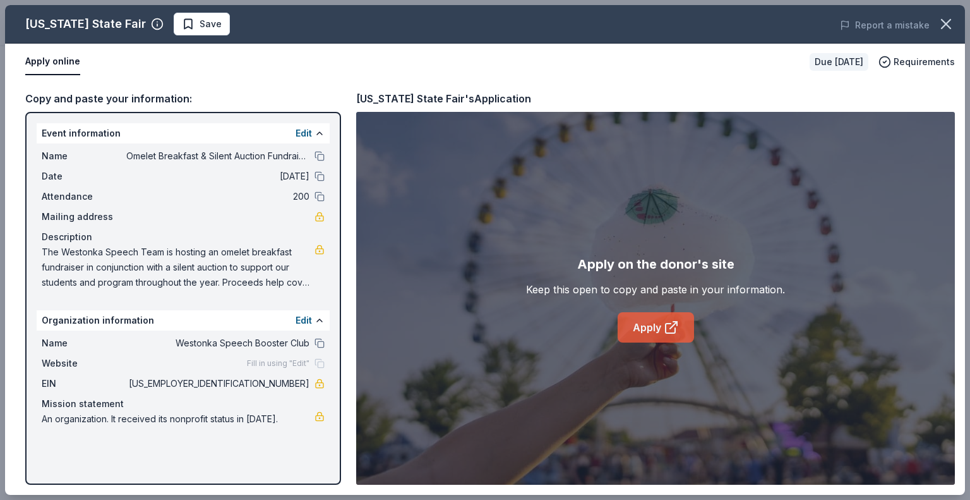
click at [650, 329] on link "Apply" at bounding box center [656, 327] width 76 height 30
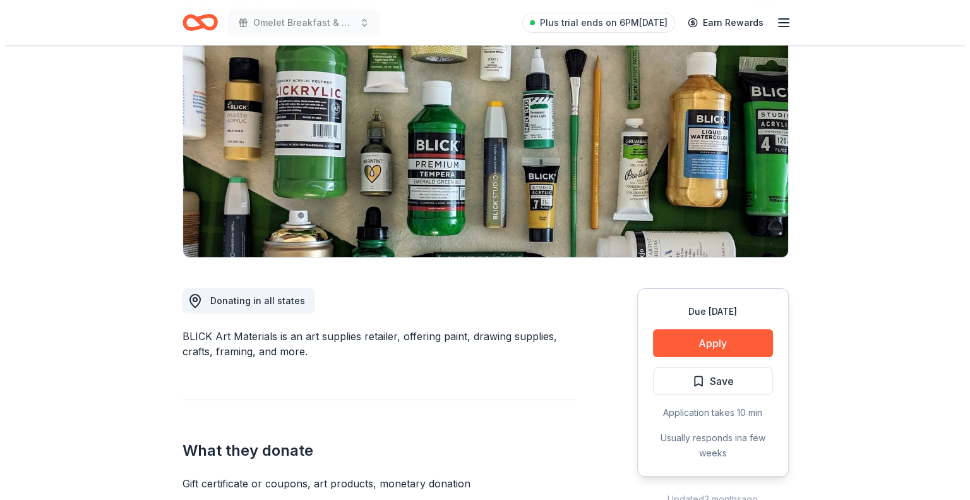
scroll to position [253, 0]
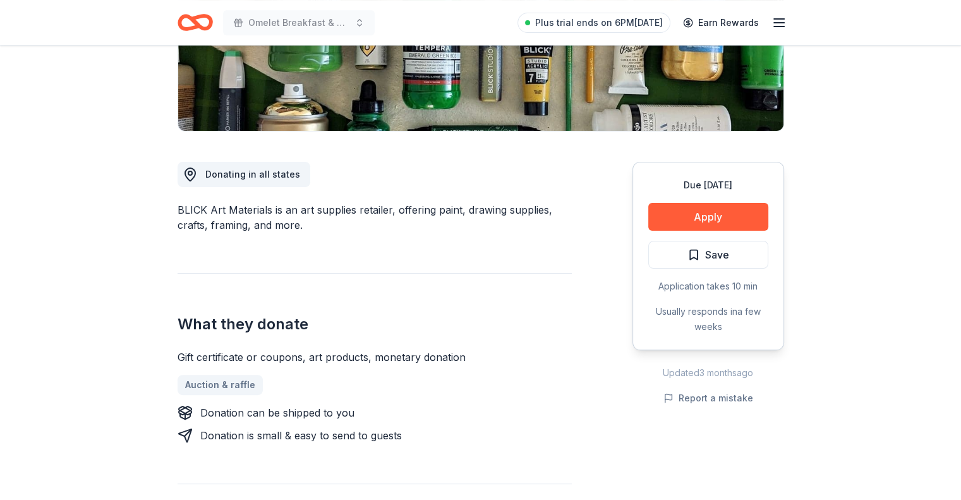
drag, startPoint x: 464, startPoint y: 358, endPoint x: 262, endPoint y: 316, distance: 206.5
click at [199, 347] on div "What they donate Gift certificate or coupons, art products, monetary donation A…" at bounding box center [375, 358] width 394 height 170
click at [723, 217] on button "Apply" at bounding box center [708, 217] width 120 height 28
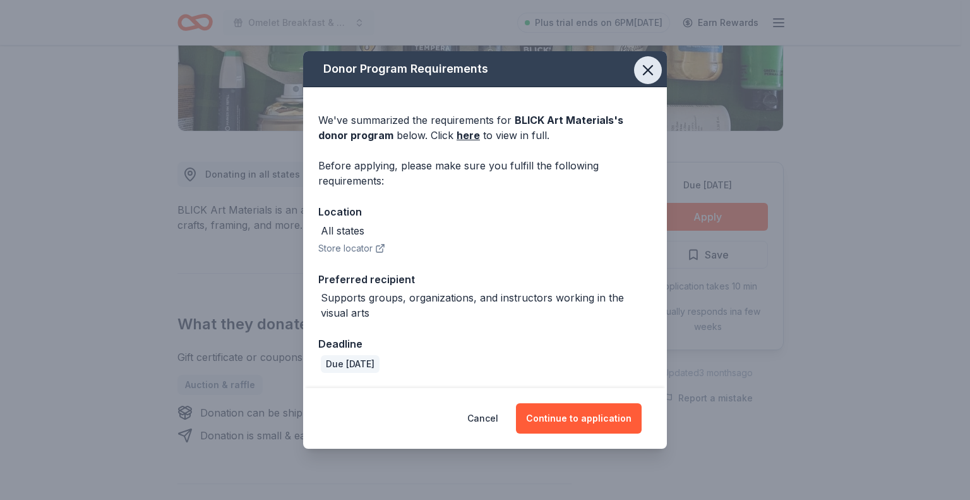
click at [649, 71] on icon "button" at bounding box center [648, 70] width 9 height 9
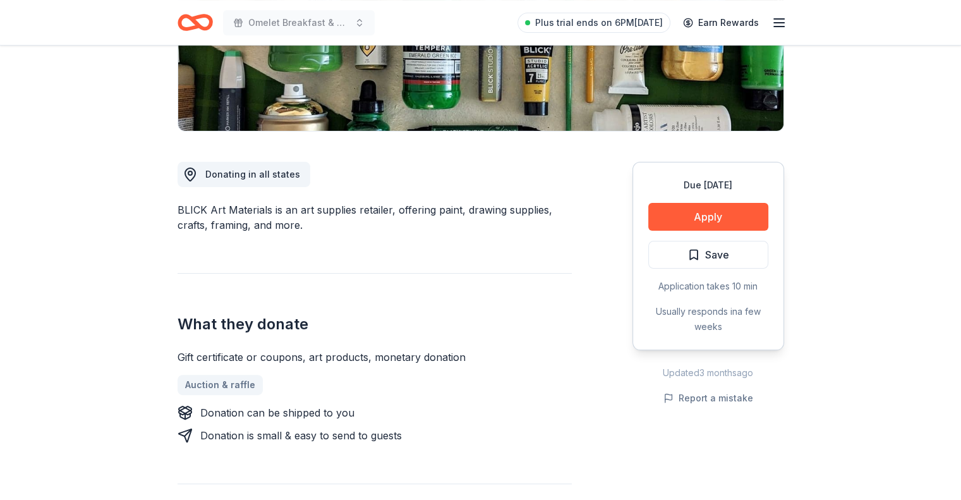
click at [561, 279] on div "What they donate Gift certificate or coupons, art products, monetary donation A…" at bounding box center [375, 358] width 394 height 170
click at [692, 216] on button "Apply" at bounding box center [708, 217] width 120 height 28
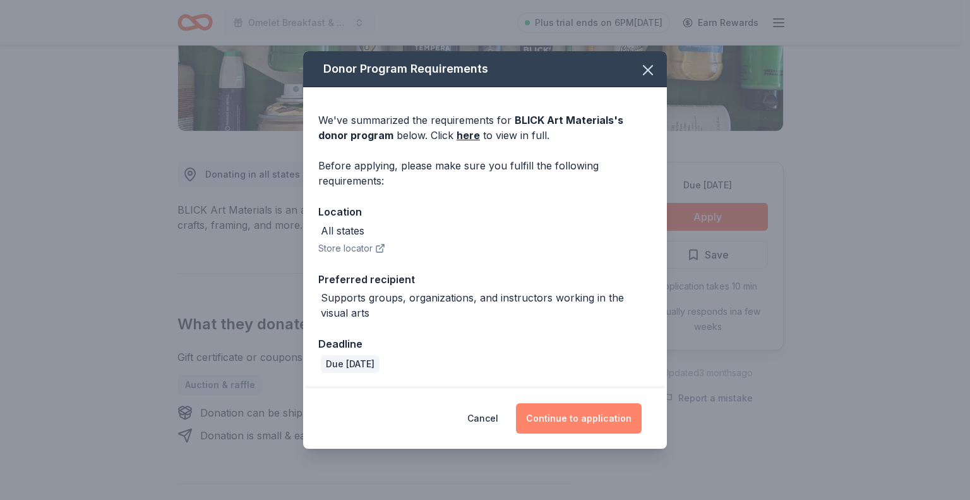
click at [579, 421] on button "Continue to application" at bounding box center [579, 418] width 126 height 30
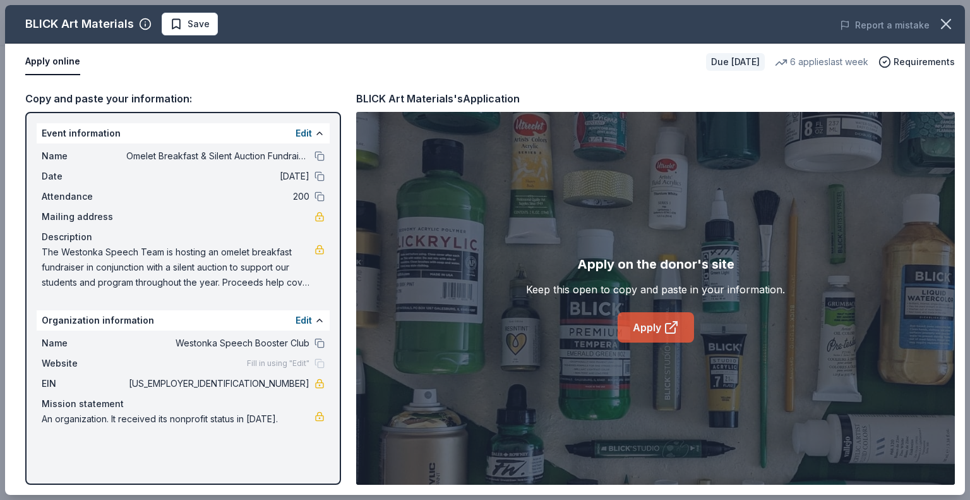
click at [670, 327] on icon at bounding box center [671, 327] width 15 height 15
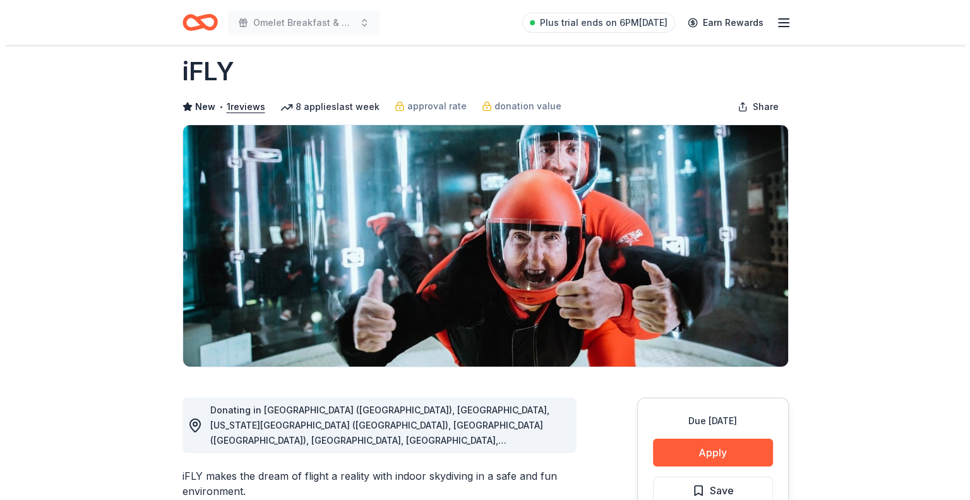
scroll to position [379, 0]
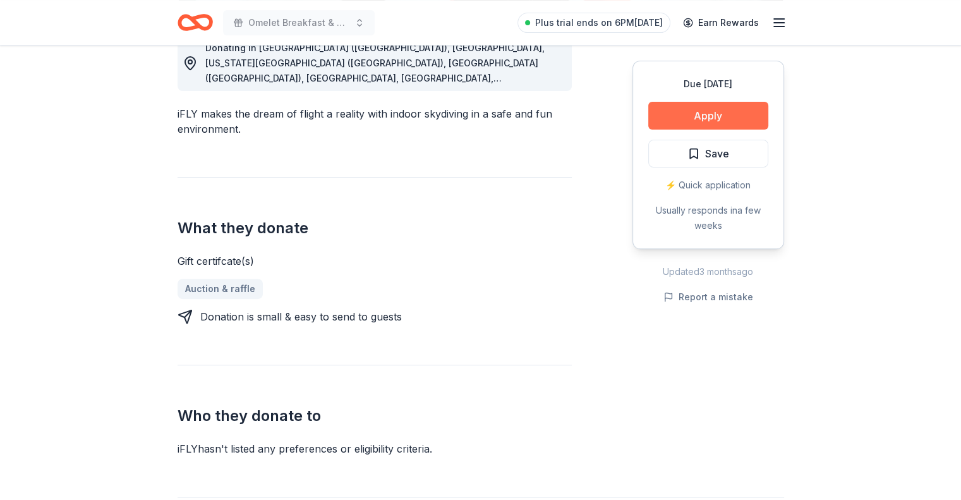
click at [693, 106] on button "Apply" at bounding box center [708, 116] width 120 height 28
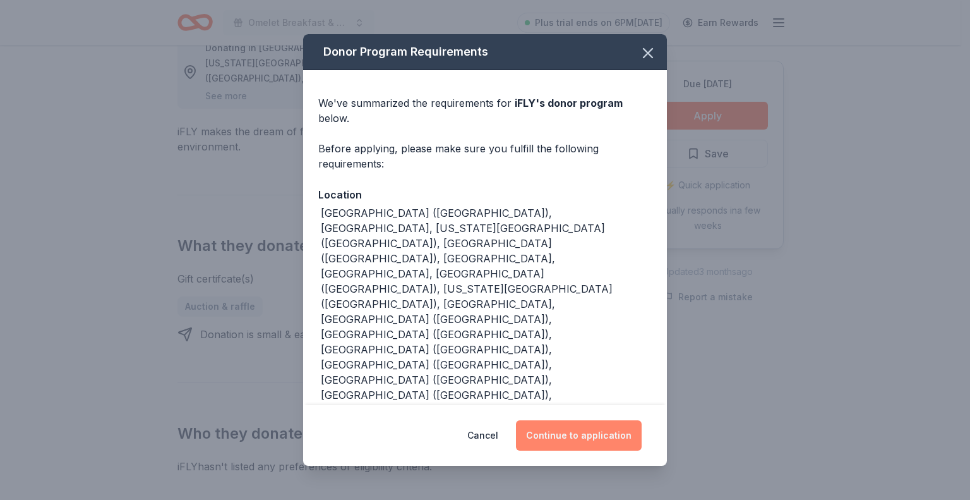
click at [571, 420] on button "Continue to application" at bounding box center [579, 435] width 126 height 30
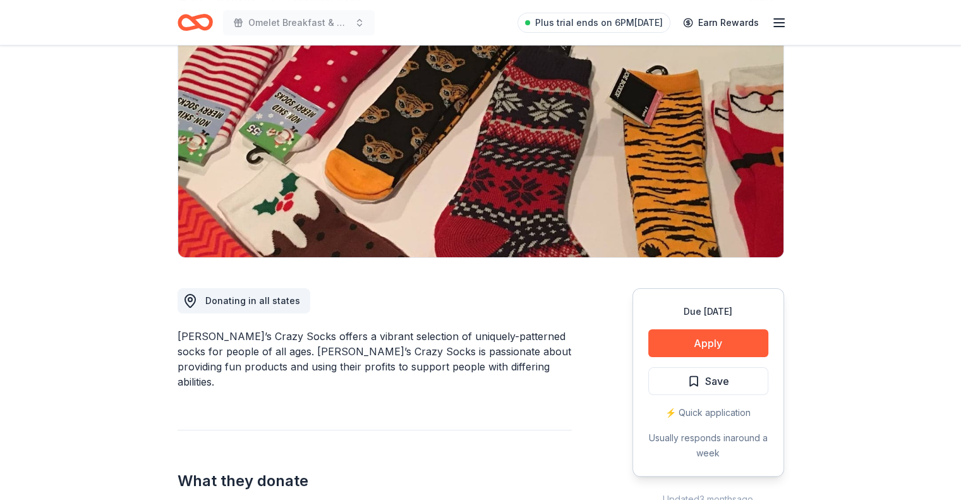
scroll to position [190, 0]
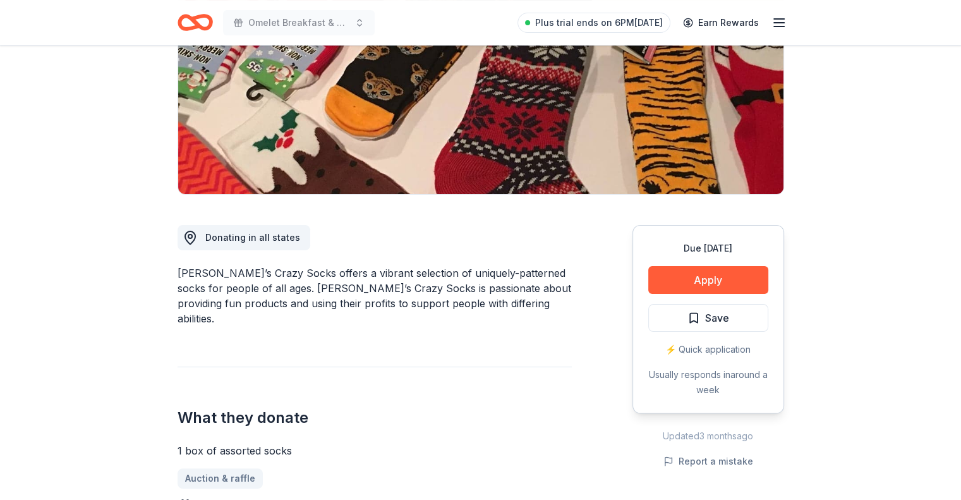
click at [565, 330] on div "Donating in all states [PERSON_NAME]’s Crazy Socks offers a vibrant selection o…" at bounding box center [375, 458] width 394 height 527
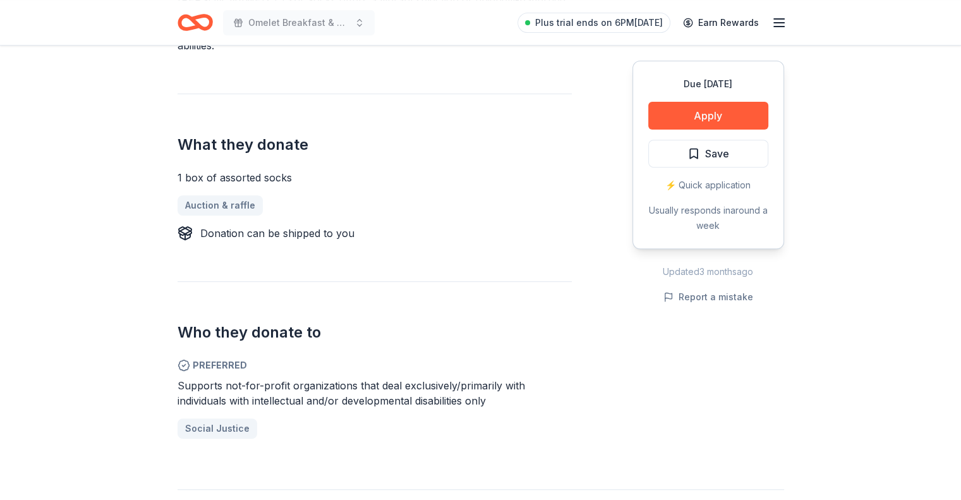
scroll to position [505, 0]
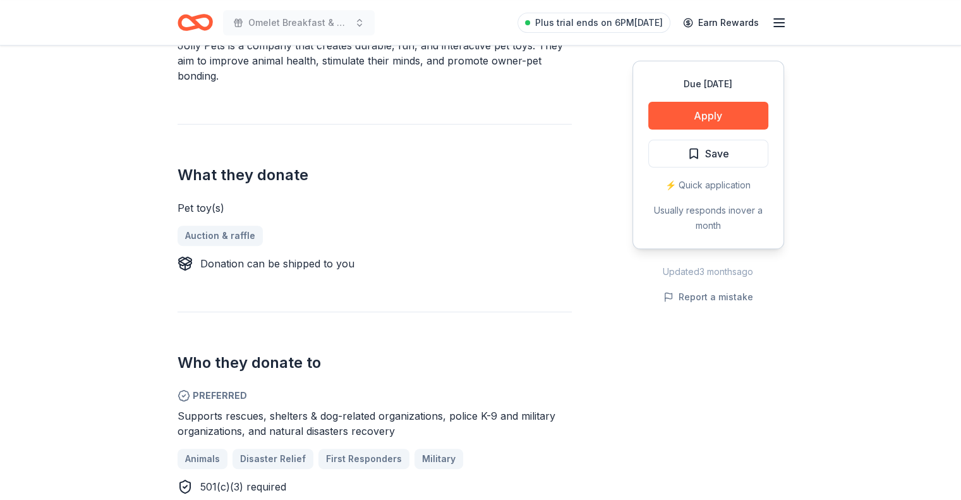
scroll to position [505, 0]
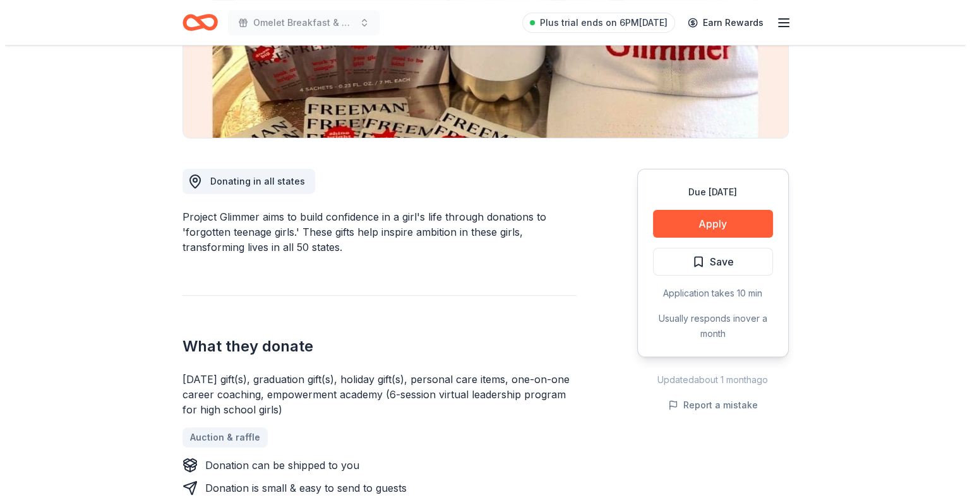
scroll to position [316, 0]
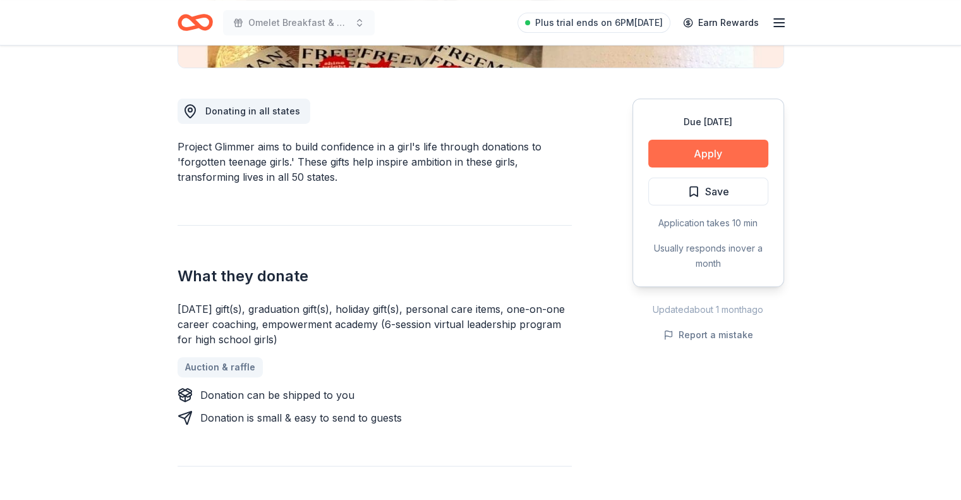
click at [675, 147] on button "Apply" at bounding box center [708, 154] width 120 height 28
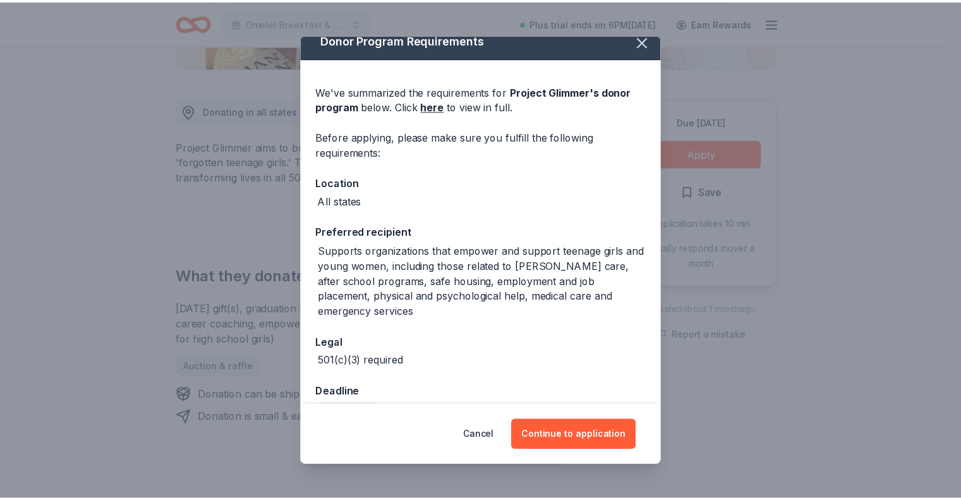
scroll to position [0, 0]
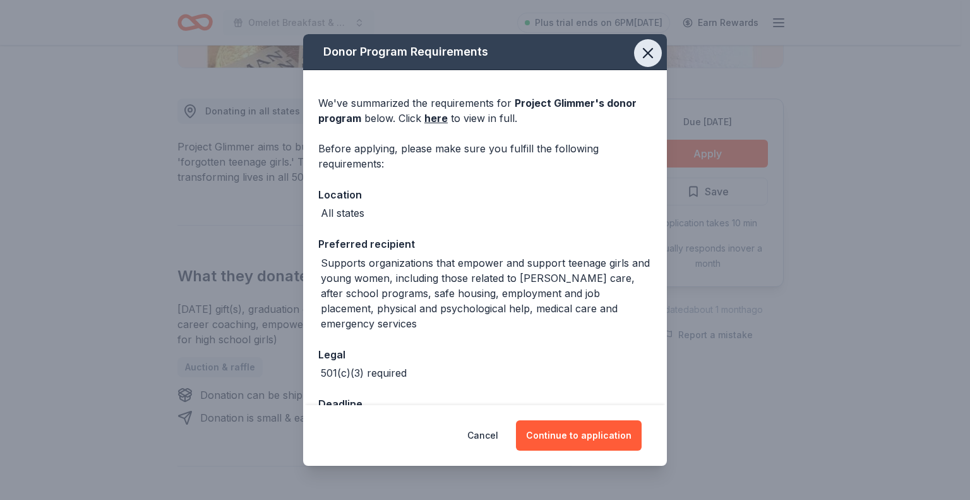
drag, startPoint x: 637, startPoint y: 54, endPoint x: 614, endPoint y: 56, distance: 23.4
click at [644, 54] on icon "button" at bounding box center [648, 53] width 9 height 9
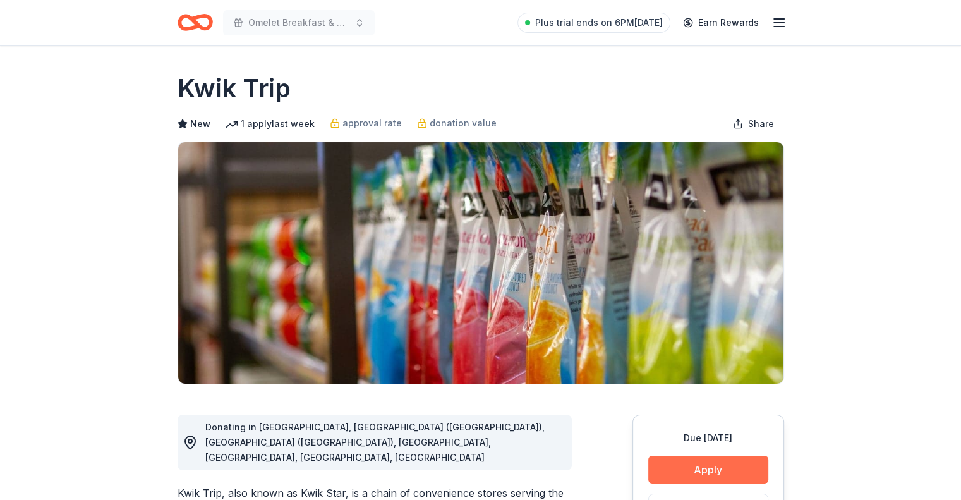
click at [727, 473] on button "Apply" at bounding box center [708, 469] width 120 height 28
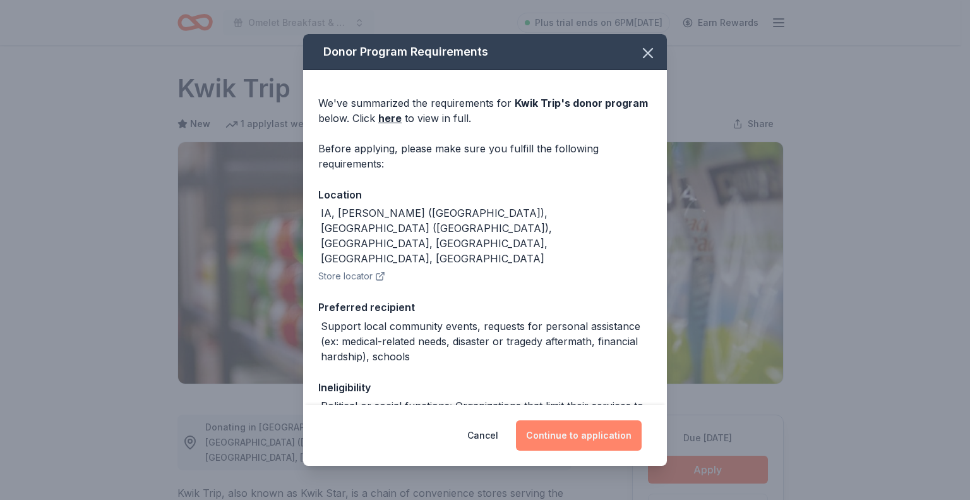
click at [572, 433] on button "Continue to application" at bounding box center [579, 435] width 126 height 30
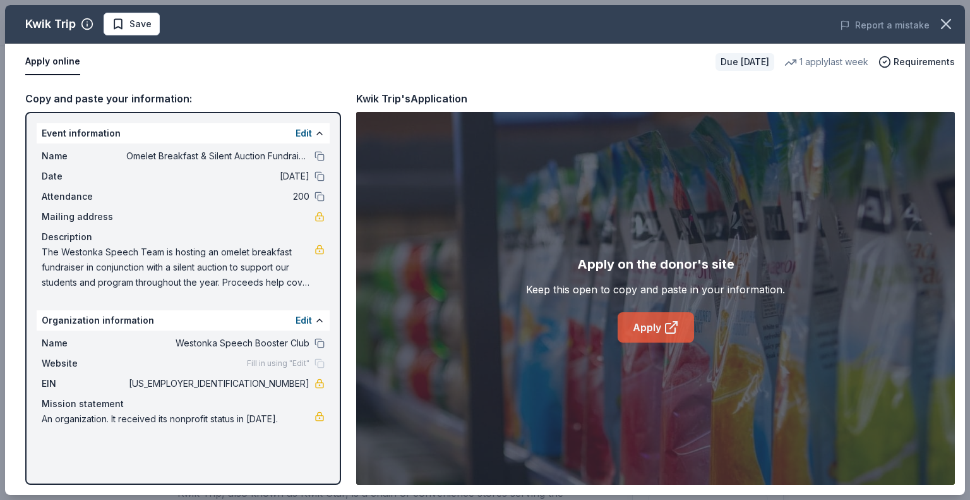
click at [667, 331] on icon at bounding box center [671, 327] width 15 height 15
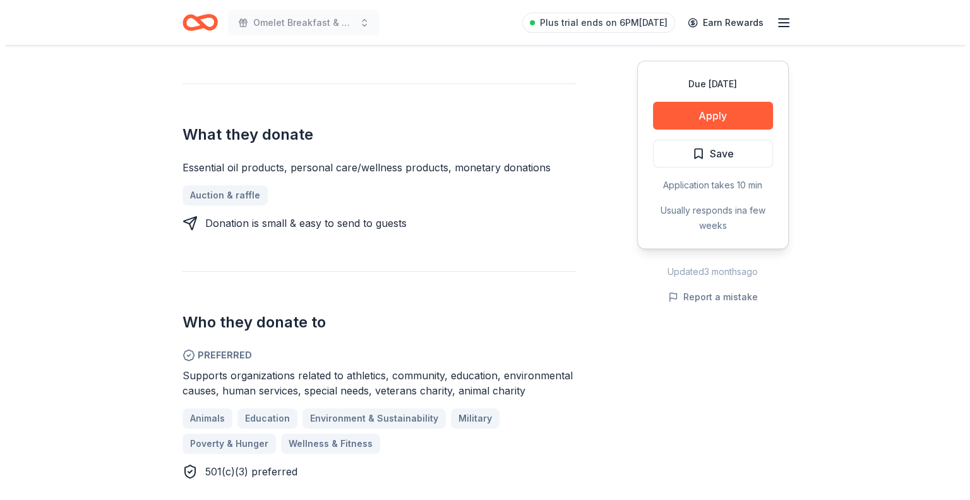
scroll to position [505, 0]
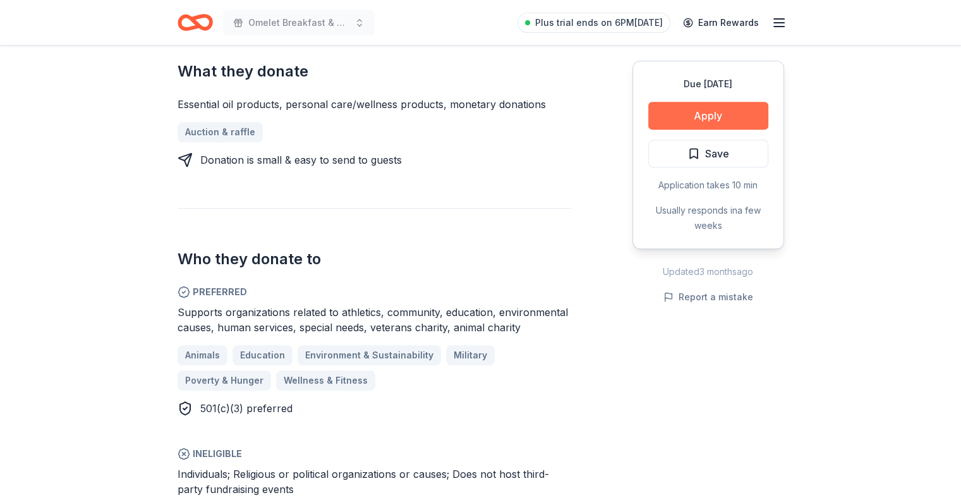
click at [728, 111] on button "Apply" at bounding box center [708, 116] width 120 height 28
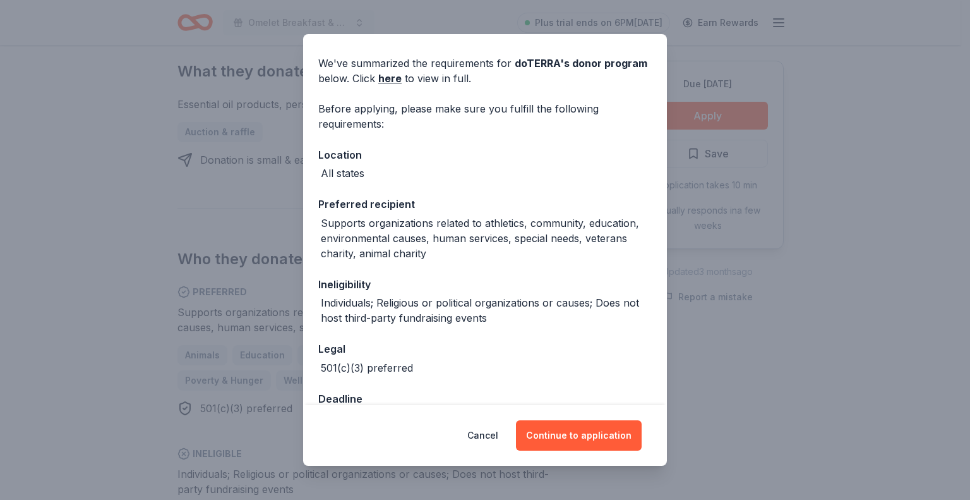
scroll to position [76, 0]
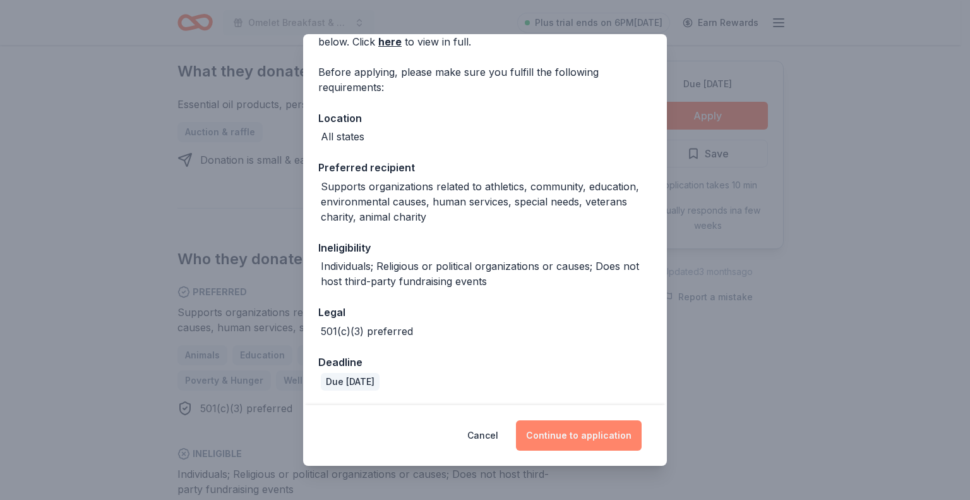
click at [583, 428] on button "Continue to application" at bounding box center [579, 435] width 126 height 30
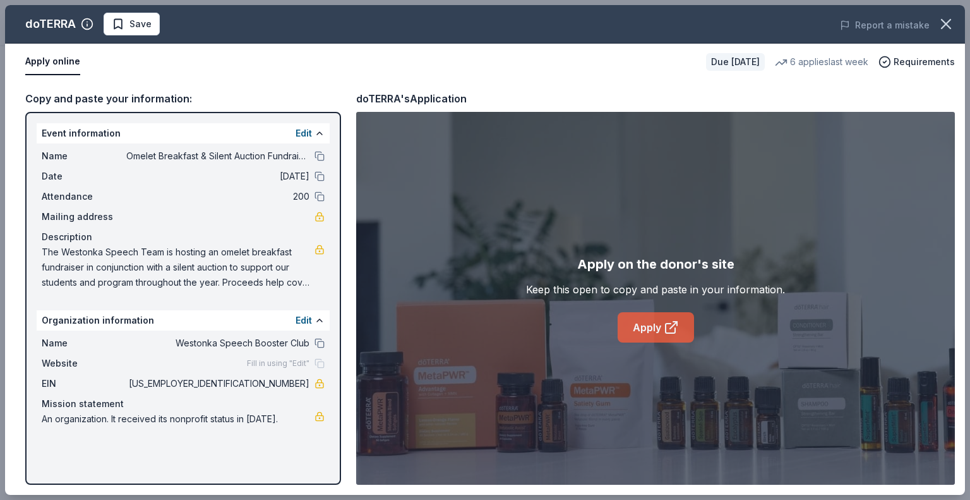
click at [638, 332] on link "Apply" at bounding box center [656, 327] width 76 height 30
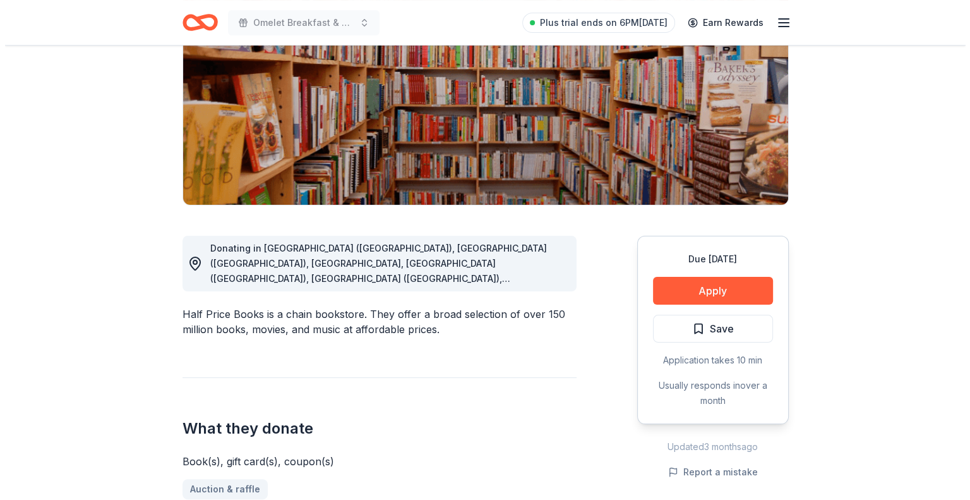
scroll to position [190, 0]
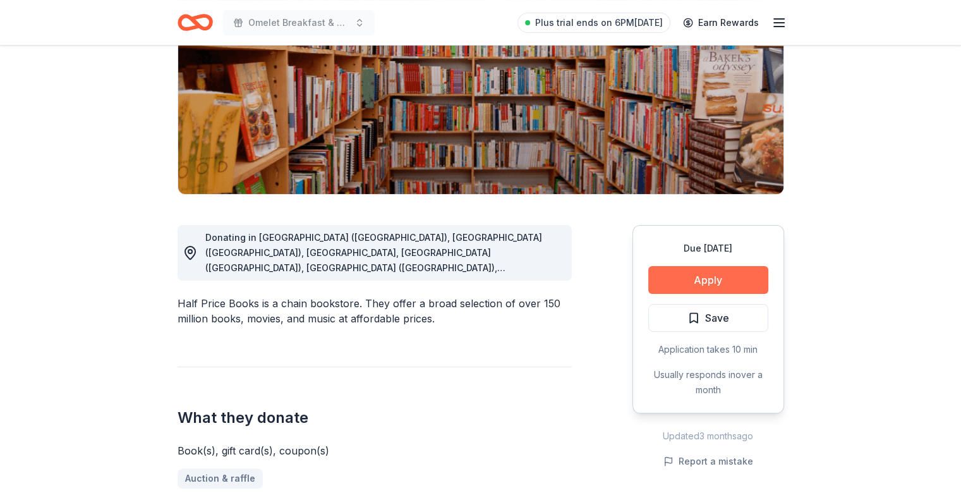
click at [716, 280] on button "Apply" at bounding box center [708, 280] width 120 height 28
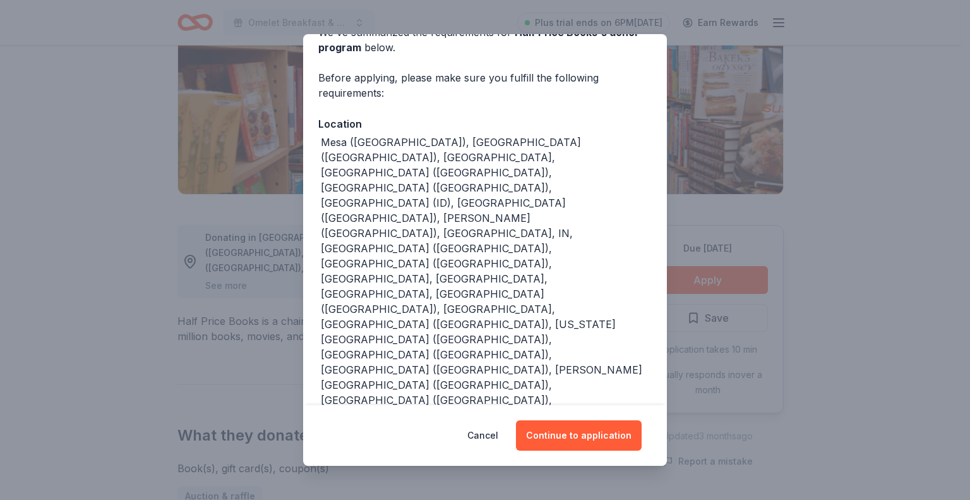
scroll to position [75, 0]
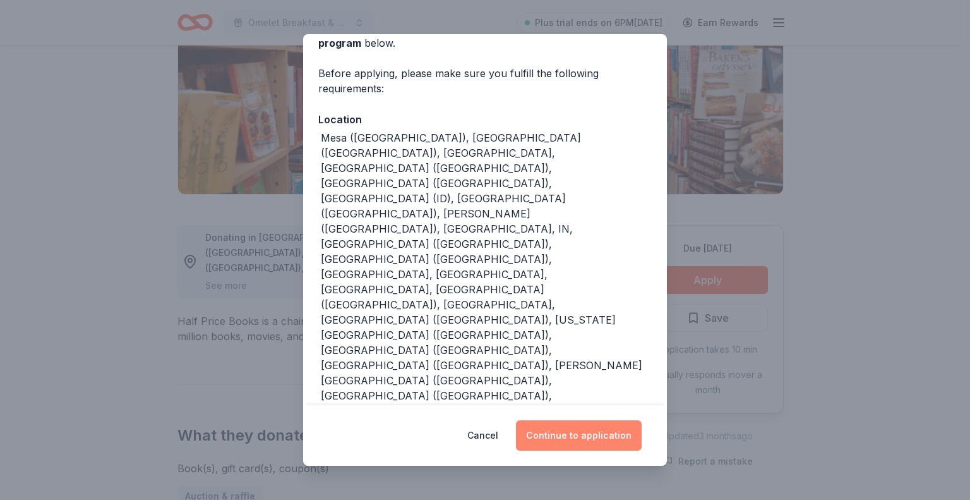
click at [570, 441] on button "Continue to application" at bounding box center [579, 435] width 126 height 30
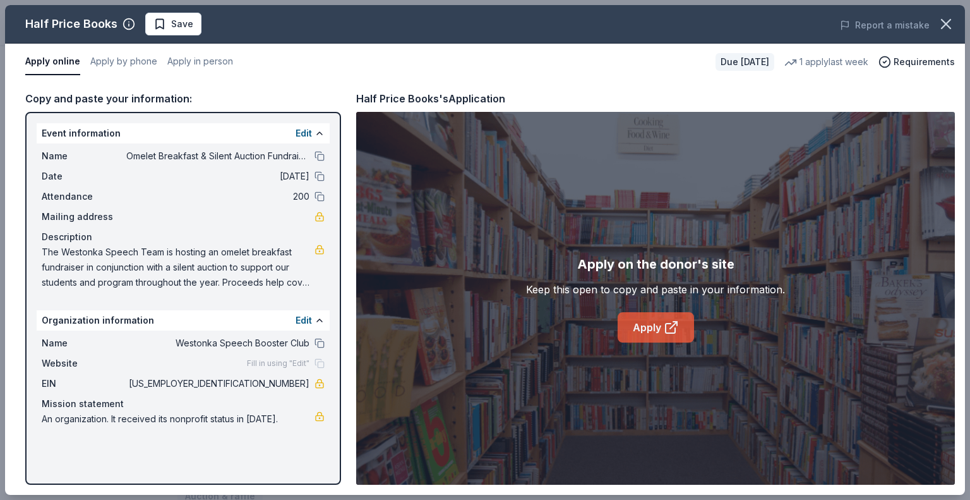
click at [665, 328] on icon at bounding box center [671, 327] width 15 height 15
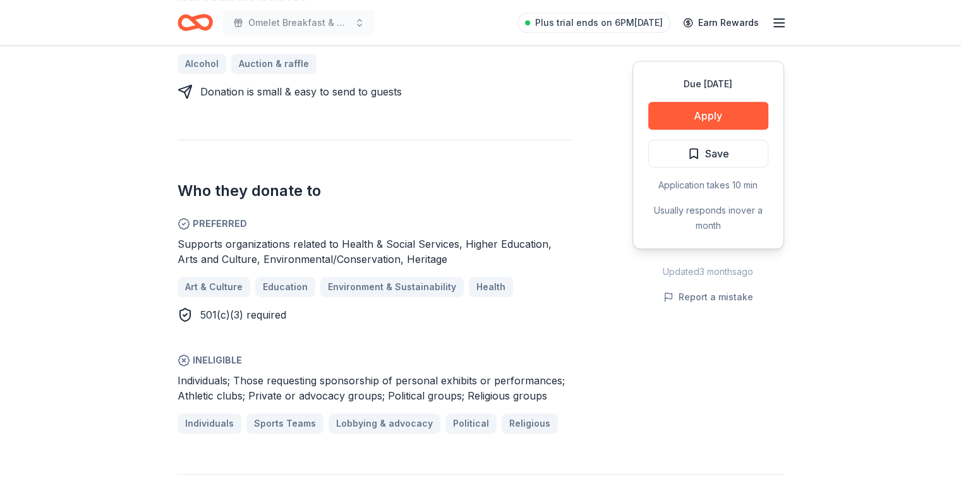
scroll to position [695, 0]
